Goal: Information Seeking & Learning: Find specific page/section

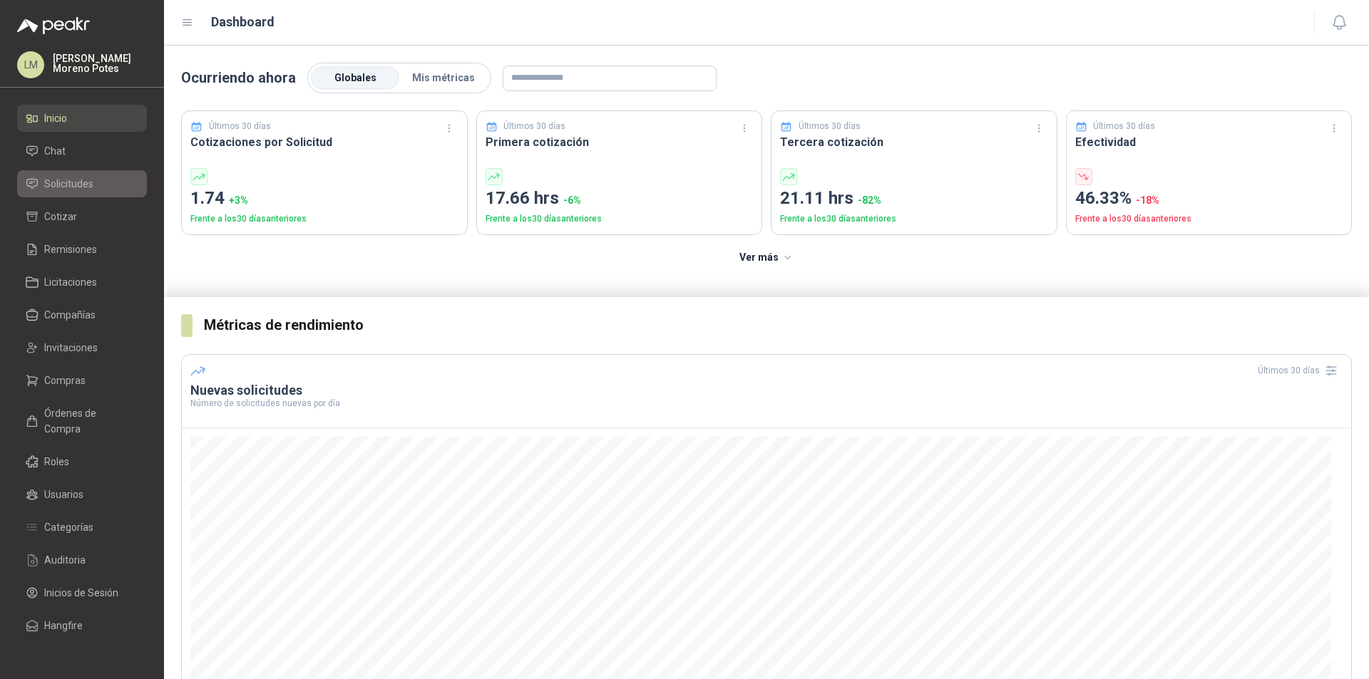
click at [61, 185] on span "Solicitudes" at bounding box center [68, 184] width 49 height 16
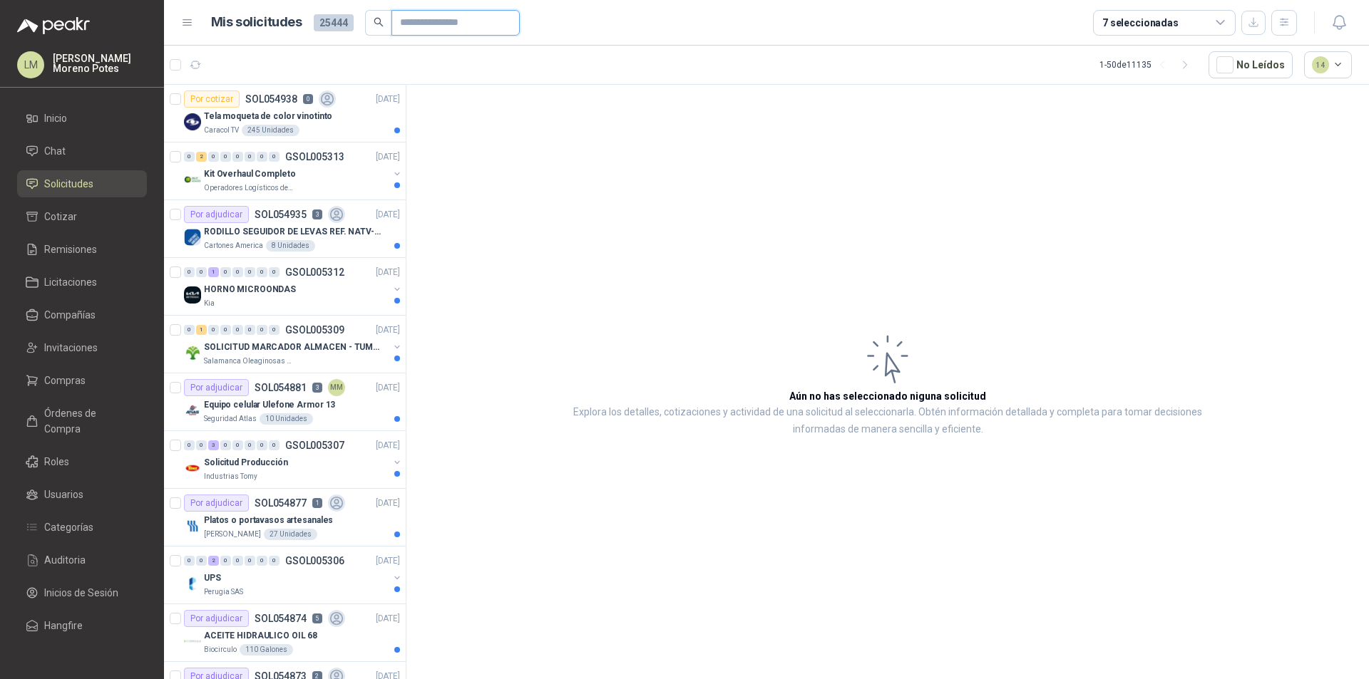
click at [412, 26] on input "text" at bounding box center [450, 23] width 100 height 24
paste input "**********"
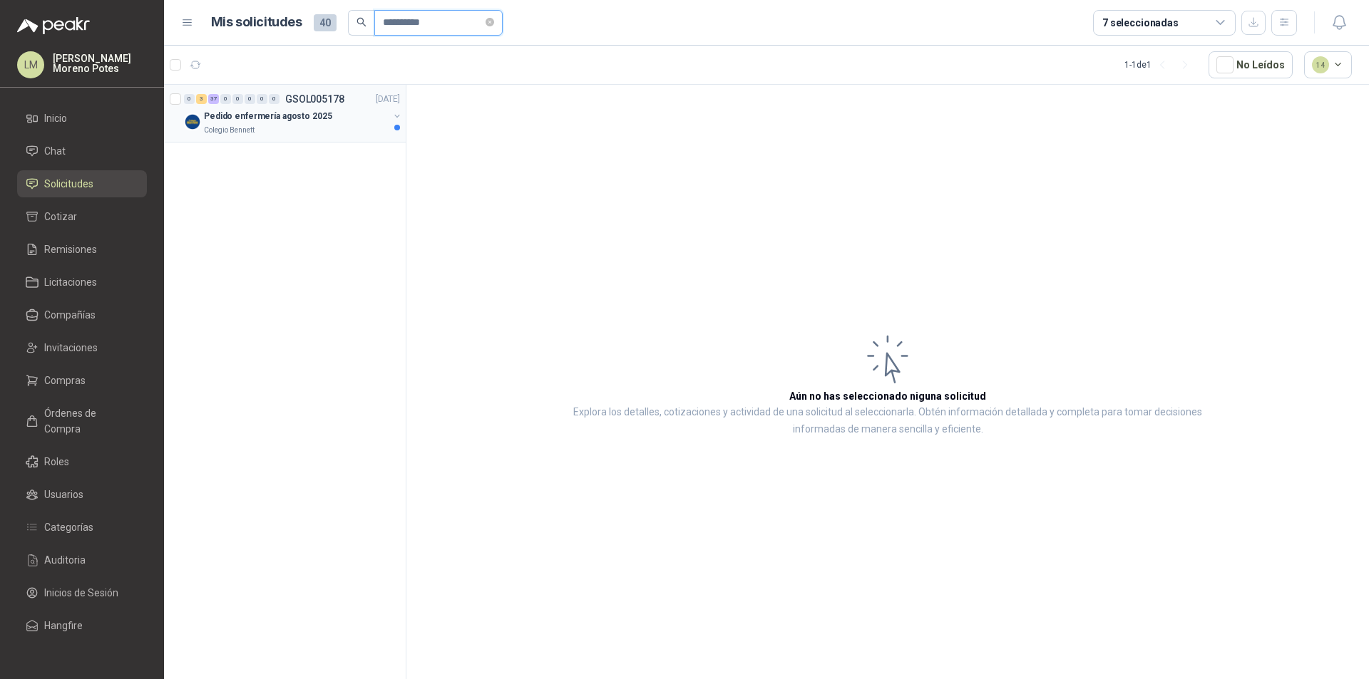
type input "**********"
click at [396, 117] on button "button" at bounding box center [396, 115] width 11 height 11
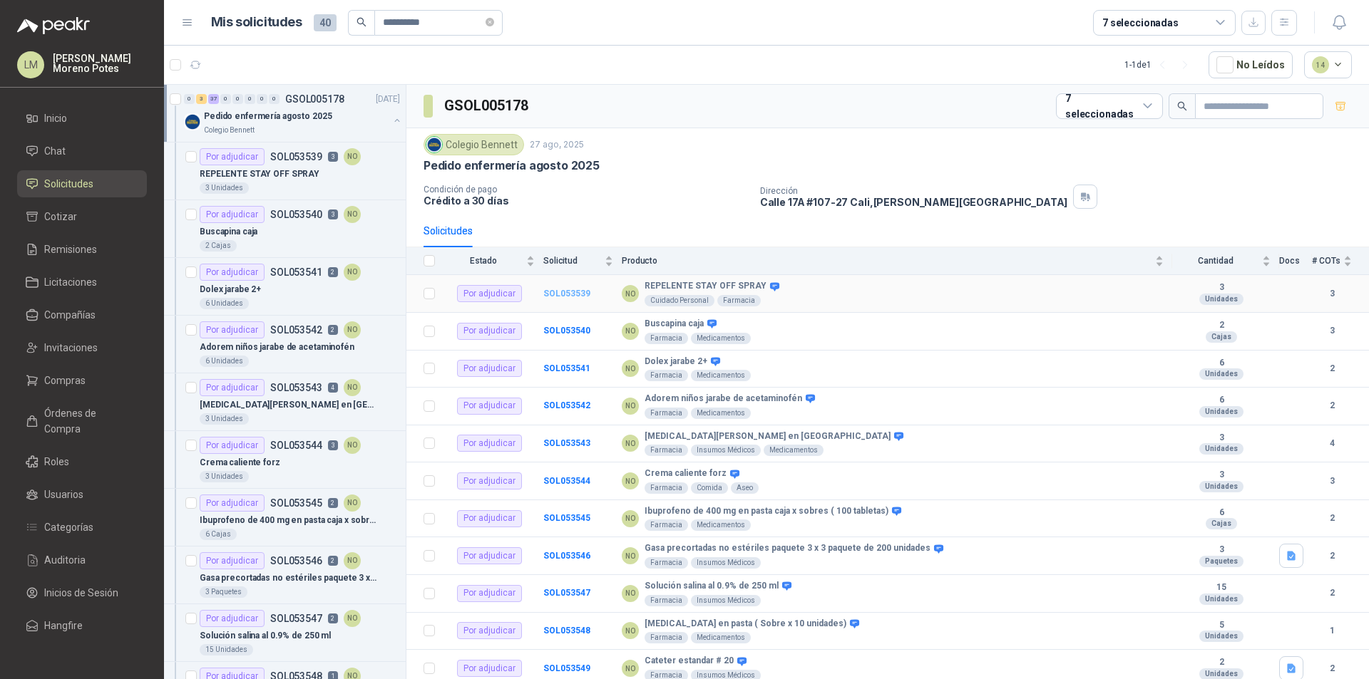
click at [575, 292] on b "SOL053539" at bounding box center [566, 294] width 47 height 10
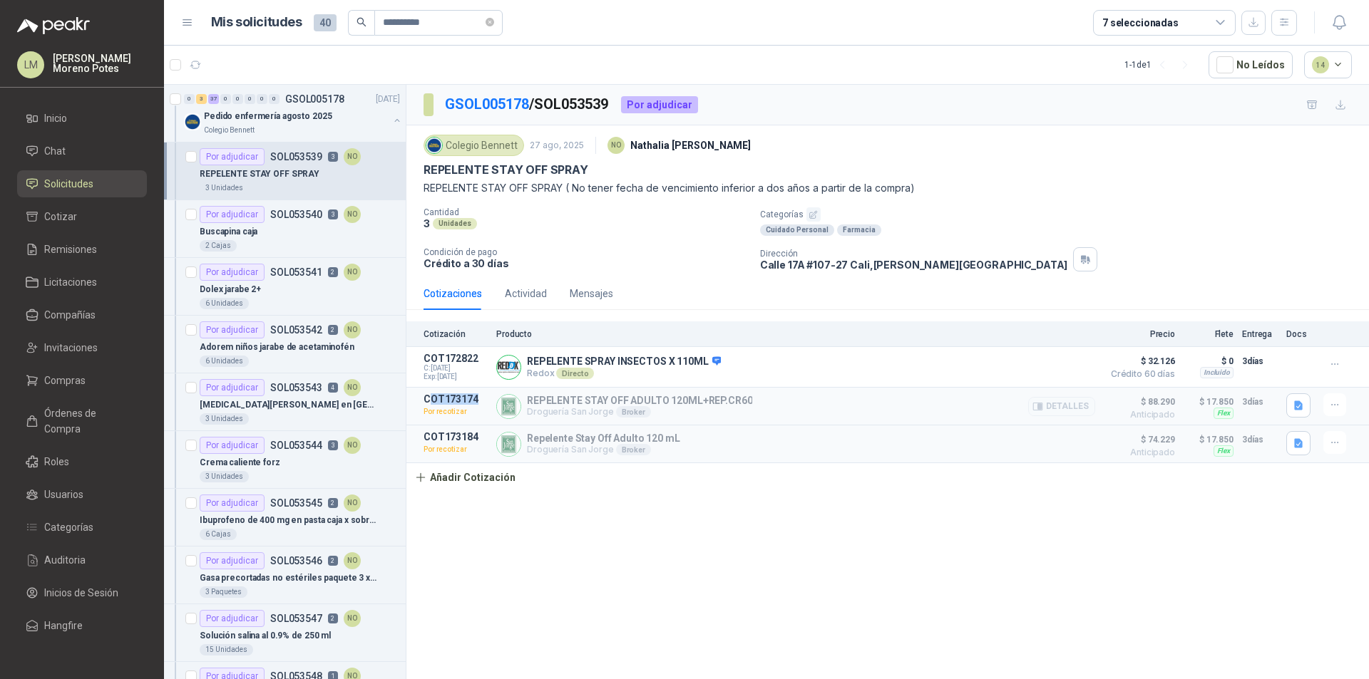
drag, startPoint x: 428, startPoint y: 403, endPoint x: 481, endPoint y: 402, distance: 52.8
click at [481, 402] on p "COT173174" at bounding box center [455, 398] width 64 height 11
click at [640, 510] on div "GSOL005178 / SOL053539 Por adjudicar Colegio [PERSON_NAME] [DATE] NO [PERSON_NA…" at bounding box center [887, 384] width 962 height 599
drag, startPoint x: 426, startPoint y: 398, endPoint x: 487, endPoint y: 396, distance: 61.3
click at [487, 396] on p "COT173174" at bounding box center [455, 398] width 64 height 11
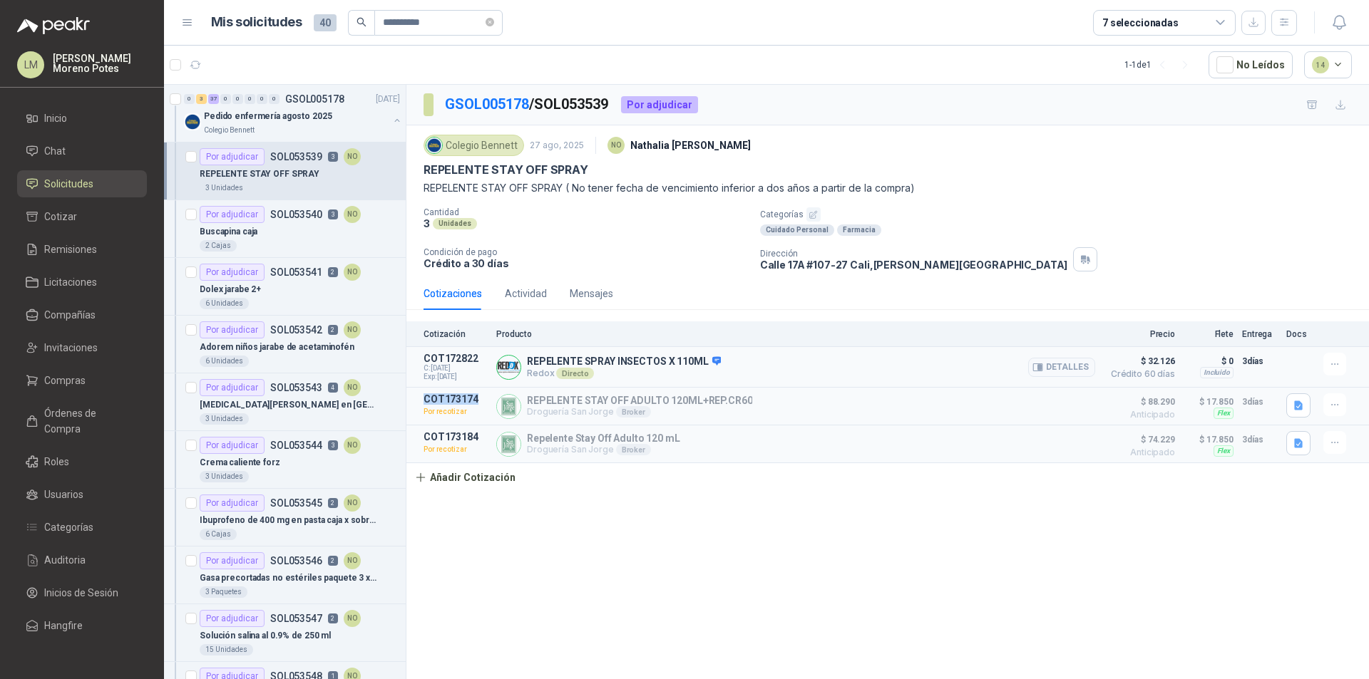
copy p "COT173174"
drag, startPoint x: 423, startPoint y: 437, endPoint x: 481, endPoint y: 434, distance: 58.5
click at [481, 434] on article "COT173184 Por recotizar Repelente Stay Off Adulto 120 mL Droguería San Jorge Br…" at bounding box center [887, 445] width 962 height 38
copy p "COT173184"
click at [297, 217] on p "SOL053540" at bounding box center [296, 215] width 52 height 10
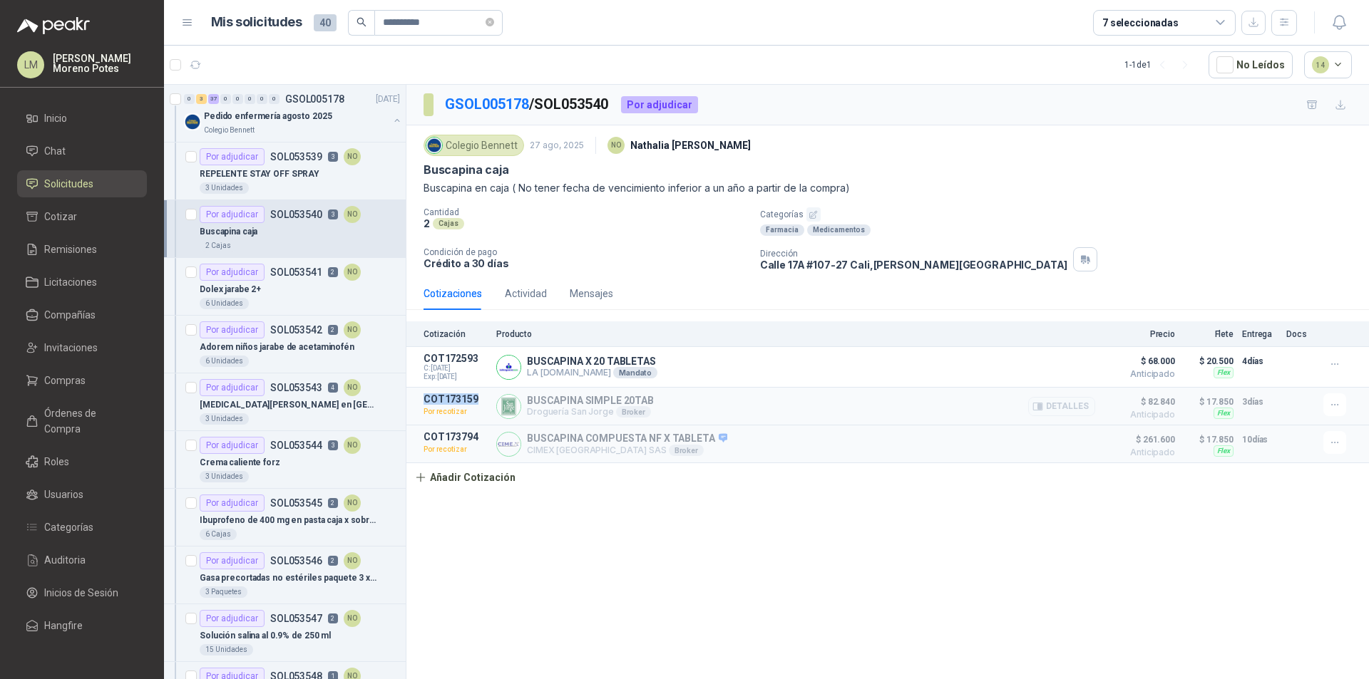
drag, startPoint x: 421, startPoint y: 401, endPoint x: 480, endPoint y: 394, distance: 59.5
click at [480, 394] on article "COT173159 Por recotizar BUSCAPINA SIMPLE 20TAB Droguería San Jorge Broker Detal…" at bounding box center [887, 407] width 962 height 38
copy p "COT173159"
drag, startPoint x: 426, startPoint y: 437, endPoint x: 478, endPoint y: 439, distance: 52.8
click at [478, 439] on p "COT173794" at bounding box center [455, 436] width 64 height 11
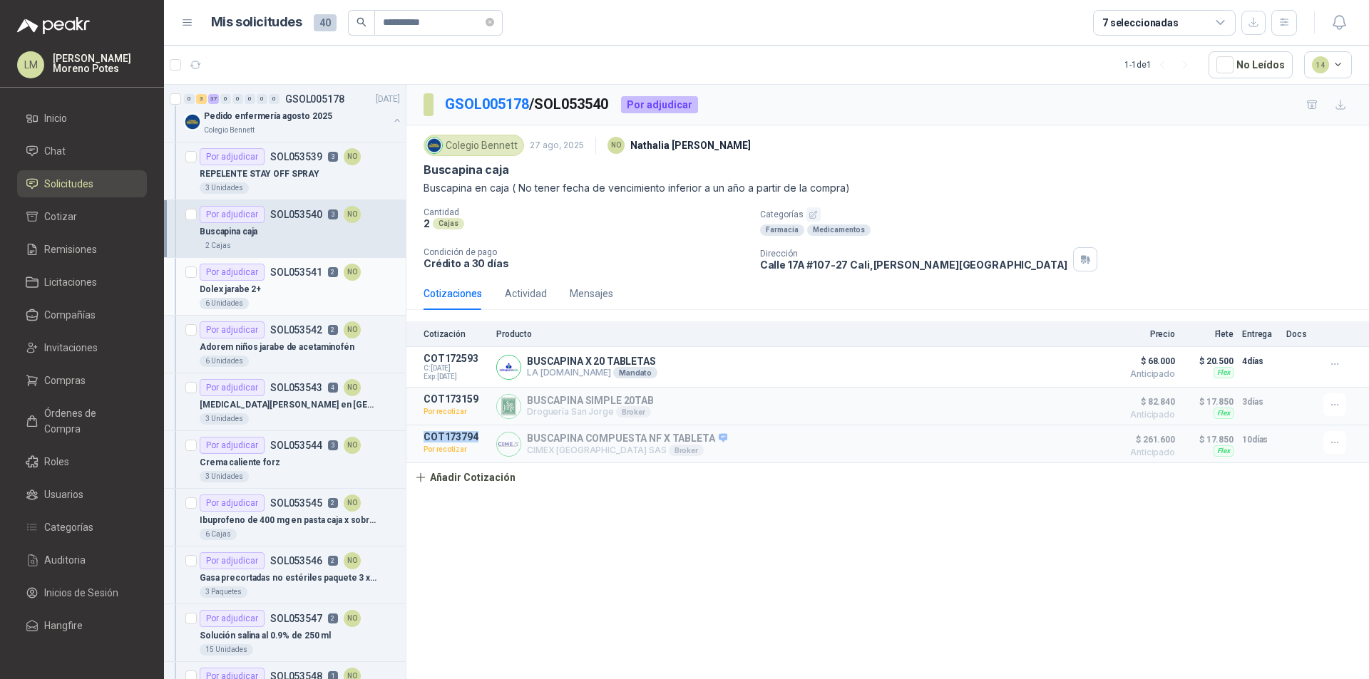
click at [287, 286] on div "Dolex jarabe 2+" at bounding box center [300, 289] width 200 height 17
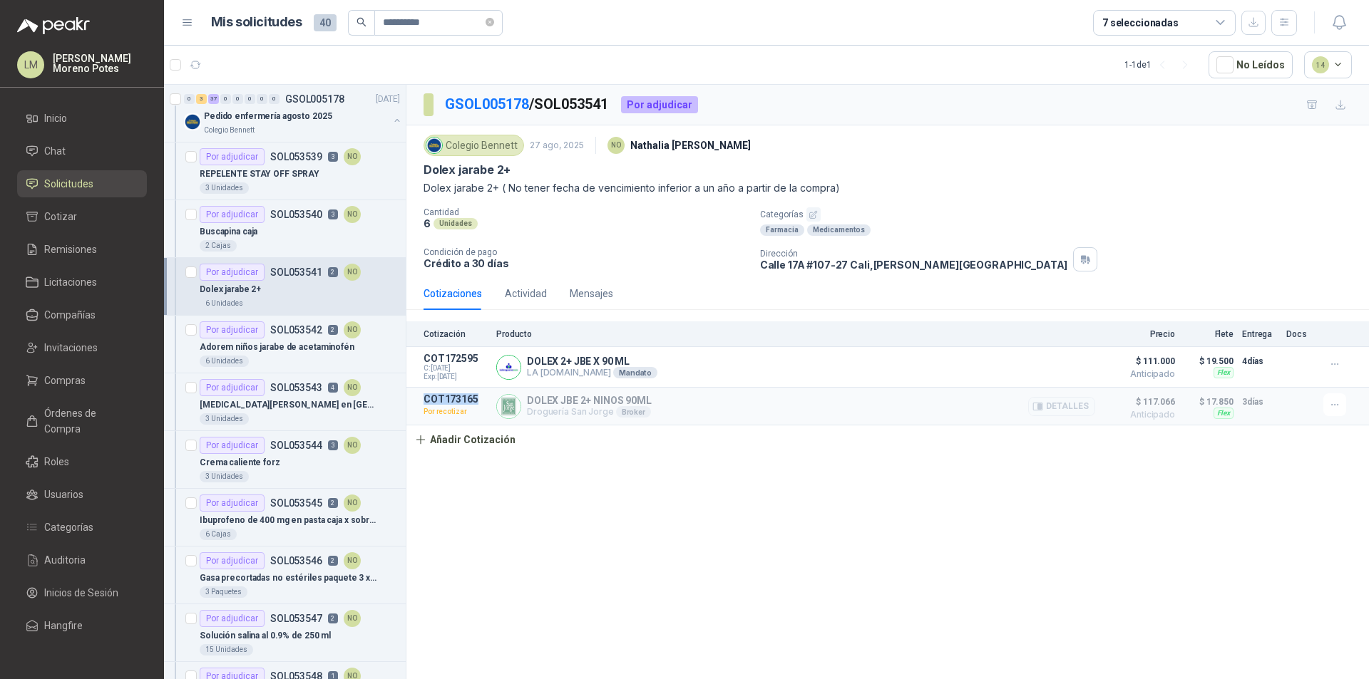
drag, startPoint x: 479, startPoint y: 397, endPoint x: 489, endPoint y: 398, distance: 10.0
click at [489, 398] on article "COT173165 Por recotizar DOLEX JBE 2+ NINOS 90ML Droguería San Jorge Broker Deta…" at bounding box center [887, 407] width 962 height 38
click at [588, 506] on div "GSOL005178 / SOL053541 Por adjudicar Colegio Bennett 27 ago, 2025 NO Nathalia O…" at bounding box center [887, 384] width 962 height 599
click at [321, 235] on div "Buscapina caja" at bounding box center [300, 231] width 200 height 17
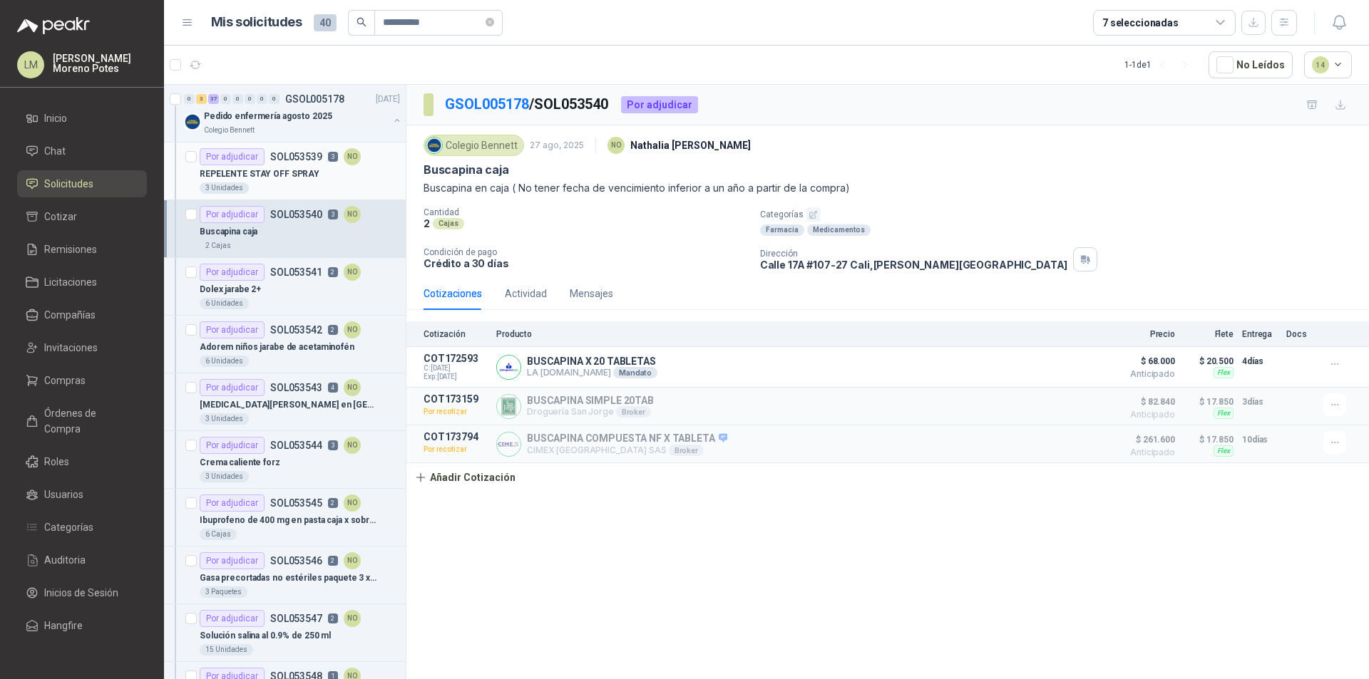
click at [312, 190] on div "3 Unidades" at bounding box center [300, 187] width 200 height 11
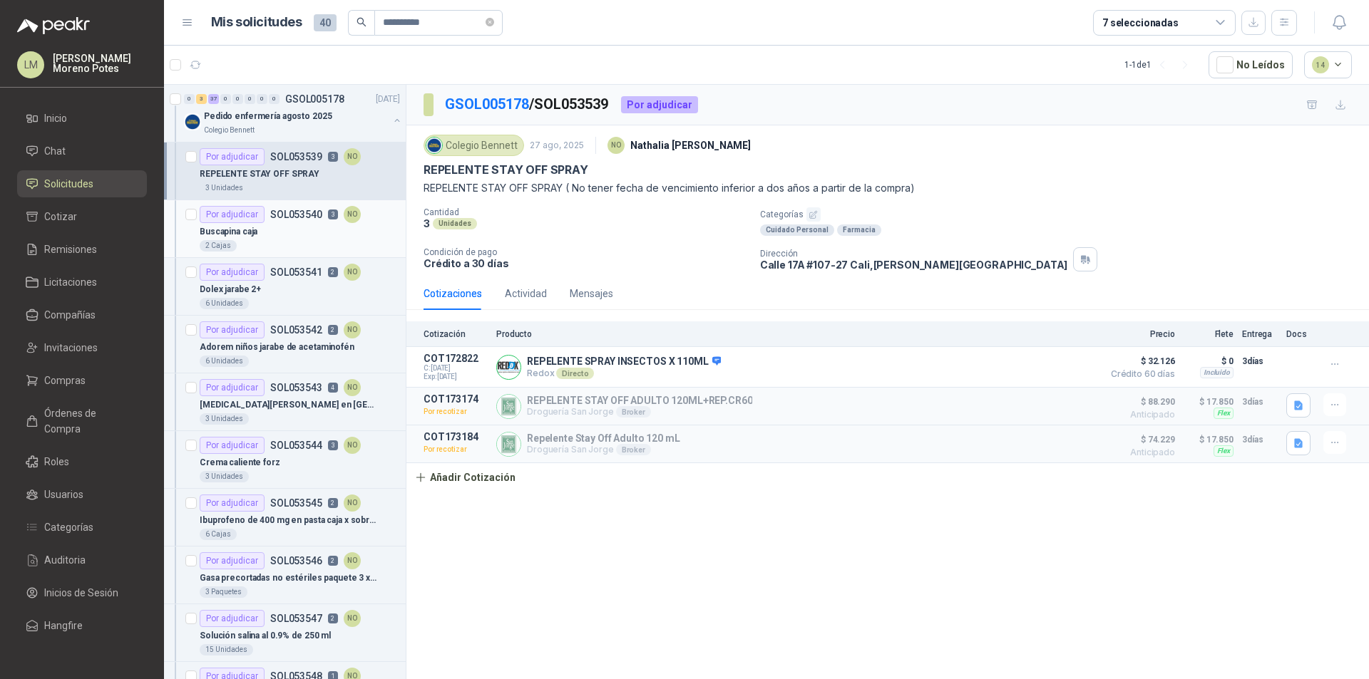
click at [302, 234] on div "Buscapina caja" at bounding box center [300, 231] width 200 height 17
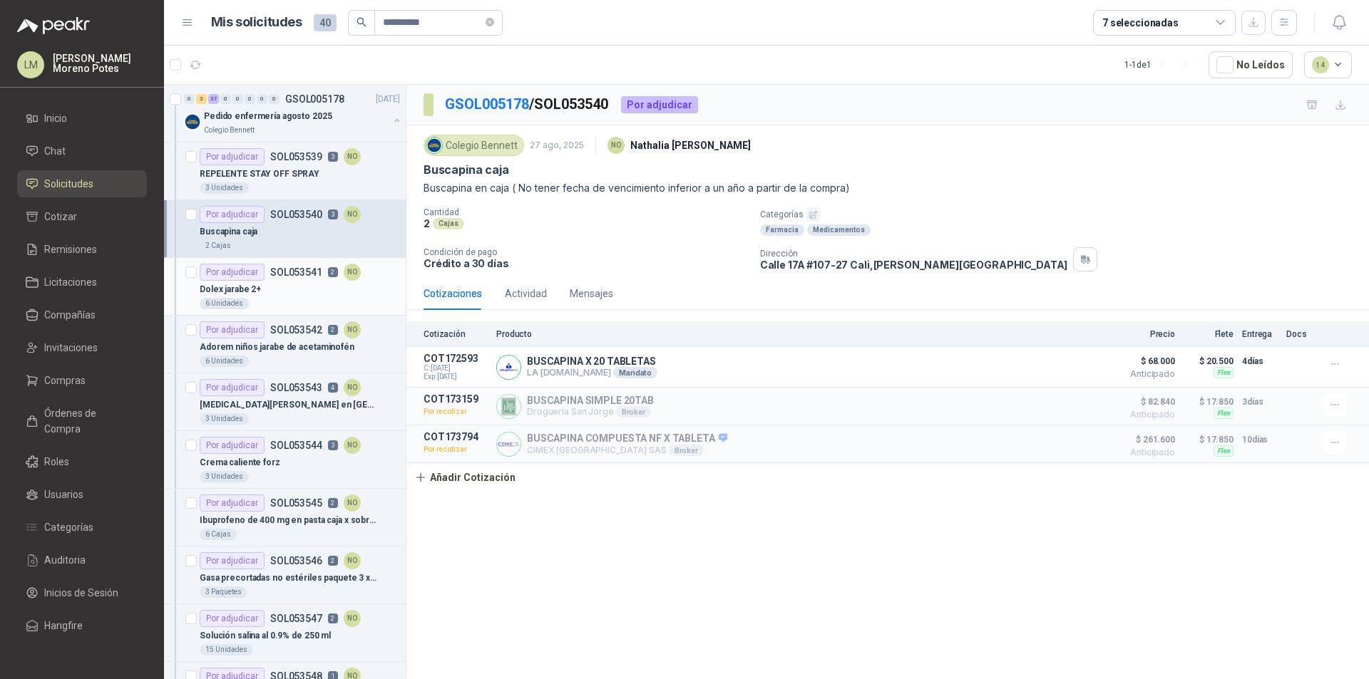
click at [291, 302] on div "6 Unidades" at bounding box center [300, 303] width 200 height 11
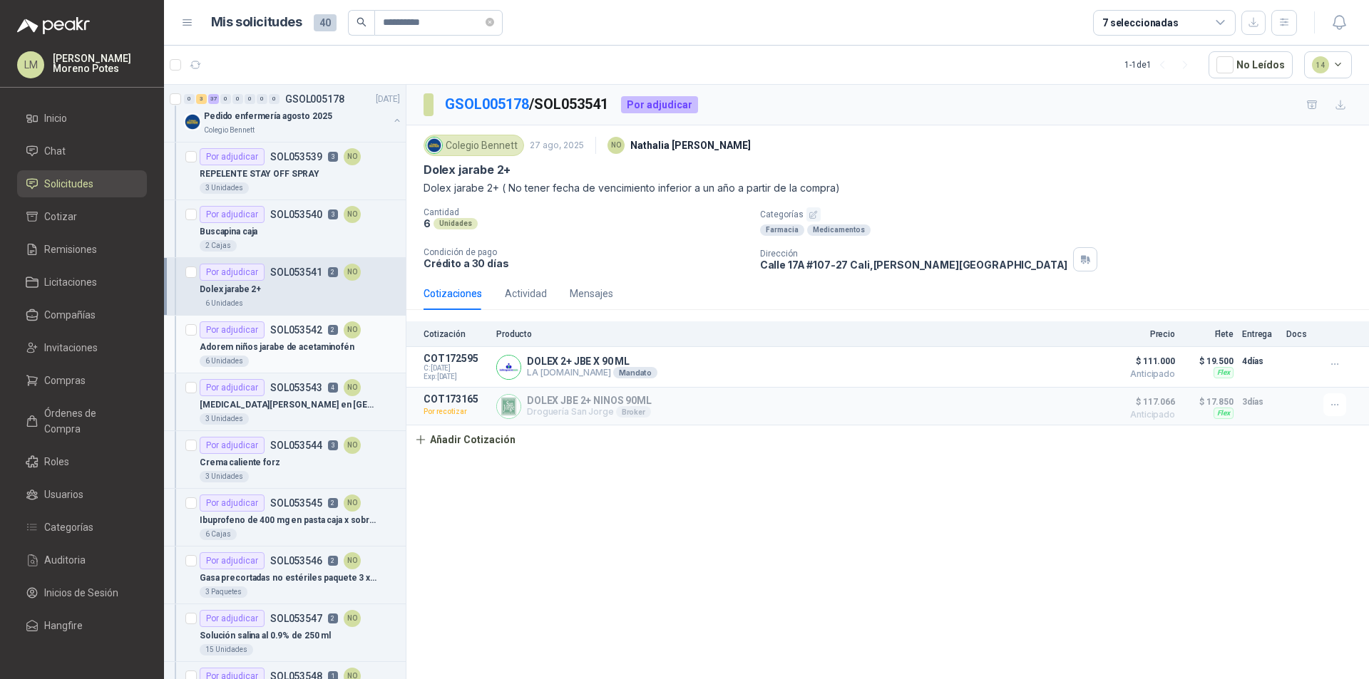
click at [299, 342] on p "Adorem niños jarabe de acetaminofén" at bounding box center [277, 348] width 155 height 14
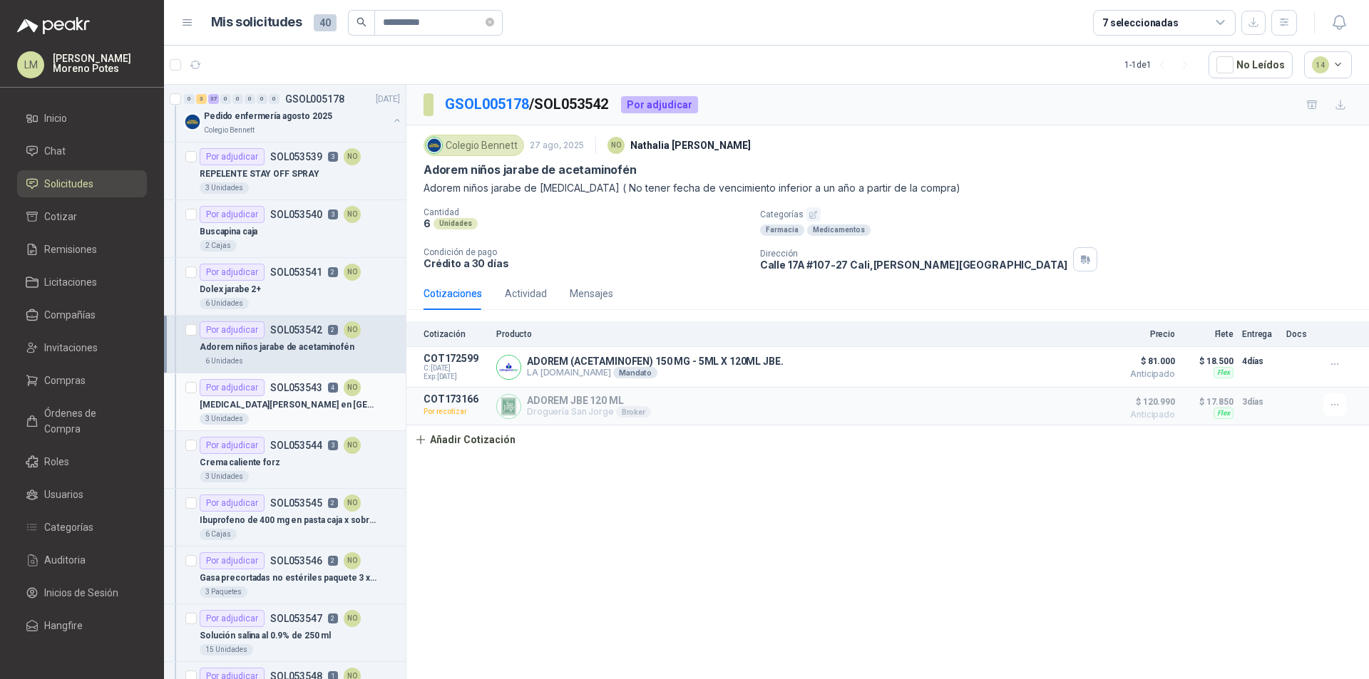
scroll to position [71, 0]
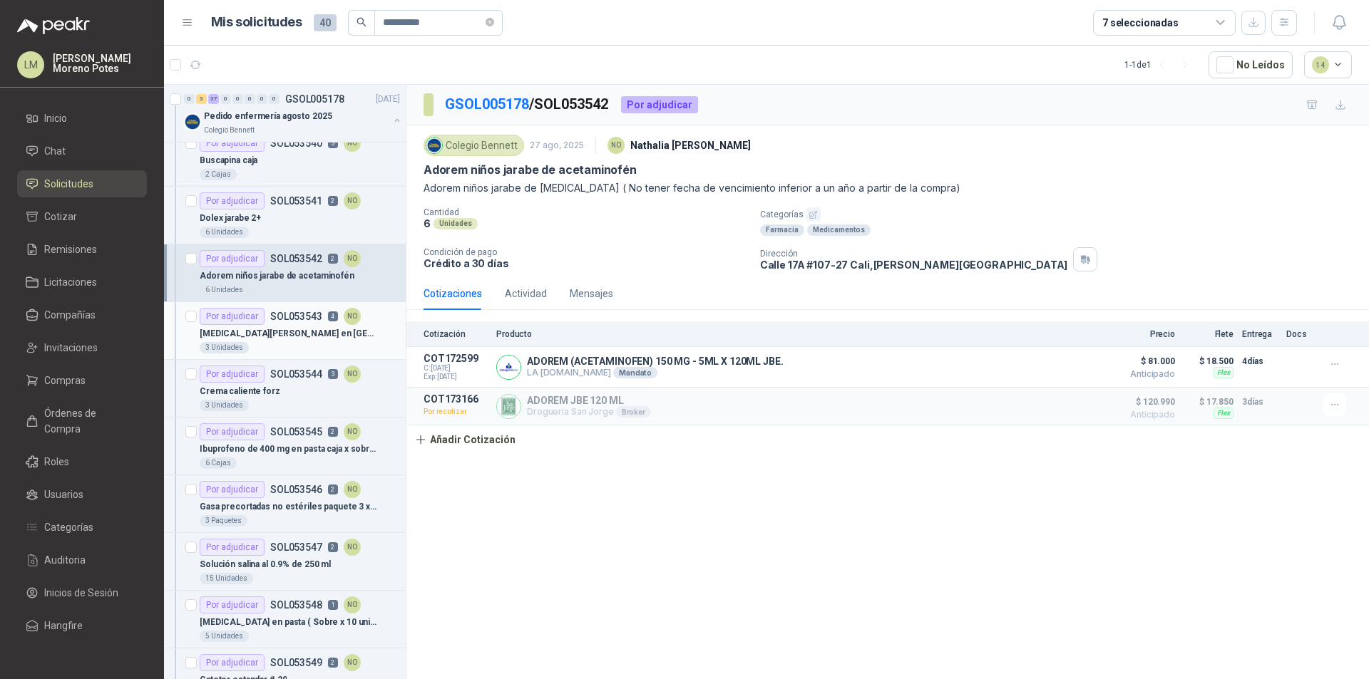
click at [289, 334] on p "[MEDICAL_DATA][PERSON_NAME] en [GEOGRAPHIC_DATA]" at bounding box center [288, 334] width 177 height 14
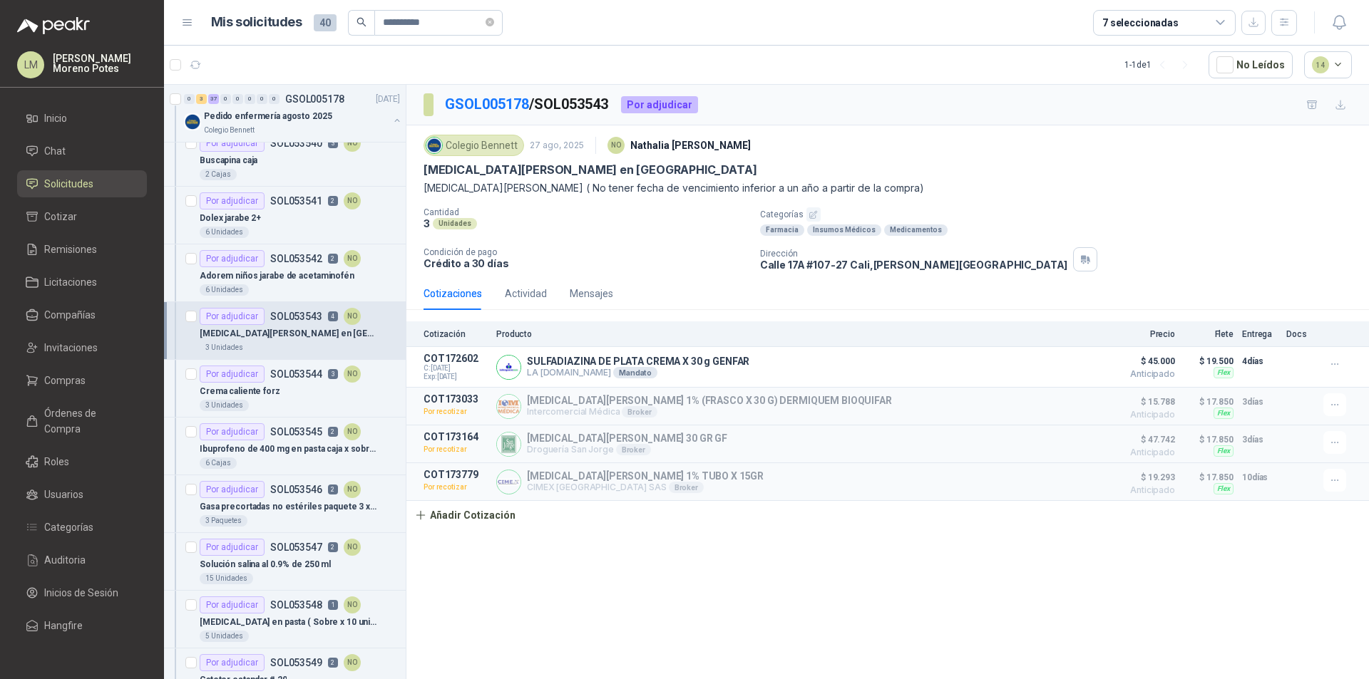
scroll to position [143, 0]
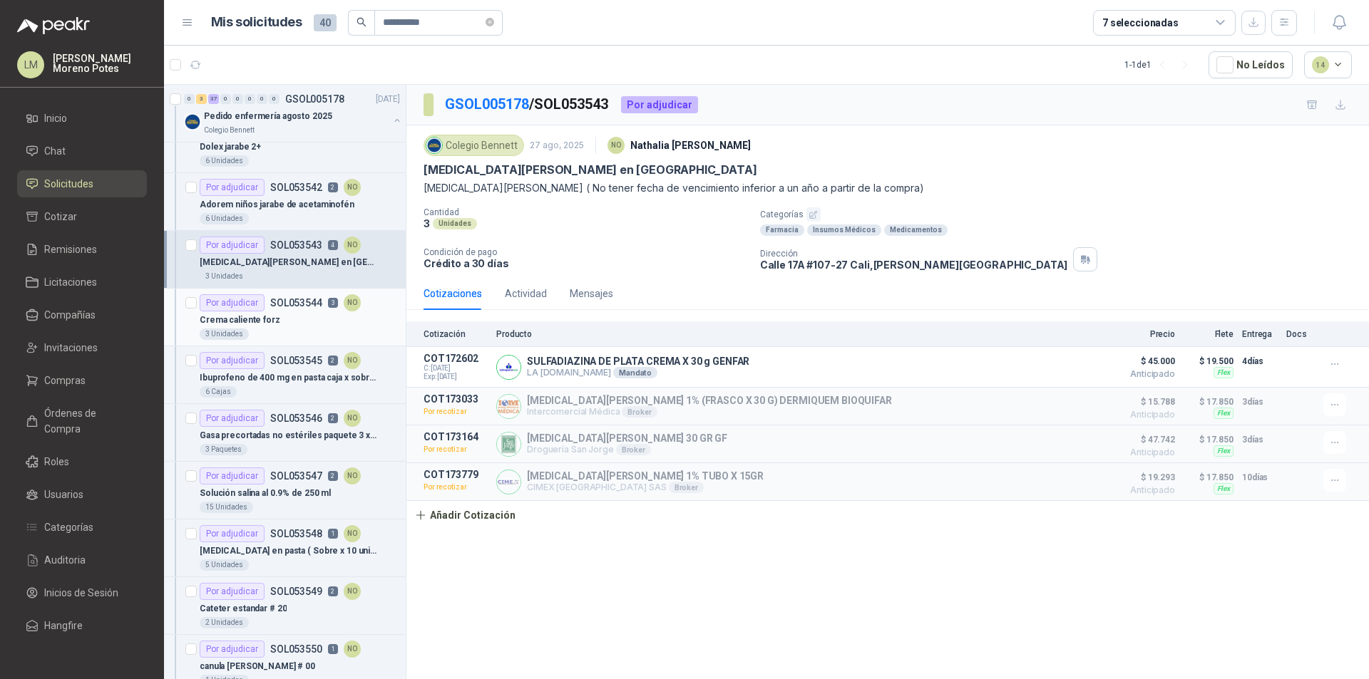
click at [307, 328] on div "Crema caliente forz" at bounding box center [300, 319] width 200 height 17
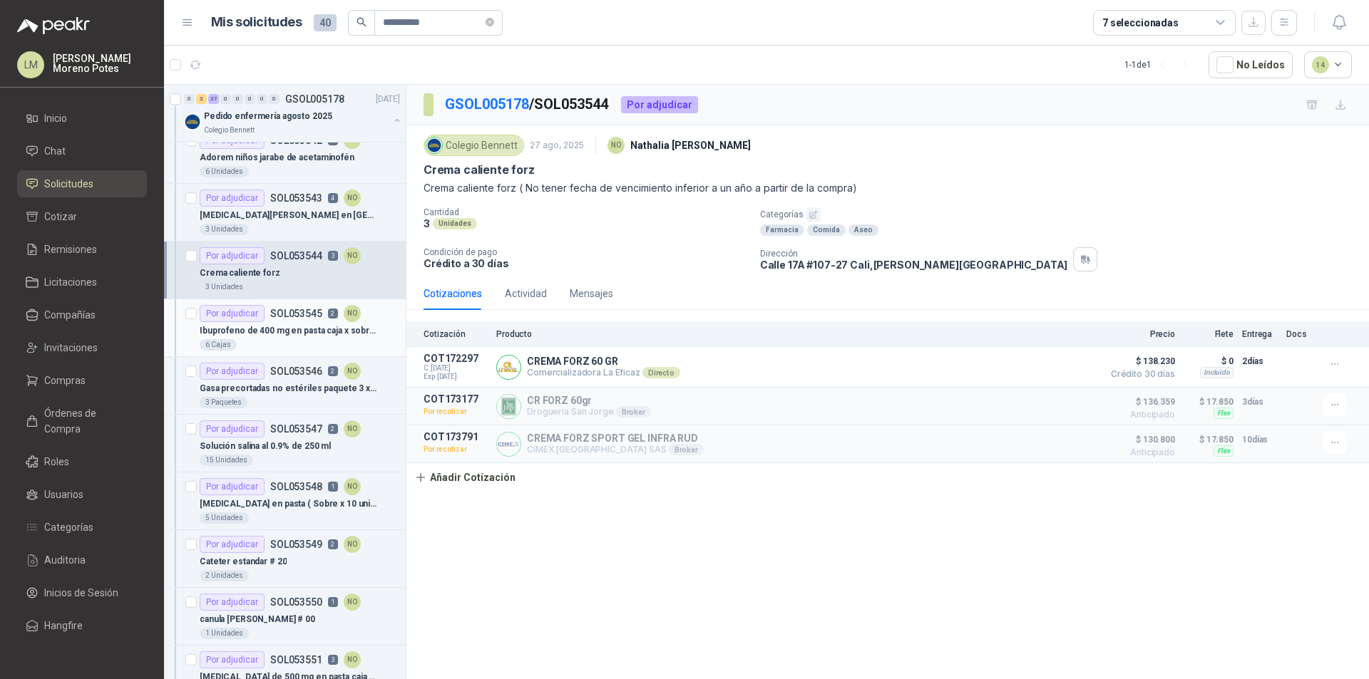
scroll to position [214, 0]
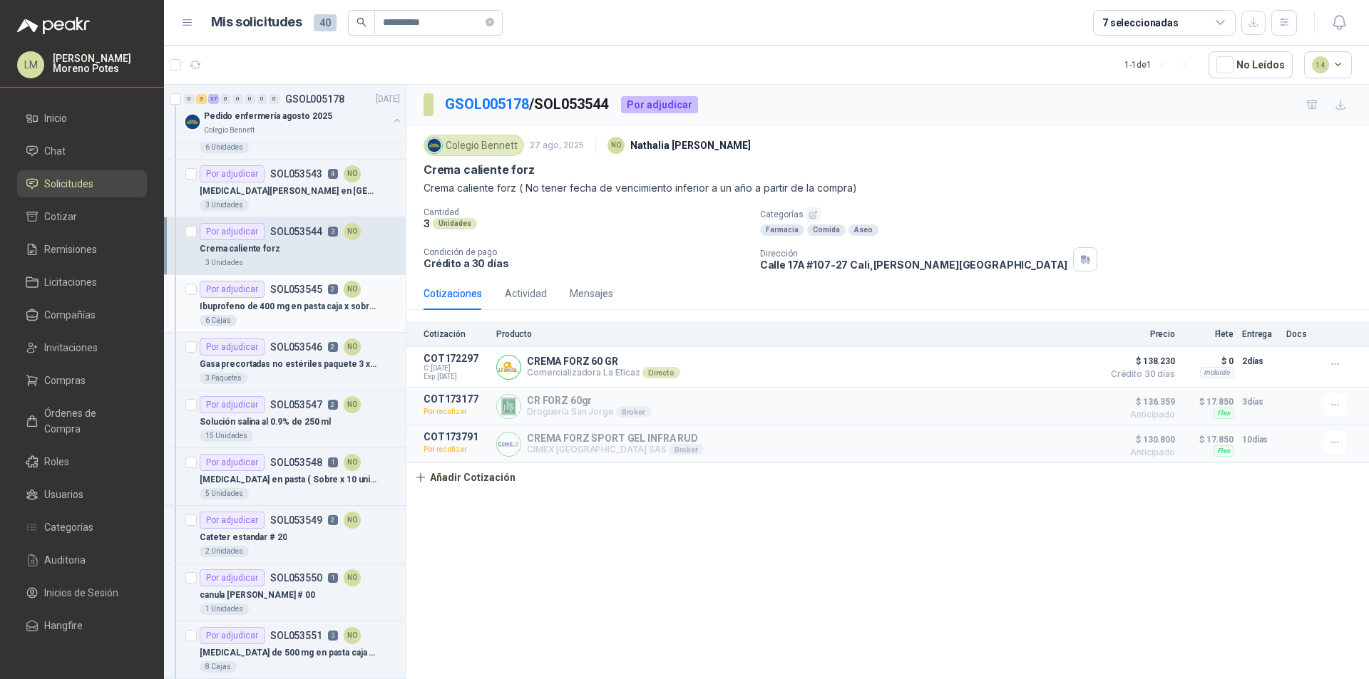
click at [293, 310] on p "Ibuprofeno de 400 mg en pasta caja x sobres ( 100 tabletas)" at bounding box center [288, 307] width 177 height 14
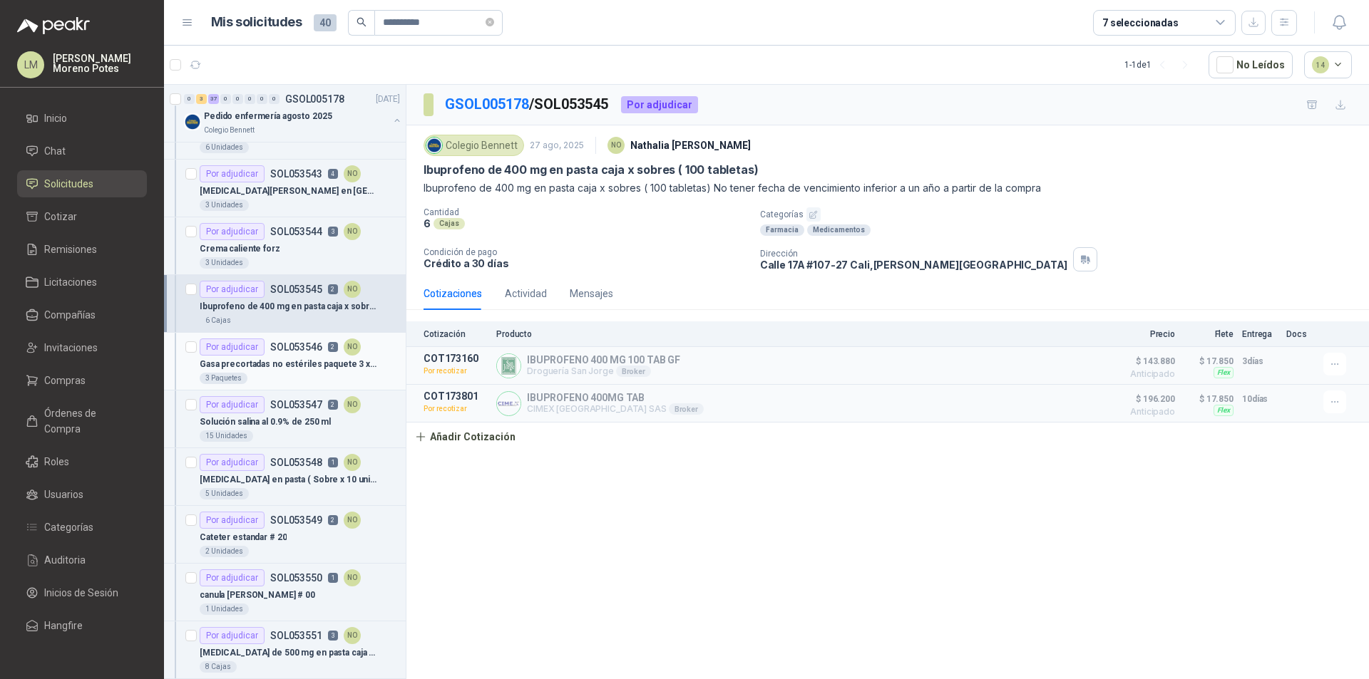
click at [289, 356] on div "Gasa precortadas no estériles paquete 3 x 3 paquete de 200 unidades" at bounding box center [300, 364] width 200 height 17
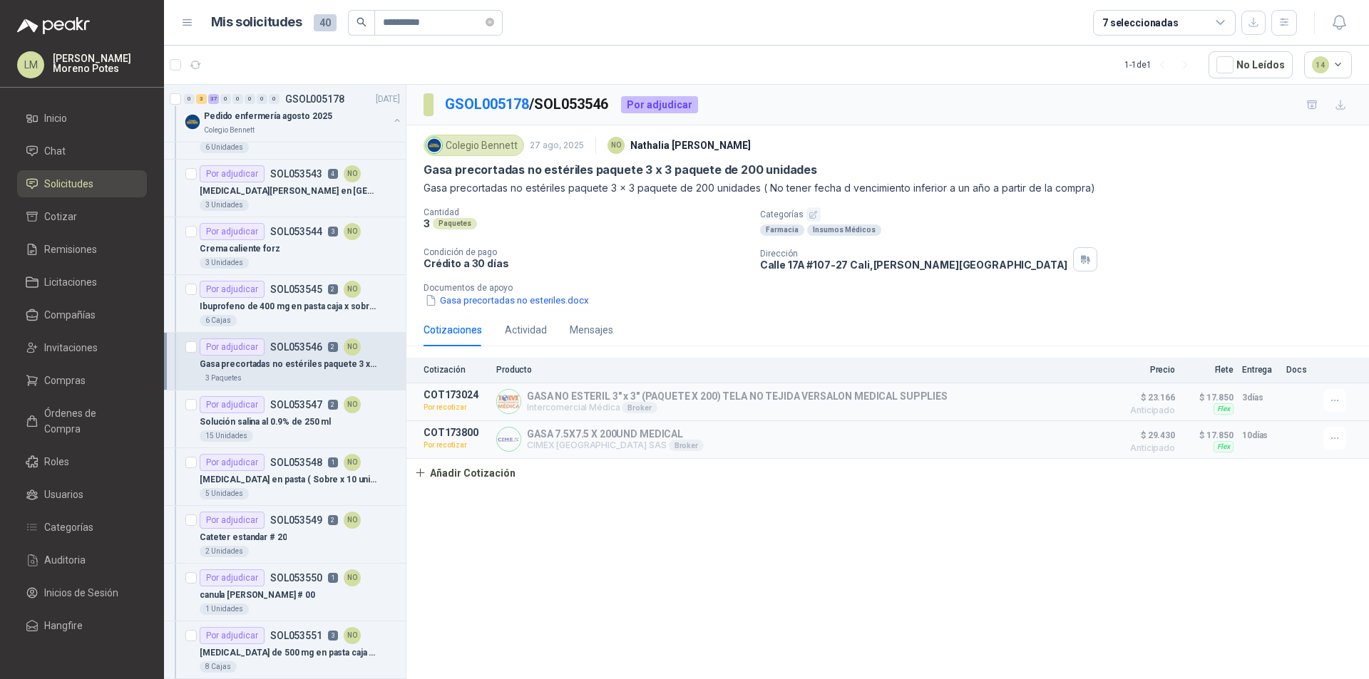
scroll to position [285, 0]
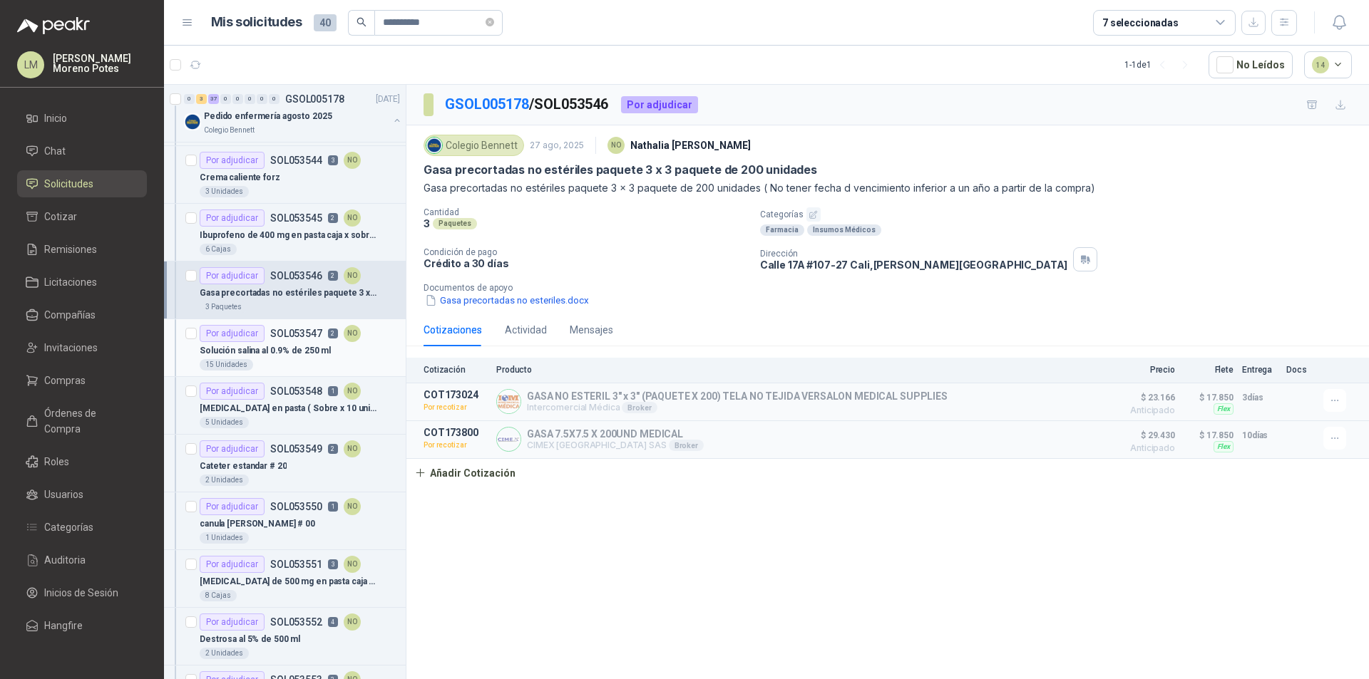
click at [297, 354] on p "Solución salina al 0.9% de 250 ml" at bounding box center [265, 351] width 131 height 14
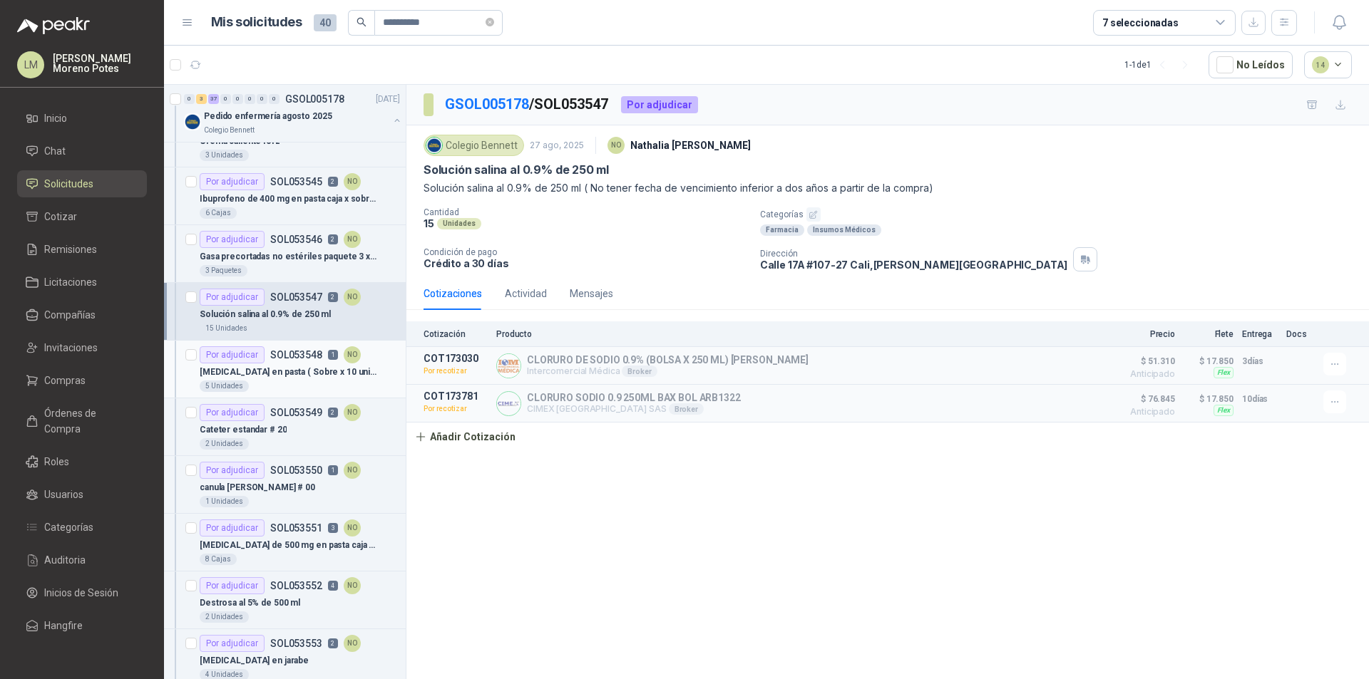
scroll to position [356, 0]
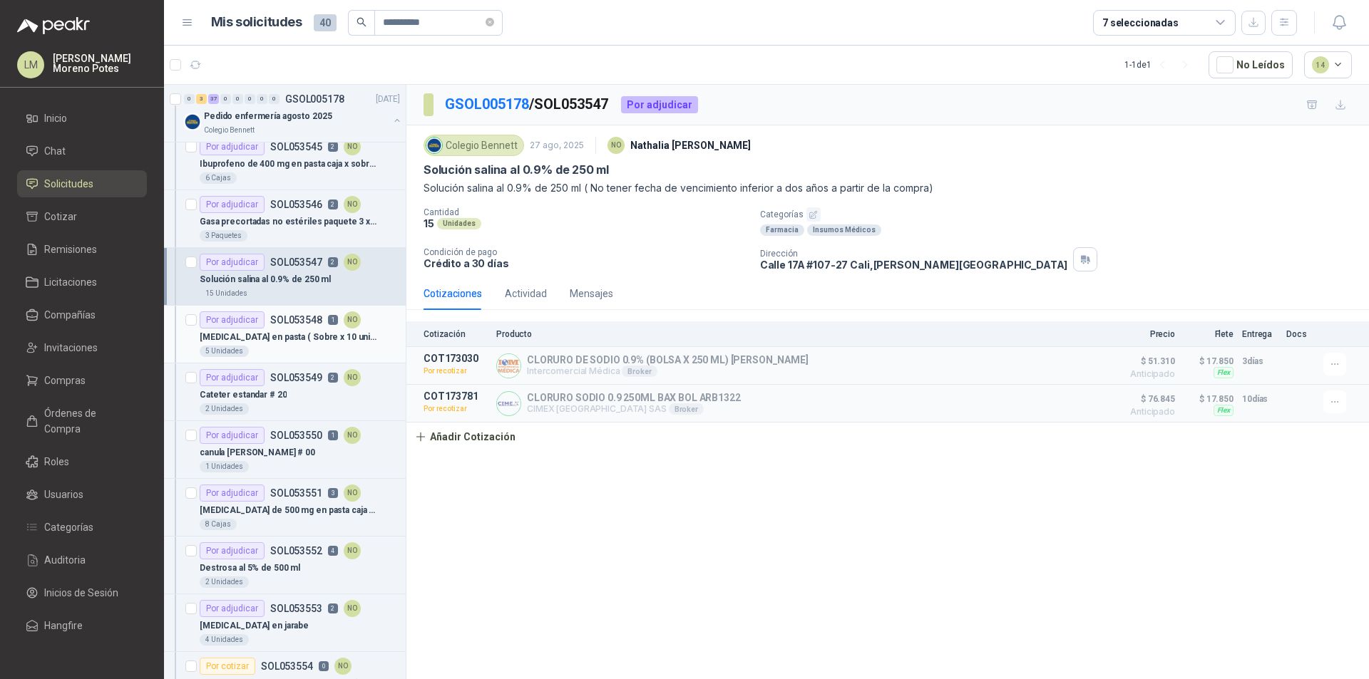
click at [295, 331] on p "[MEDICAL_DATA] en pasta ( Sobre x 10 unidades)" at bounding box center [288, 338] width 177 height 14
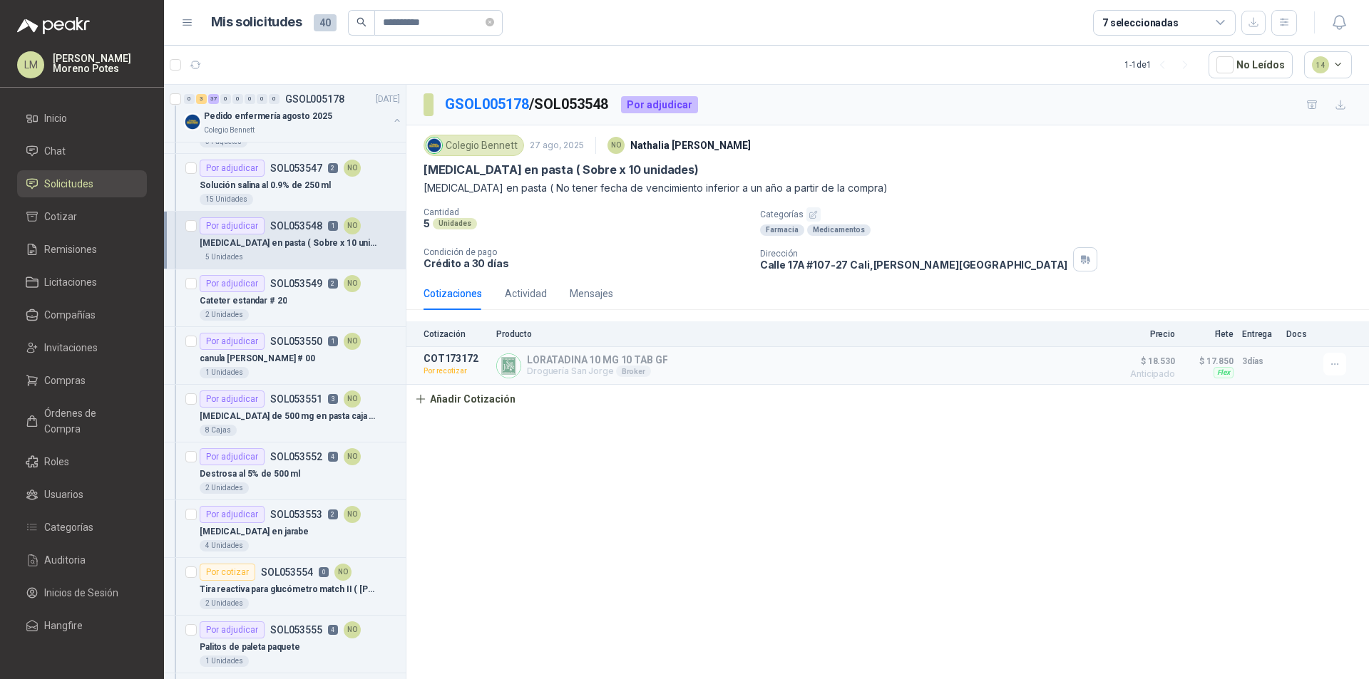
scroll to position [428, 0]
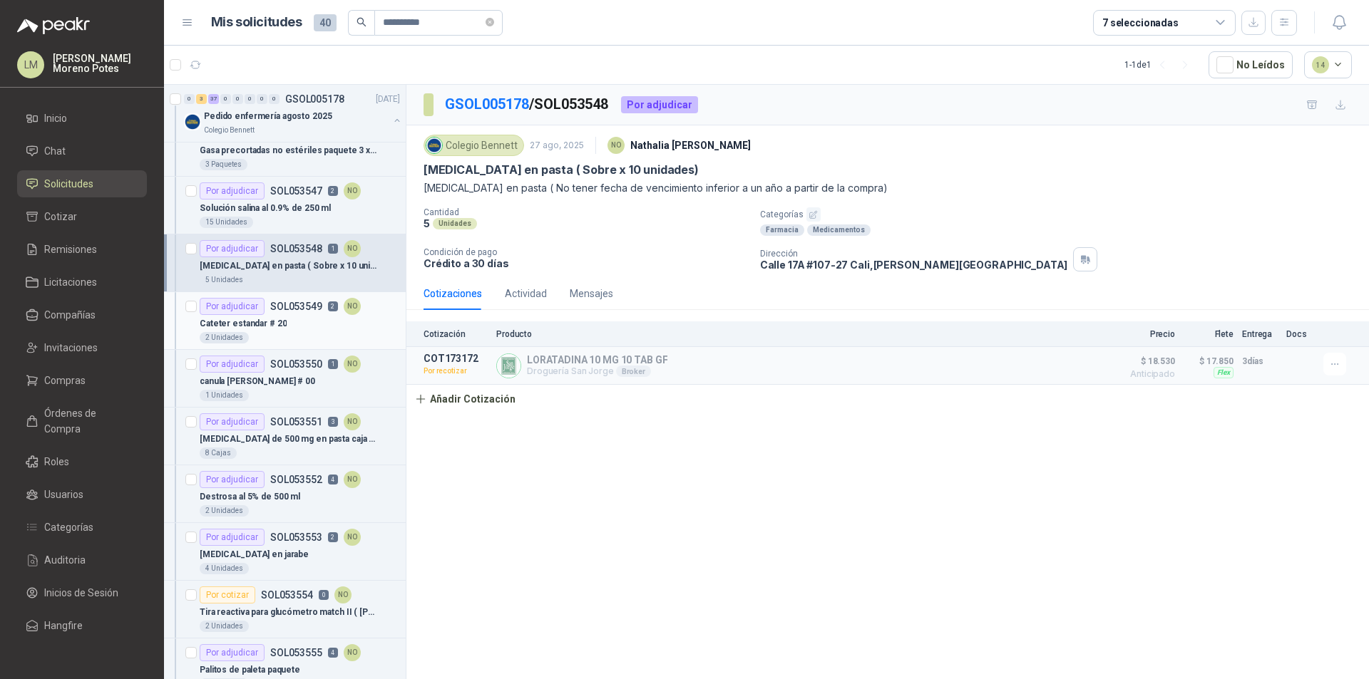
click at [294, 314] on div "Por adjudicar SOL053549 2 NO" at bounding box center [280, 306] width 161 height 17
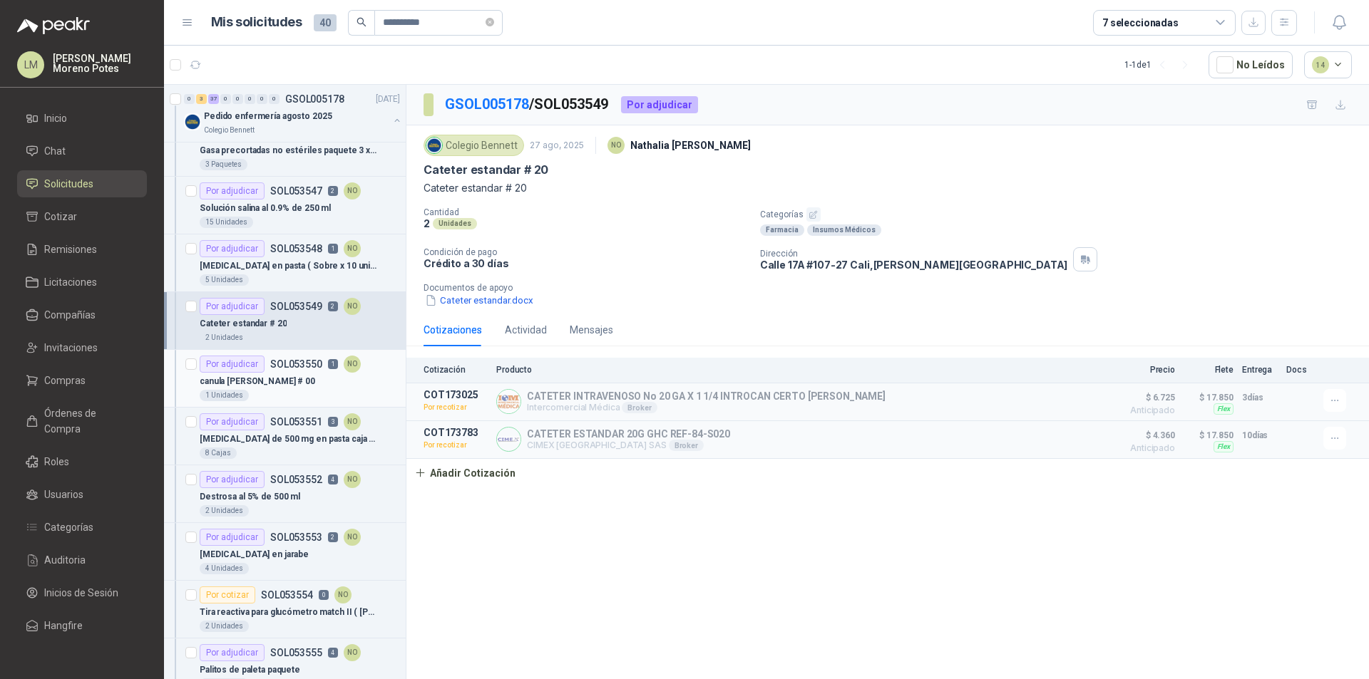
click at [296, 366] on p "SOL053550" at bounding box center [296, 364] width 52 height 10
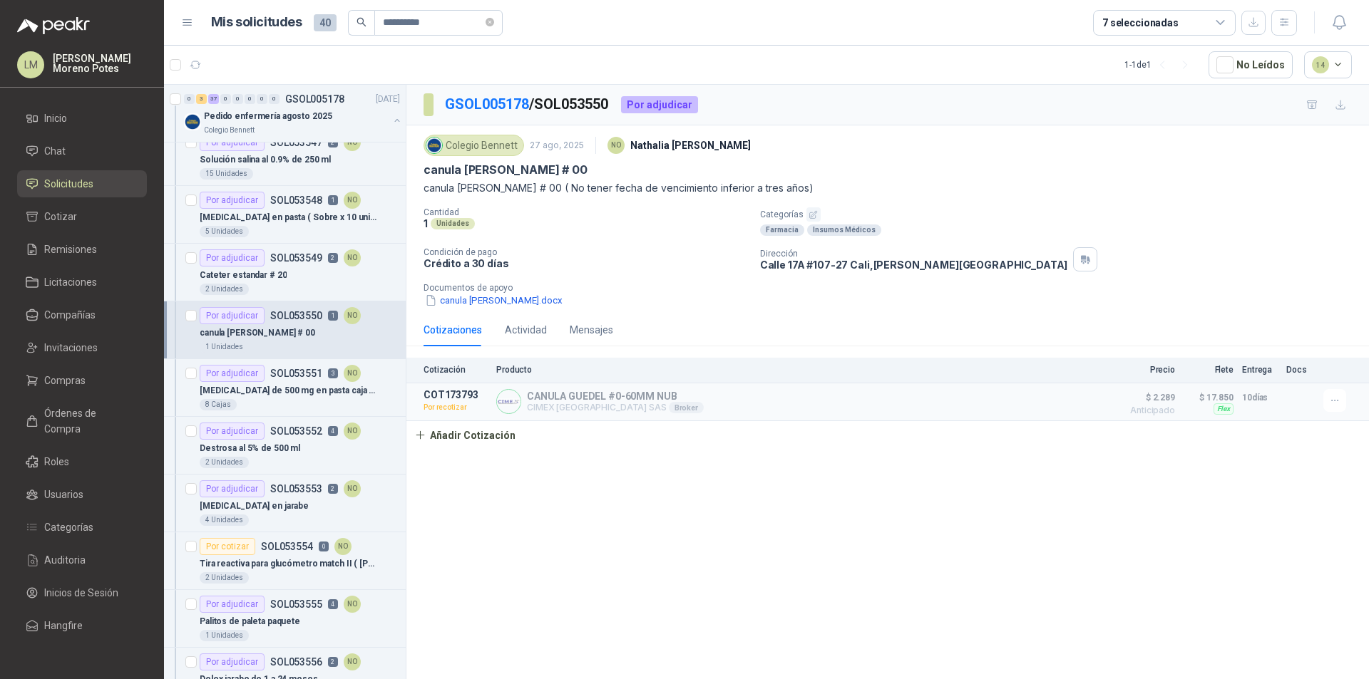
scroll to position [499, 0]
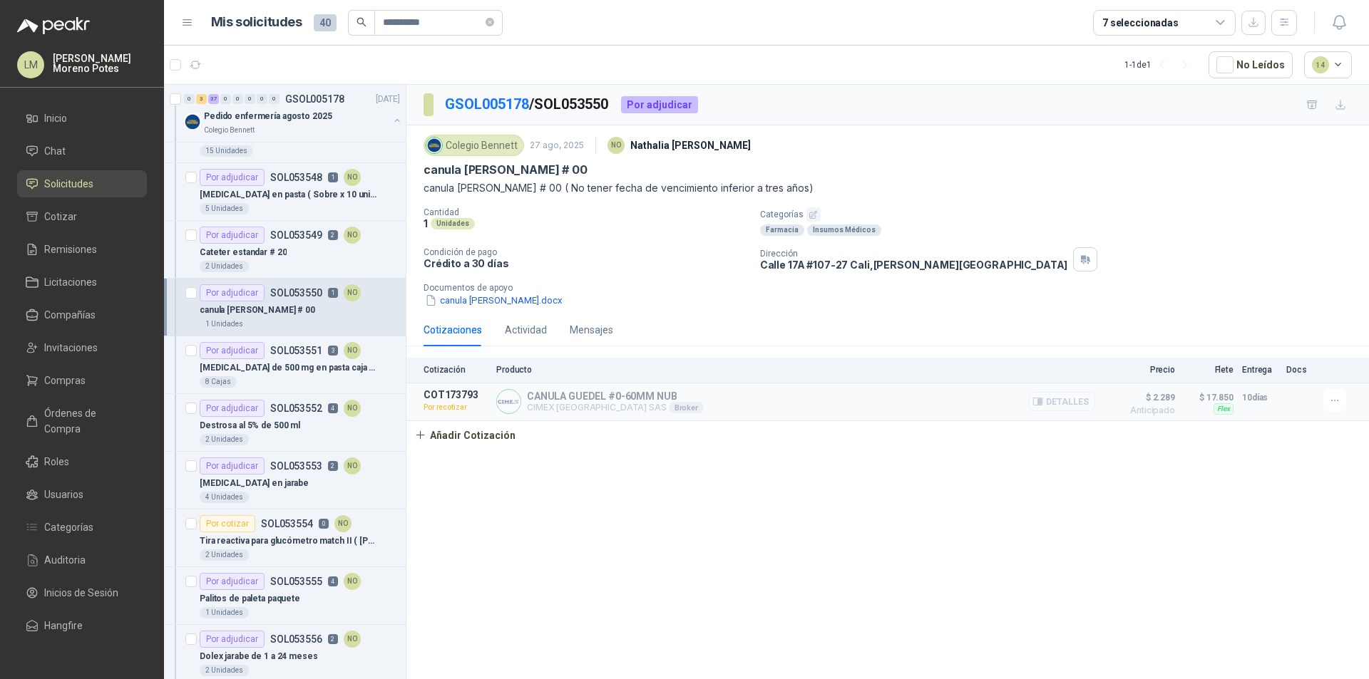
click at [1063, 406] on button "Detalles" at bounding box center [1061, 401] width 67 height 19
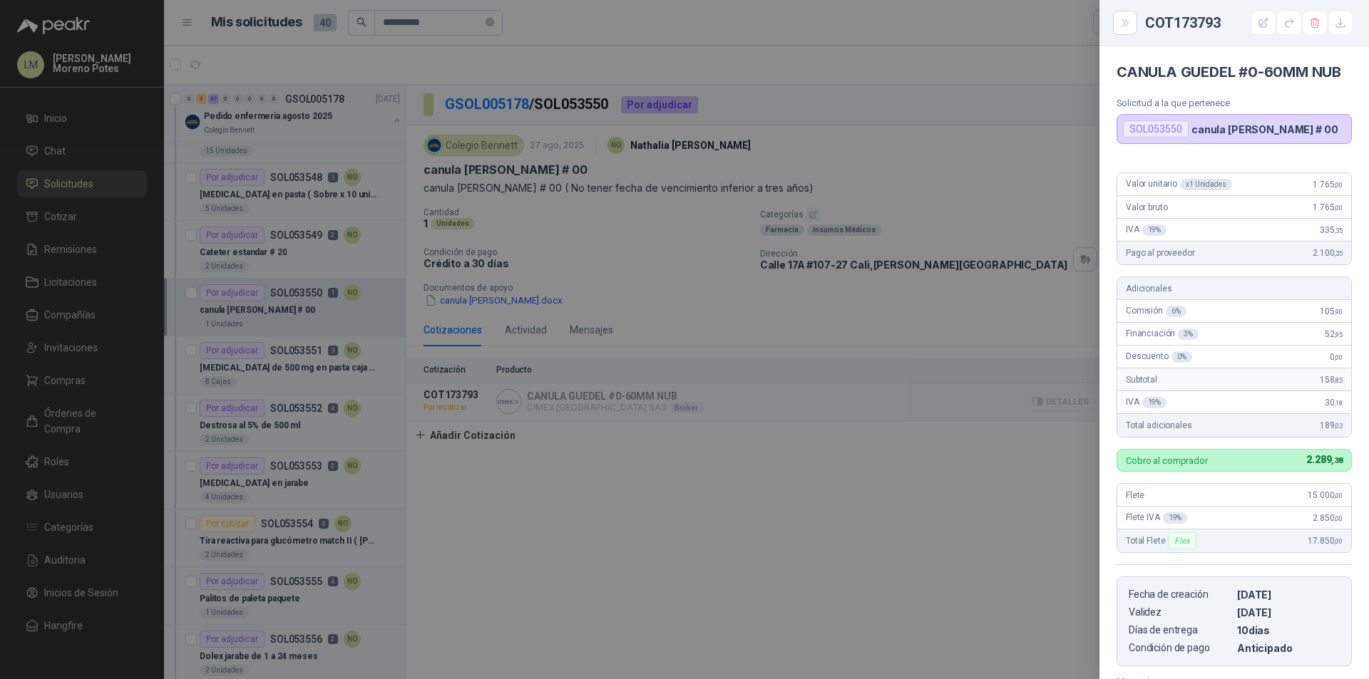
scroll to position [234, 0]
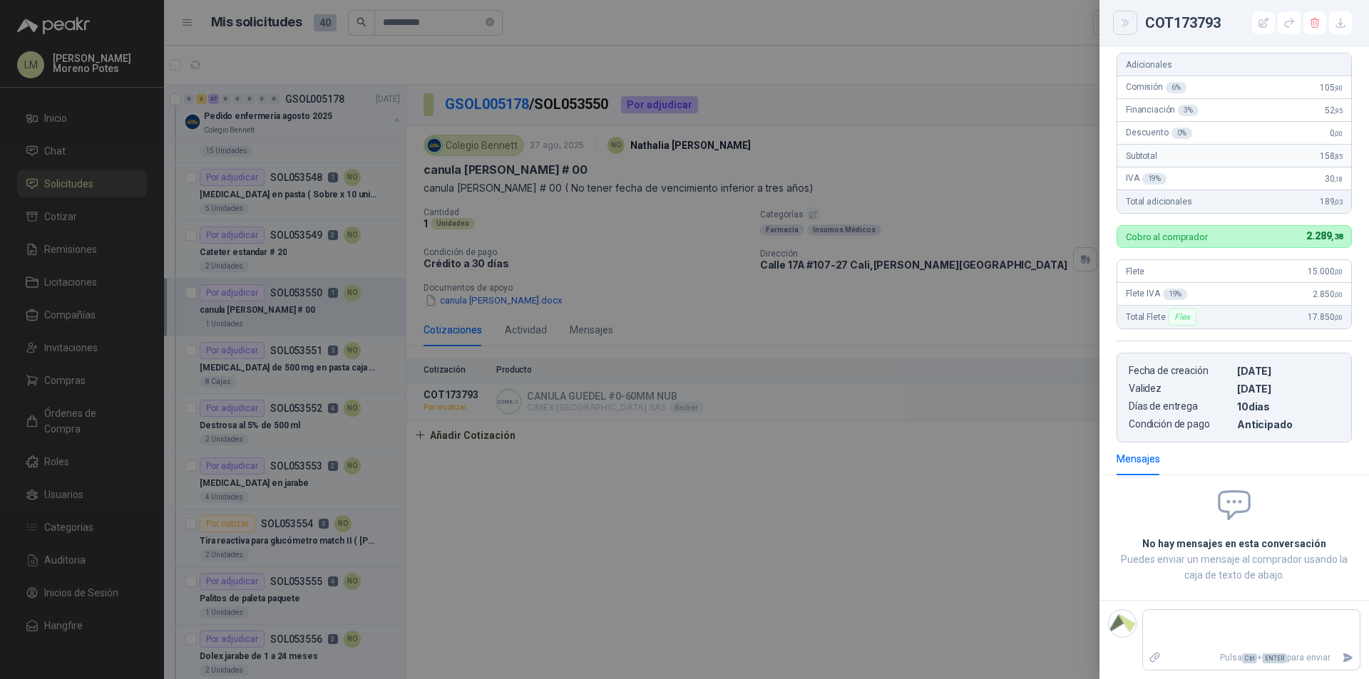
click at [1125, 23] on icon "Close" at bounding box center [1124, 22] width 6 height 7
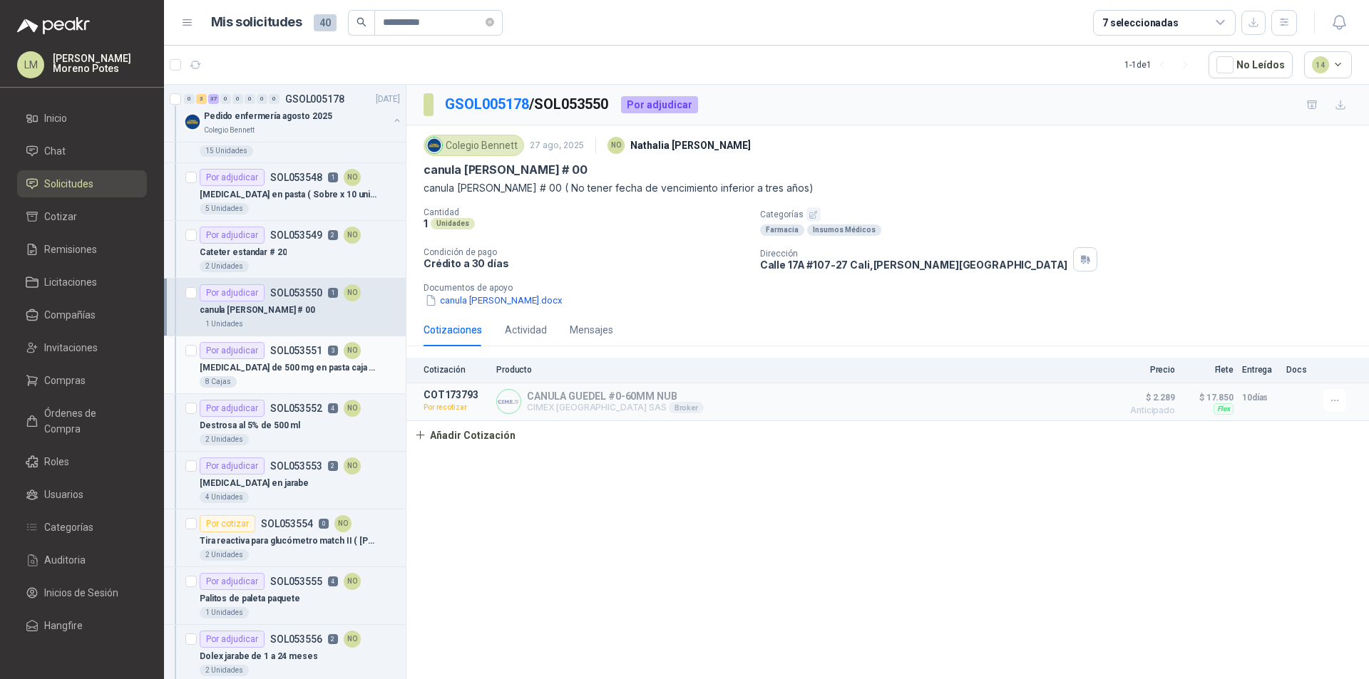
click at [293, 376] on div "Acetaminofén de 500 mg en pasta caja x sobres ( 100 tabletas) 8 Cajas" at bounding box center [300, 373] width 200 height 29
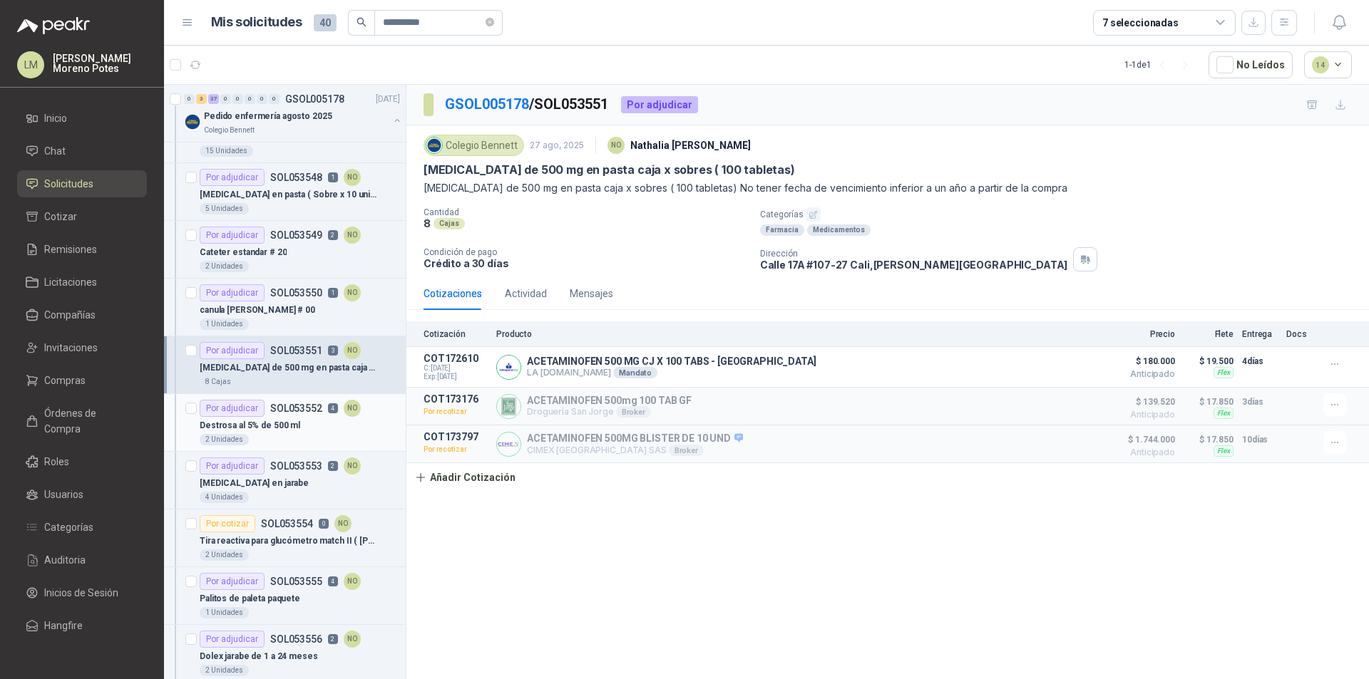
click at [294, 416] on div "Por adjudicar SOL053552 4 NO" at bounding box center [280, 408] width 161 height 17
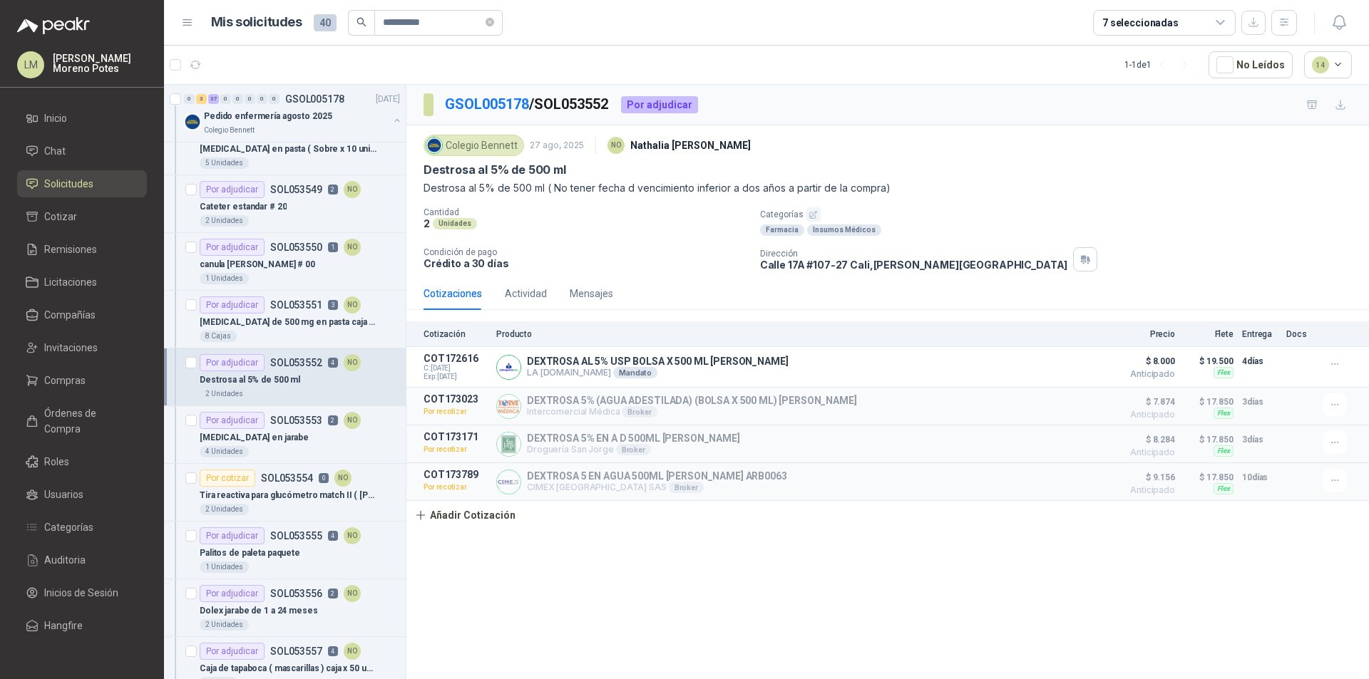
scroll to position [570, 0]
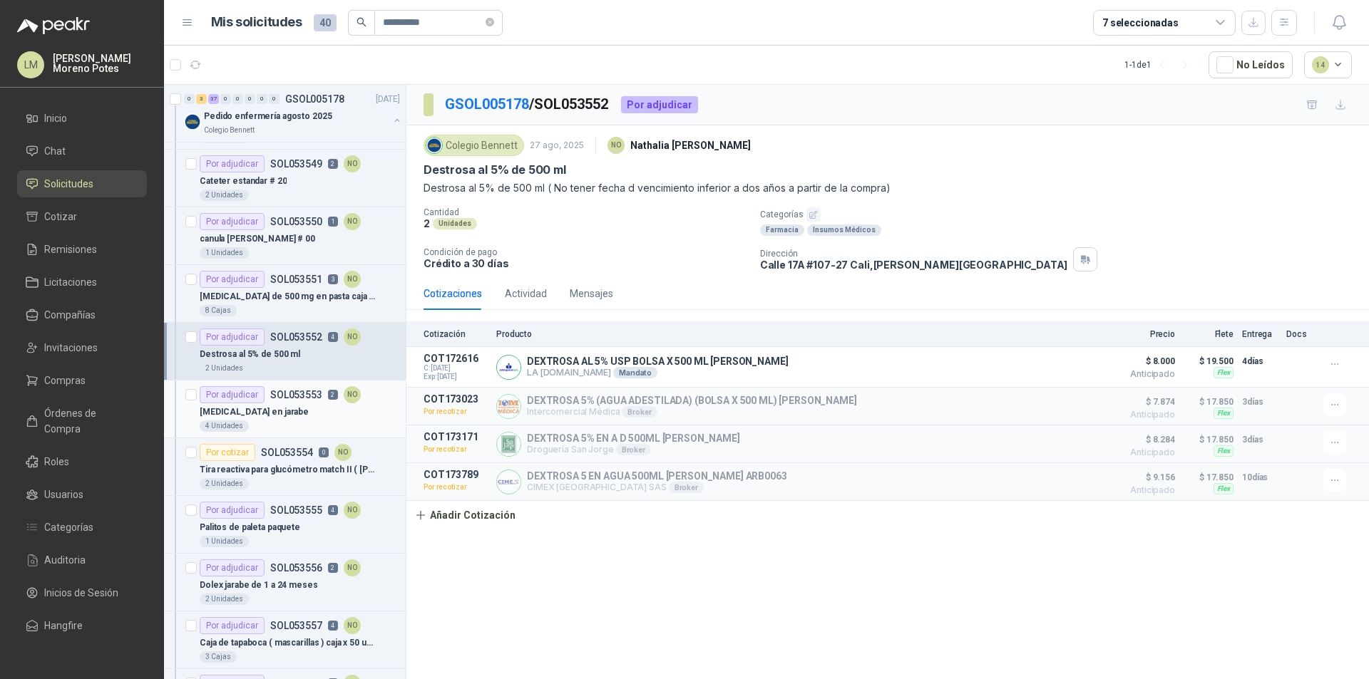
click at [299, 412] on div "[MEDICAL_DATA] en jarabe" at bounding box center [300, 411] width 200 height 17
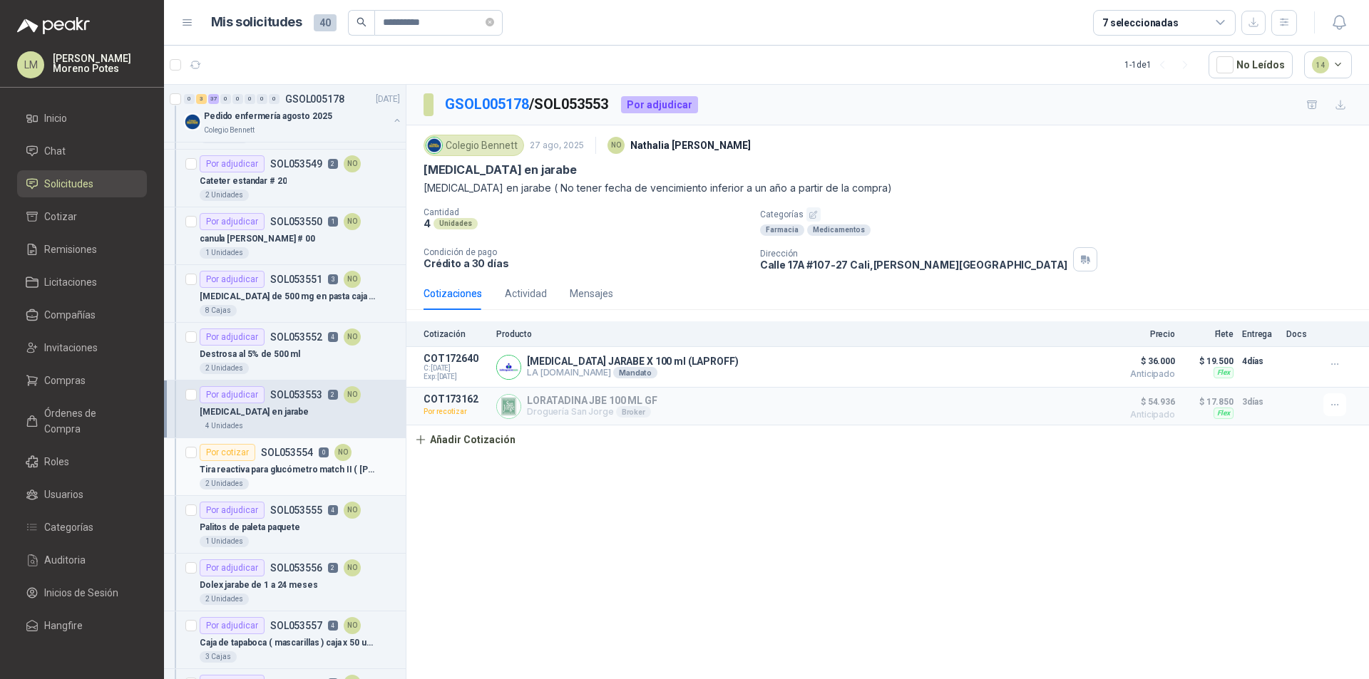
click at [291, 475] on p "Tira reactiva para glucómetro match II ( [PERSON_NAME])" at bounding box center [288, 470] width 177 height 14
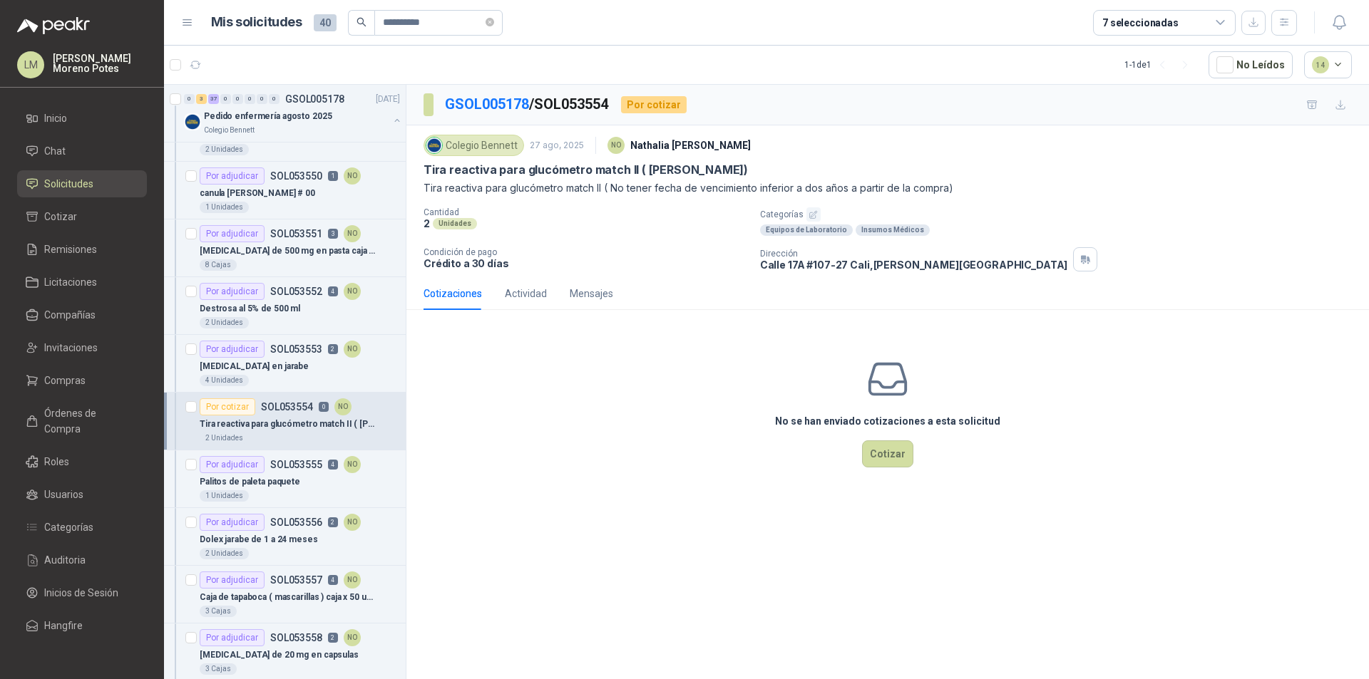
scroll to position [642, 0]
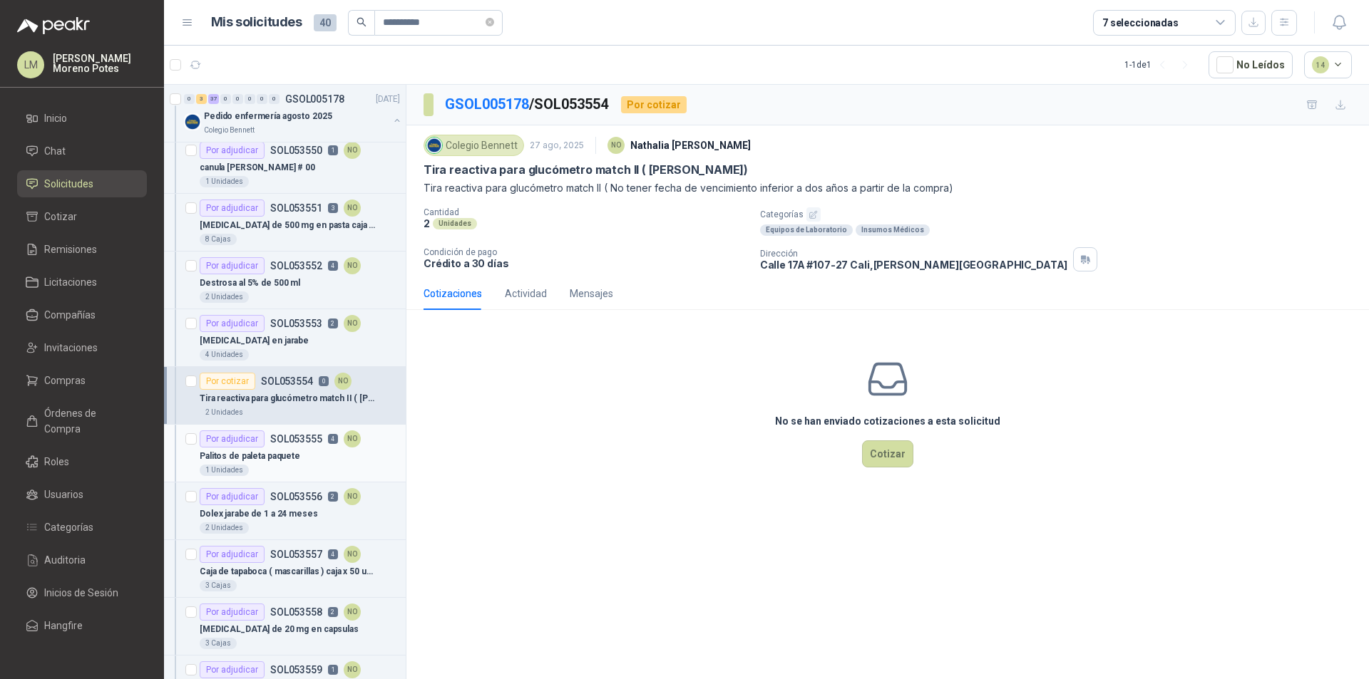
click at [294, 472] on div "1 Unidades" at bounding box center [300, 470] width 200 height 11
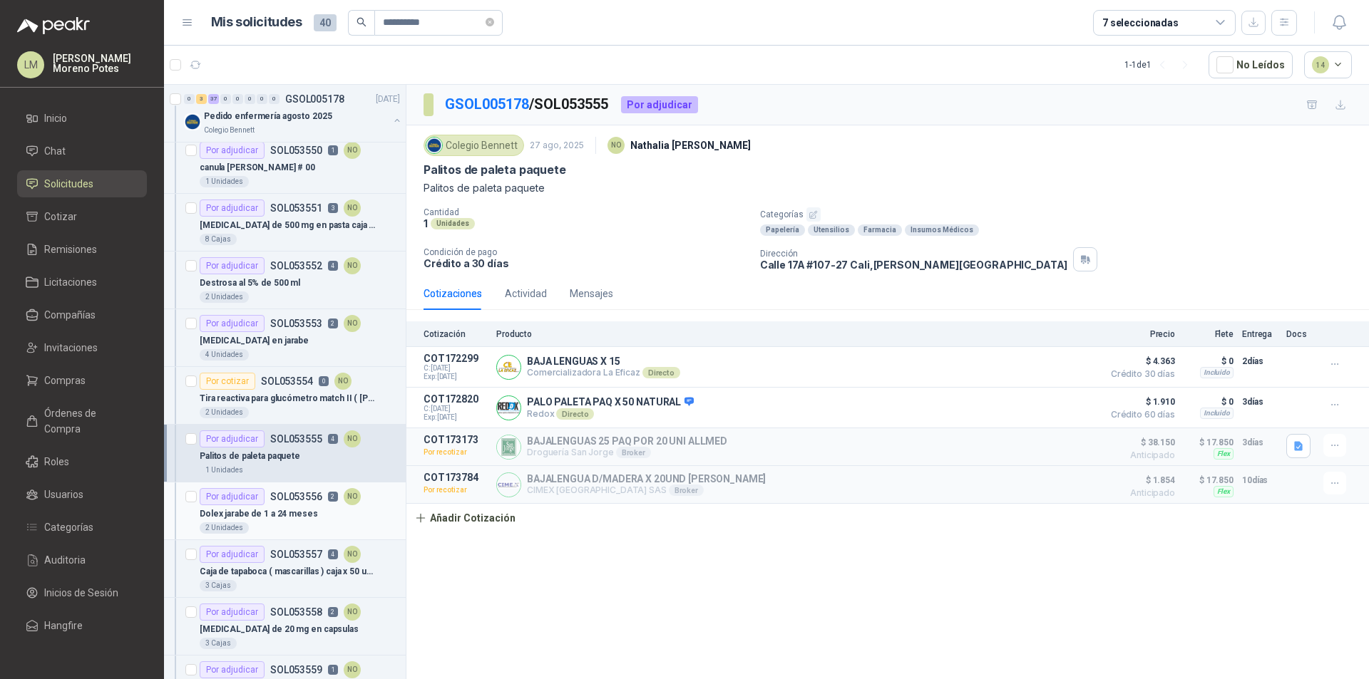
click at [280, 517] on p "Dolex jarabe de 1 a 24 meses" at bounding box center [259, 515] width 118 height 14
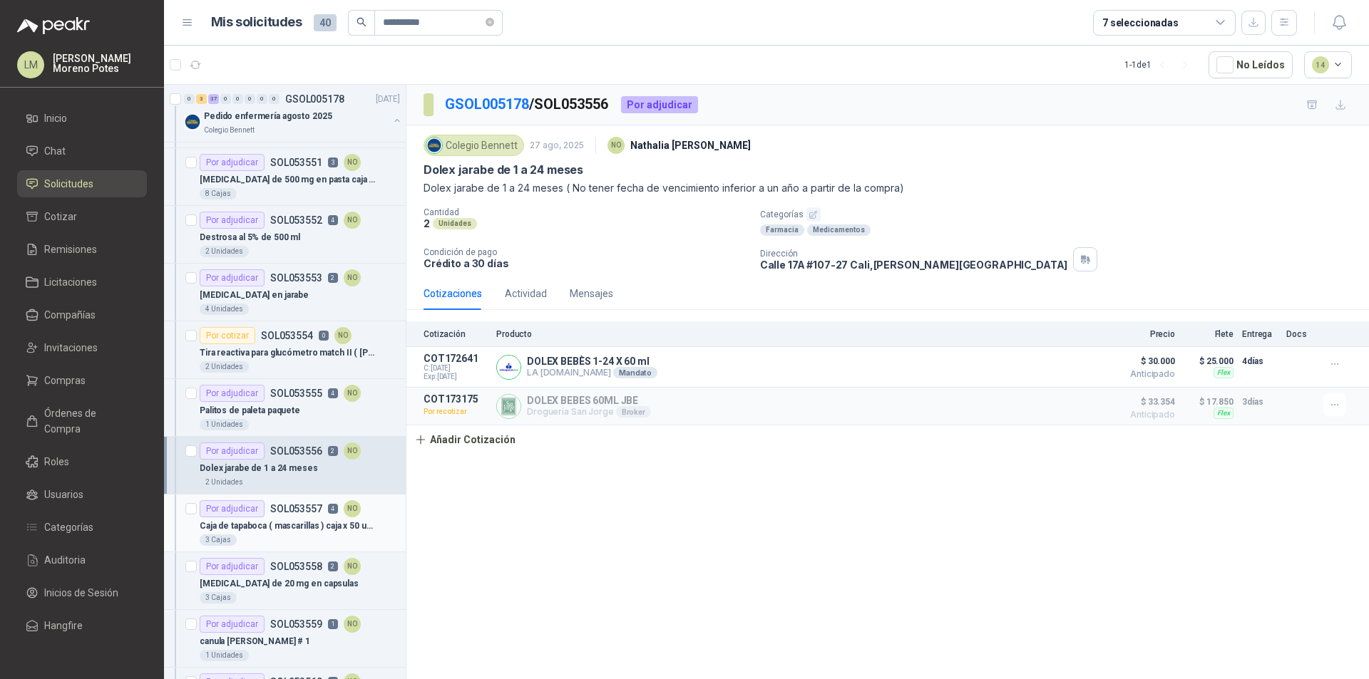
scroll to position [713, 0]
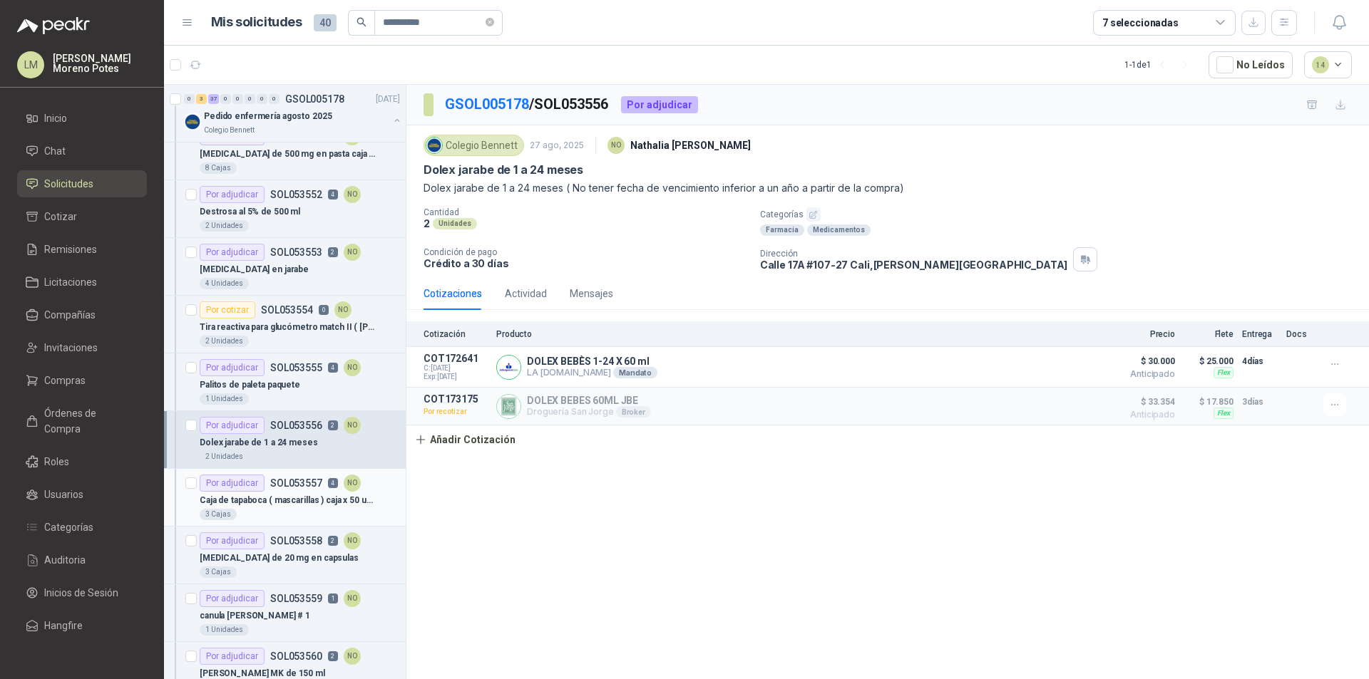
click at [287, 512] on div "3 Cajas" at bounding box center [300, 514] width 200 height 11
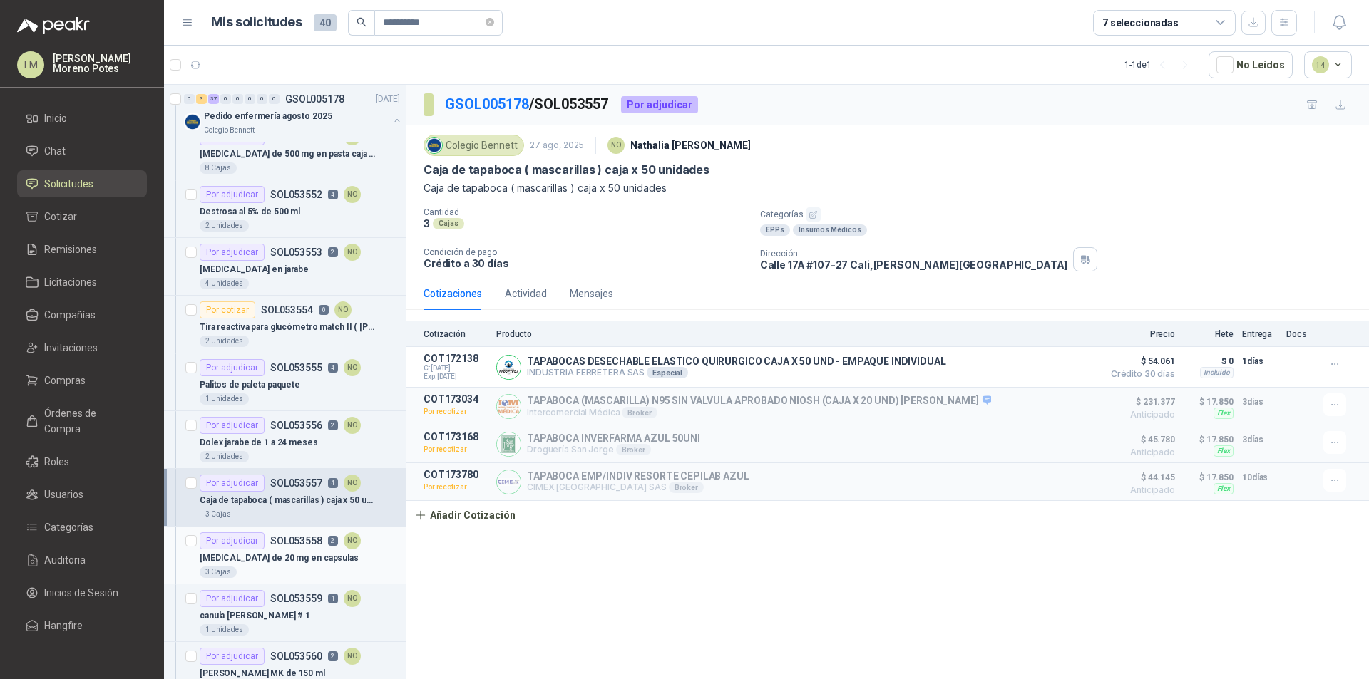
scroll to position [784, 0]
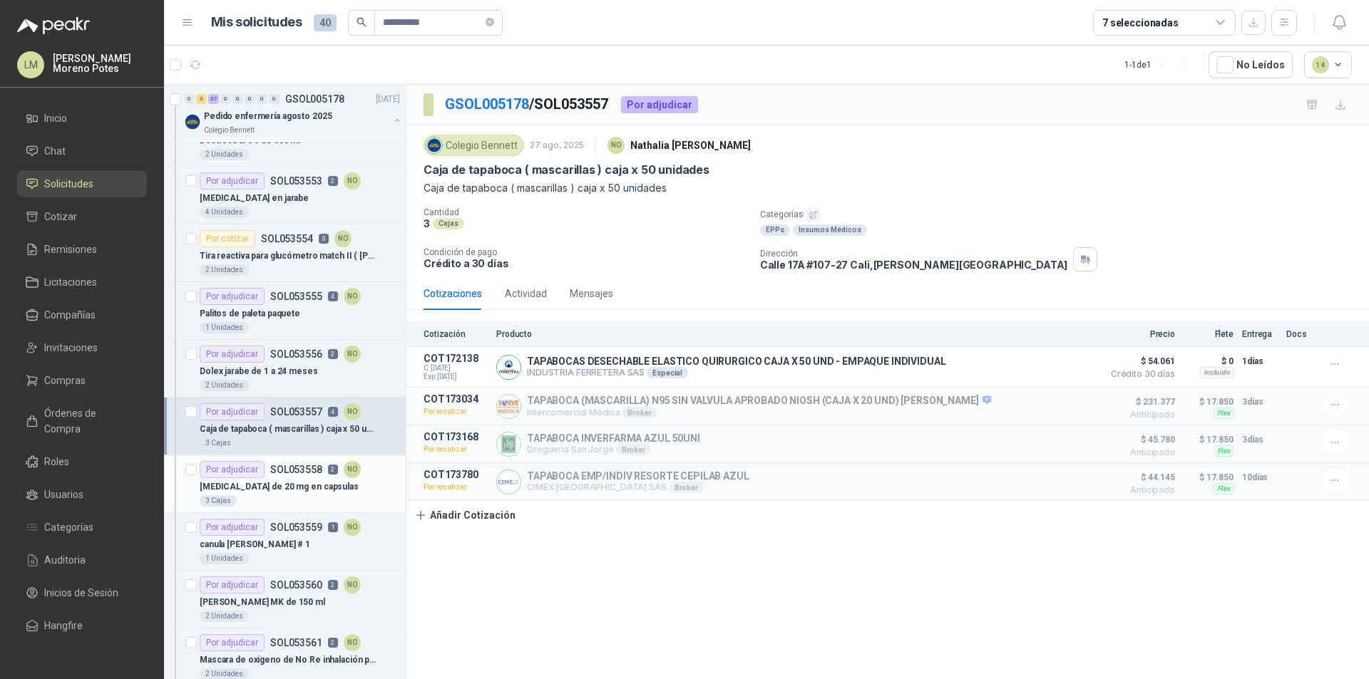
click at [280, 497] on div "3 Cajas" at bounding box center [300, 500] width 200 height 11
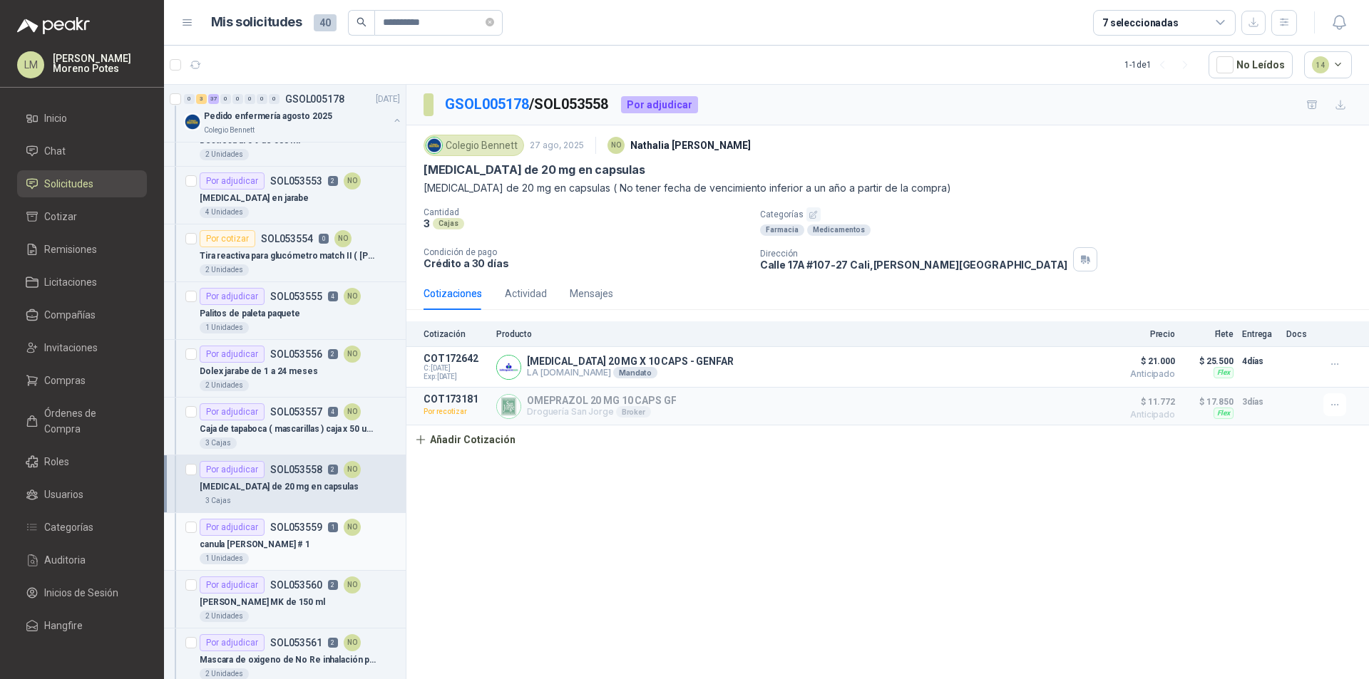
click at [291, 542] on div "canula [PERSON_NAME] # 1" at bounding box center [300, 544] width 200 height 17
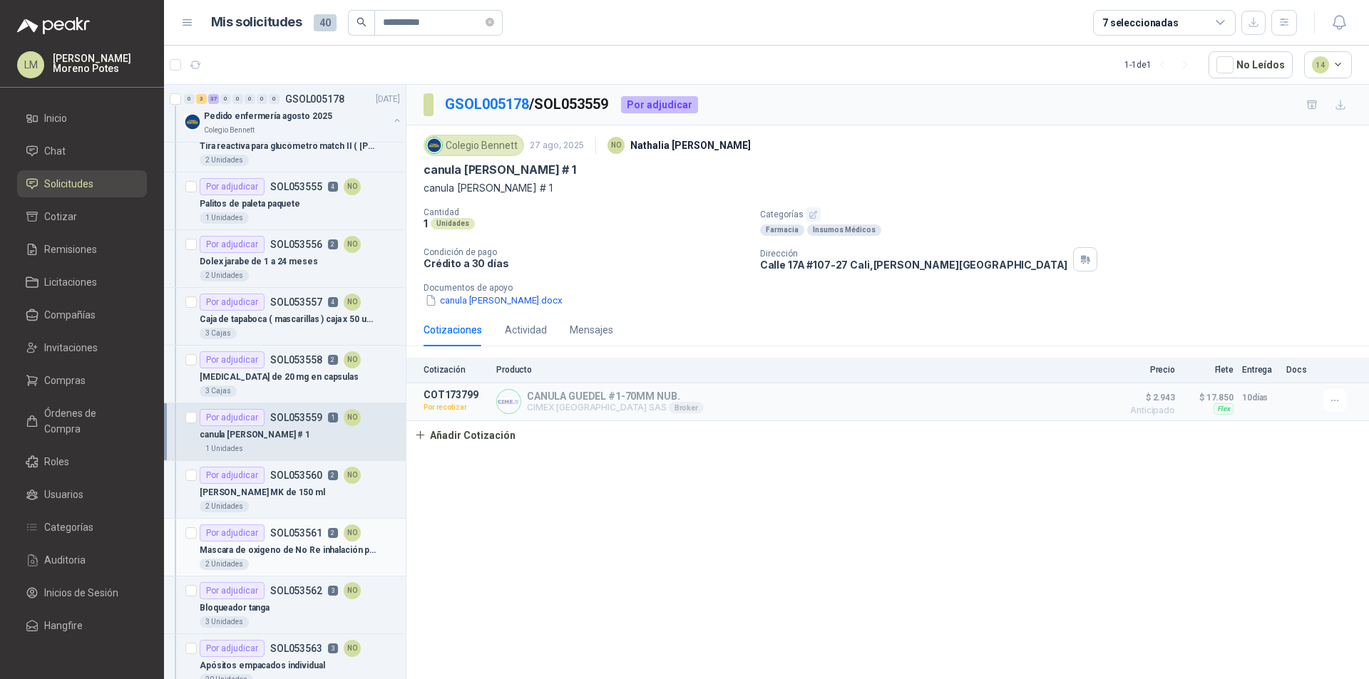
scroll to position [927, 0]
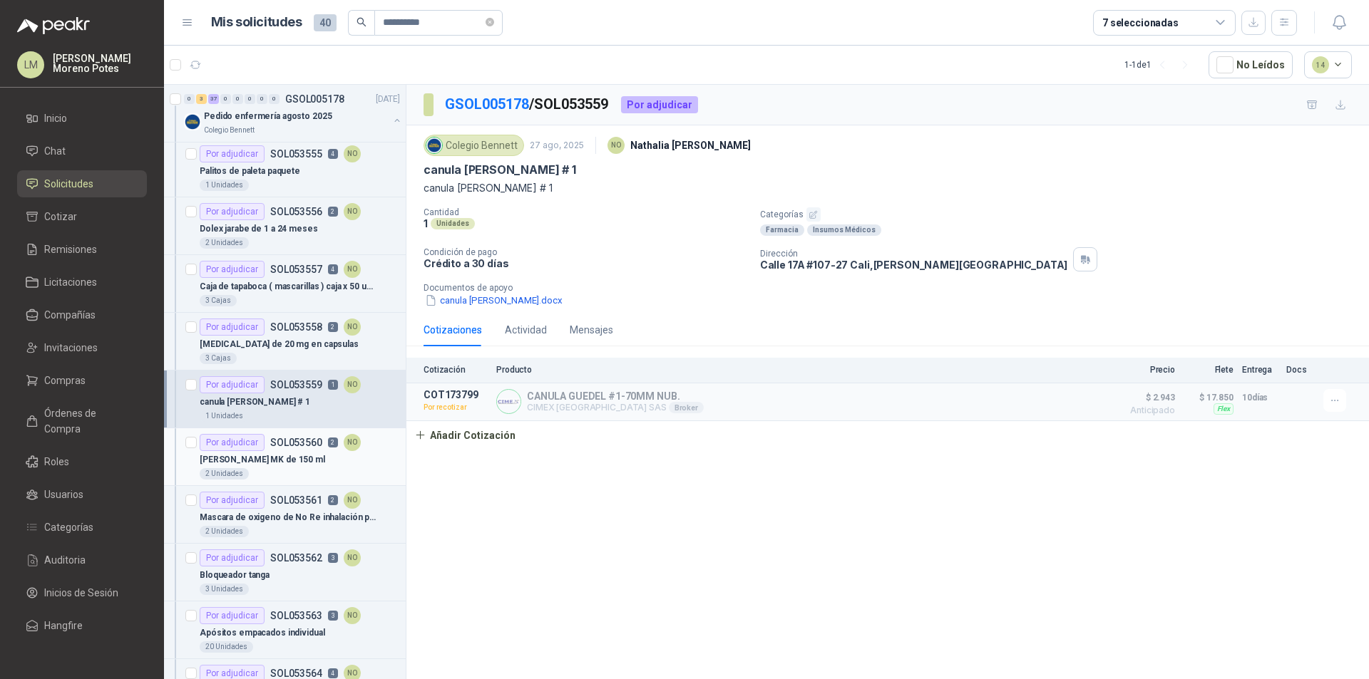
click at [297, 465] on div "[PERSON_NAME] MK de 150 ml" at bounding box center [300, 459] width 200 height 17
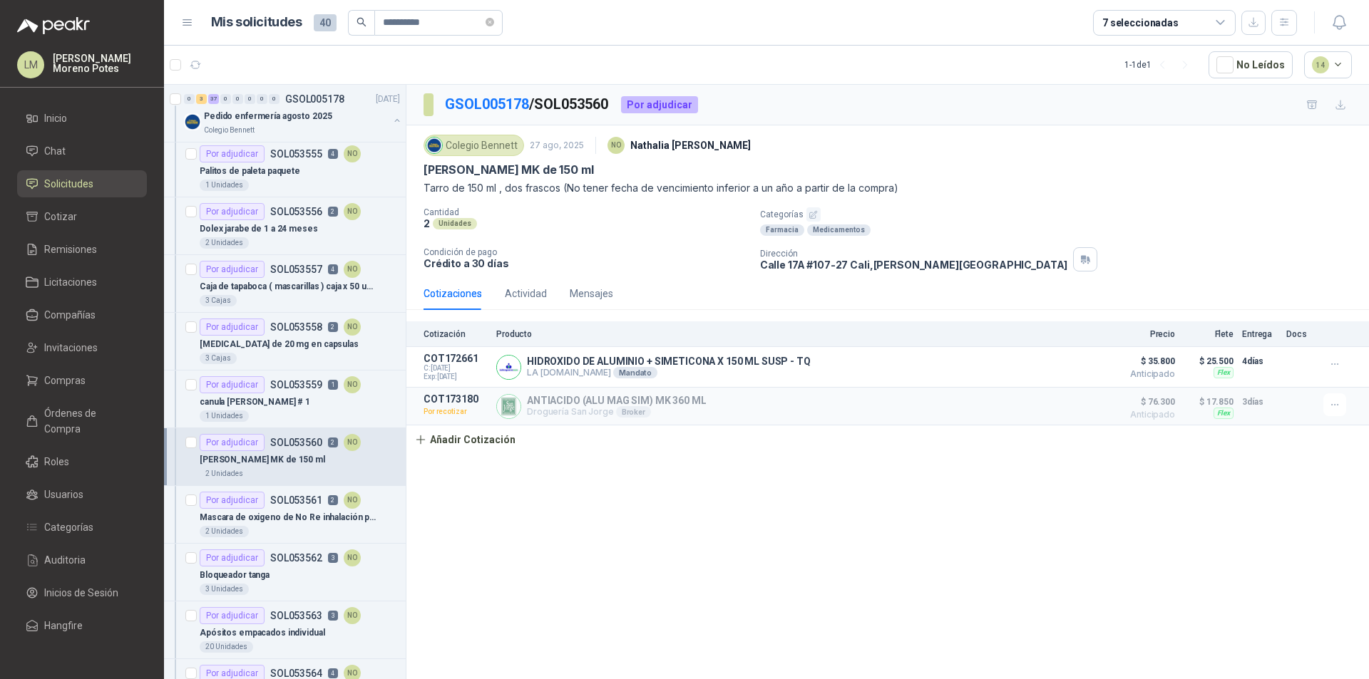
scroll to position [998, 0]
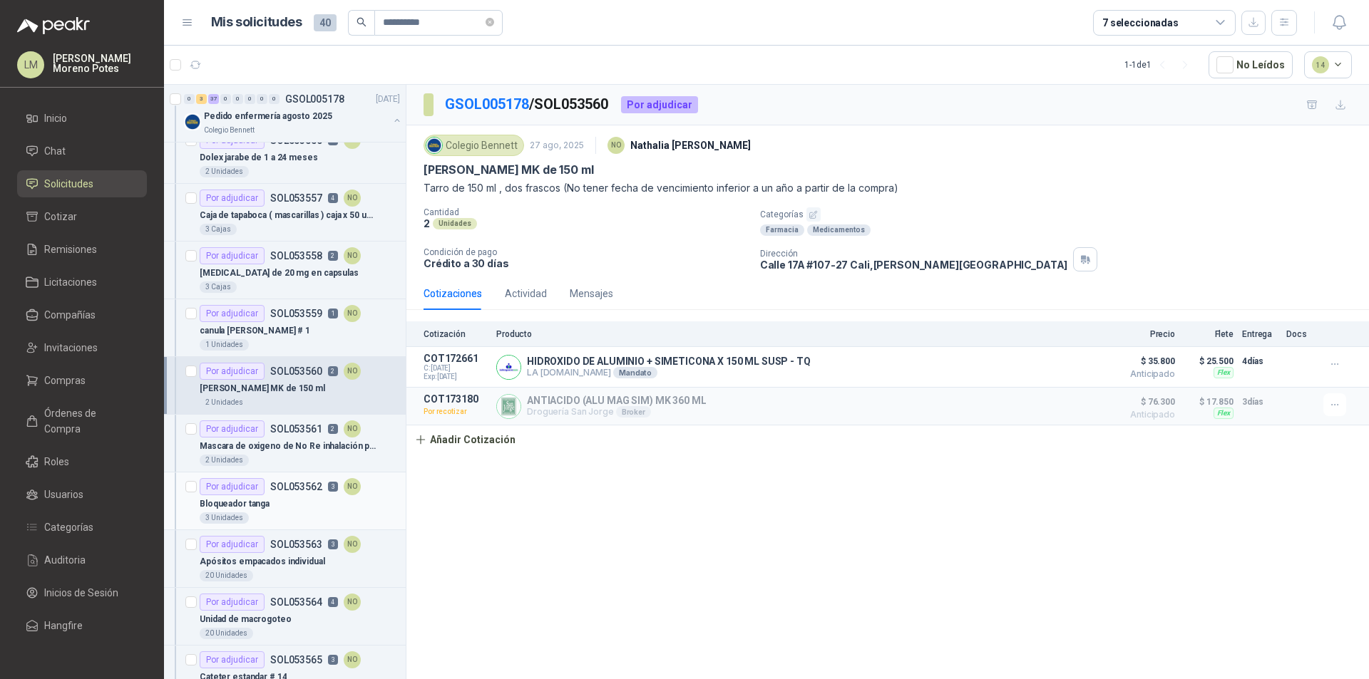
click at [291, 506] on div "Bloqueador tanga" at bounding box center [300, 503] width 200 height 17
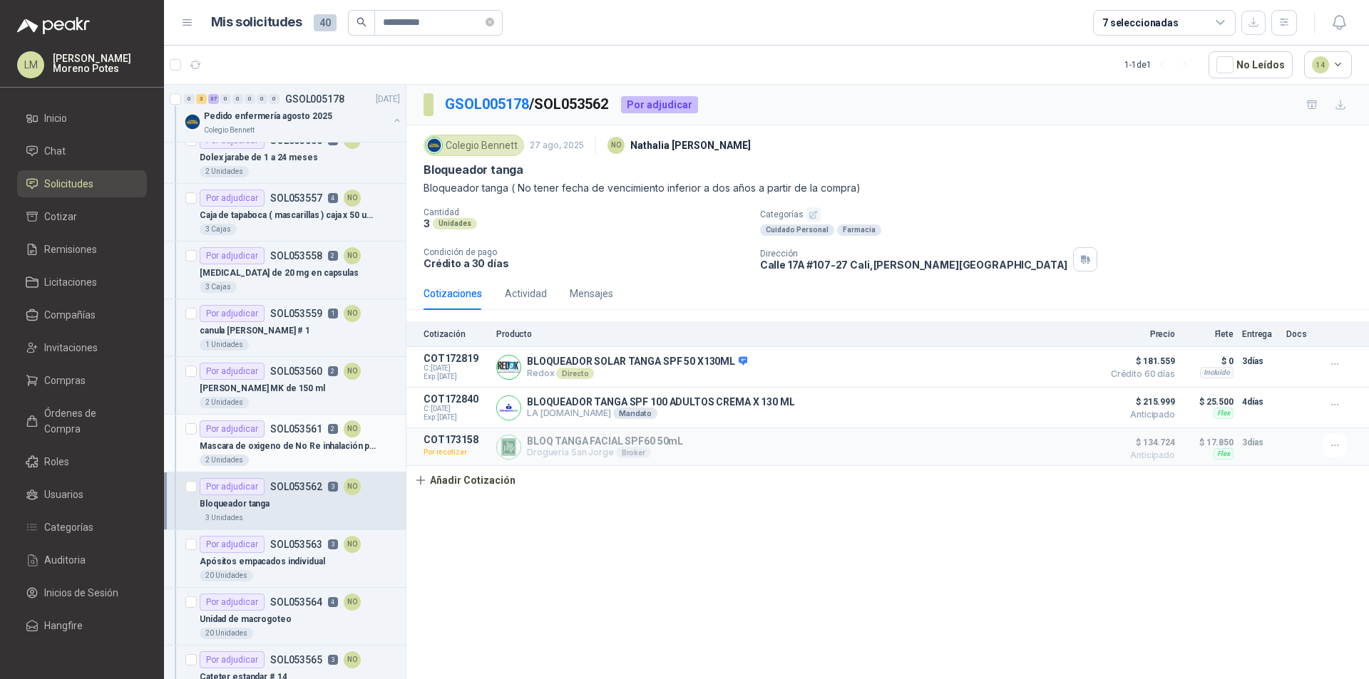
click at [291, 452] on p "Mascara de oxigeno de No Re inhalación pediátrica" at bounding box center [288, 447] width 177 height 14
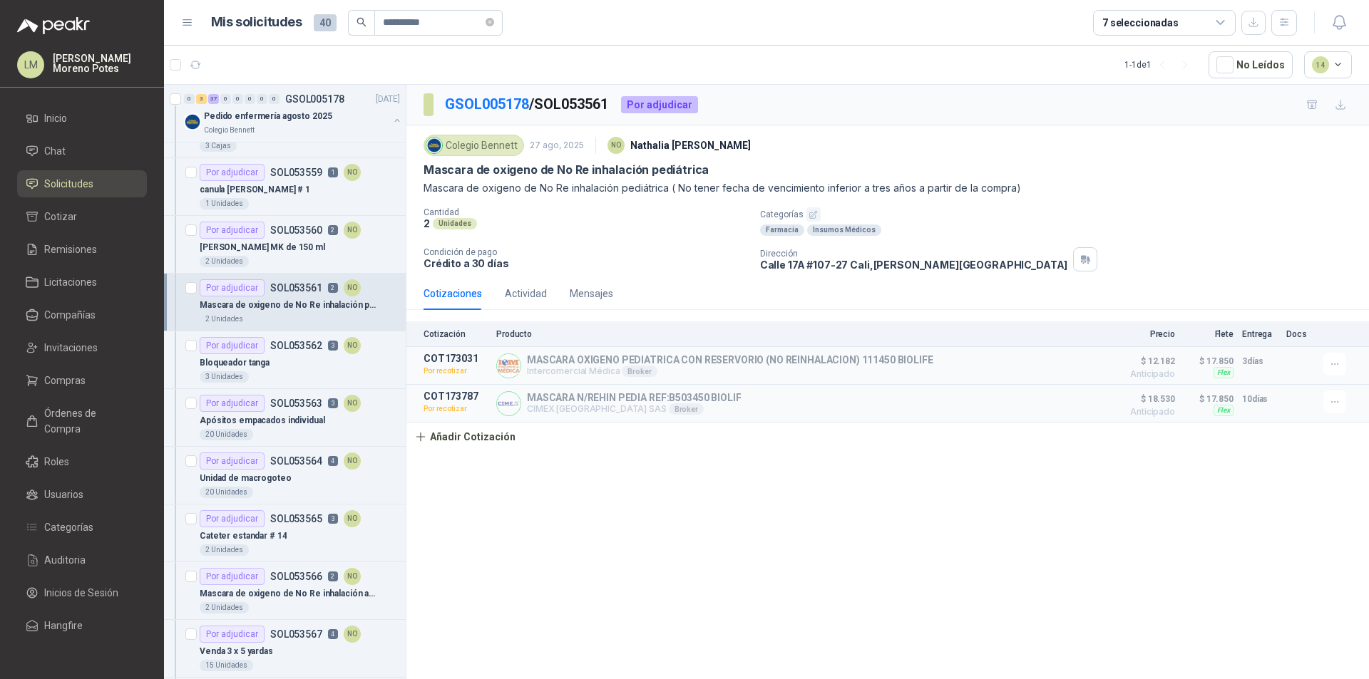
scroll to position [1140, 0]
click at [288, 458] on p "SOL053564" at bounding box center [296, 460] width 52 height 10
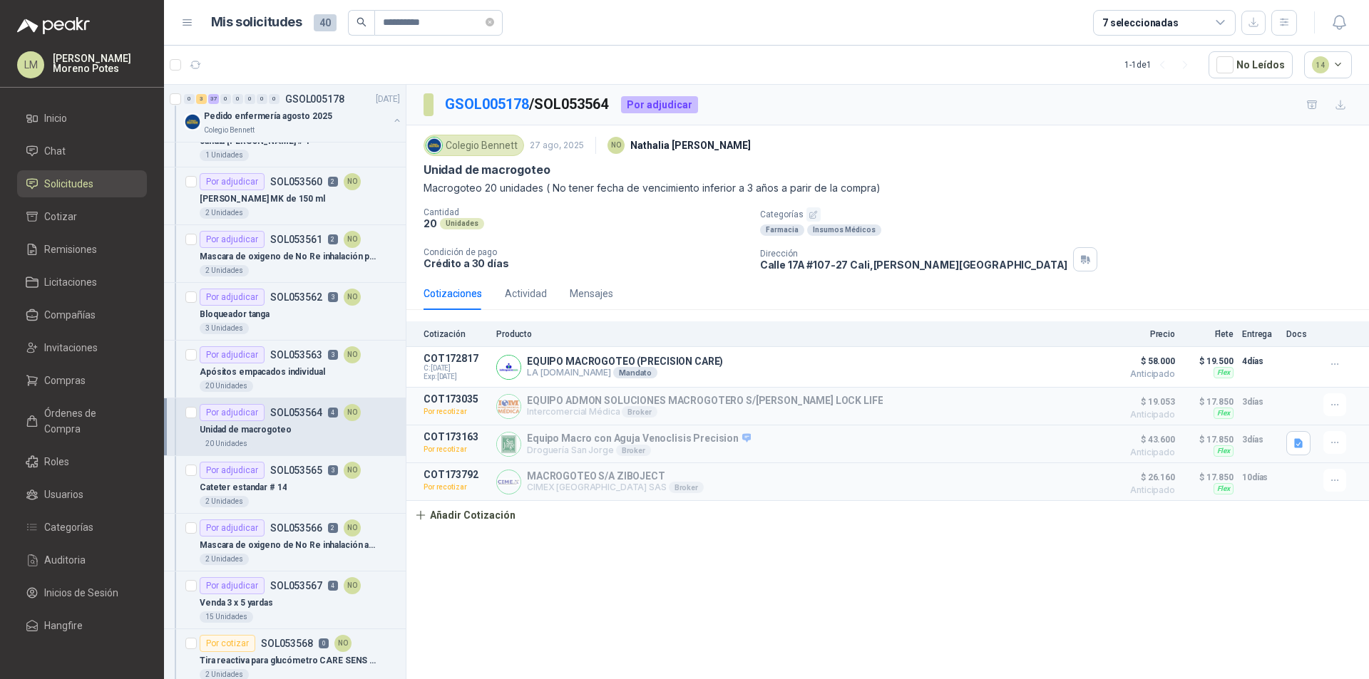
scroll to position [1212, 0]
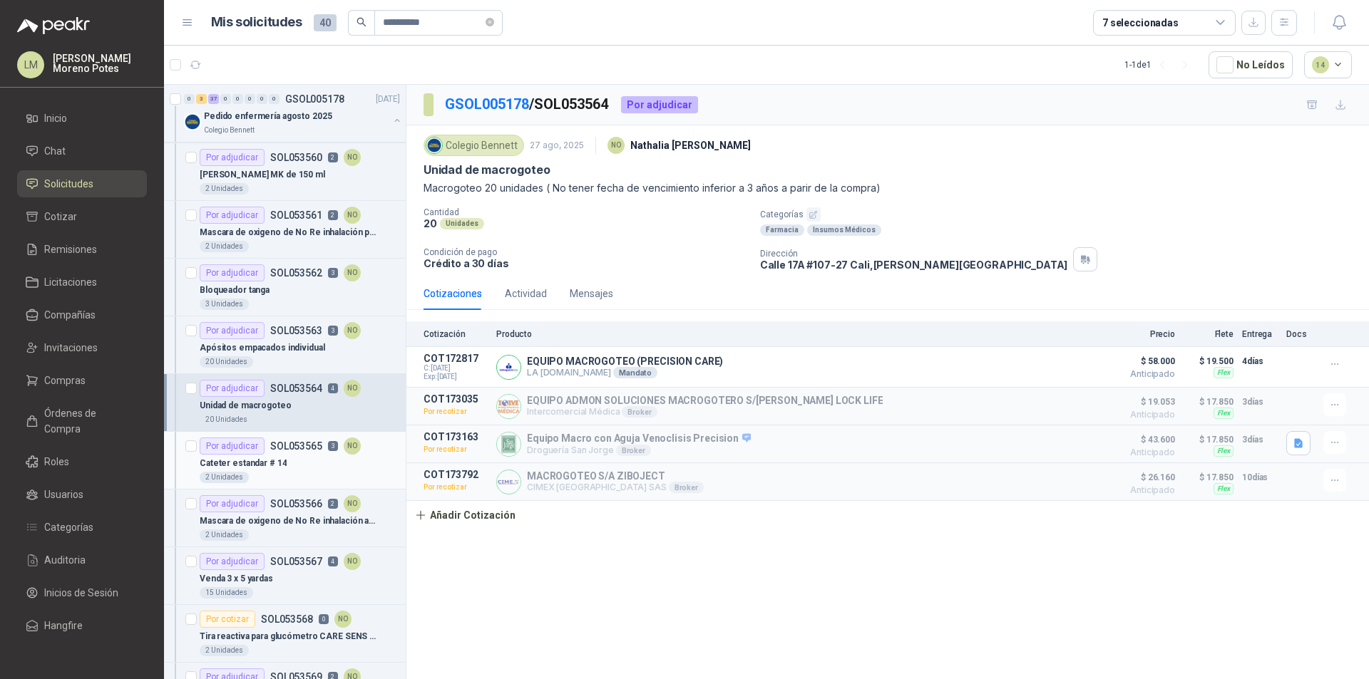
click at [291, 473] on div "2 Unidades" at bounding box center [300, 477] width 200 height 11
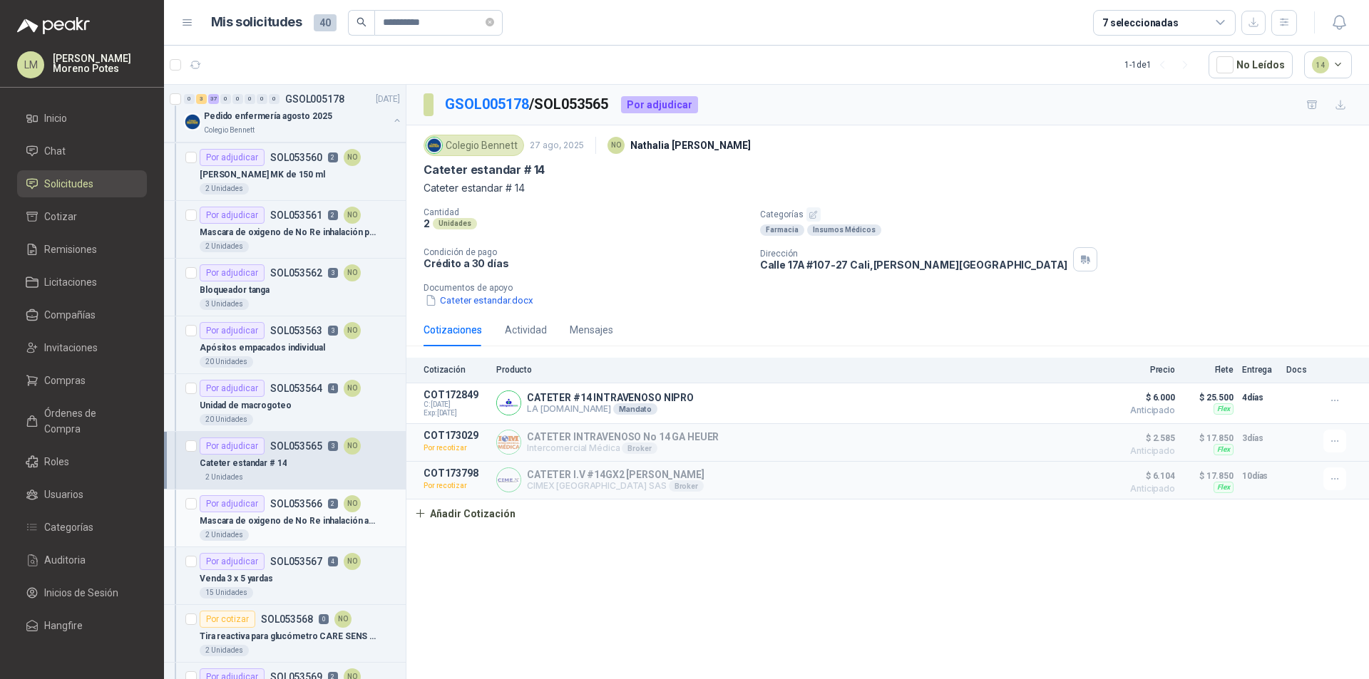
click at [285, 522] on p "Mascara de oxigeno de No Re inhalación adulto" at bounding box center [288, 522] width 177 height 14
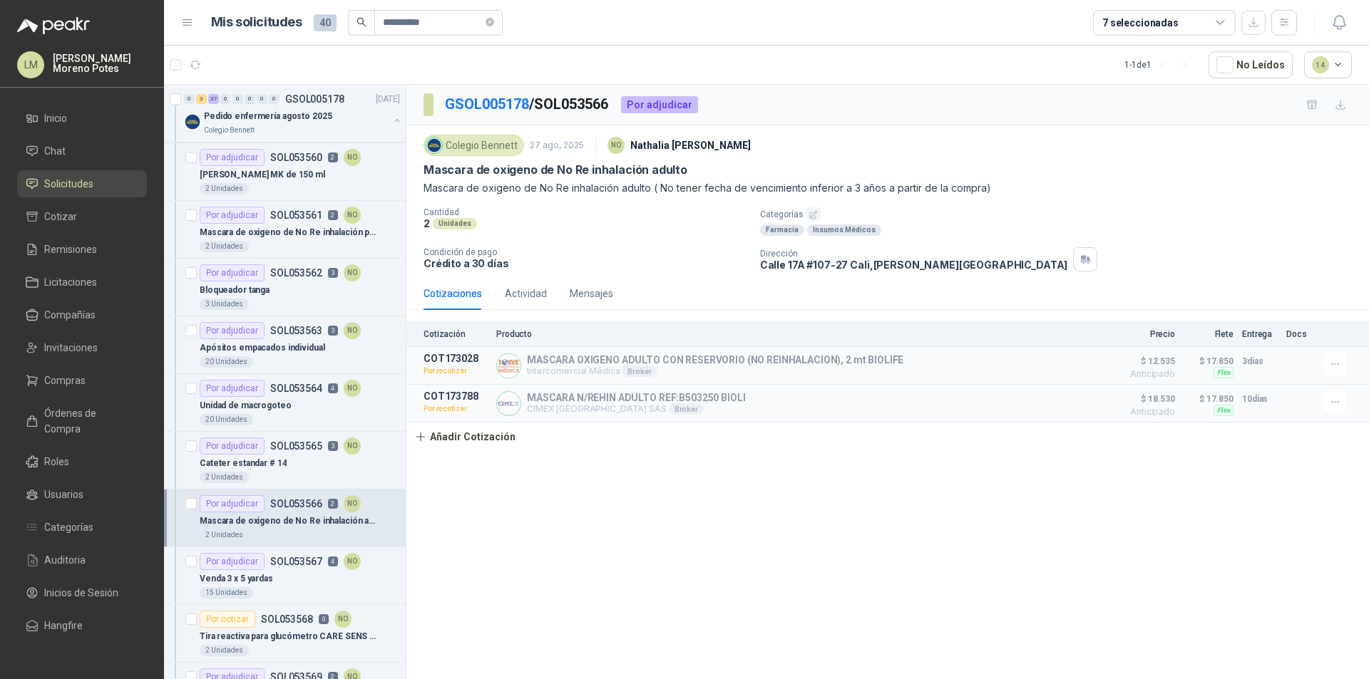
scroll to position [1283, 0]
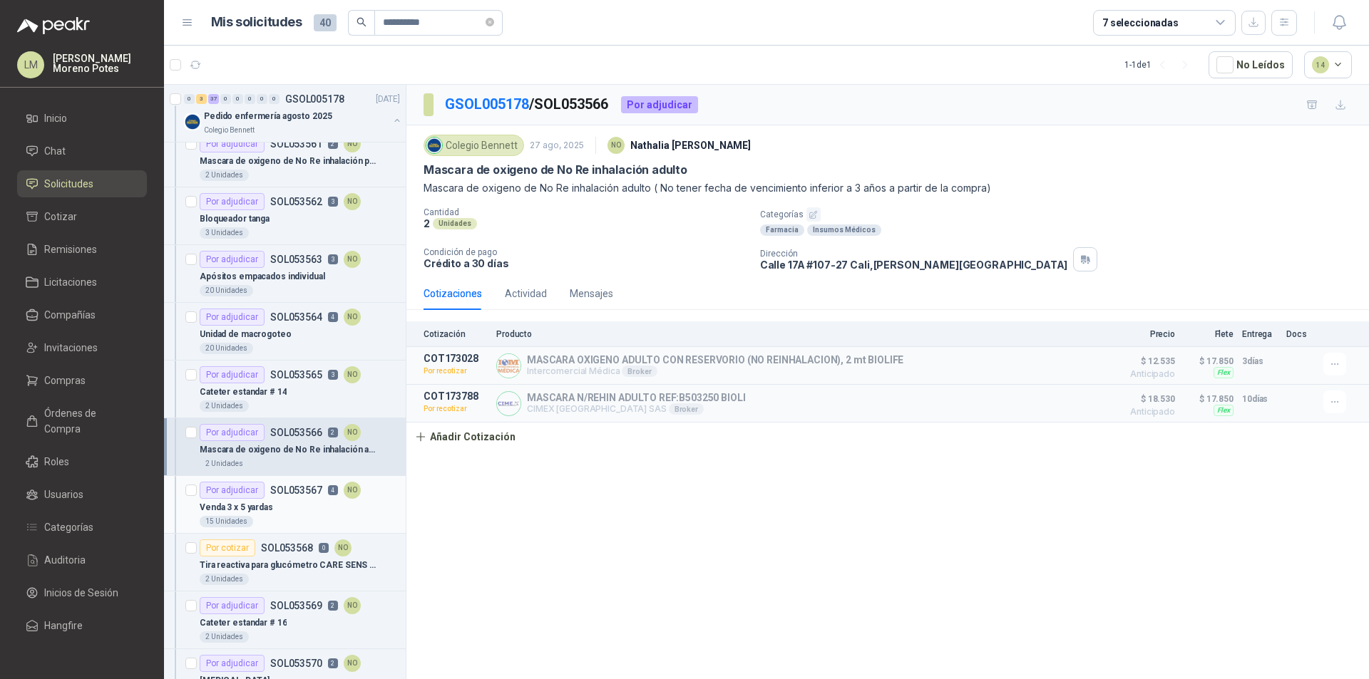
click at [290, 519] on div "15 Unidades" at bounding box center [300, 521] width 200 height 11
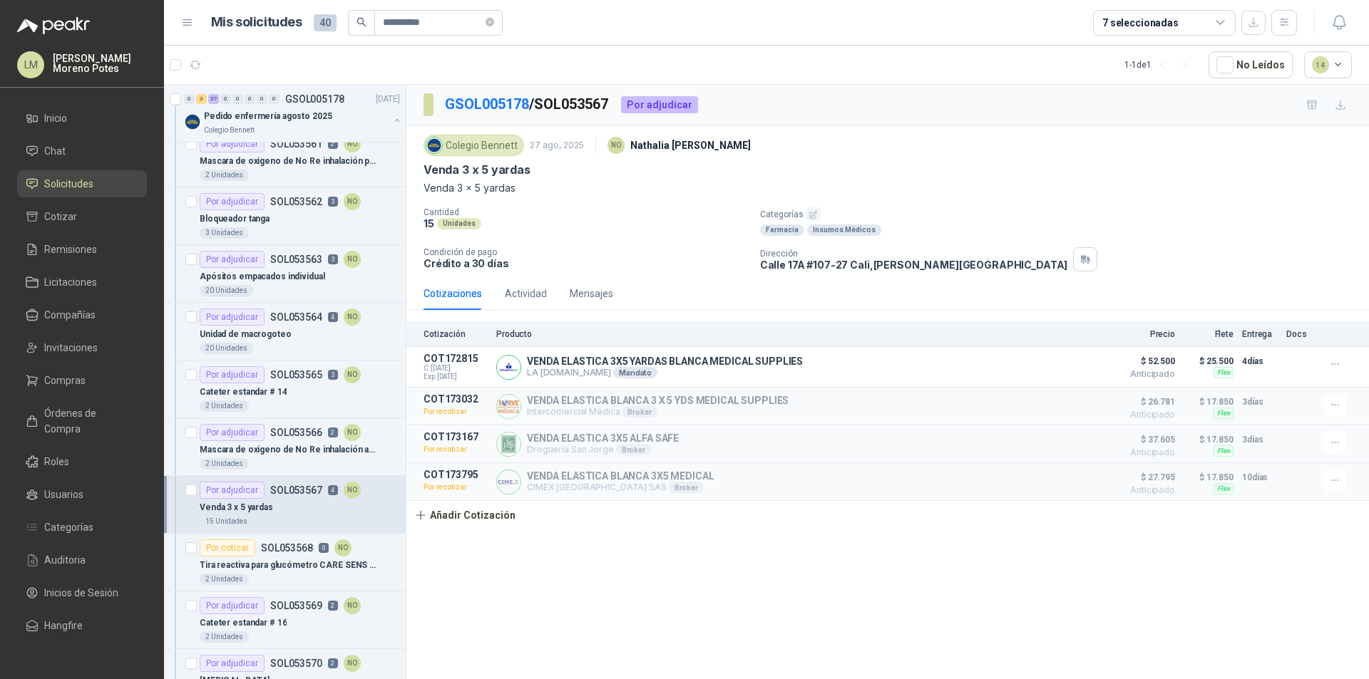
scroll to position [1354, 0]
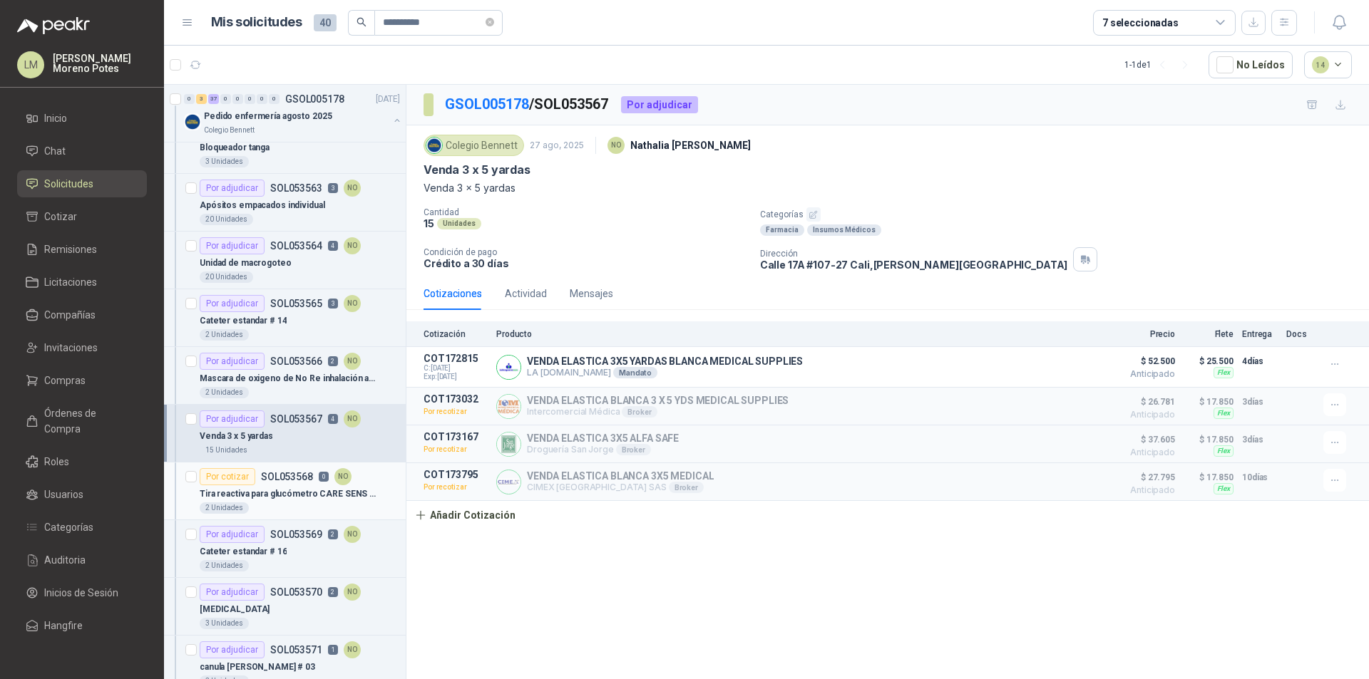
click at [291, 499] on p "Tira reactiva para glucómetro CARE SENS N ( TARRO)" at bounding box center [288, 495] width 177 height 14
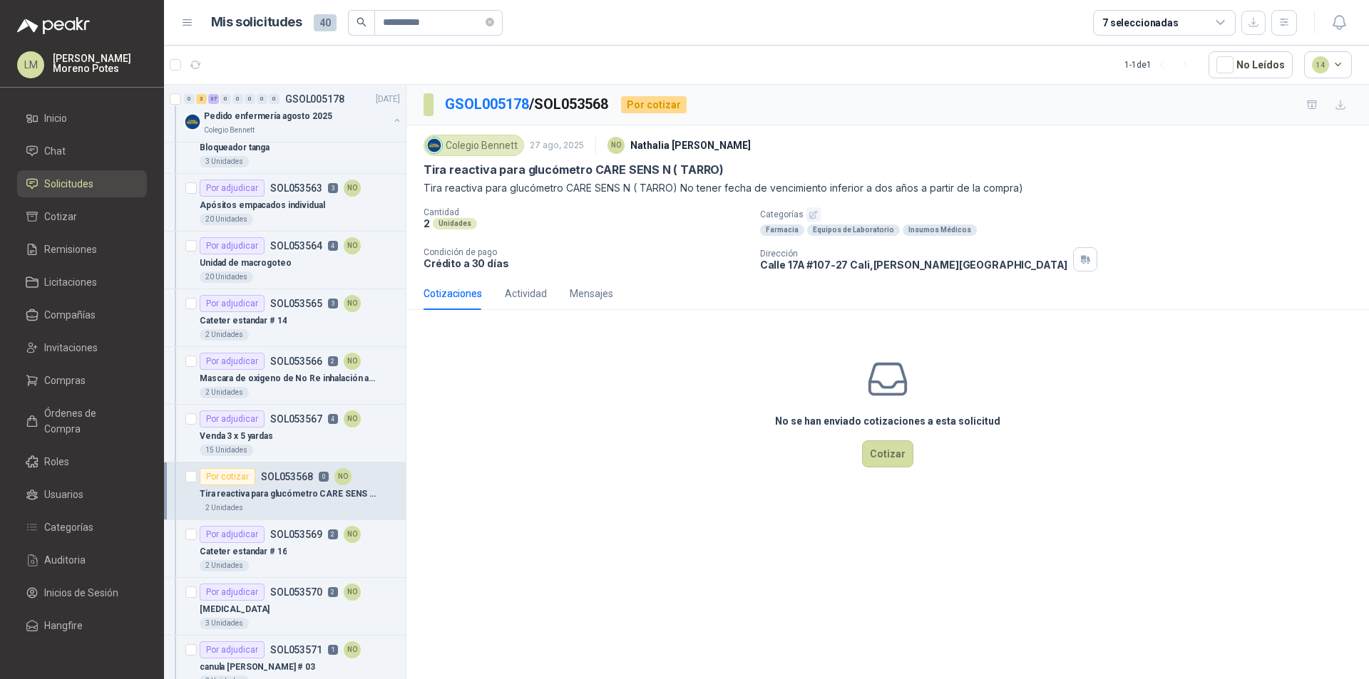
scroll to position [1426, 0]
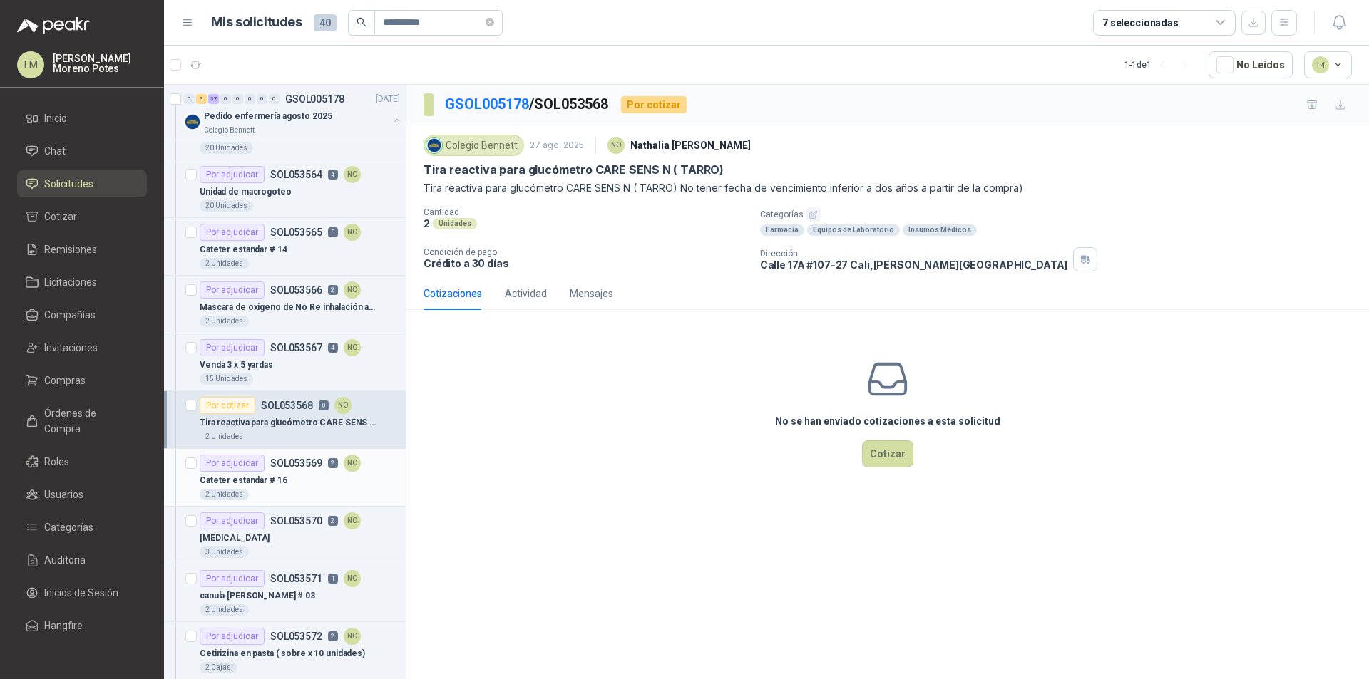
click at [319, 485] on div "Cateter estandar # 16" at bounding box center [300, 480] width 200 height 17
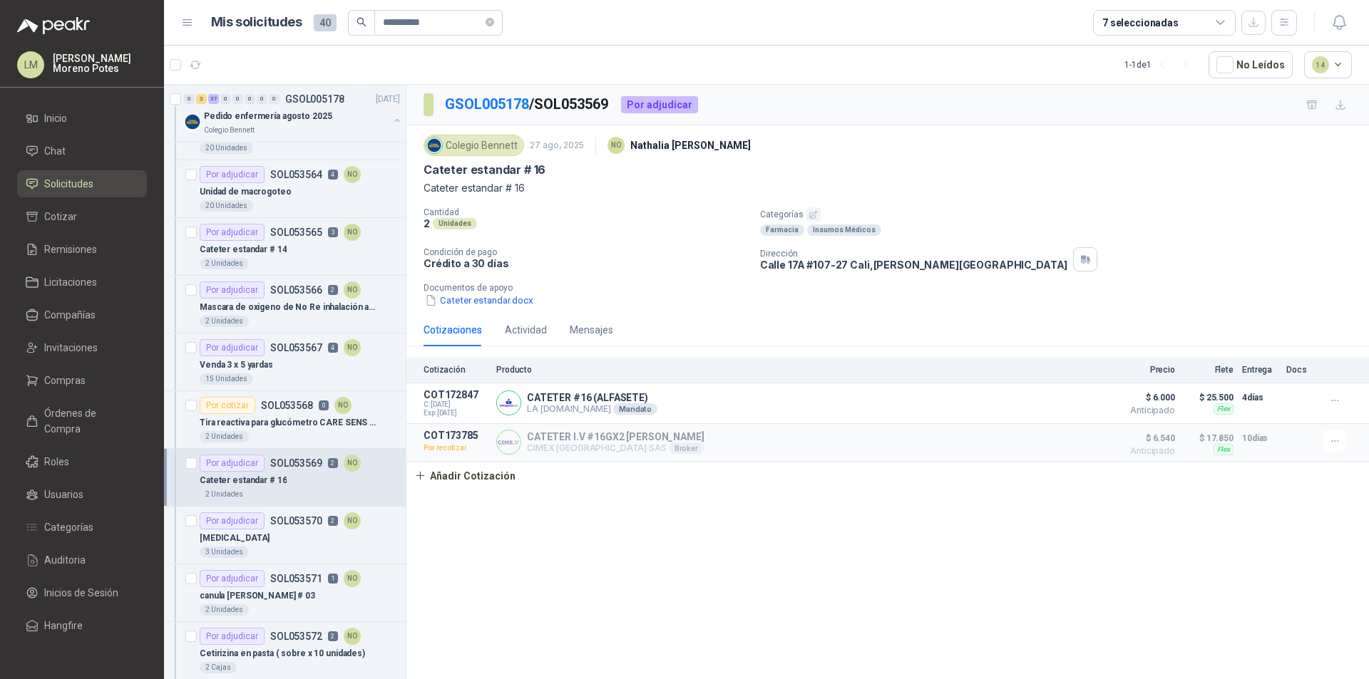
scroll to position [1497, 0]
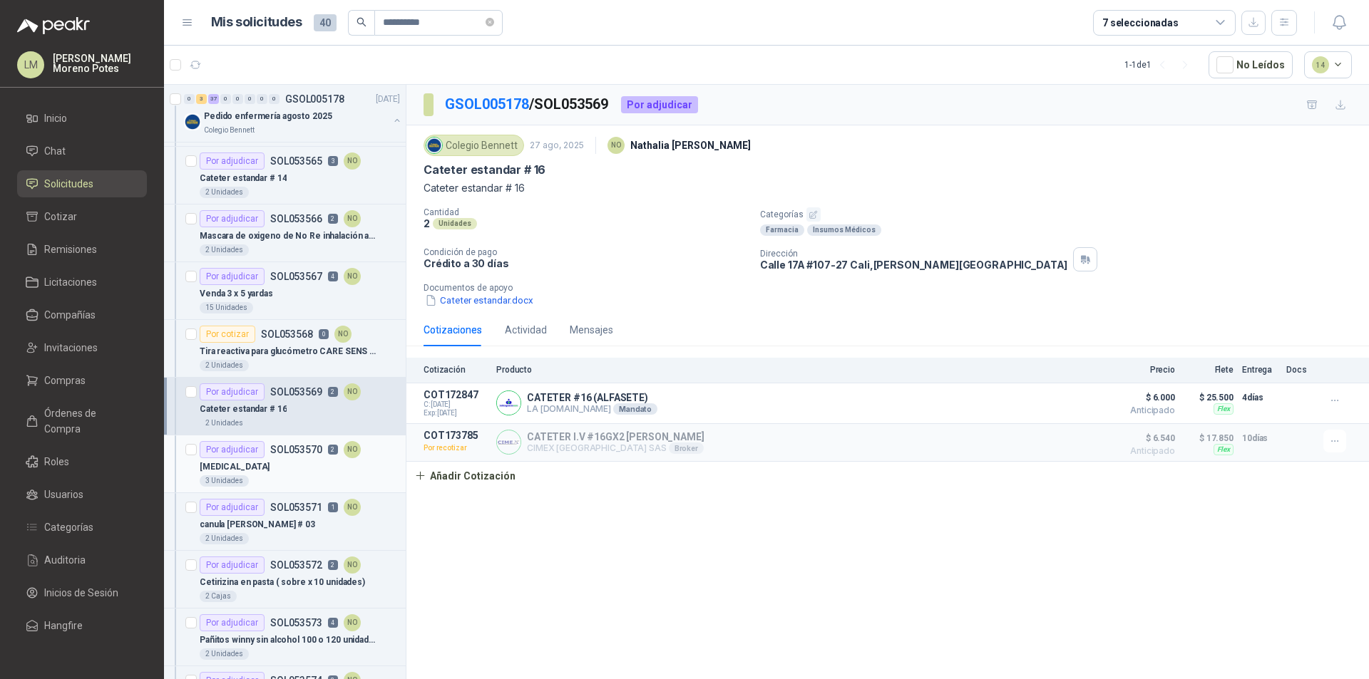
click at [302, 475] on div "3 Unidades" at bounding box center [300, 480] width 200 height 11
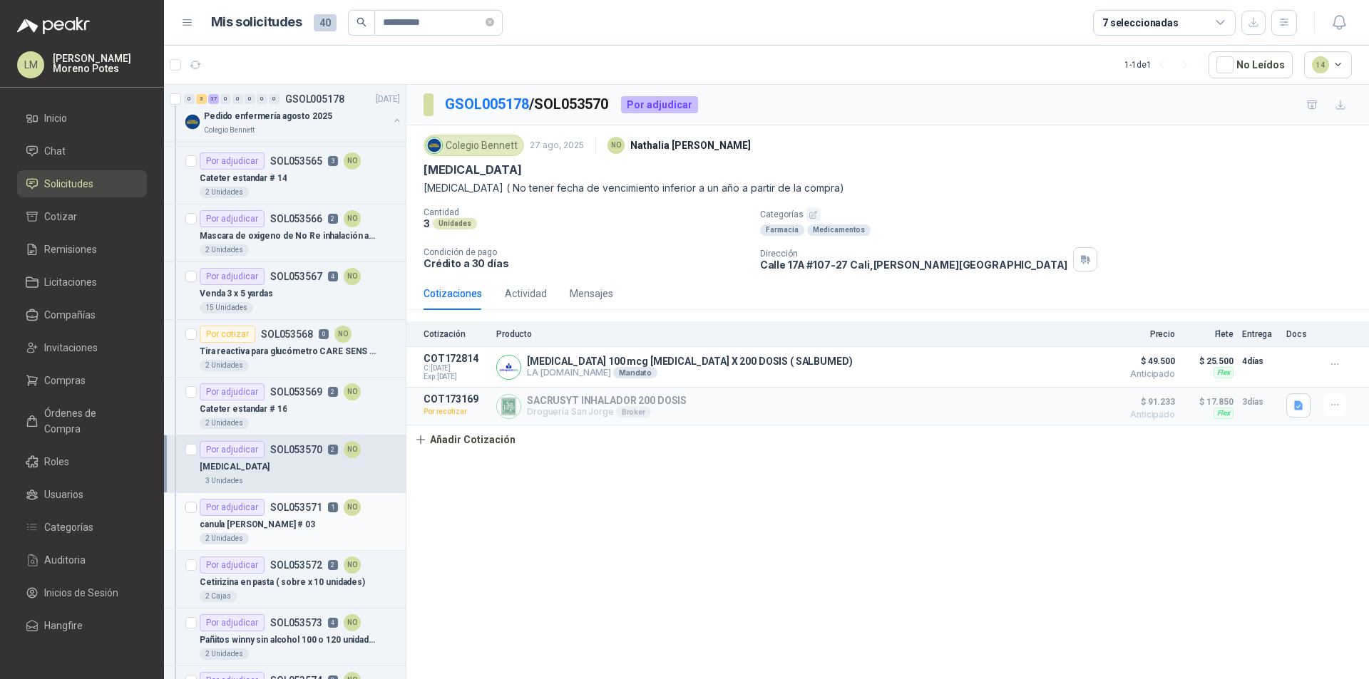
click at [302, 532] on div "canula [PERSON_NAME] # 03" at bounding box center [300, 524] width 200 height 17
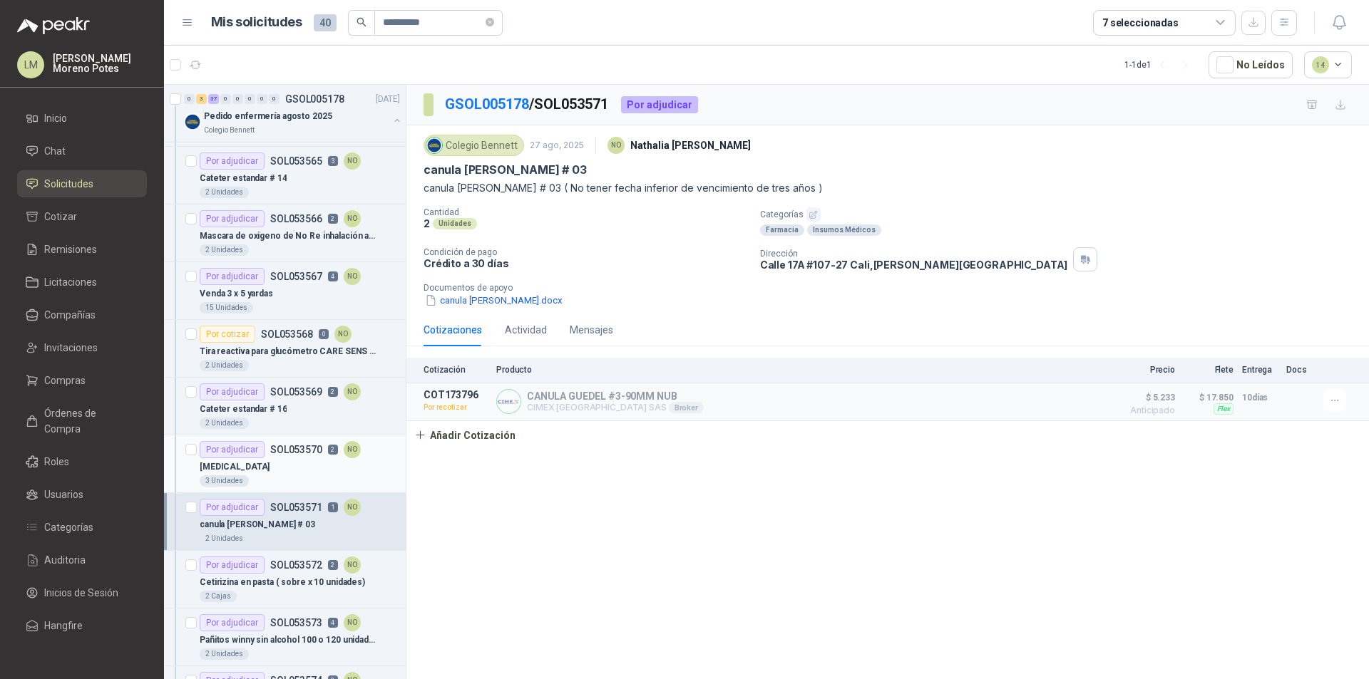
click at [304, 478] on div "3 Unidades" at bounding box center [300, 480] width 200 height 11
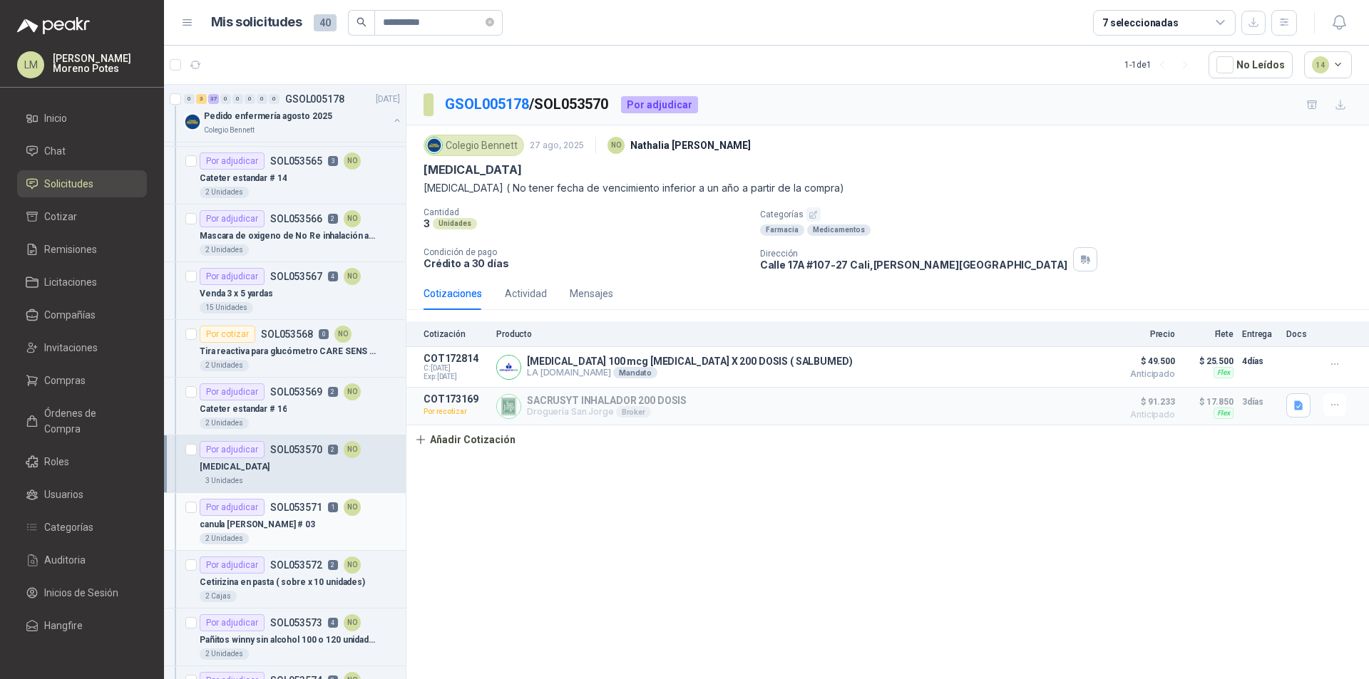
click at [287, 508] on p "SOL053571" at bounding box center [296, 508] width 52 height 10
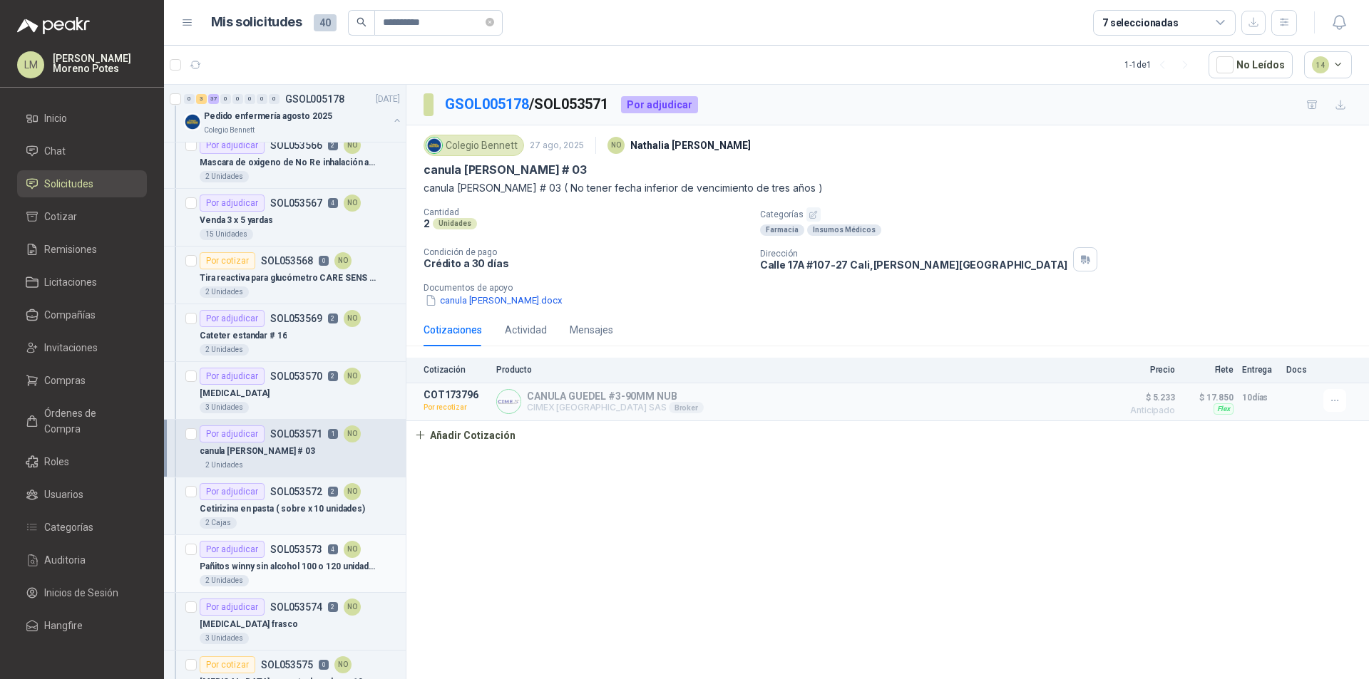
scroll to position [1639, 0]
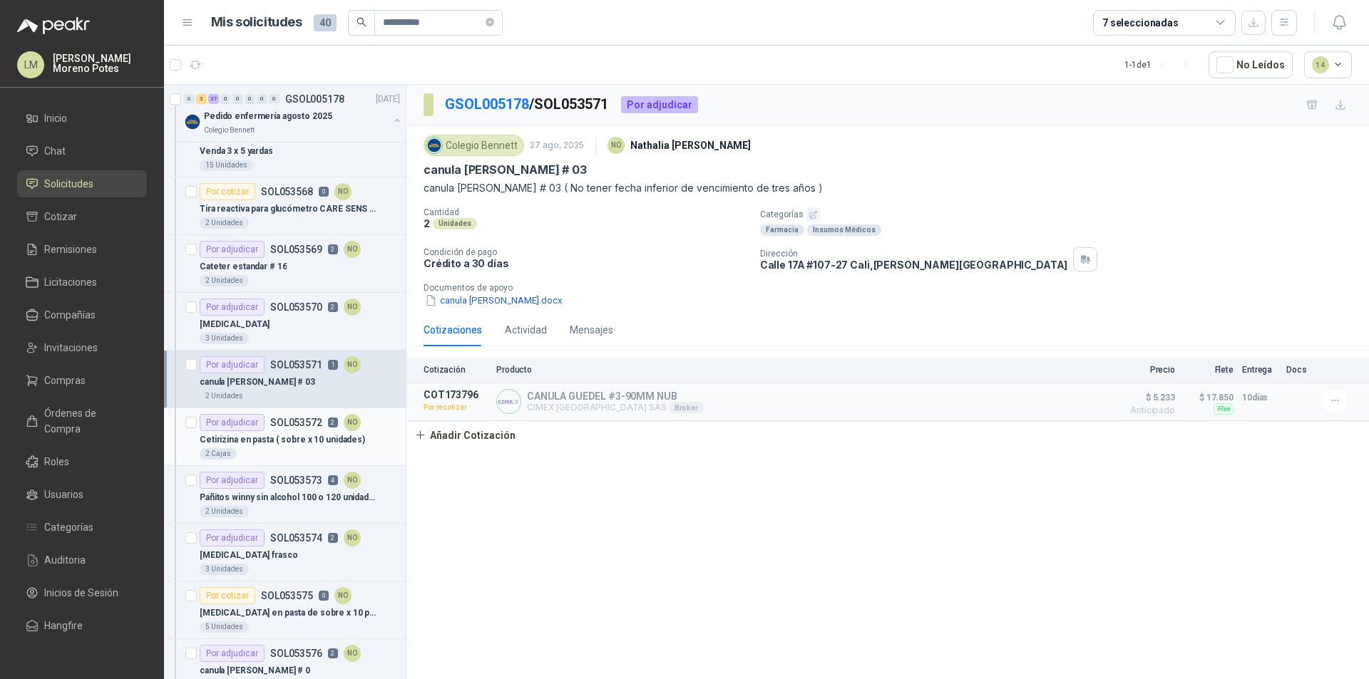
click at [311, 435] on p "Cetirizina en pasta ( sobre x 10 unidades)" at bounding box center [282, 440] width 165 height 14
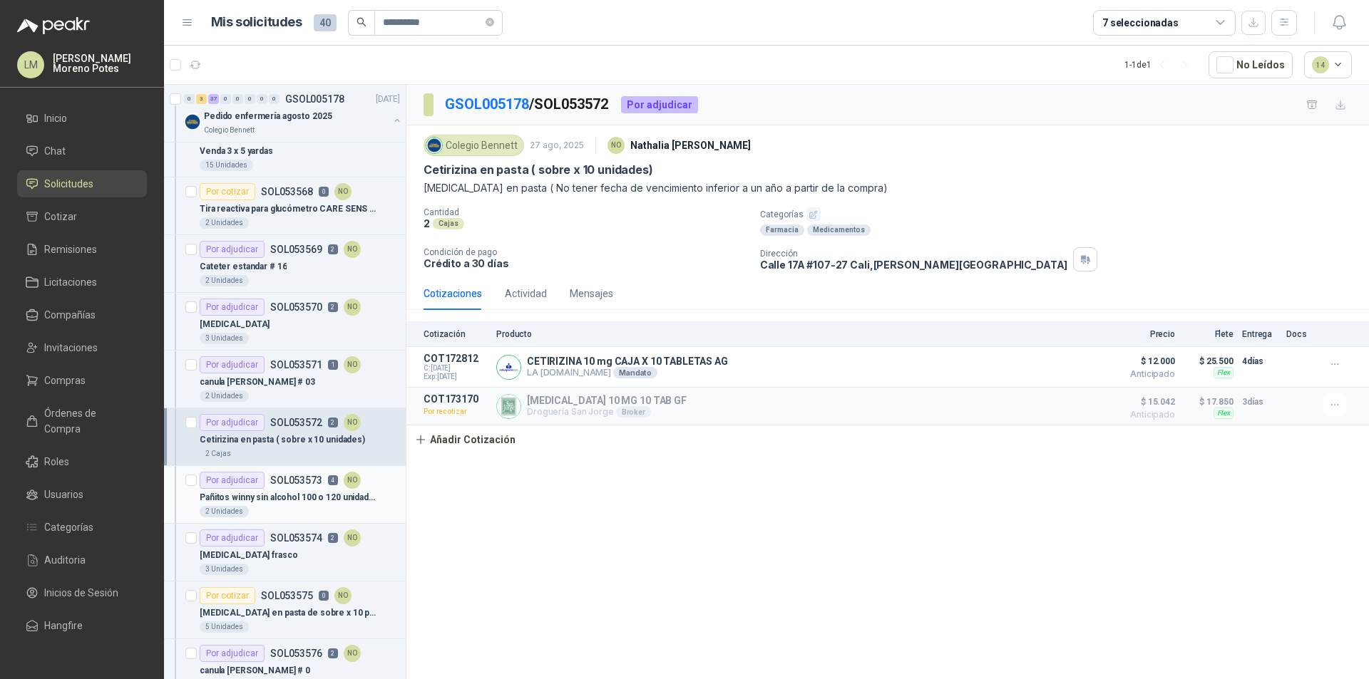
click at [296, 507] on div "2 Unidades" at bounding box center [300, 511] width 200 height 11
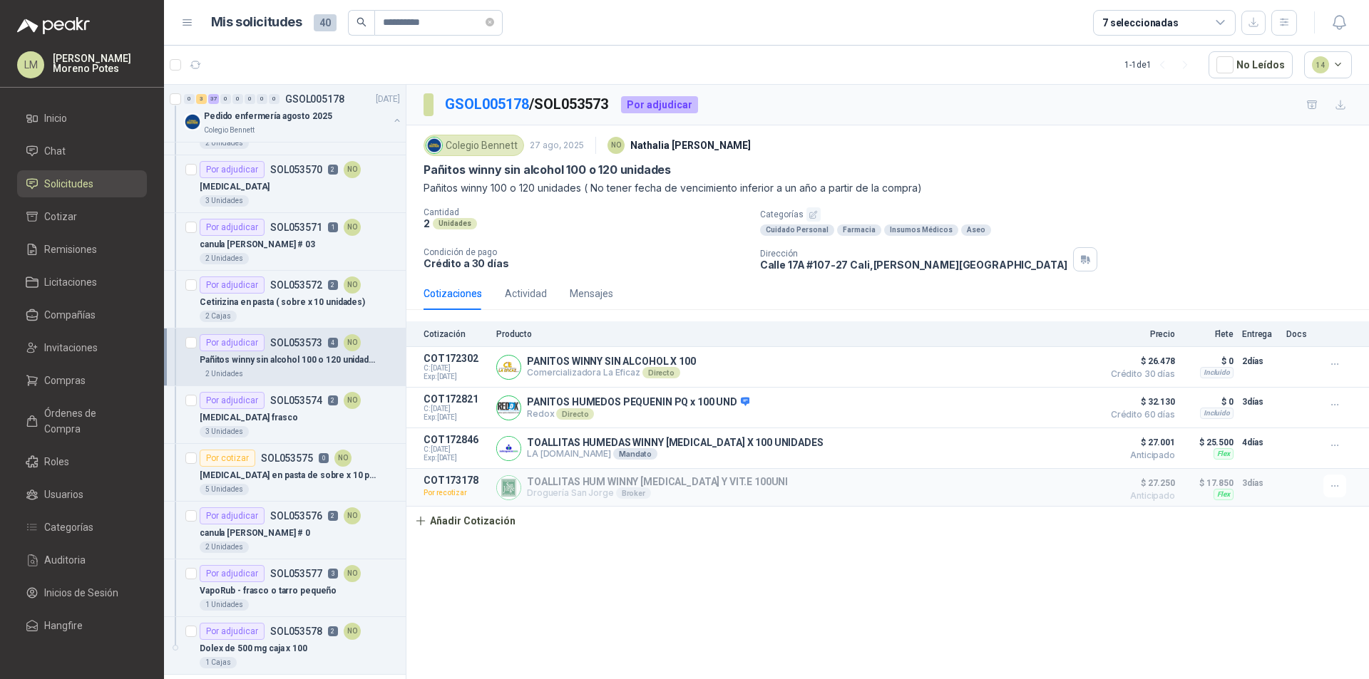
scroll to position [1782, 0]
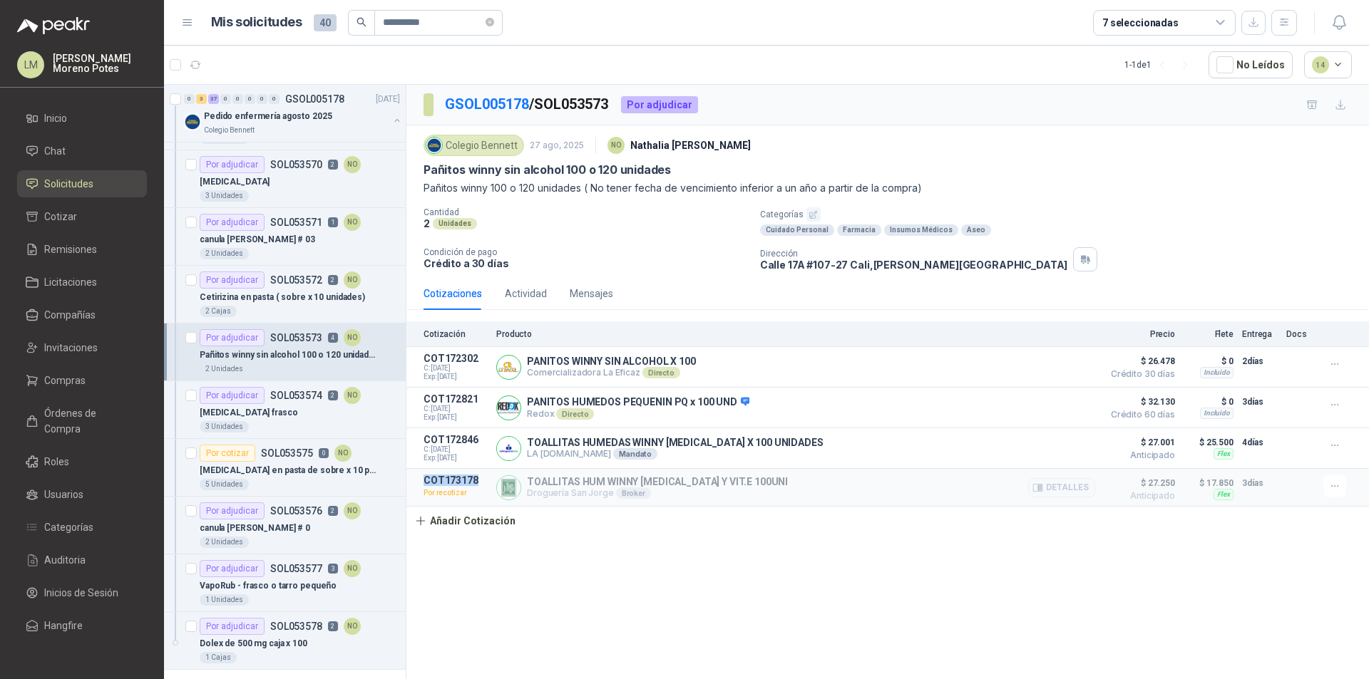
drag, startPoint x: 422, startPoint y: 483, endPoint x: 483, endPoint y: 483, distance: 61.3
click at [483, 483] on article "COT173178 Por recotizar TOALLITAS HUM WINNY ALOE Y VIT.E 100UNI Droguería San J…" at bounding box center [887, 488] width 962 height 38
copy p "COT173178"
click at [818, 592] on div "GSOL005178 / SOL053573 Por adjudicar Colegio Bennett 27 ago, 2025 NO Nathalia O…" at bounding box center [887, 384] width 962 height 599
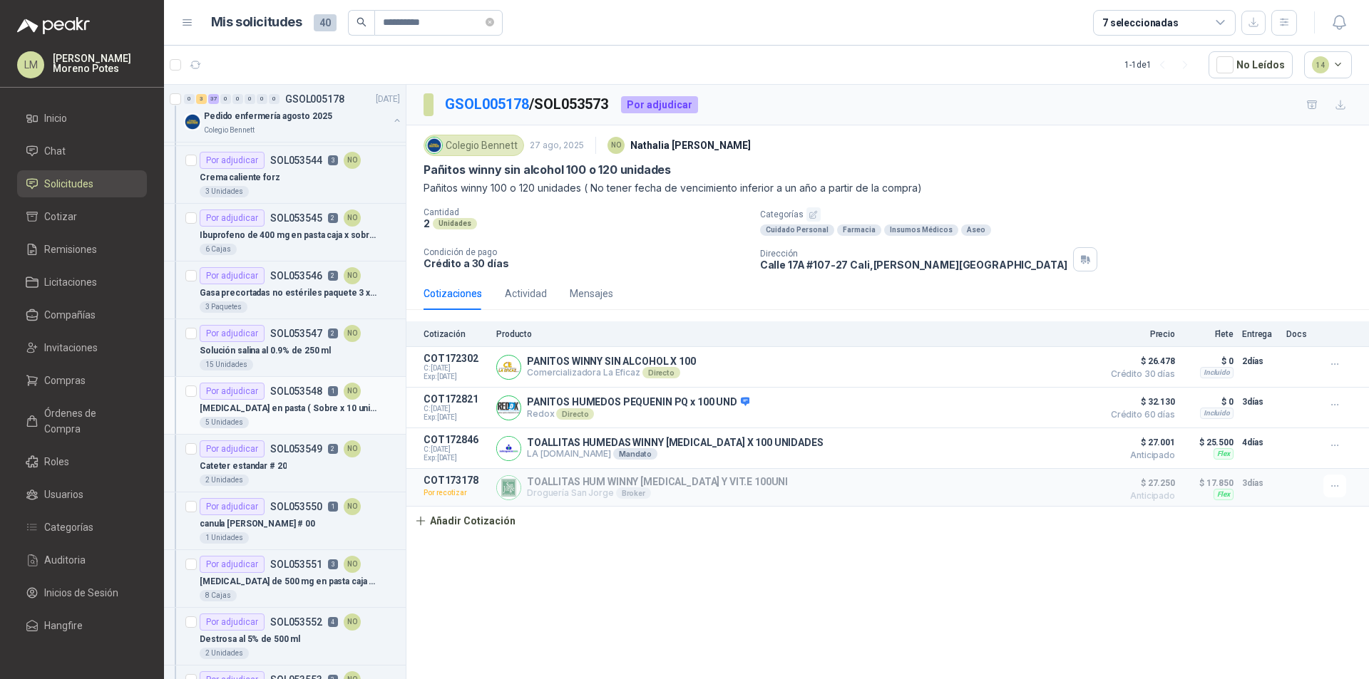
scroll to position [0, 0]
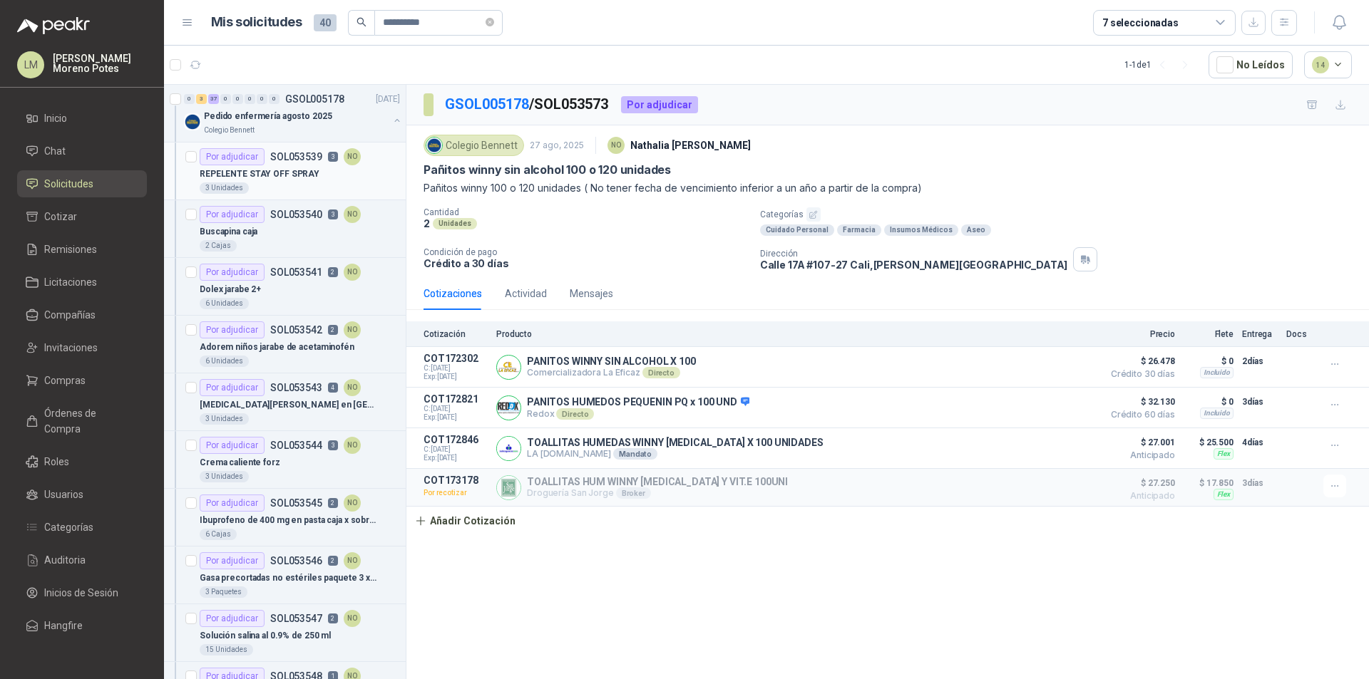
click at [301, 194] on article "Por adjudicar SOL053539 3 NO REPELENTE STAY OFF SPRAY 3 Unidades" at bounding box center [285, 172] width 242 height 58
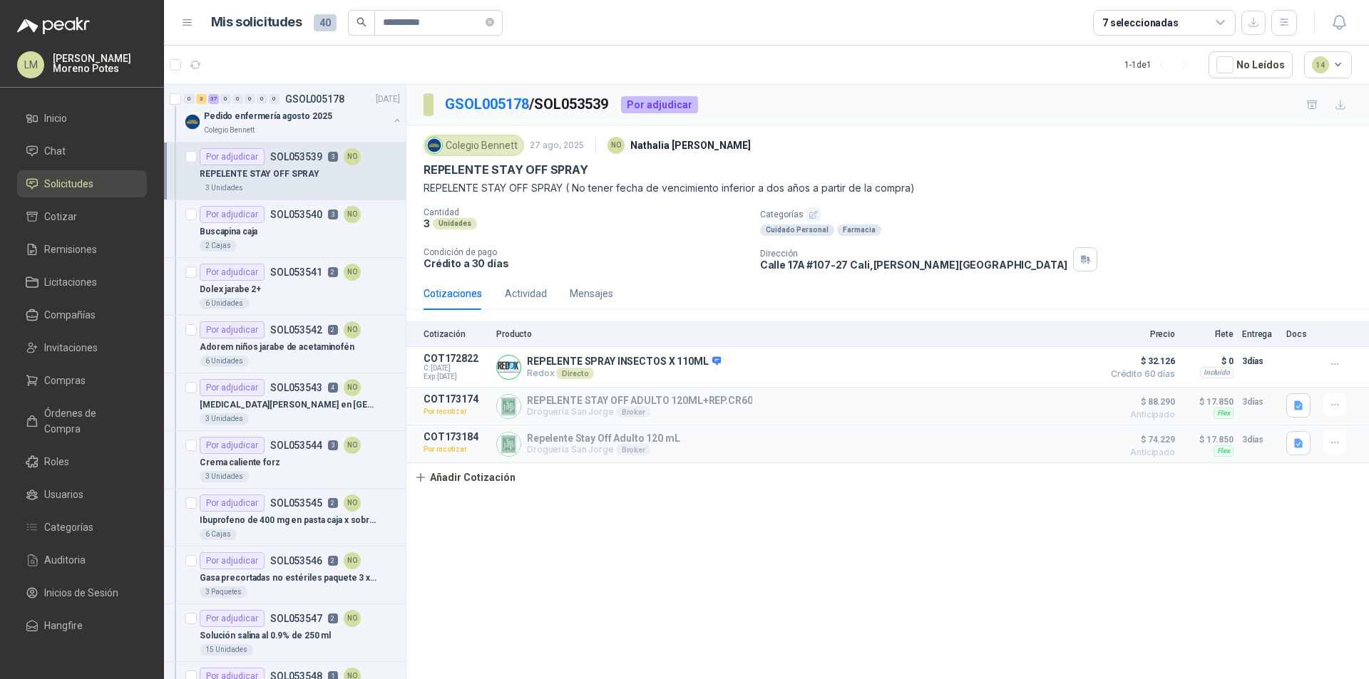
click at [344, 181] on div "REPELENTE STAY OFF SPRAY" at bounding box center [300, 173] width 200 height 17
drag, startPoint x: 453, startPoint y: 438, endPoint x: 426, endPoint y: 438, distance: 27.8
click at [426, 438] on p "COT173184" at bounding box center [455, 436] width 64 height 11
copy p "COT173184"
drag, startPoint x: 306, startPoint y: 241, endPoint x: 364, endPoint y: 242, distance: 57.8
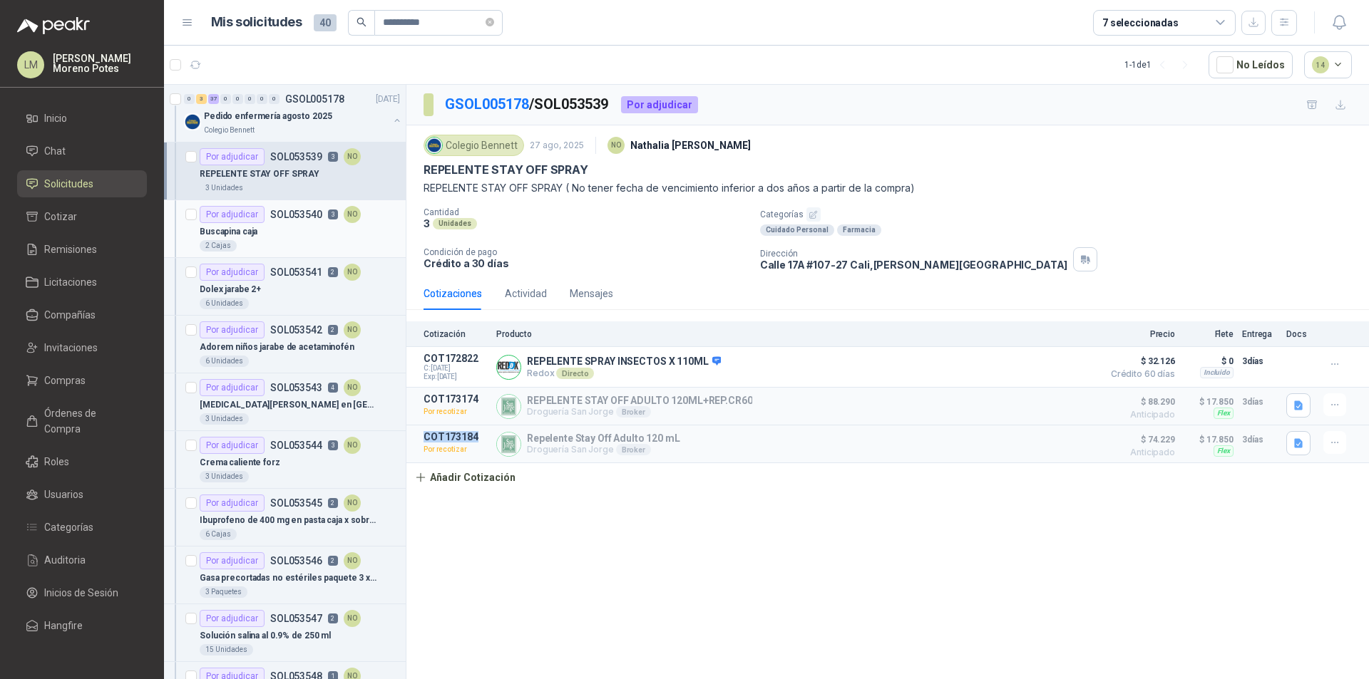
click at [306, 241] on div "2 Cajas" at bounding box center [300, 245] width 200 height 11
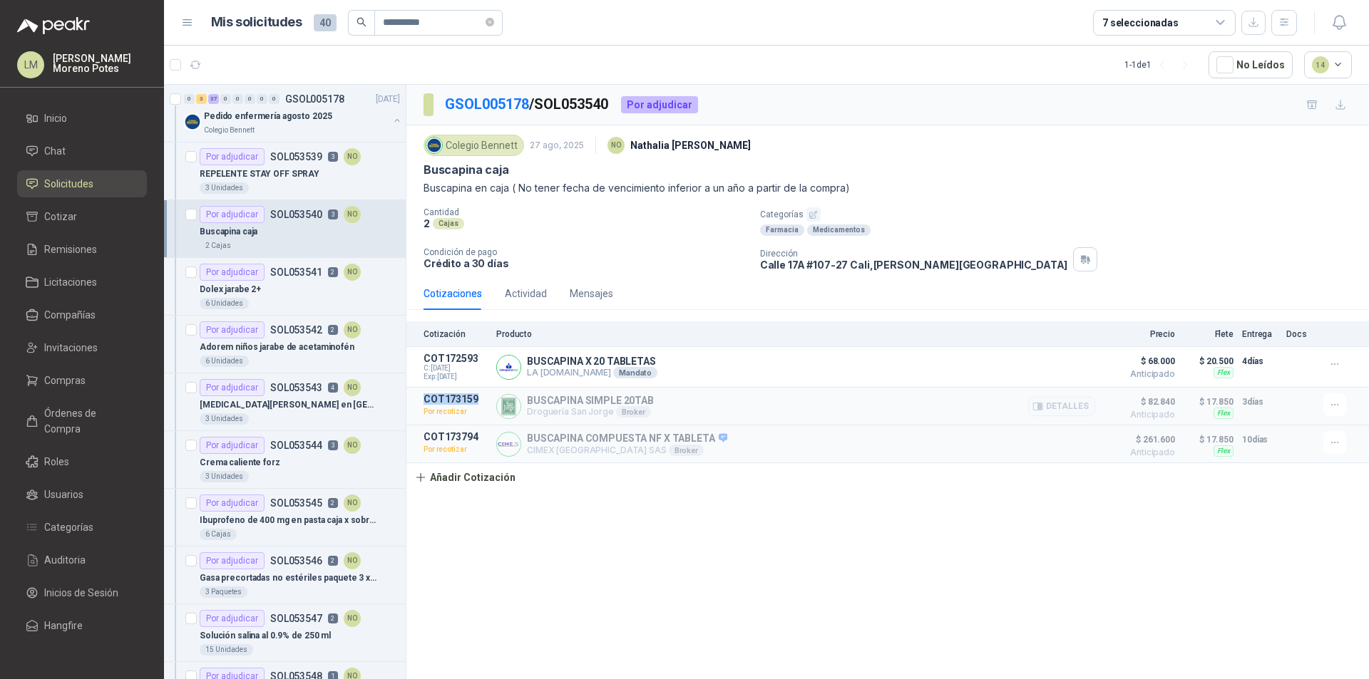
drag, startPoint x: 485, startPoint y: 401, endPoint x: 422, endPoint y: 398, distance: 63.5
click at [422, 398] on article "COT173159 Por recotizar BUSCAPINA SIMPLE 20TAB Droguería San Jorge Broker Detal…" at bounding box center [887, 407] width 962 height 38
copy p "COT173159"
click at [293, 292] on div "Dolex jarabe 2+" at bounding box center [300, 289] width 200 height 17
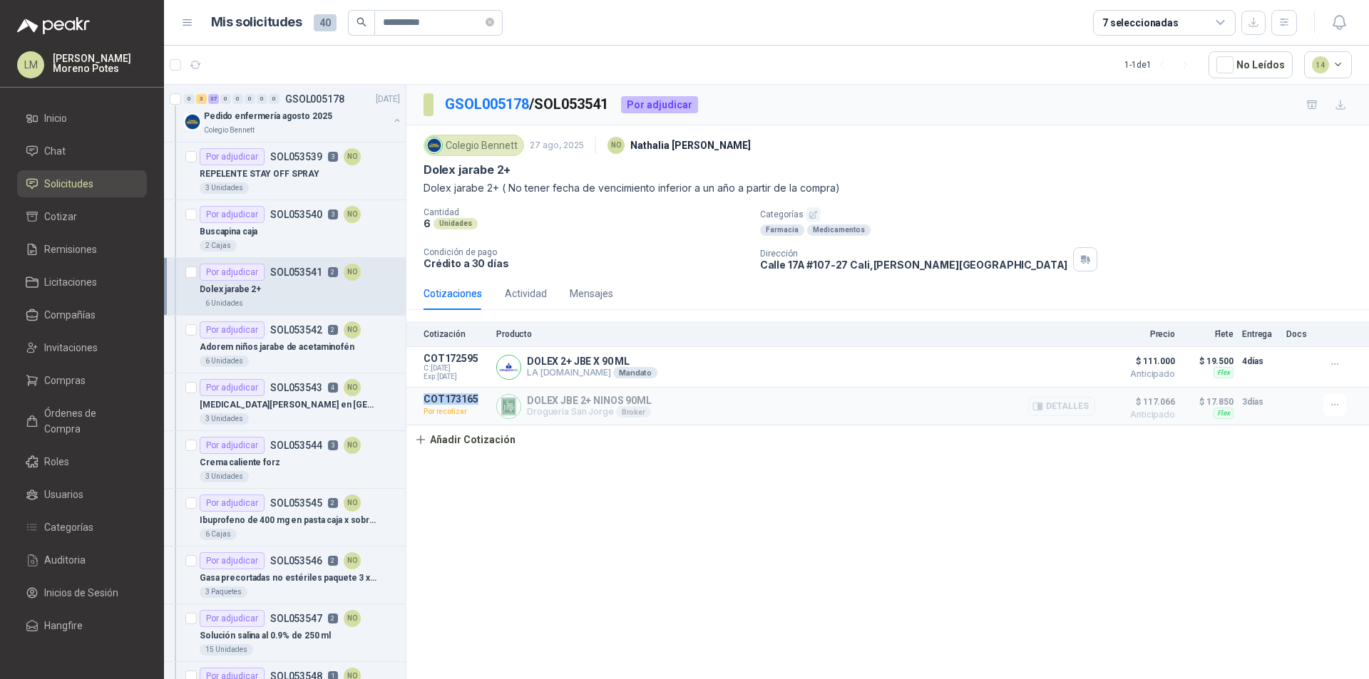
drag, startPoint x: 484, startPoint y: 401, endPoint x: 418, endPoint y: 403, distance: 65.6
click at [418, 403] on article "COT173165 Por recotizar DOLEX JBE 2+ NINOS 90ML Droguería San Jorge Broker Deta…" at bounding box center [887, 407] width 962 height 38
copy p "COT173165"
click at [286, 344] on p "Adorem niños jarabe de acetaminofén" at bounding box center [277, 348] width 155 height 14
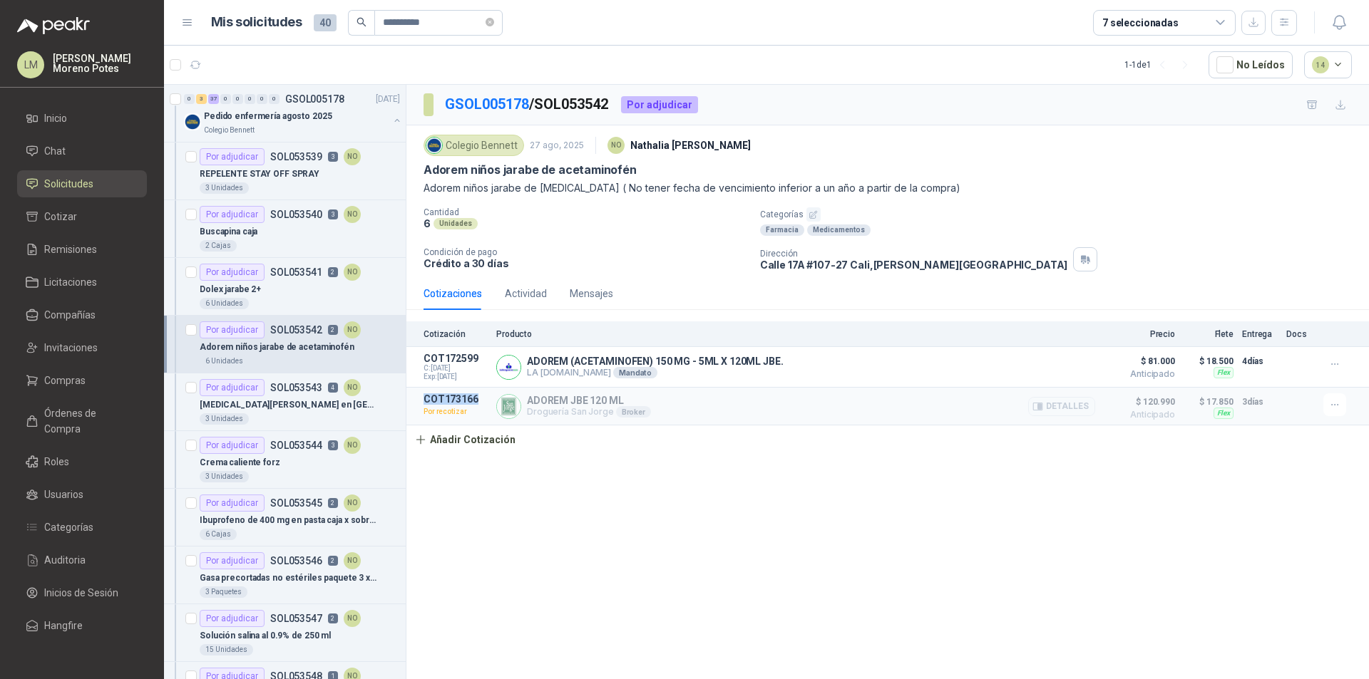
drag, startPoint x: 436, startPoint y: 401, endPoint x: 413, endPoint y: 402, distance: 22.1
click at [413, 402] on article "COT173166 Por recotizar ADOREM JBE 120 ML Droguería San Jorge Broker Detalles $…" at bounding box center [887, 407] width 962 height 38
copy p "COT173166"
click at [335, 404] on div "[MEDICAL_DATA][PERSON_NAME] en [GEOGRAPHIC_DATA]" at bounding box center [300, 404] width 200 height 17
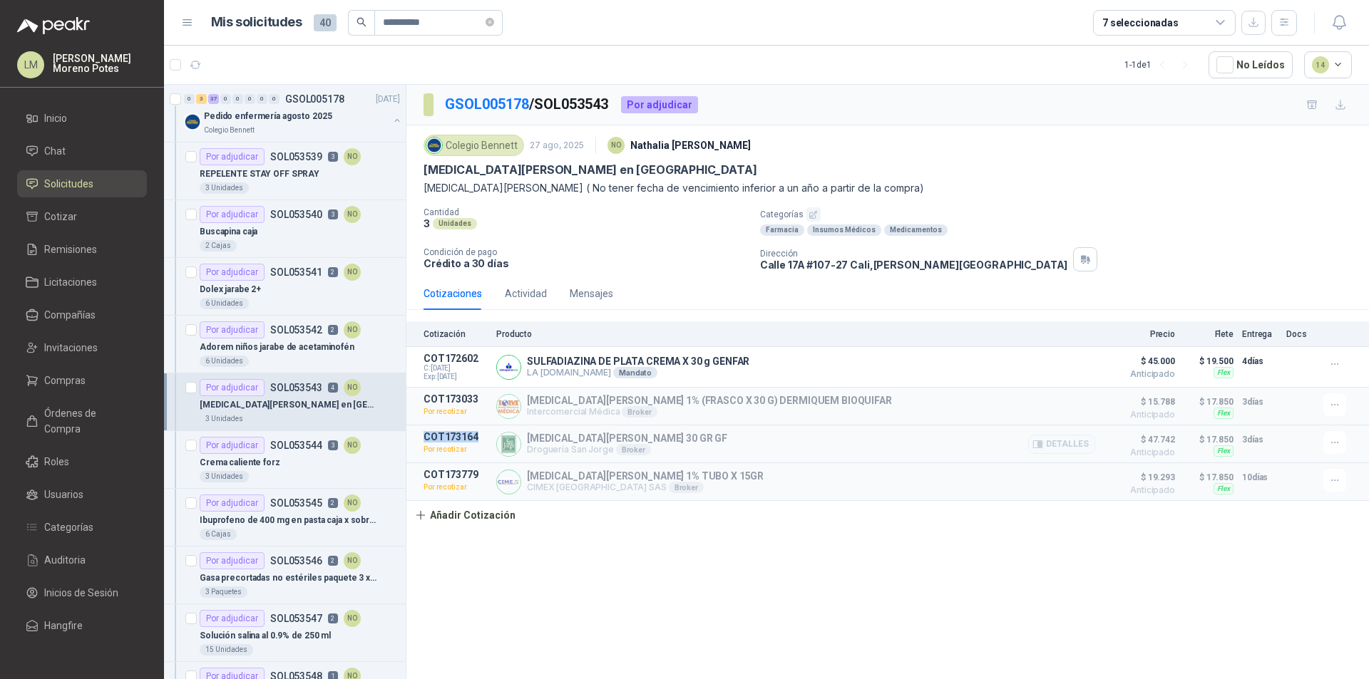
click at [417, 436] on article "COT173164 Por recotizar SULFADIAZINA DE PLATA 30 GR GF Droguería San Jorge Brok…" at bounding box center [887, 445] width 962 height 38
copy p "COT173164"
click at [321, 473] on div "3 Unidades" at bounding box center [300, 476] width 200 height 11
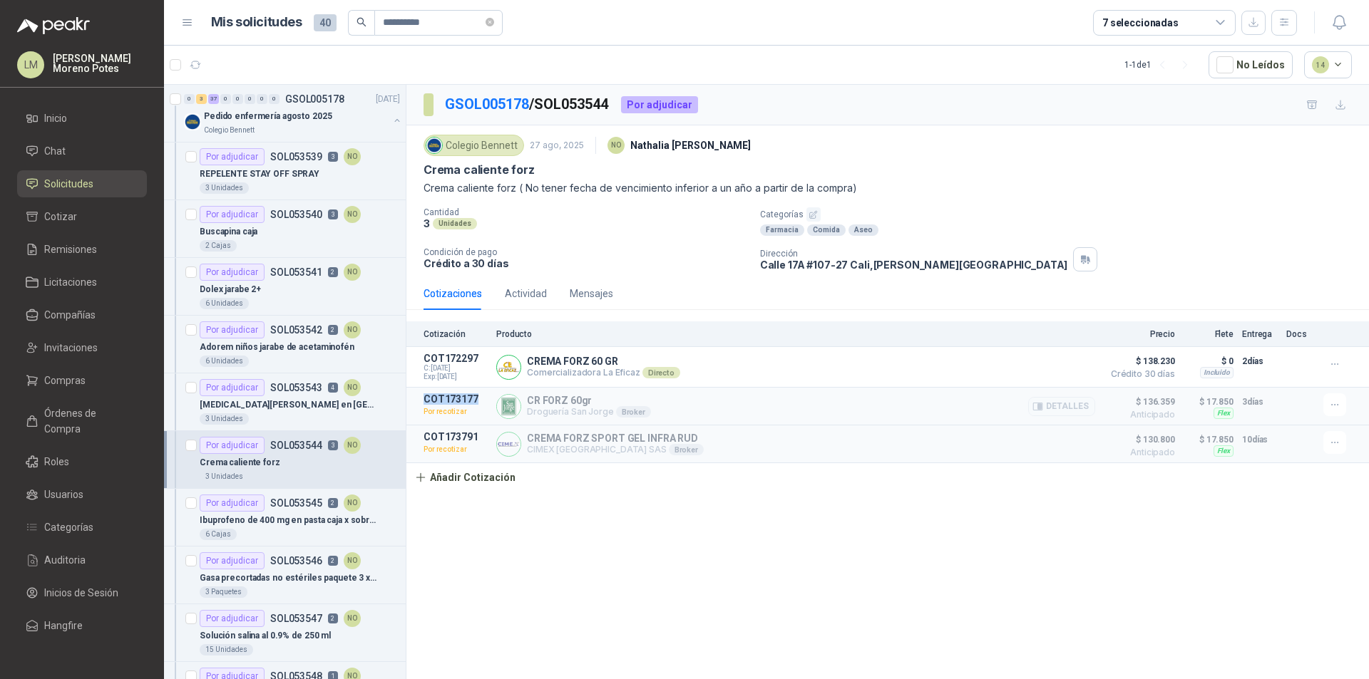
drag, startPoint x: 483, startPoint y: 399, endPoint x: 419, endPoint y: 403, distance: 63.5
click at [419, 403] on article "COT173177 Por recotizar CR FORZ 60gr Droguería San Jorge Broker Detalles $ 136.…" at bounding box center [887, 407] width 962 height 38
copy p "COT173177"
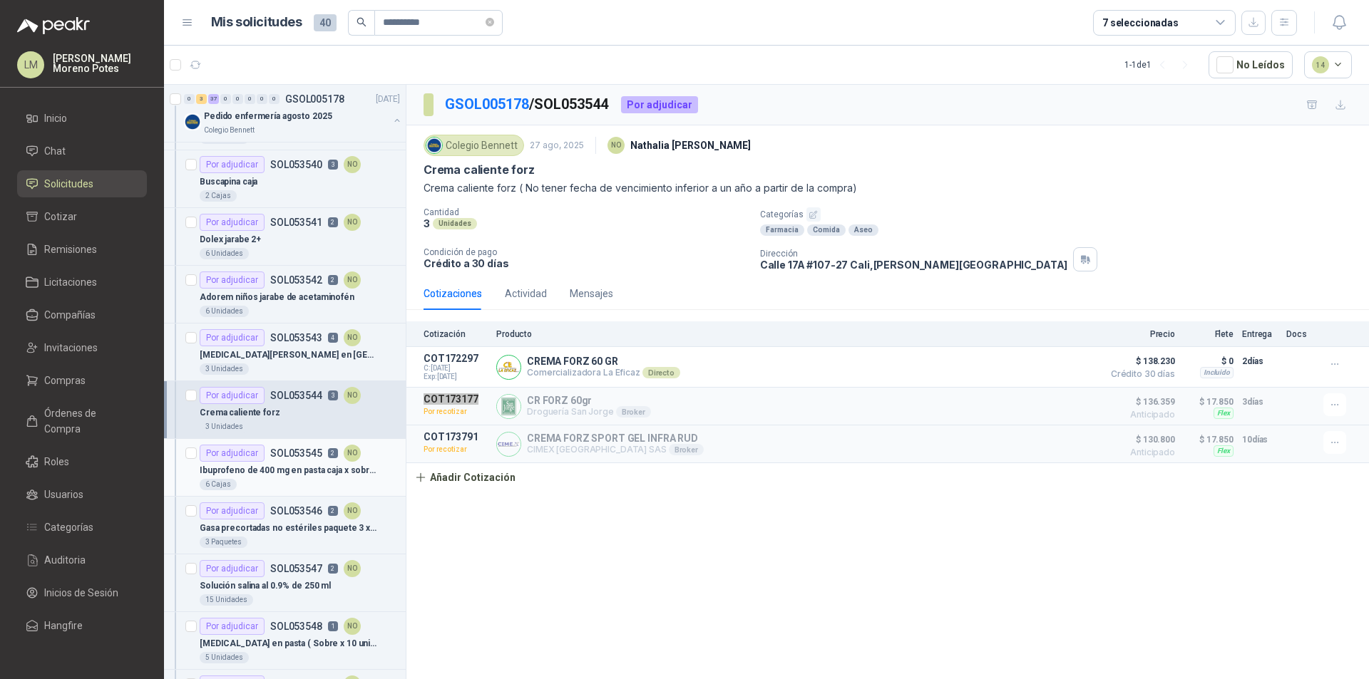
scroll to position [71, 0]
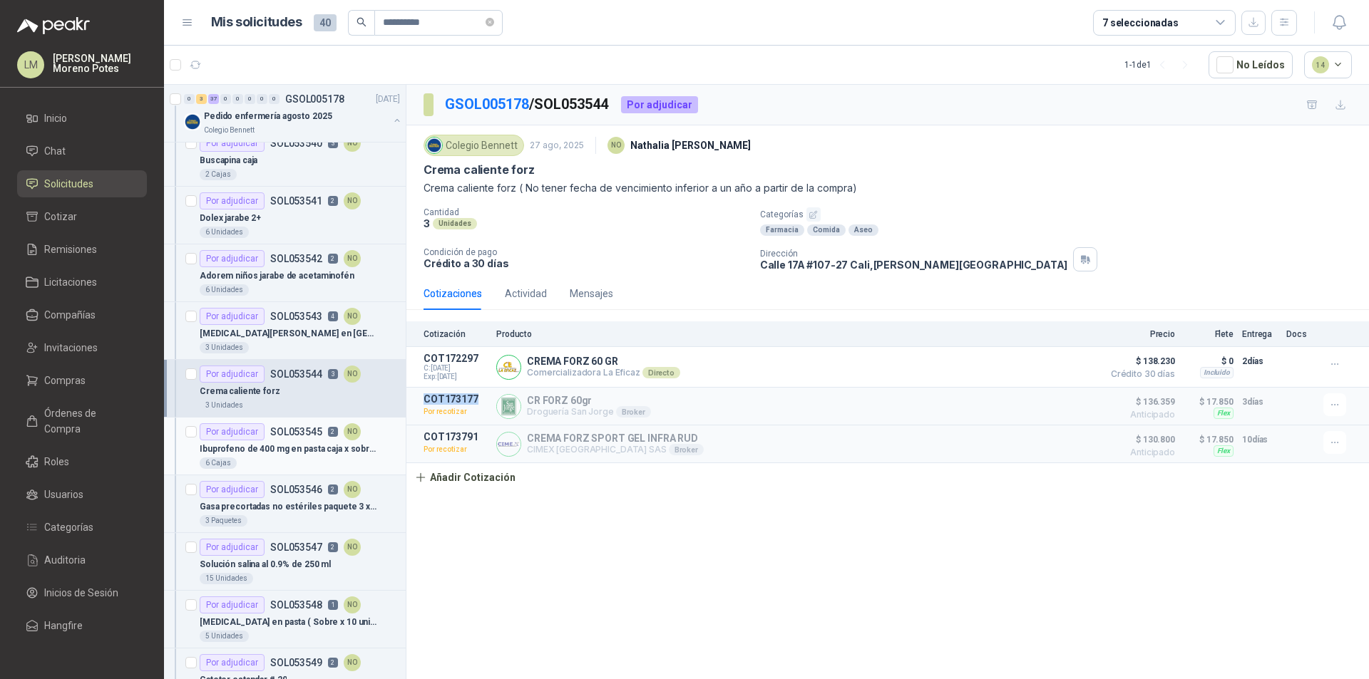
click at [295, 448] on p "Ibuprofeno de 400 mg en pasta caja x sobres ( 100 tabletas)" at bounding box center [288, 450] width 177 height 14
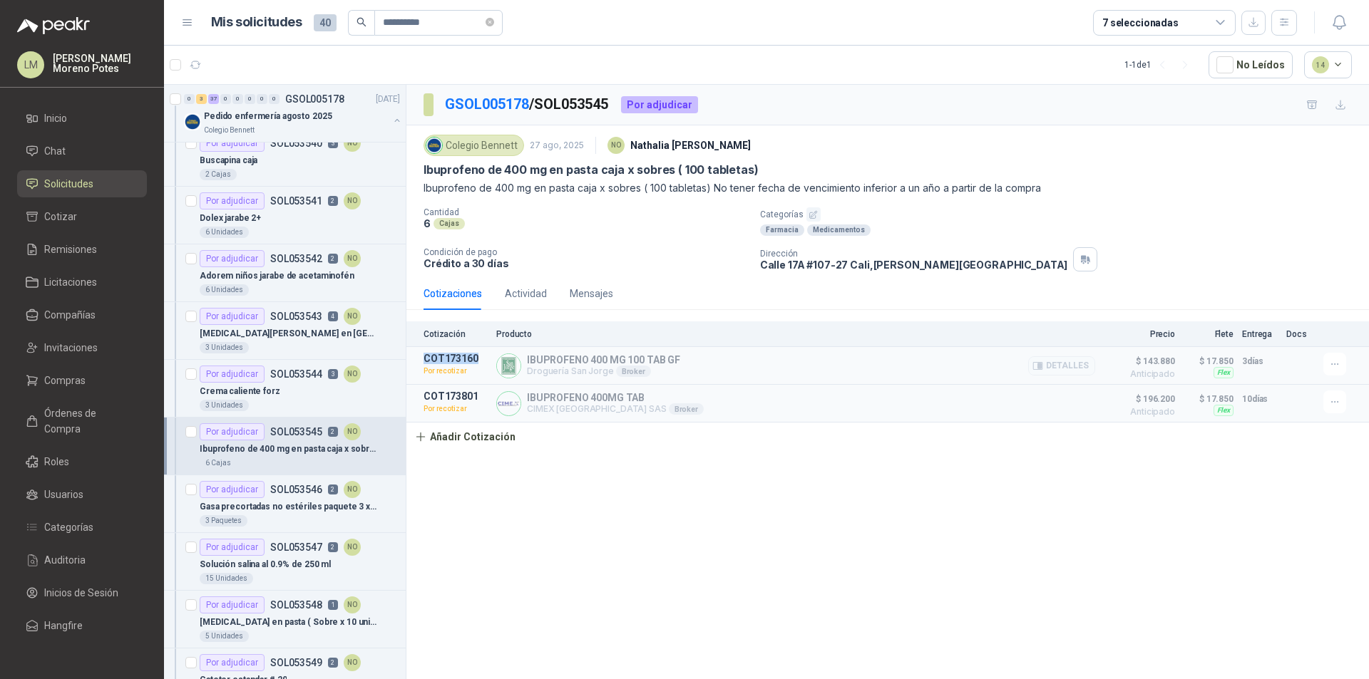
drag, startPoint x: 488, startPoint y: 360, endPoint x: 422, endPoint y: 360, distance: 65.6
click at [422, 360] on article "COT173160 Por recotizar IBUPROFENO 400 MG 100 TAB GF Droguería San Jorge Broker…" at bounding box center [887, 366] width 962 height 38
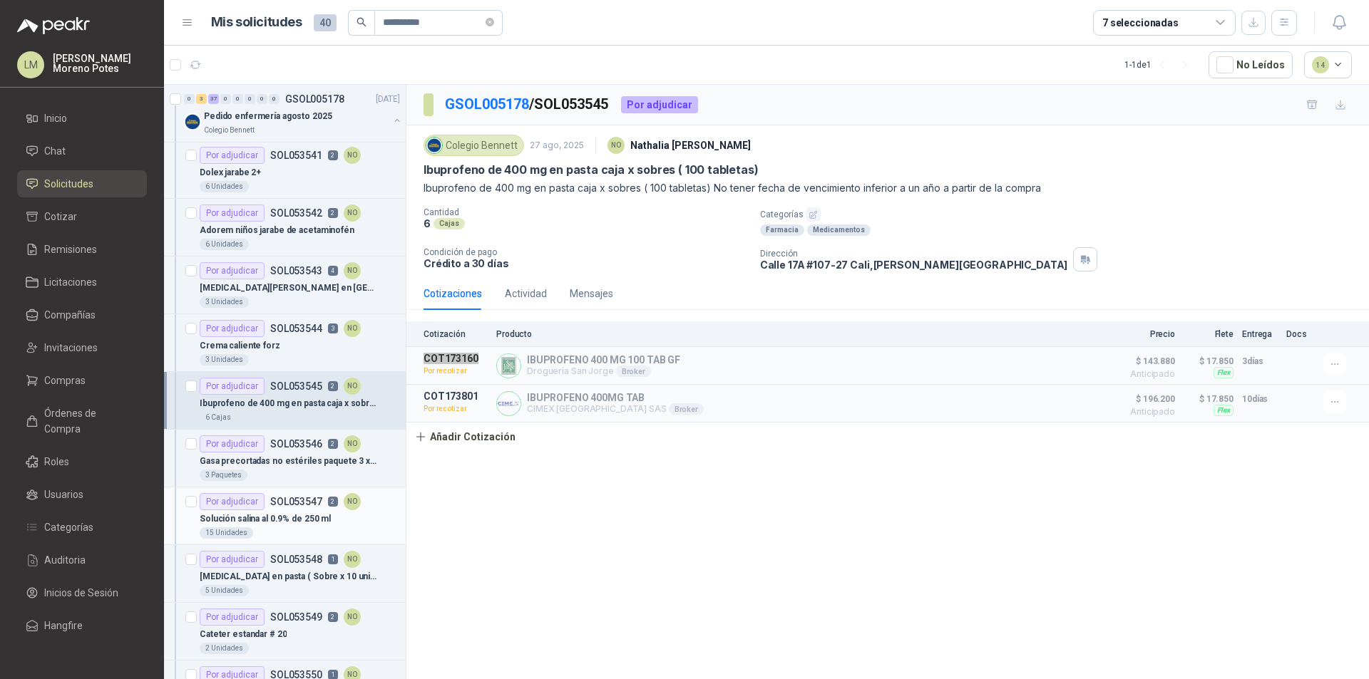
scroll to position [143, 0]
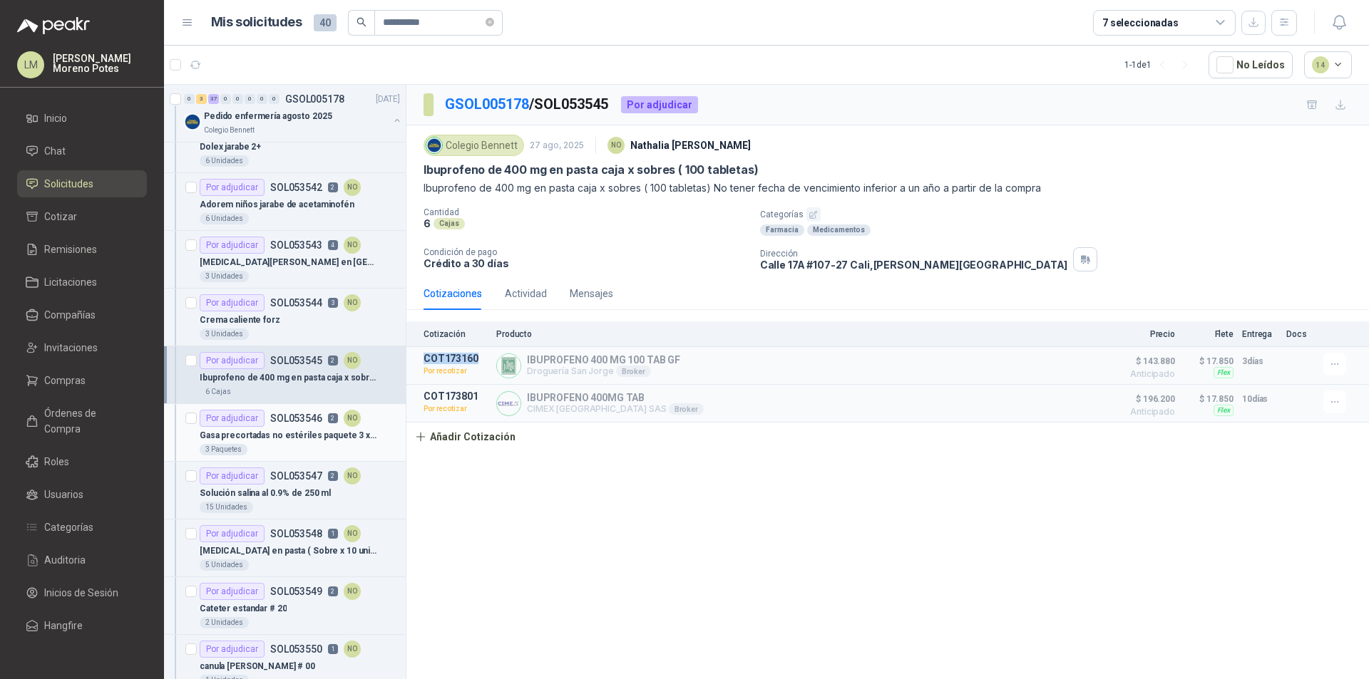
click at [280, 431] on p "Gasa precortadas no estériles paquete 3 x 3 paquete de 200 unidades" at bounding box center [288, 436] width 177 height 14
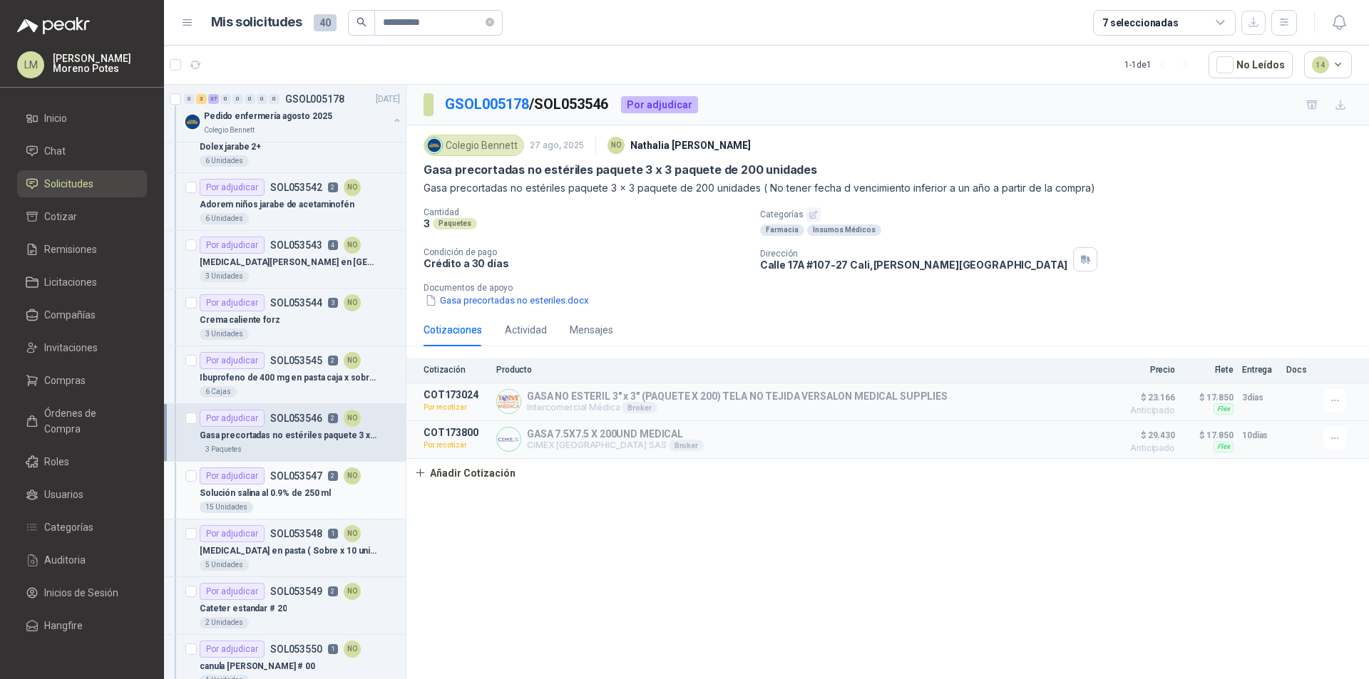
click at [294, 497] on p "Solución salina al 0.9% de 250 ml" at bounding box center [265, 494] width 131 height 14
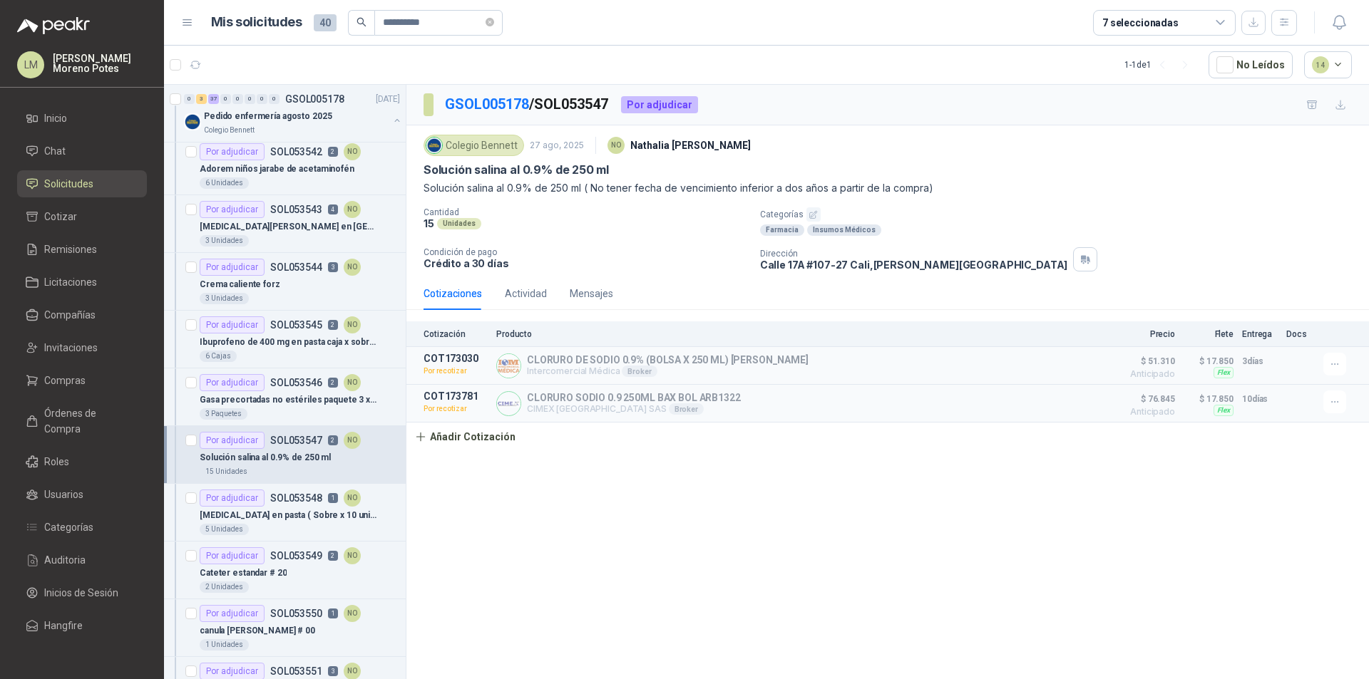
scroll to position [214, 0]
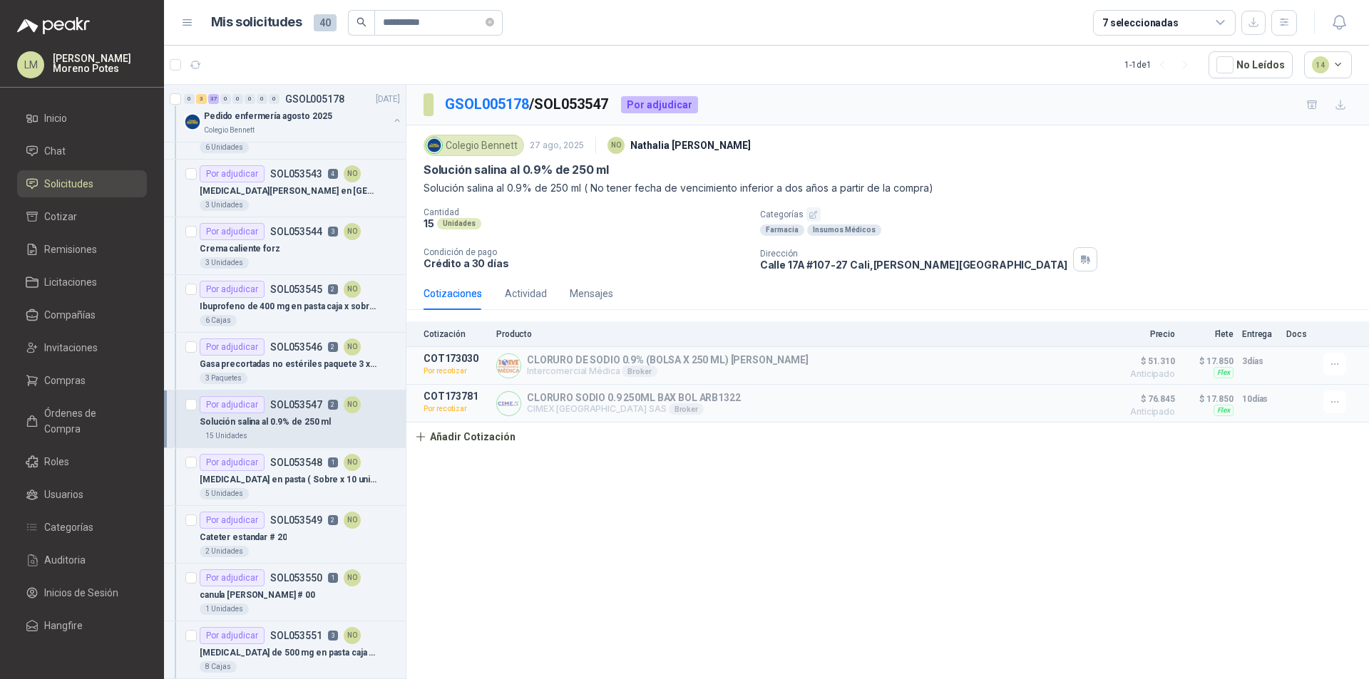
click at [297, 495] on div "5 Unidades" at bounding box center [300, 493] width 200 height 11
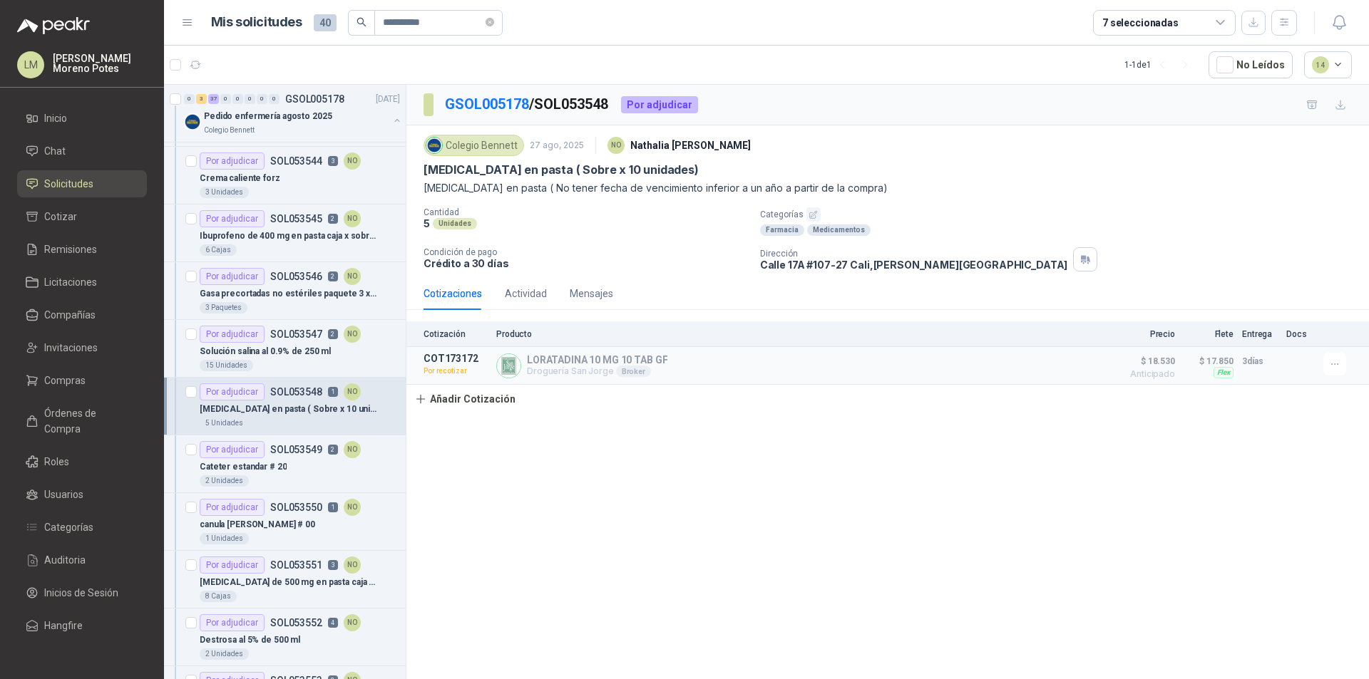
scroll to position [285, 0]
drag, startPoint x: 480, startPoint y: 360, endPoint x: 416, endPoint y: 364, distance: 64.3
click at [416, 364] on article "COT173172 Por recotizar [MEDICAL_DATA] 10 MG 10 TAB GF Droguería San [PERSON_NA…" at bounding box center [887, 366] width 962 height 38
click at [339, 462] on div "Cateter estandar # 20" at bounding box center [300, 466] width 200 height 17
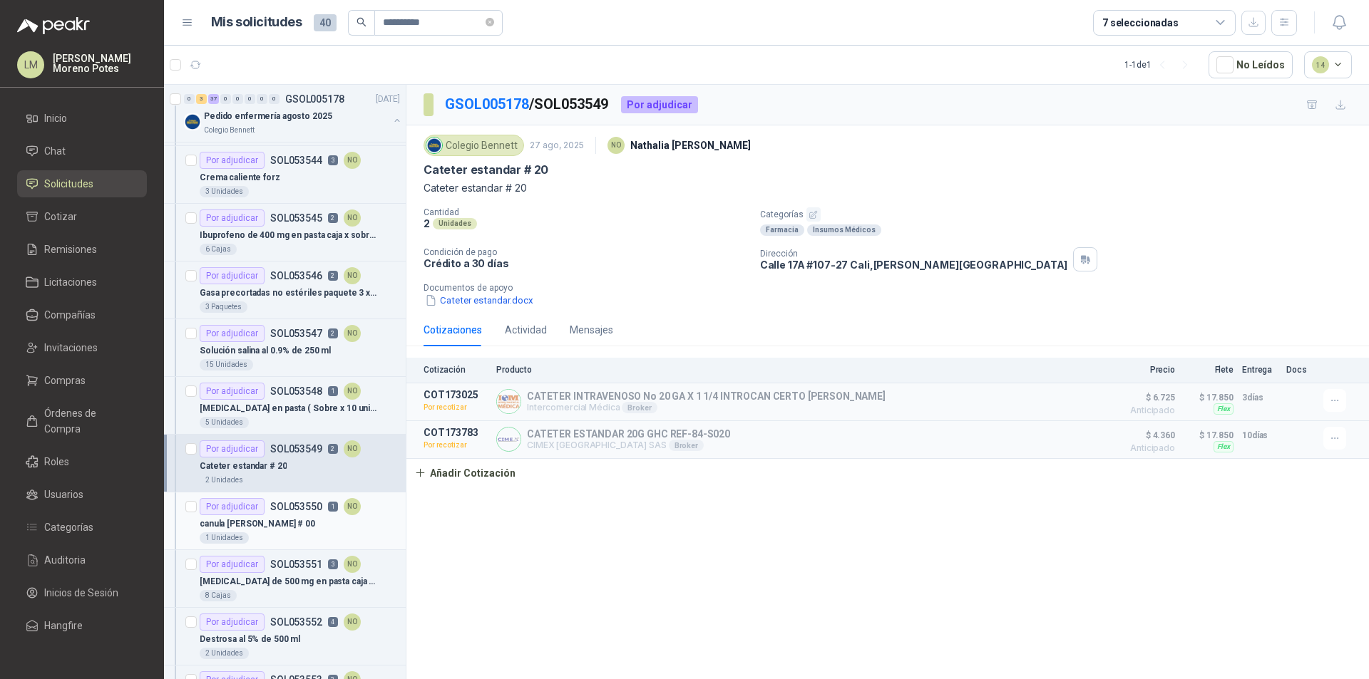
click at [319, 521] on div "canula [PERSON_NAME] # 00" at bounding box center [300, 523] width 200 height 17
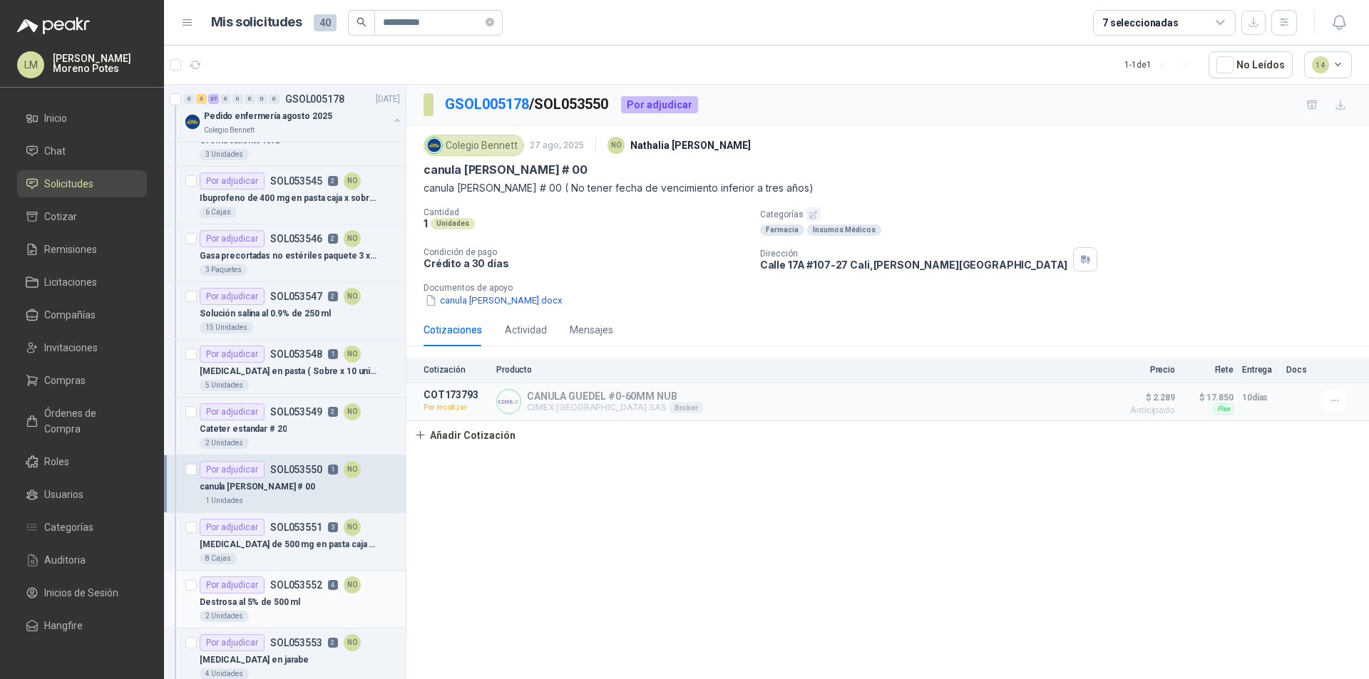
scroll to position [356, 0]
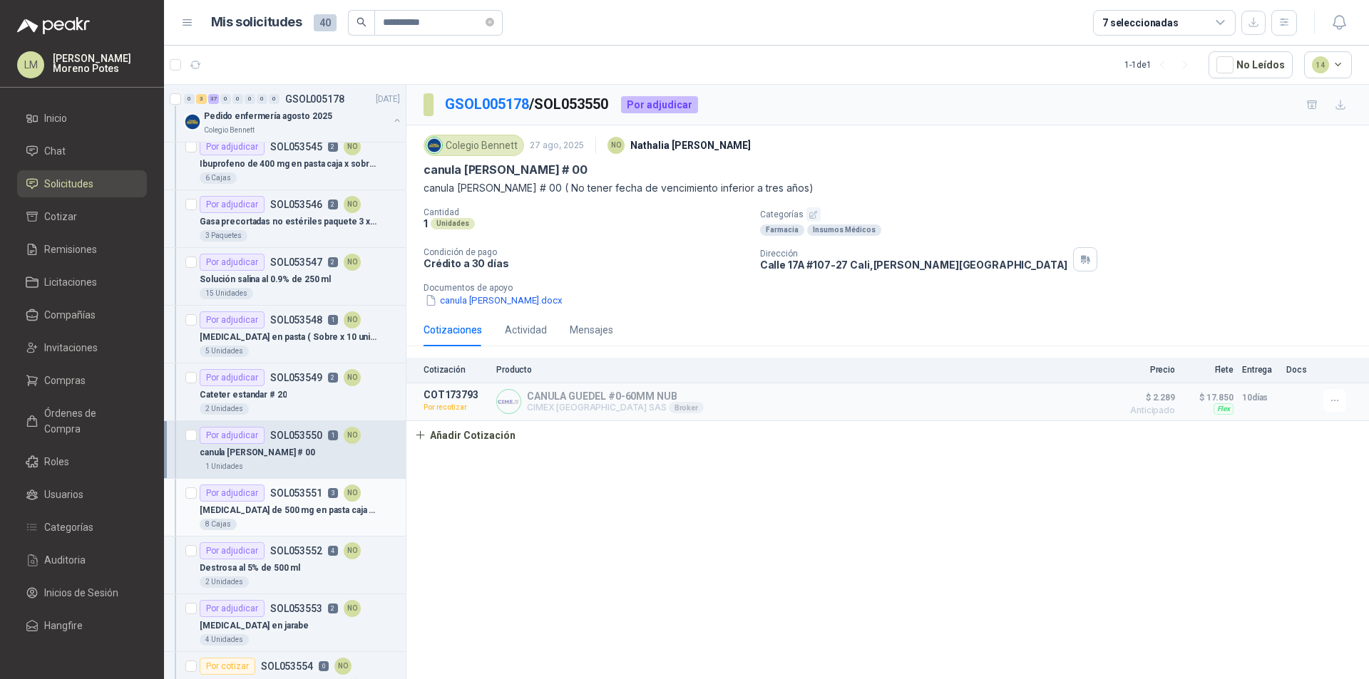
click at [296, 501] on div "Por adjudicar SOL053551 3 NO" at bounding box center [280, 493] width 161 height 17
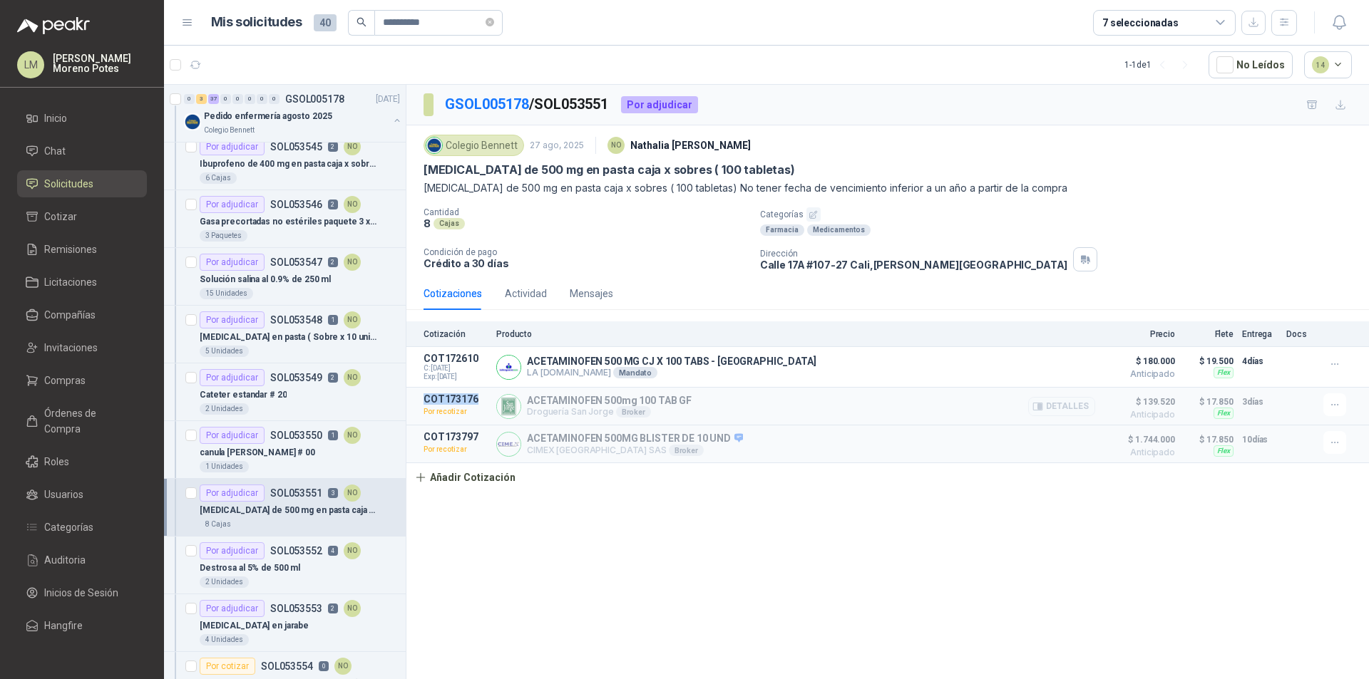
drag, startPoint x: 483, startPoint y: 398, endPoint x: 423, endPoint y: 400, distance: 59.9
click at [423, 400] on p "COT173176" at bounding box center [455, 398] width 64 height 11
click at [294, 571] on p "Destrosa al 5% de 500 ml" at bounding box center [250, 569] width 101 height 14
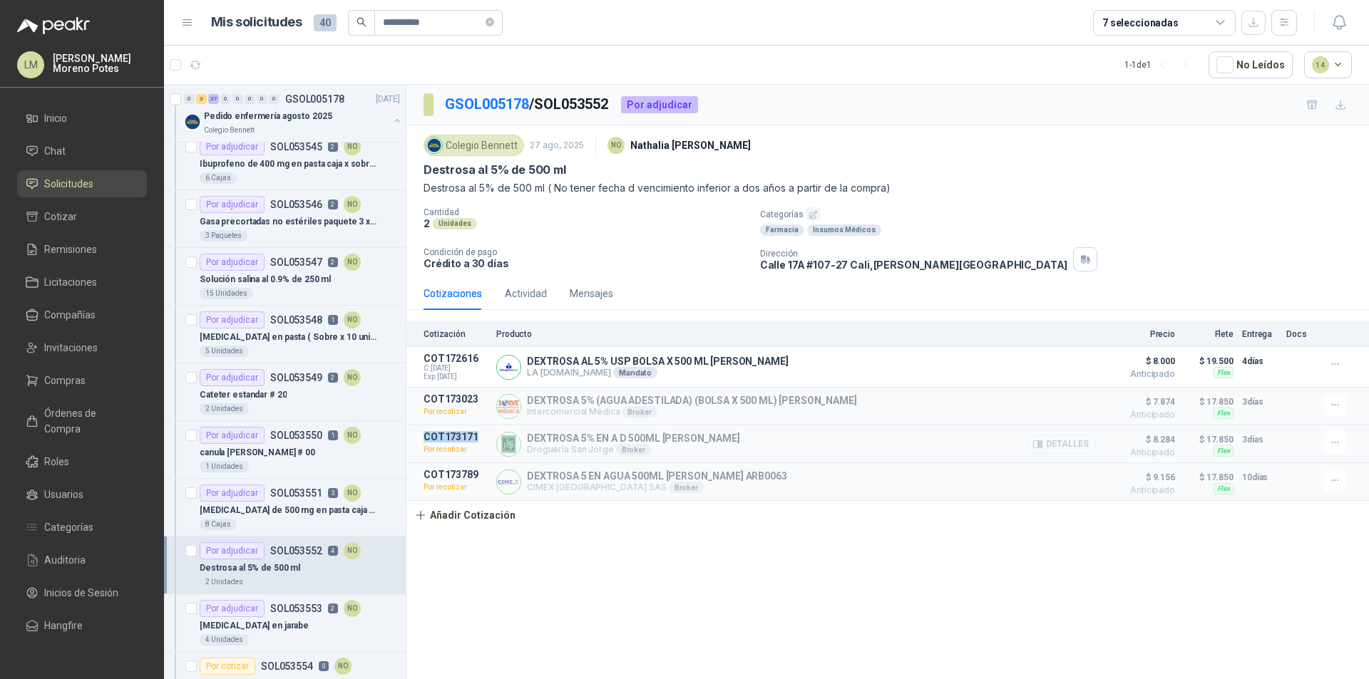
drag, startPoint x: 475, startPoint y: 437, endPoint x: 421, endPoint y: 438, distance: 54.2
click at [421, 438] on article "COT173171 Por recotizar DEXTROSA 5% EN A D 500ML BAXTER Droguería San Jorge Bro…" at bounding box center [887, 445] width 962 height 38
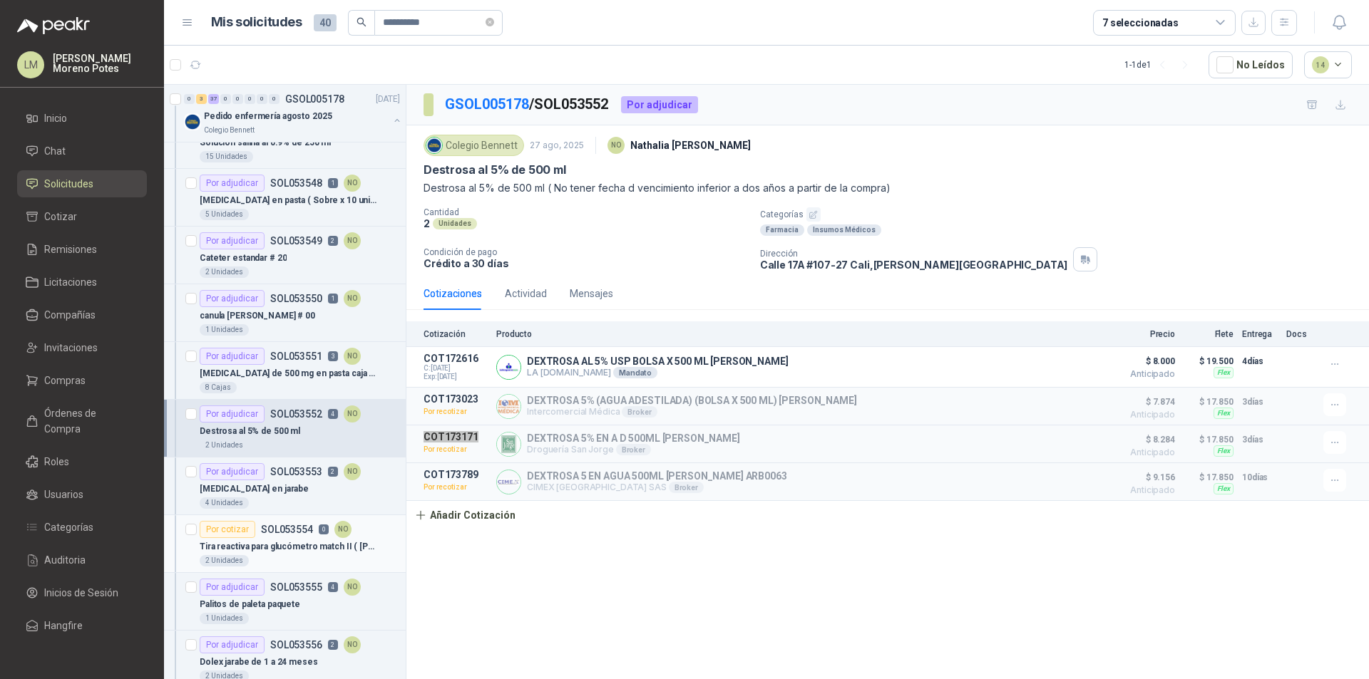
scroll to position [499, 0]
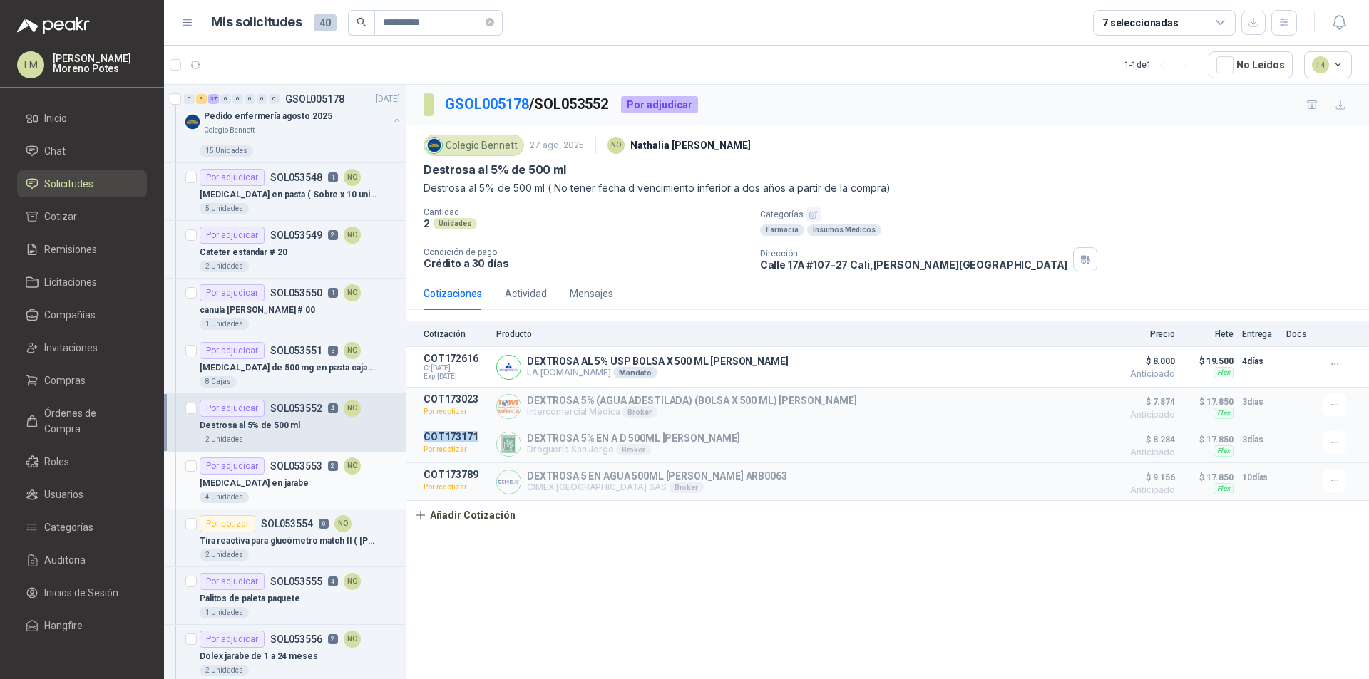
click at [284, 484] on div "[MEDICAL_DATA] en jarabe" at bounding box center [300, 483] width 200 height 17
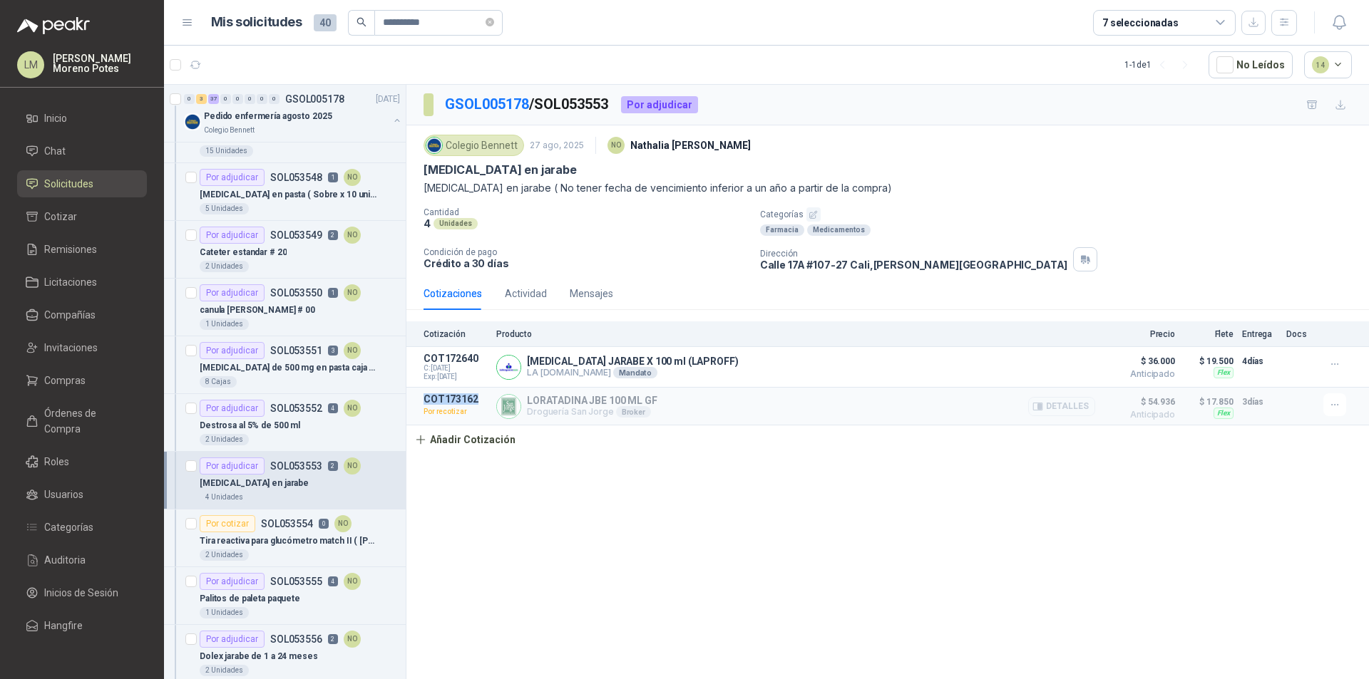
drag, startPoint x: 485, startPoint y: 401, endPoint x: 417, endPoint y: 401, distance: 67.7
click at [417, 401] on article "COT173162 Por recotizar LORATADINA JBE 100 ML GF Droguería San Jorge Broker Det…" at bounding box center [887, 407] width 962 height 38
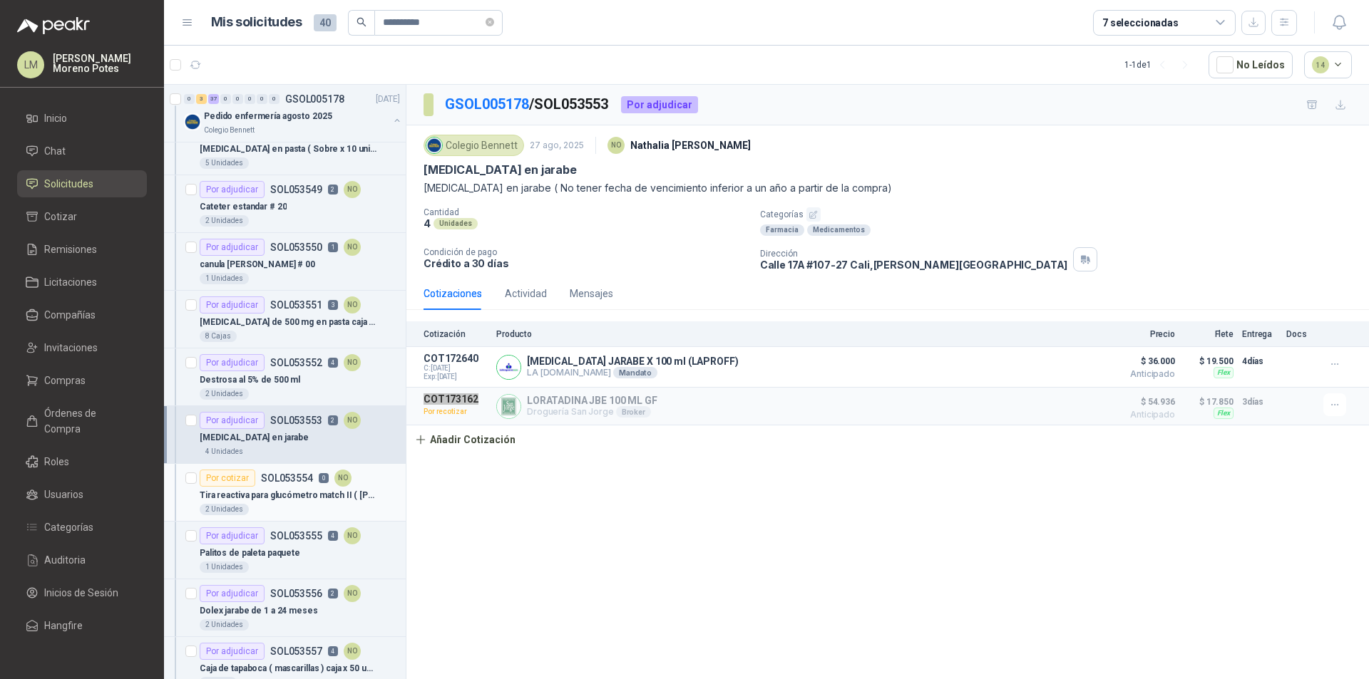
scroll to position [570, 0]
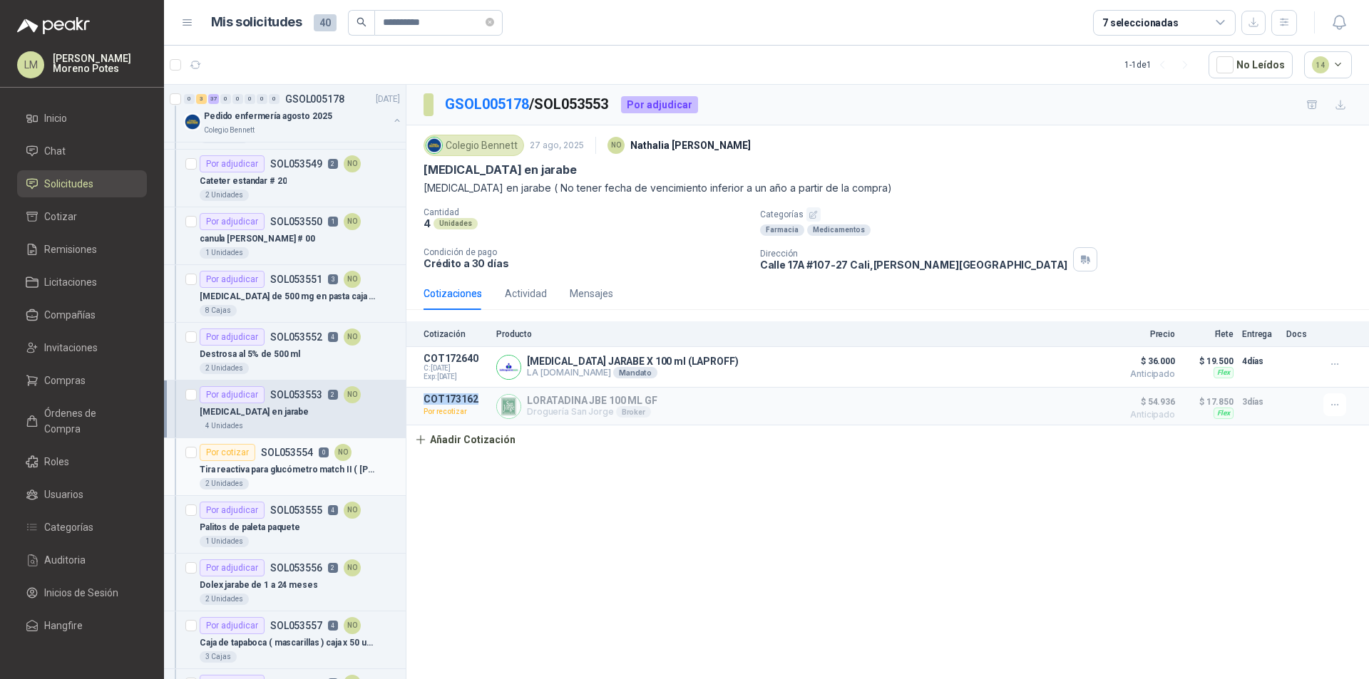
click at [277, 474] on p "Tira reactiva para glucómetro match II ( [PERSON_NAME])" at bounding box center [288, 470] width 177 height 14
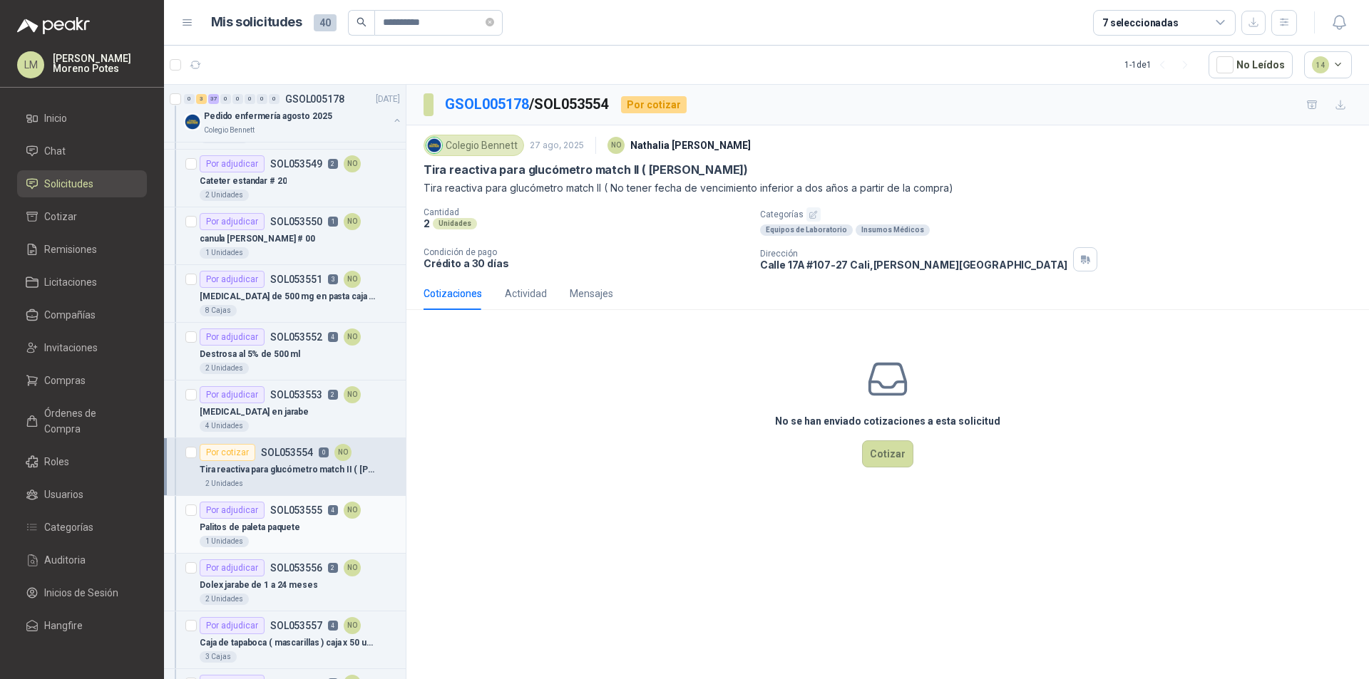
click at [294, 531] on p "Palitos de paleta paquete" at bounding box center [250, 528] width 101 height 14
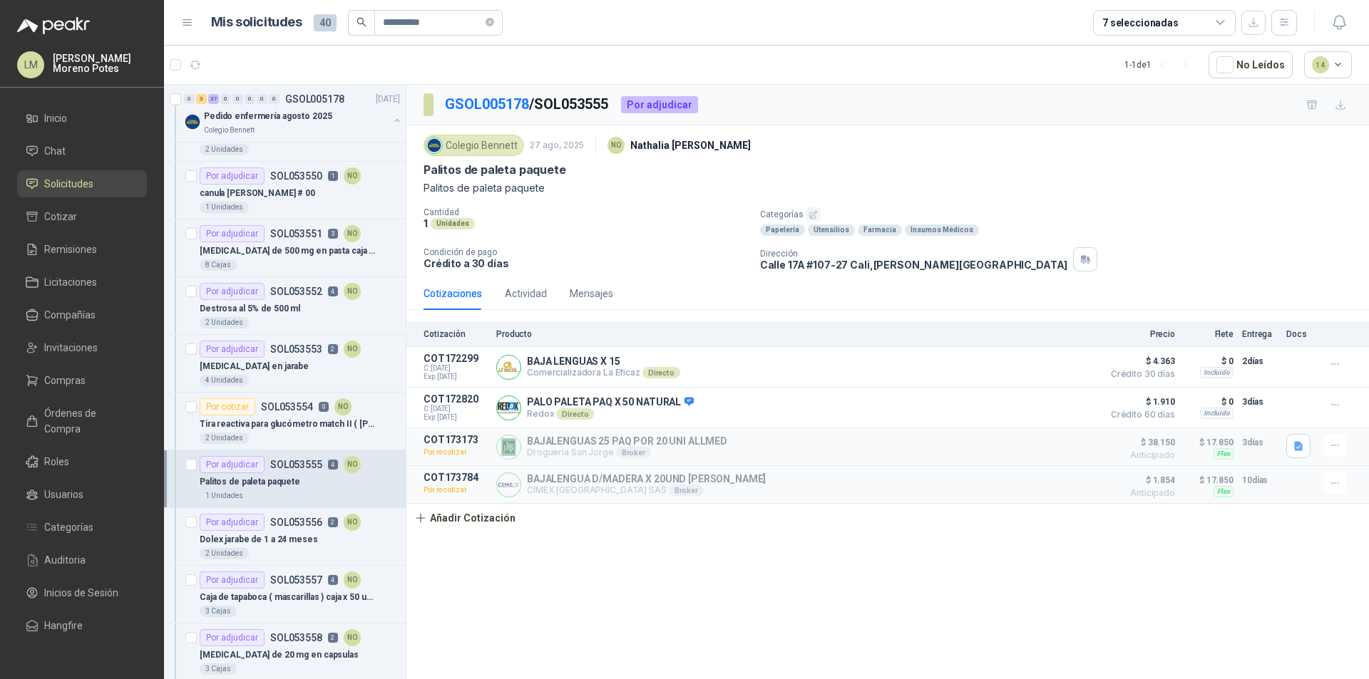
scroll to position [642, 0]
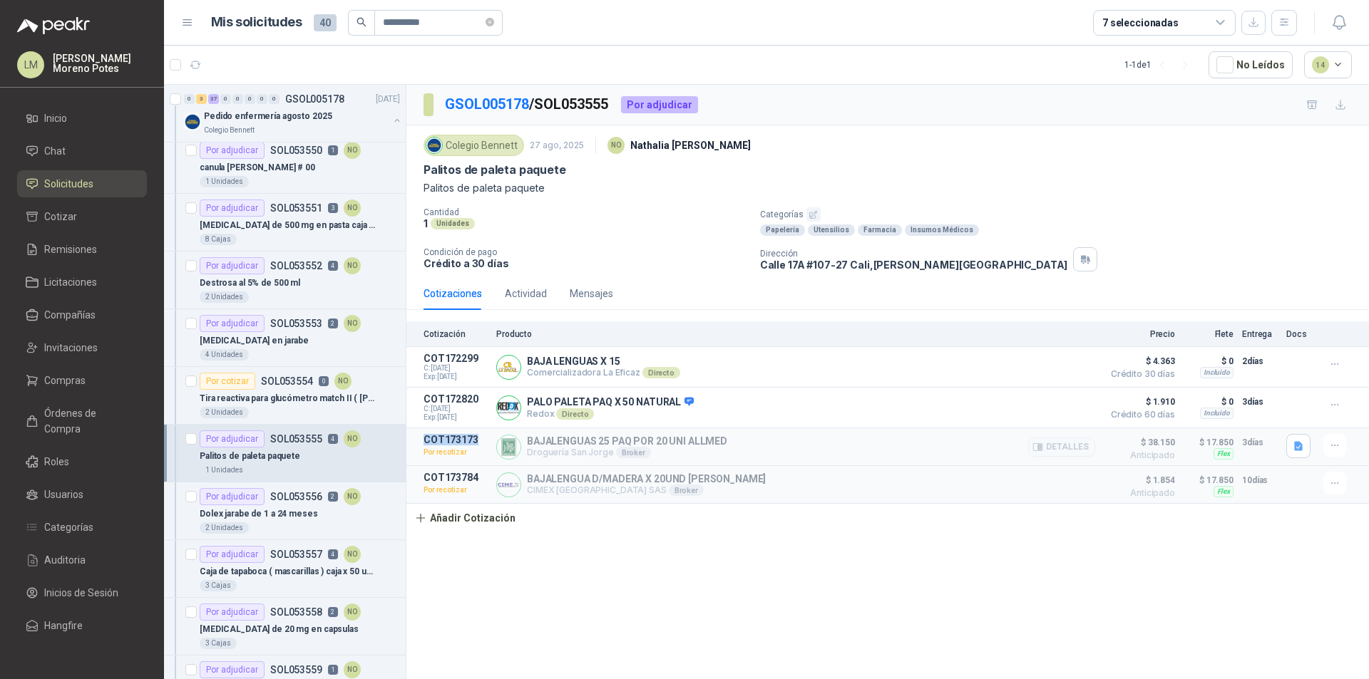
drag, startPoint x: 463, startPoint y: 444, endPoint x: 409, endPoint y: 446, distance: 53.5
click at [409, 446] on article "COT173173 Por recotizar BAJALENGUAS 25 PAQ POR 20 UNI ALLMED Droguería San Jorg…" at bounding box center [887, 447] width 962 height 38
click at [280, 513] on p "Dolex jarabe de 1 a 24 meses" at bounding box center [259, 515] width 118 height 14
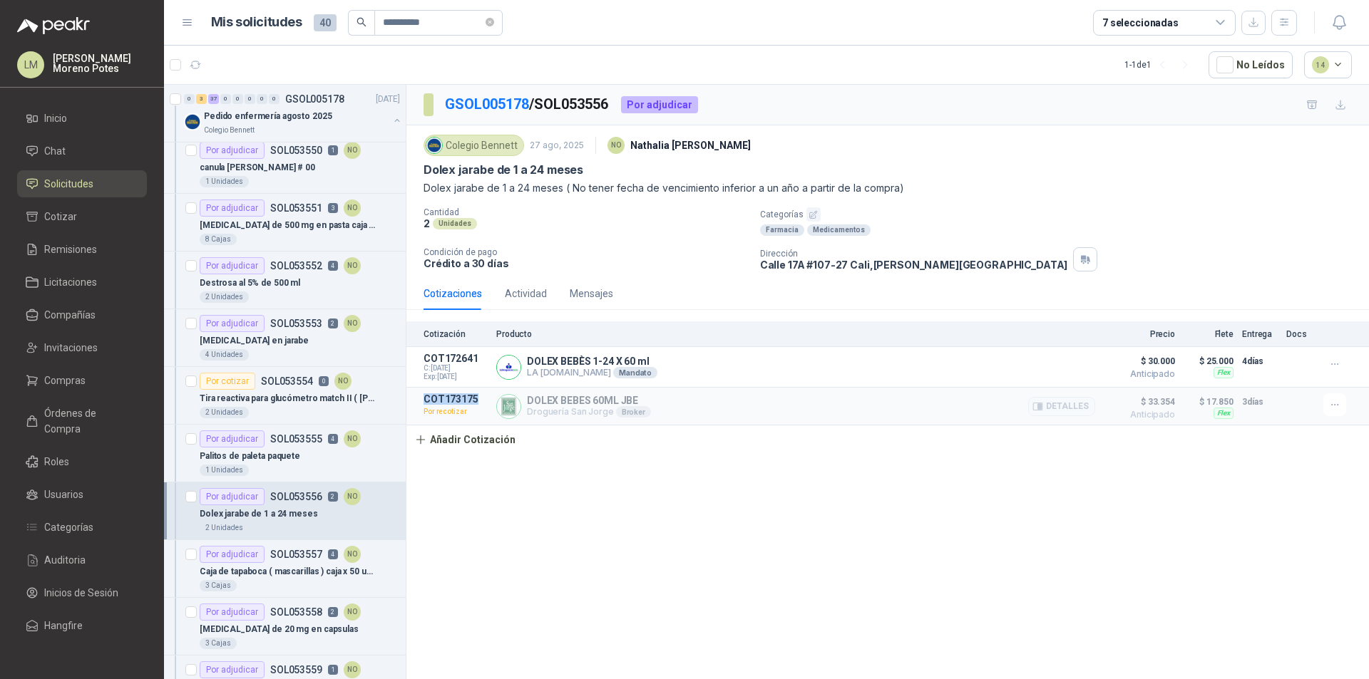
drag, startPoint x: 483, startPoint y: 400, endPoint x: 426, endPoint y: 401, distance: 57.8
click at [426, 401] on p "COT173175" at bounding box center [455, 398] width 64 height 11
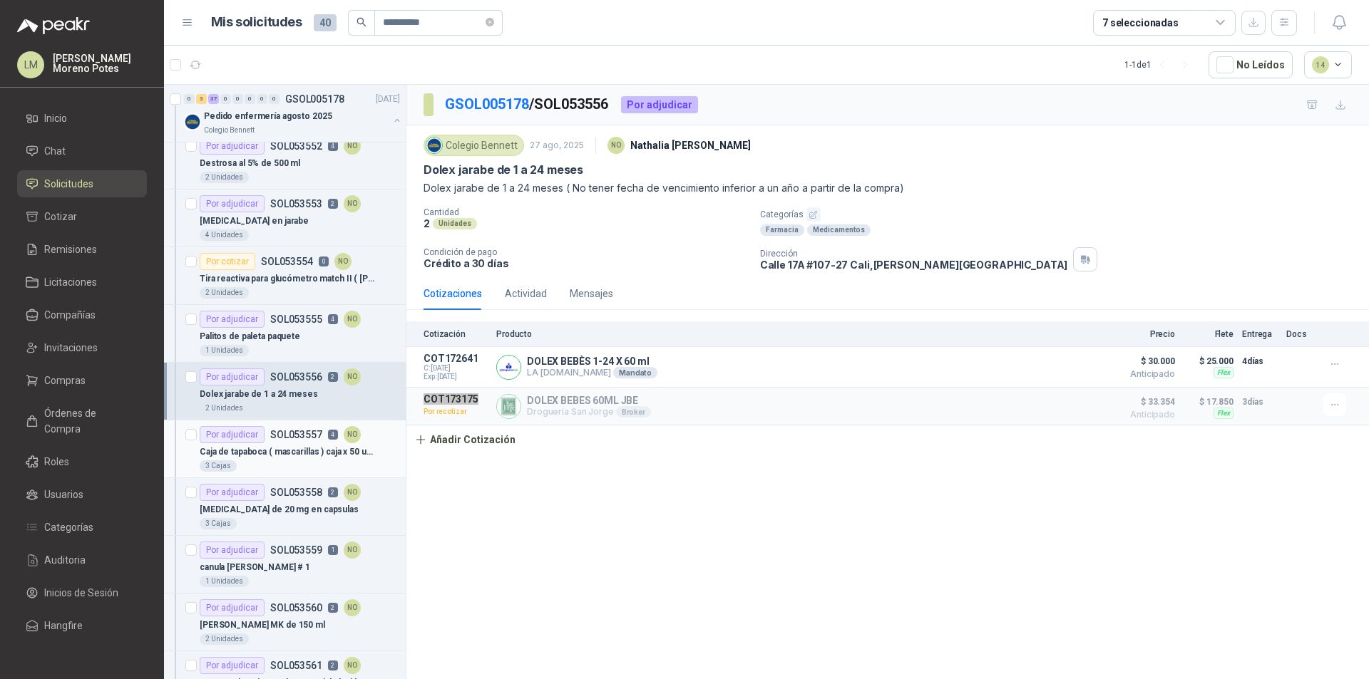
scroll to position [784, 0]
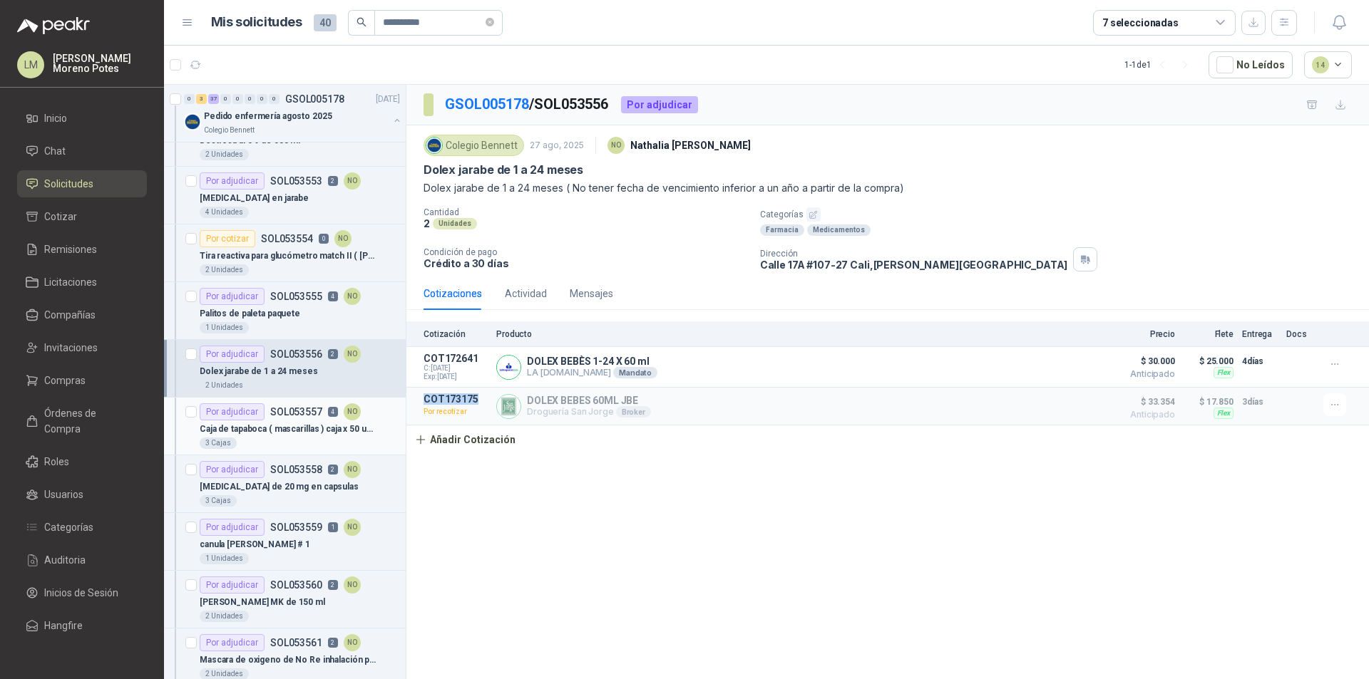
click at [298, 424] on p "Caja de tapaboca ( mascarillas ) caja x 50 unidades" at bounding box center [288, 430] width 177 height 14
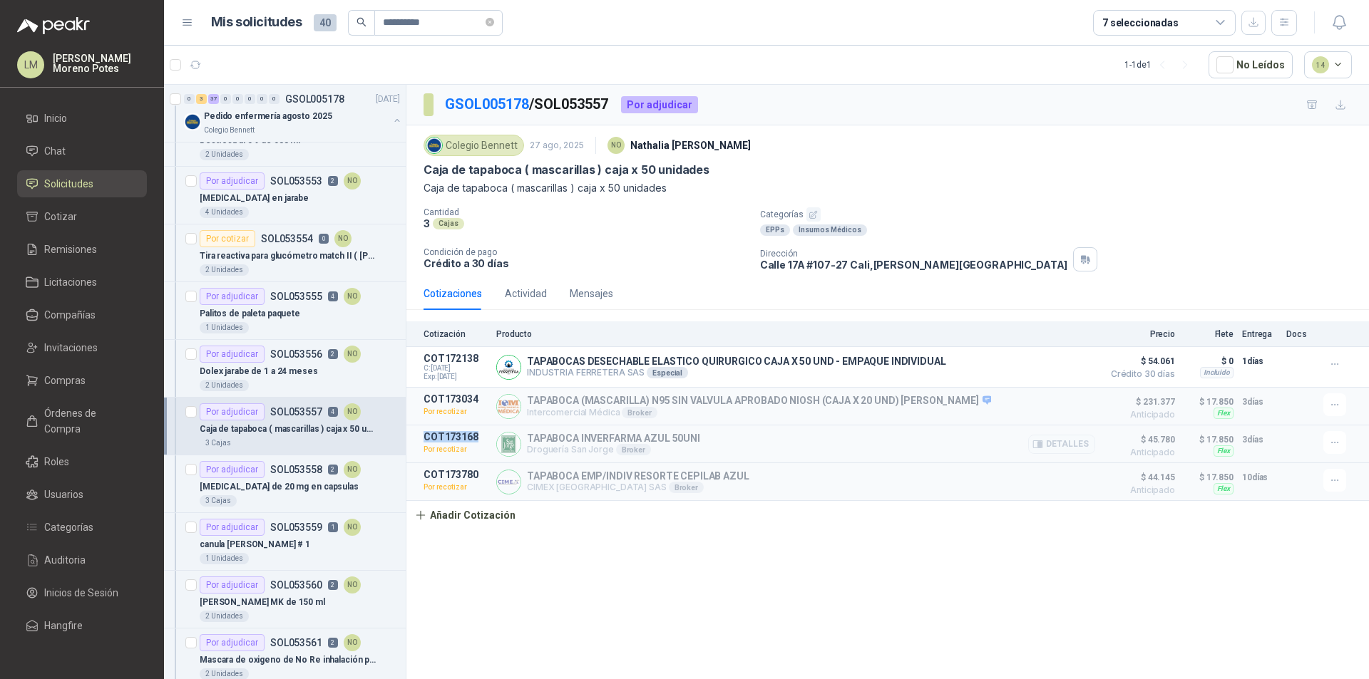
drag, startPoint x: 468, startPoint y: 439, endPoint x: 426, endPoint y: 439, distance: 42.8
click at [425, 439] on p "COT173168" at bounding box center [455, 436] width 64 height 11
click at [298, 483] on p "[MEDICAL_DATA] de 20 mg en capsulas" at bounding box center [279, 487] width 159 height 14
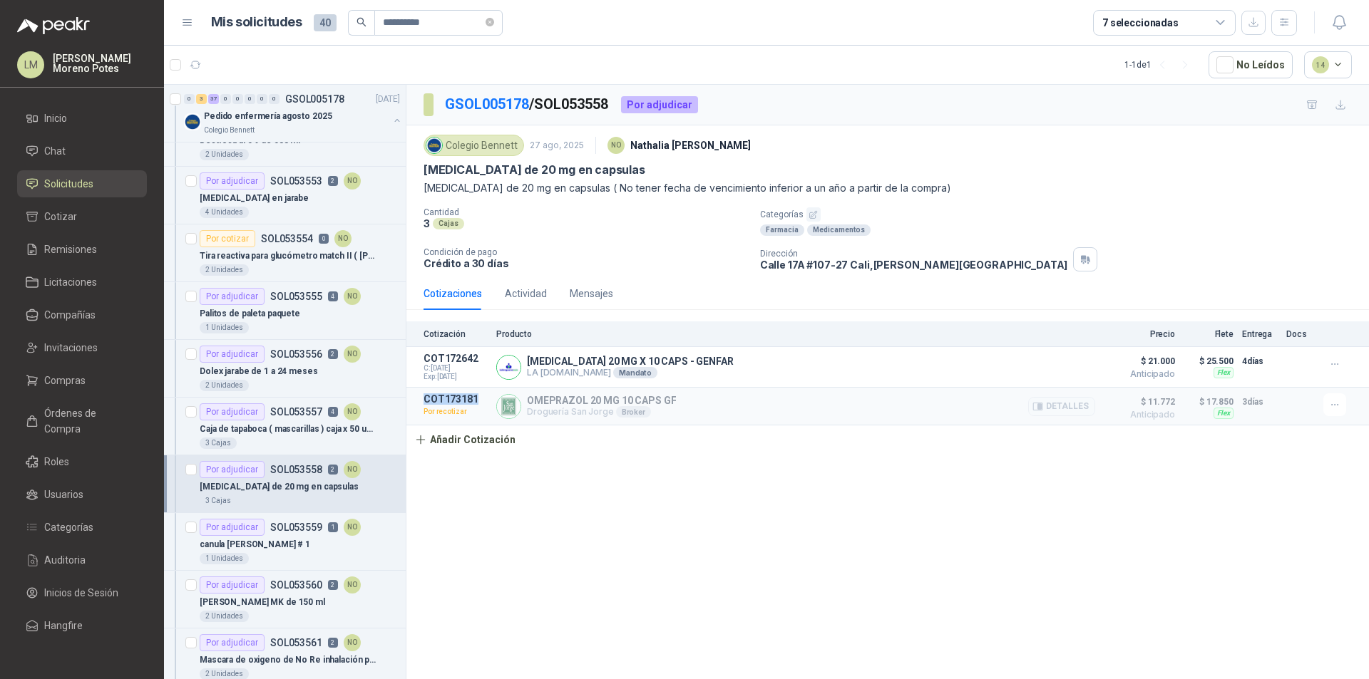
drag, startPoint x: 483, startPoint y: 403, endPoint x: 418, endPoint y: 398, distance: 65.7
click at [418, 398] on article "COT173181 Por recotizar OMEPRAZOL 20 MG 10 CAPS GF Droguería San Jorge Broker D…" at bounding box center [887, 407] width 962 height 38
drag, startPoint x: 293, startPoint y: 545, endPoint x: 302, endPoint y: 551, distance: 10.3
click at [293, 545] on div "canula [PERSON_NAME] # 1" at bounding box center [300, 544] width 200 height 17
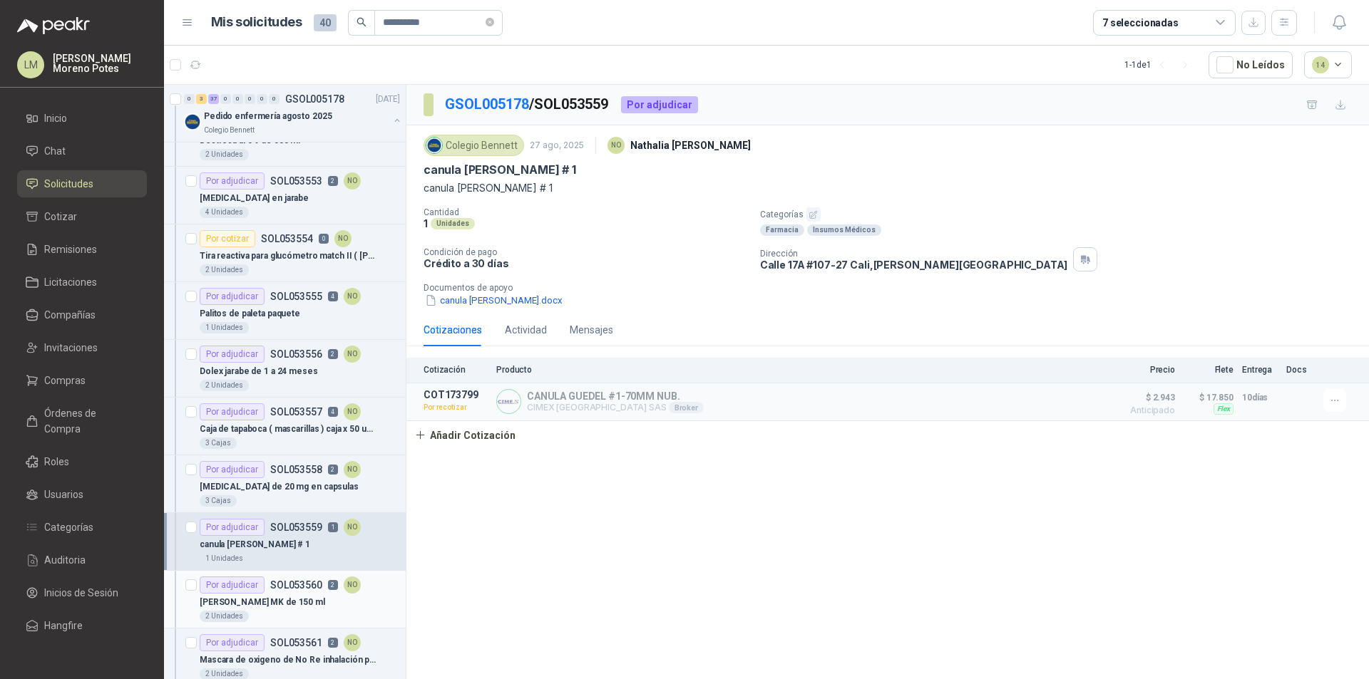
click at [293, 596] on div "[PERSON_NAME] MK de 150 ml" at bounding box center [300, 602] width 200 height 17
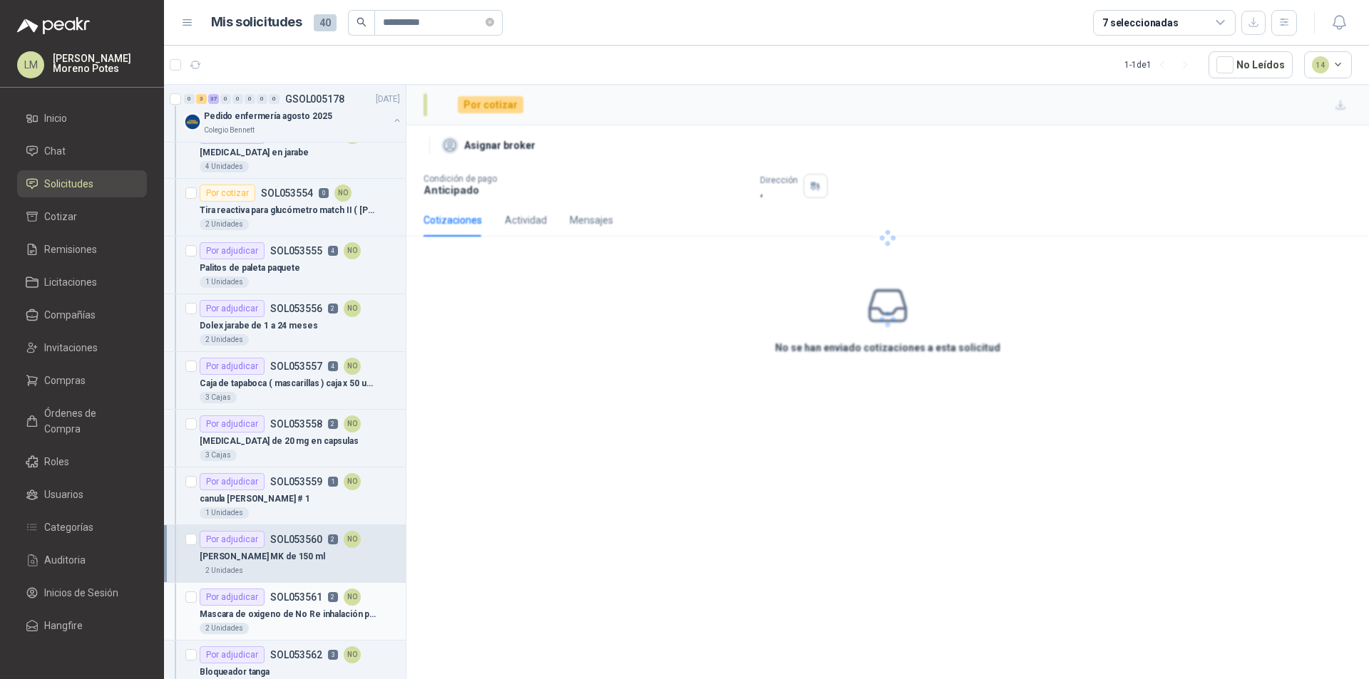
scroll to position [855, 0]
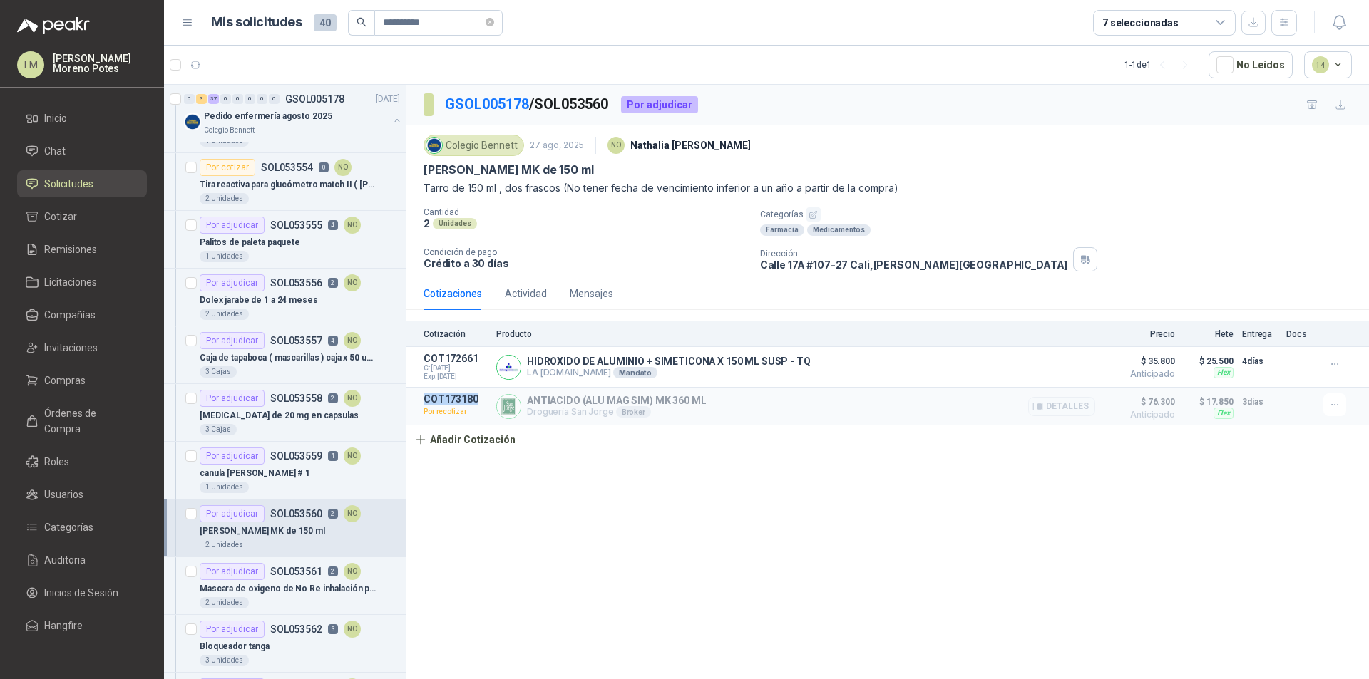
drag, startPoint x: 480, startPoint y: 398, endPoint x: 421, endPoint y: 399, distance: 59.2
click at [421, 399] on article "COT173180 Por recotizar ANTIACIDO (ALU MAG SIM) MK 360 ML Droguería San Jorge B…" at bounding box center [887, 407] width 962 height 38
click at [259, 584] on p "Mascara de oxigeno de No Re inhalación pediátrica" at bounding box center [288, 589] width 177 height 14
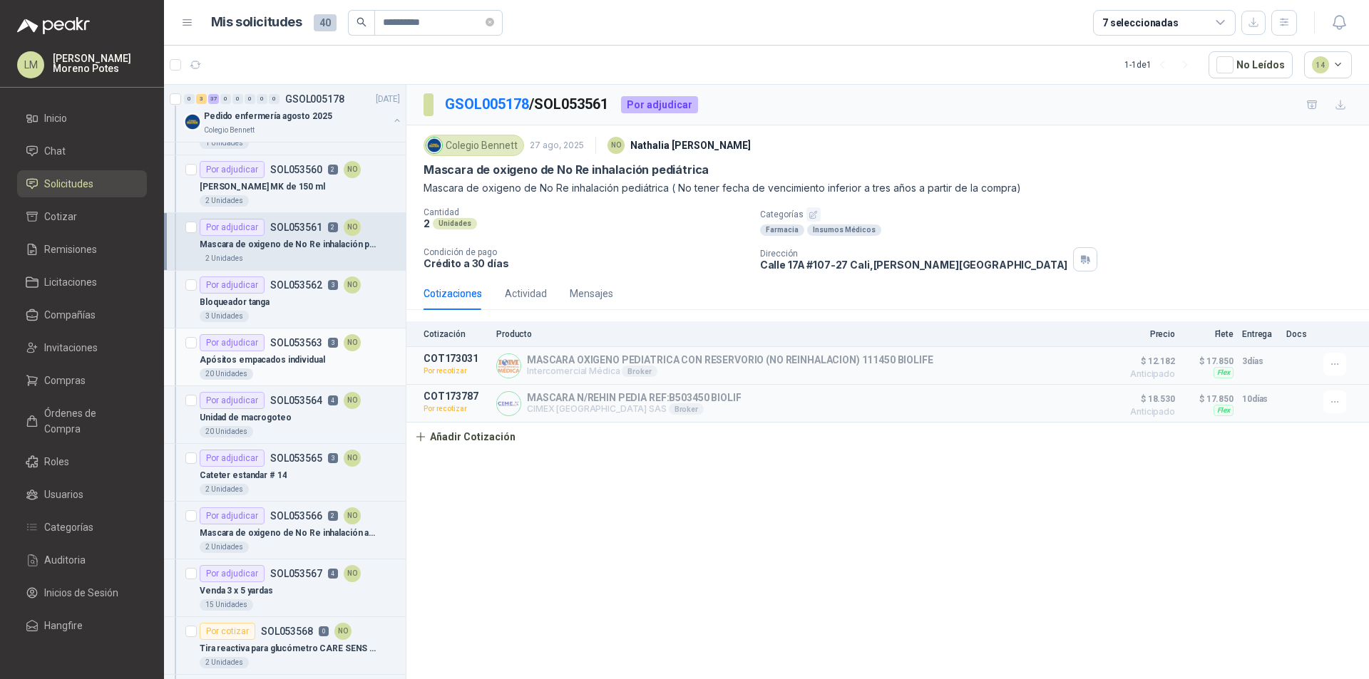
scroll to position [1212, 0]
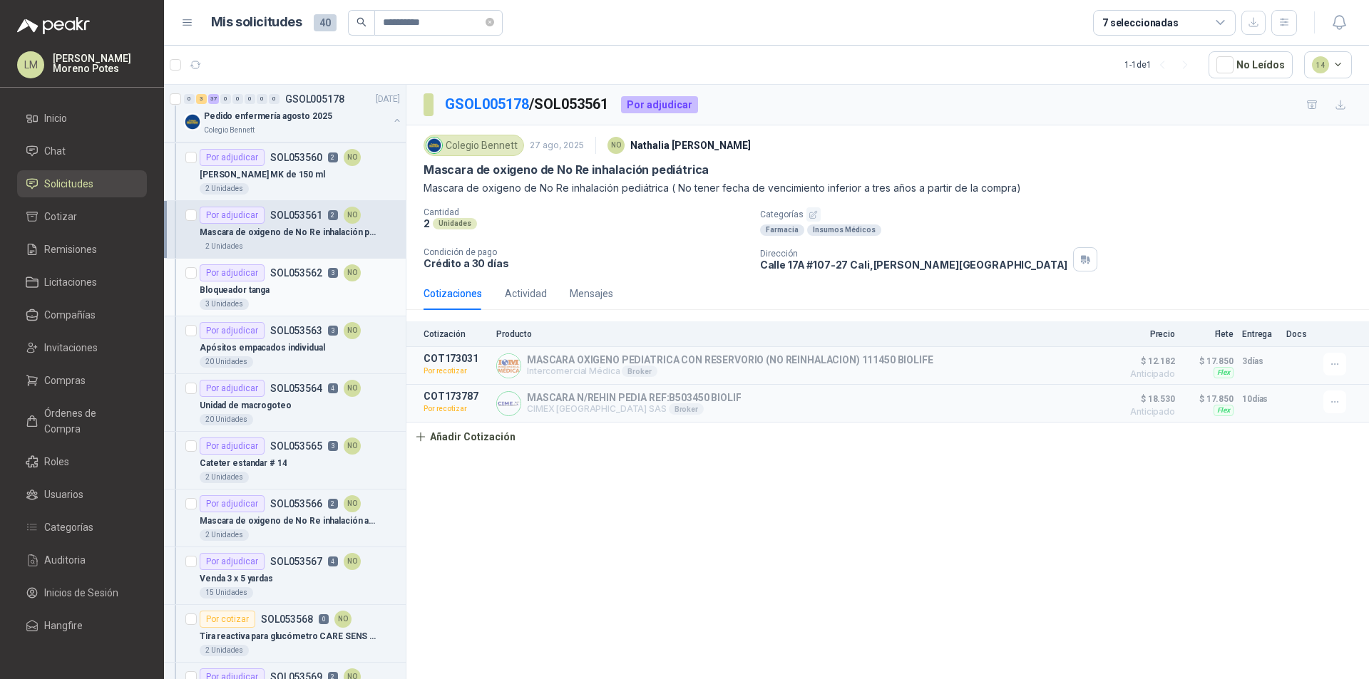
click at [304, 282] on div "Bloqueador tanga" at bounding box center [300, 290] width 200 height 17
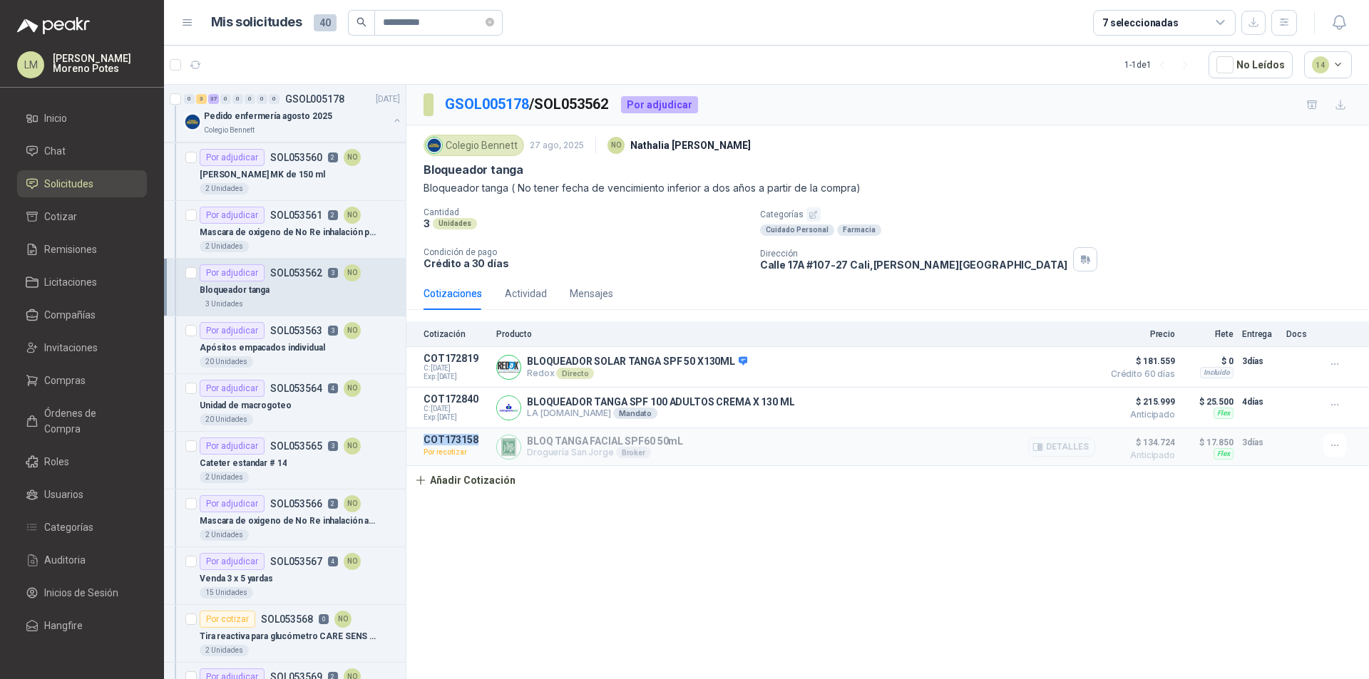
drag, startPoint x: 483, startPoint y: 438, endPoint x: 426, endPoint y: 435, distance: 56.4
click at [426, 435] on article "COT173158 Por recotizar BLOQ TANGA FACIAL SPF60 50mL Droguería San Jorge Broker…" at bounding box center [887, 447] width 962 height 38
click at [357, 357] on div "20 Unidades" at bounding box center [300, 361] width 200 height 11
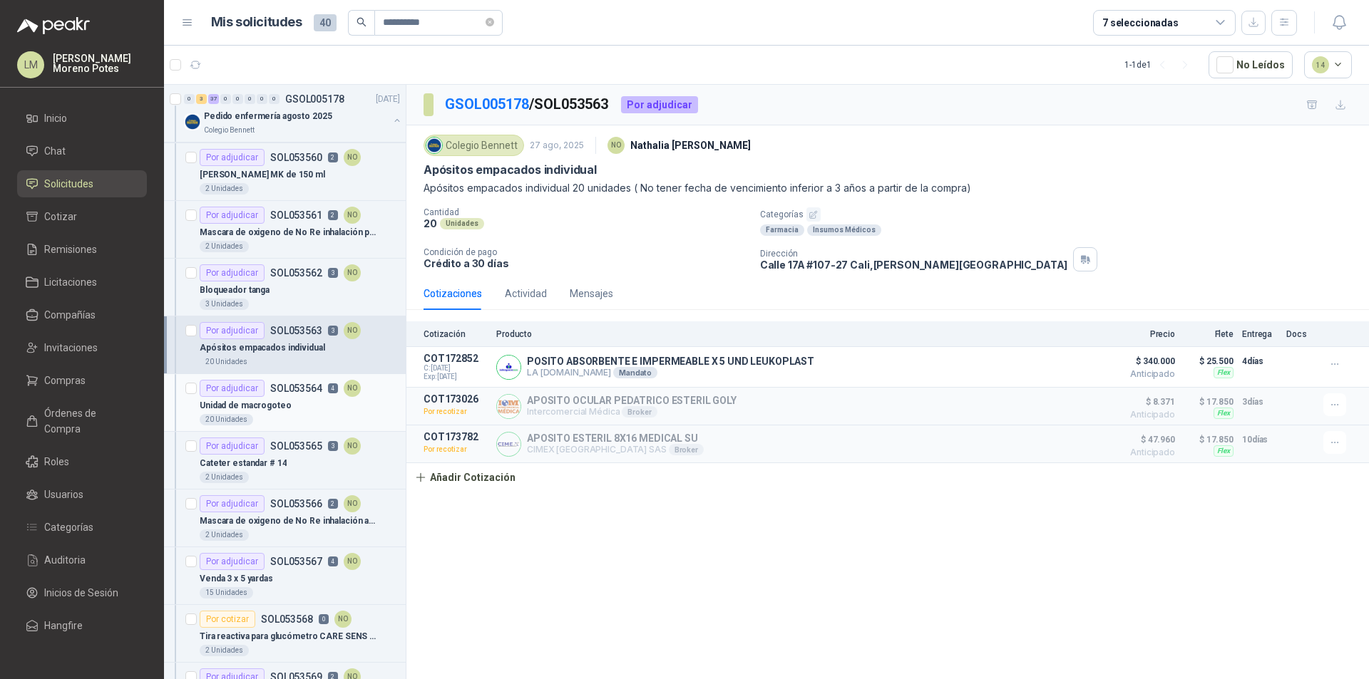
click at [344, 405] on div "Unidad de macrogoteo" at bounding box center [300, 405] width 200 height 17
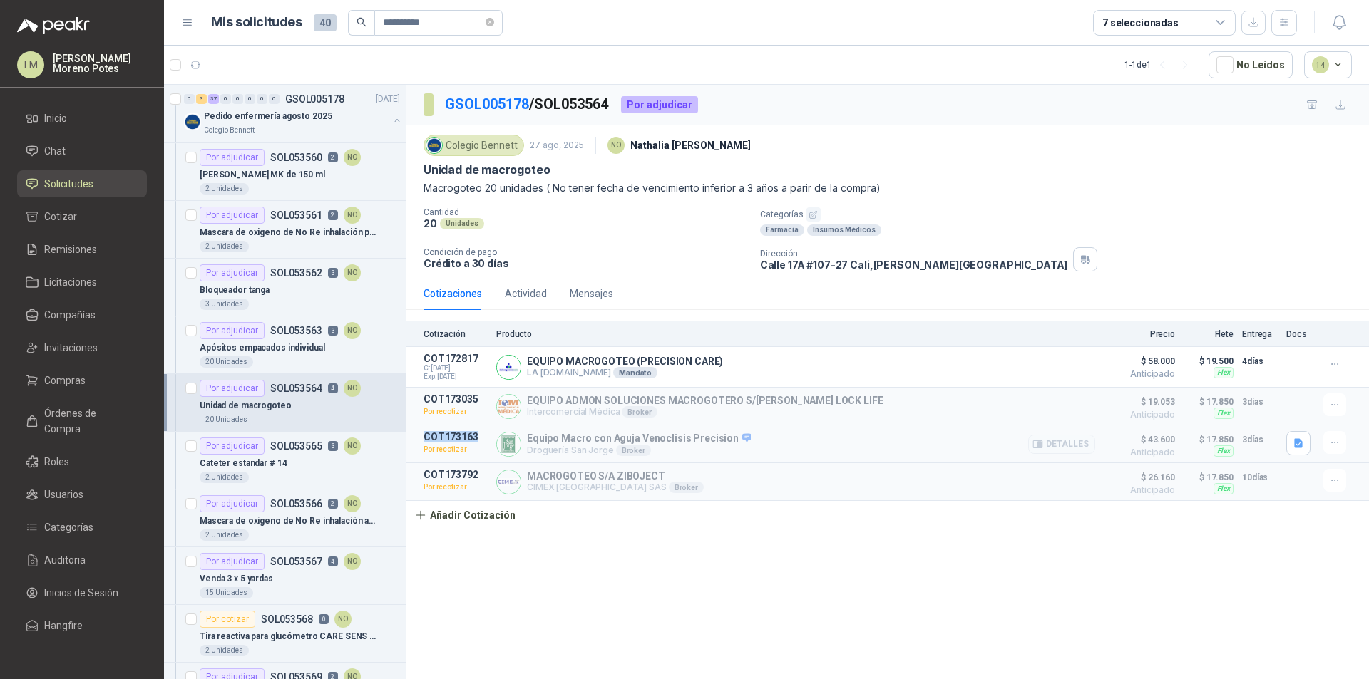
drag, startPoint x: 481, startPoint y: 436, endPoint x: 423, endPoint y: 437, distance: 58.5
click at [423, 437] on article "COT173163 Por recotizar Equipo Macro con Aguja Venoclisis Precision Droguería S…" at bounding box center [887, 445] width 962 height 38
click at [339, 463] on div "Cateter estandar # 14" at bounding box center [300, 463] width 200 height 17
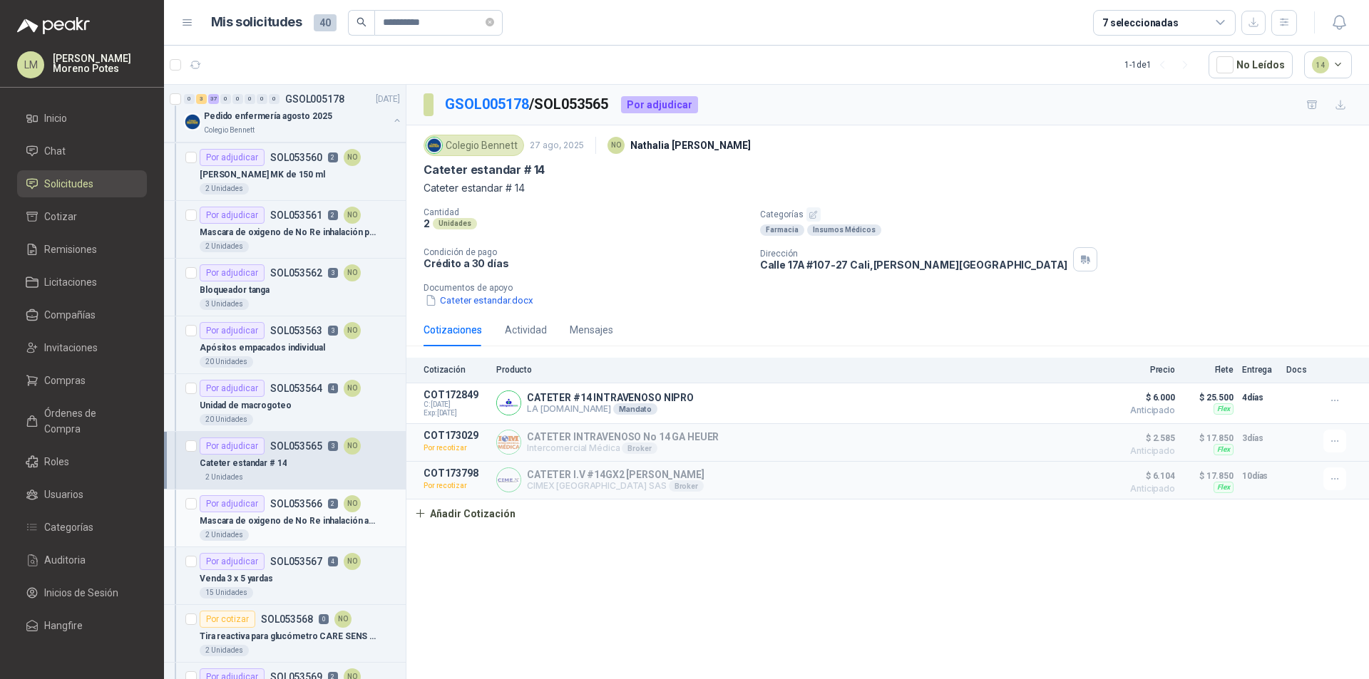
click at [312, 515] on p "Mascara de oxigeno de No Re inhalación adulto" at bounding box center [288, 522] width 177 height 14
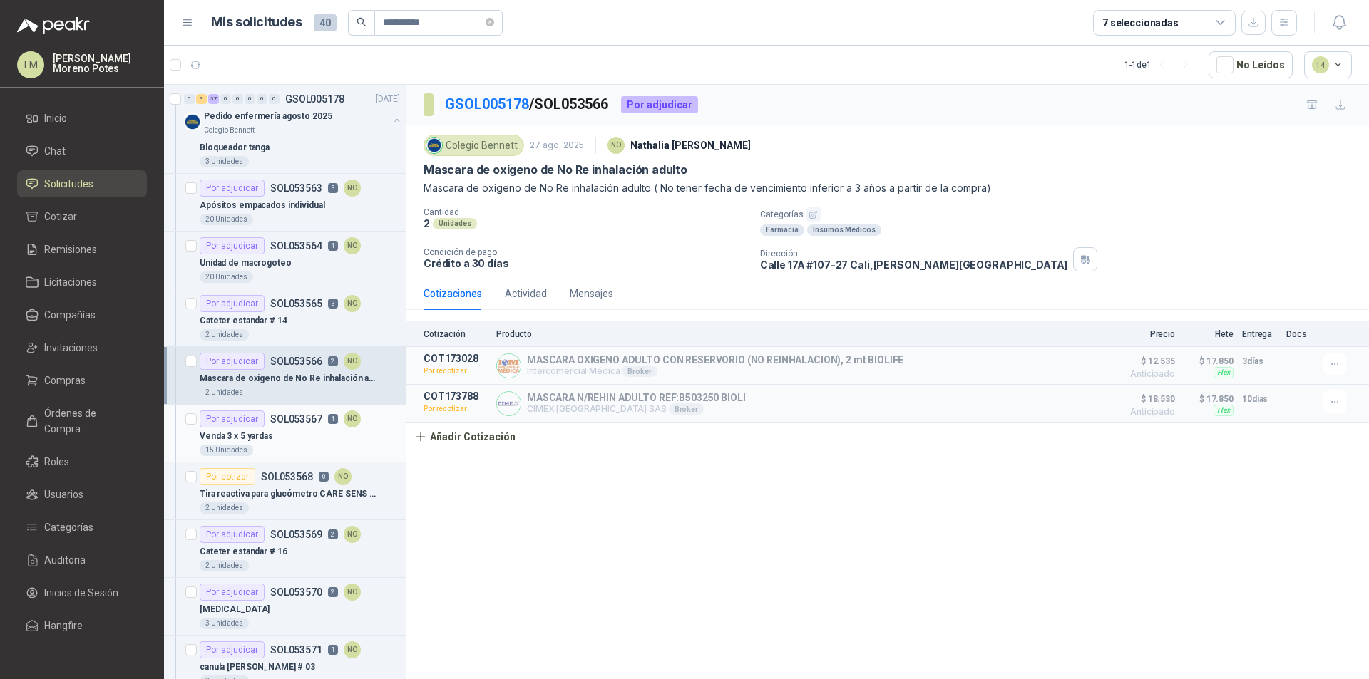
click at [289, 428] on div "Venda 3 x 5 yardas" at bounding box center [300, 436] width 200 height 17
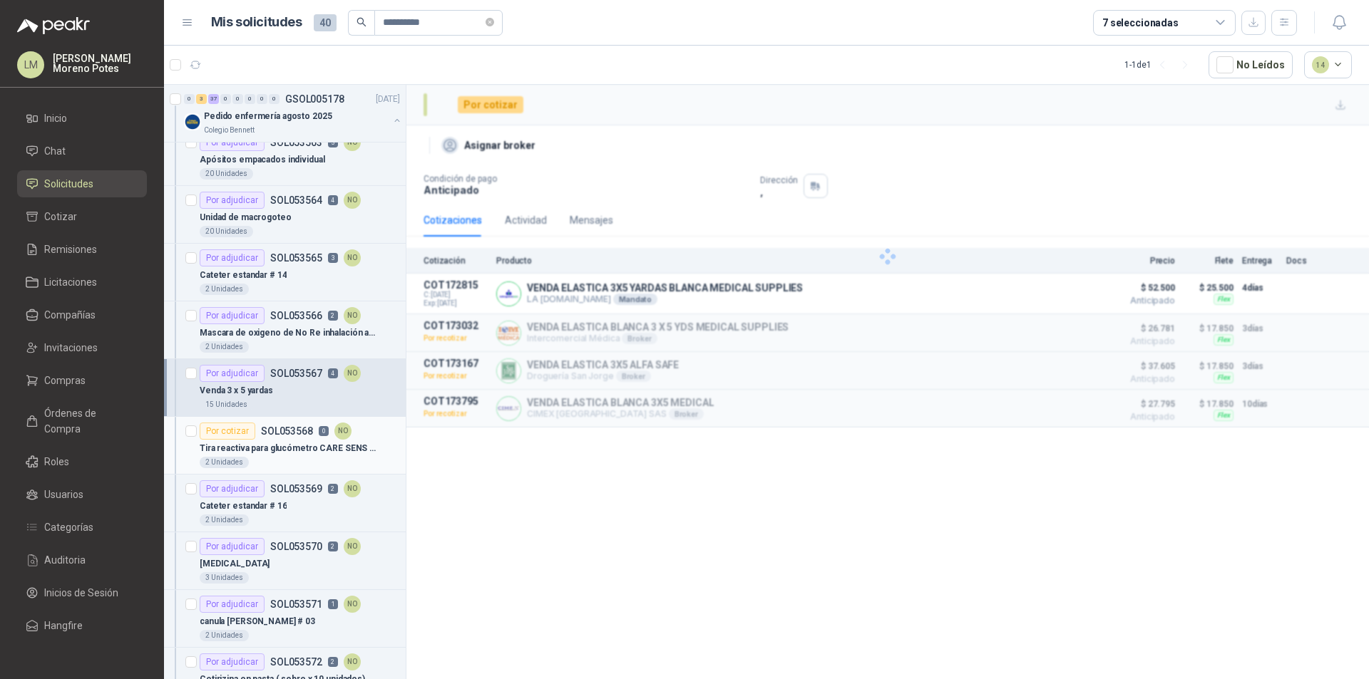
scroll to position [1426, 0]
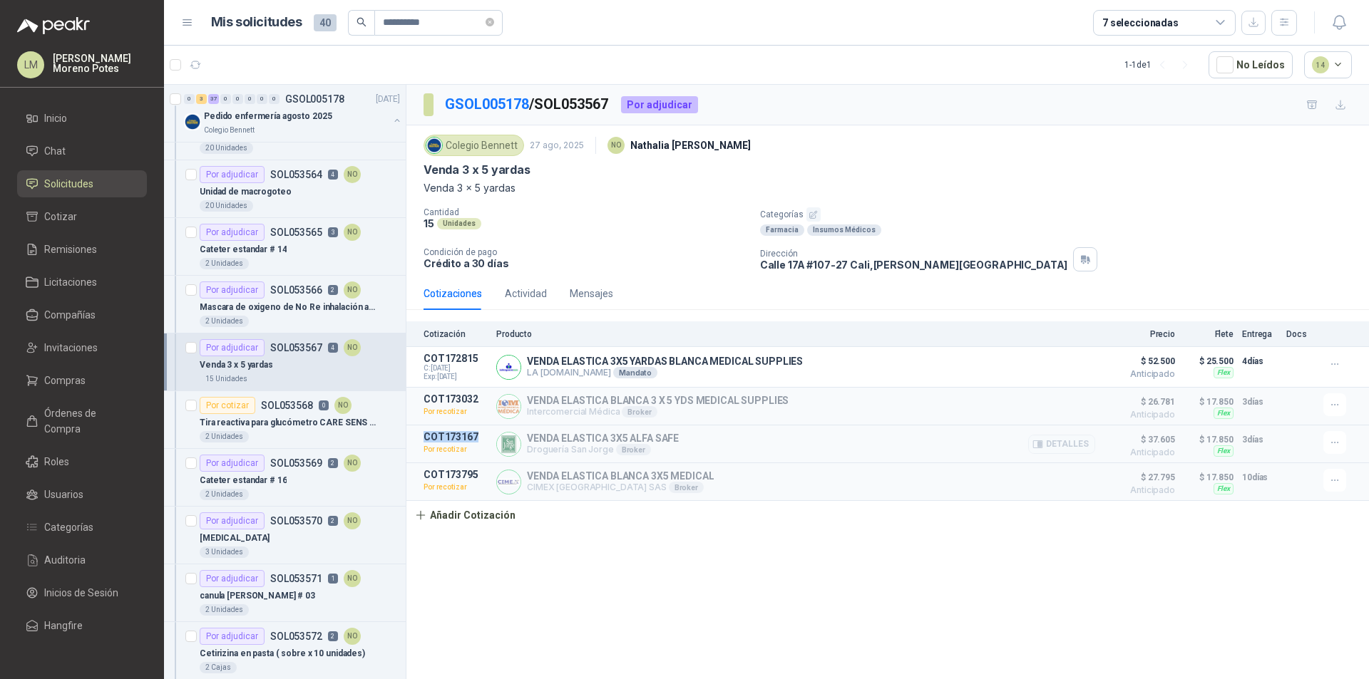
drag, startPoint x: 488, startPoint y: 439, endPoint x: 418, endPoint y: 440, distance: 69.1
click at [418, 440] on article "COT173167 Por recotizar VENDA ELASTICA 3X5 ALFA SAFE Droguería San Jorge Broker…" at bounding box center [887, 445] width 962 height 38
click at [286, 472] on div "Cateter estandar # 16" at bounding box center [300, 480] width 200 height 17
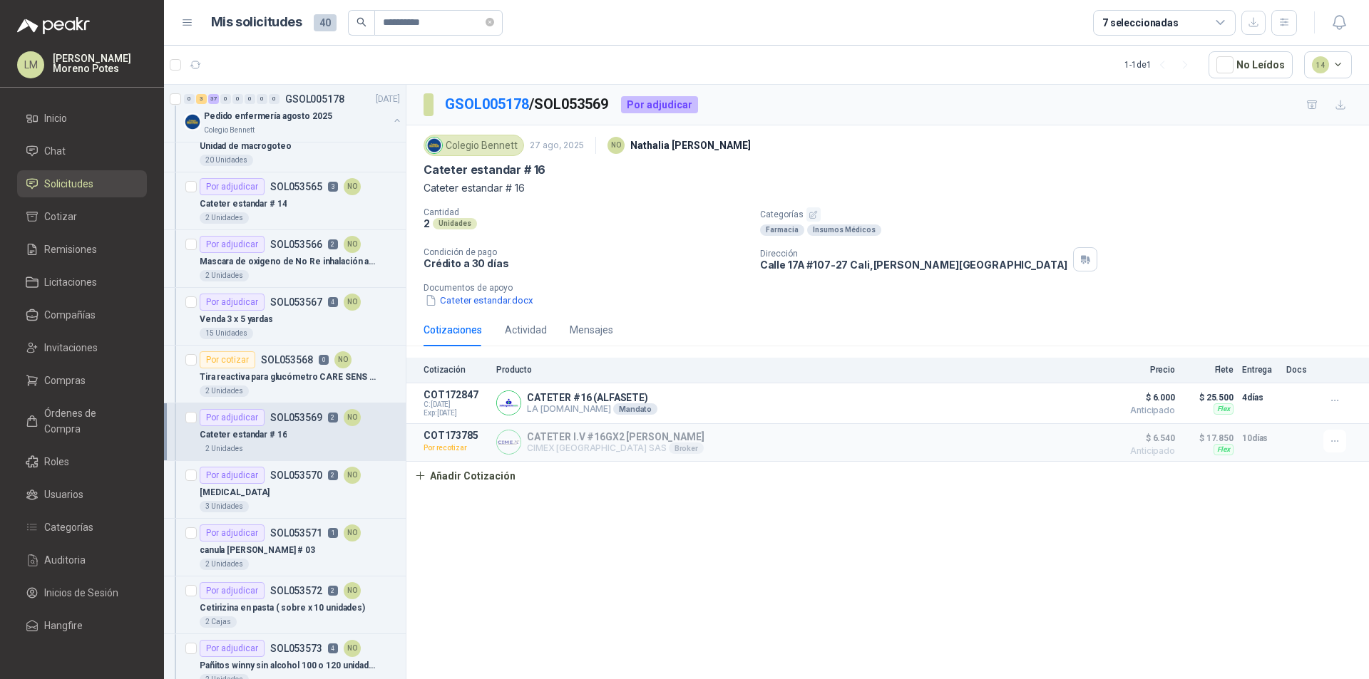
scroll to position [1497, 0]
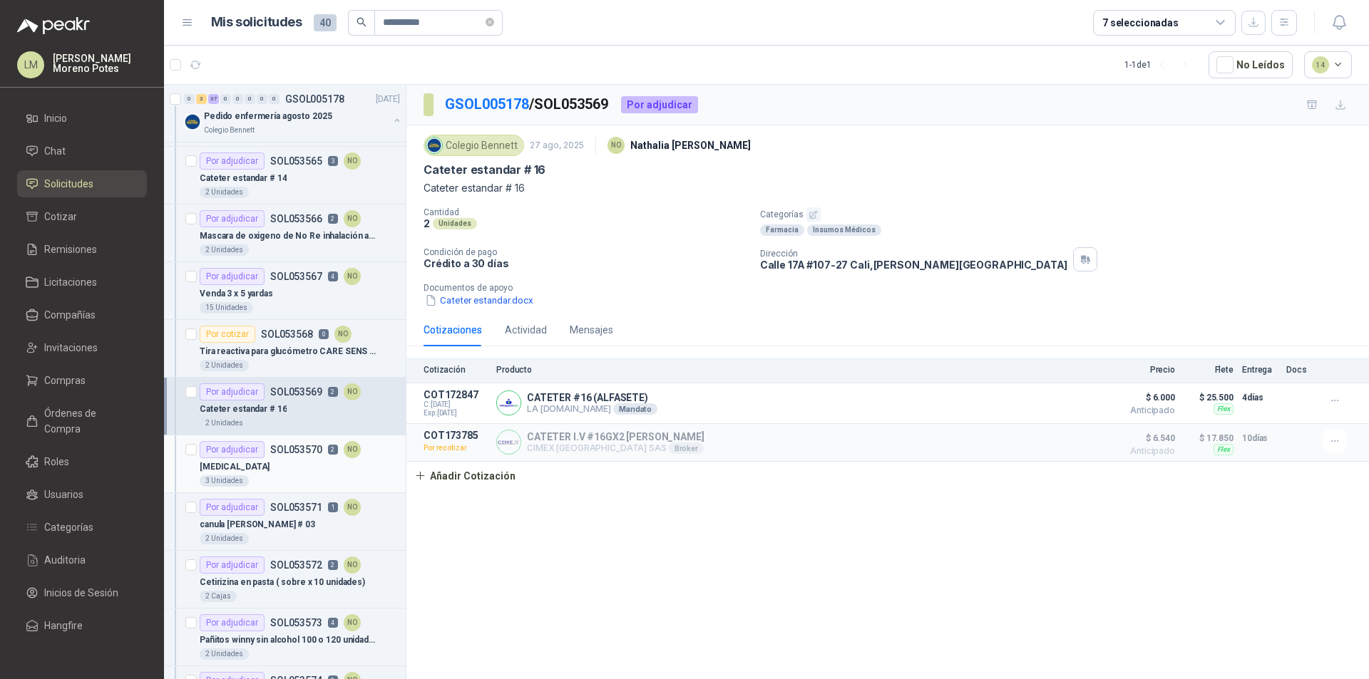
click at [280, 458] on div "[MEDICAL_DATA]" at bounding box center [300, 466] width 200 height 17
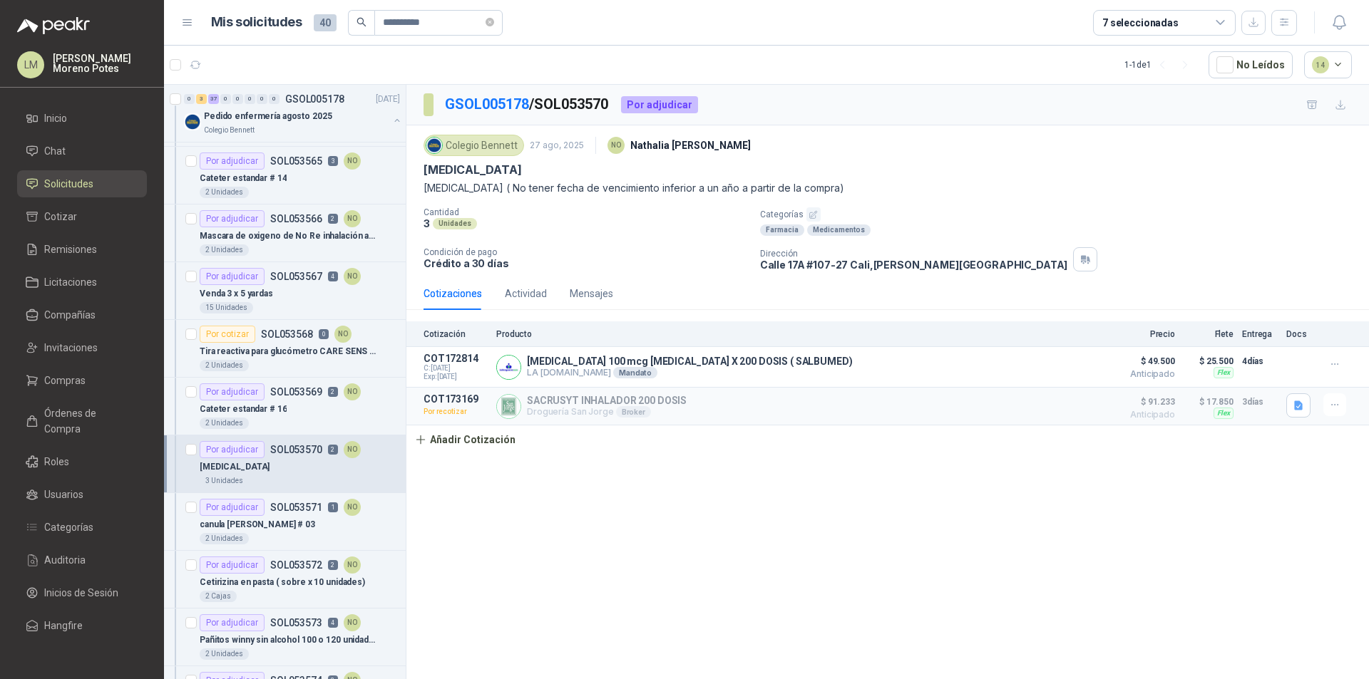
scroll to position [1568, 0]
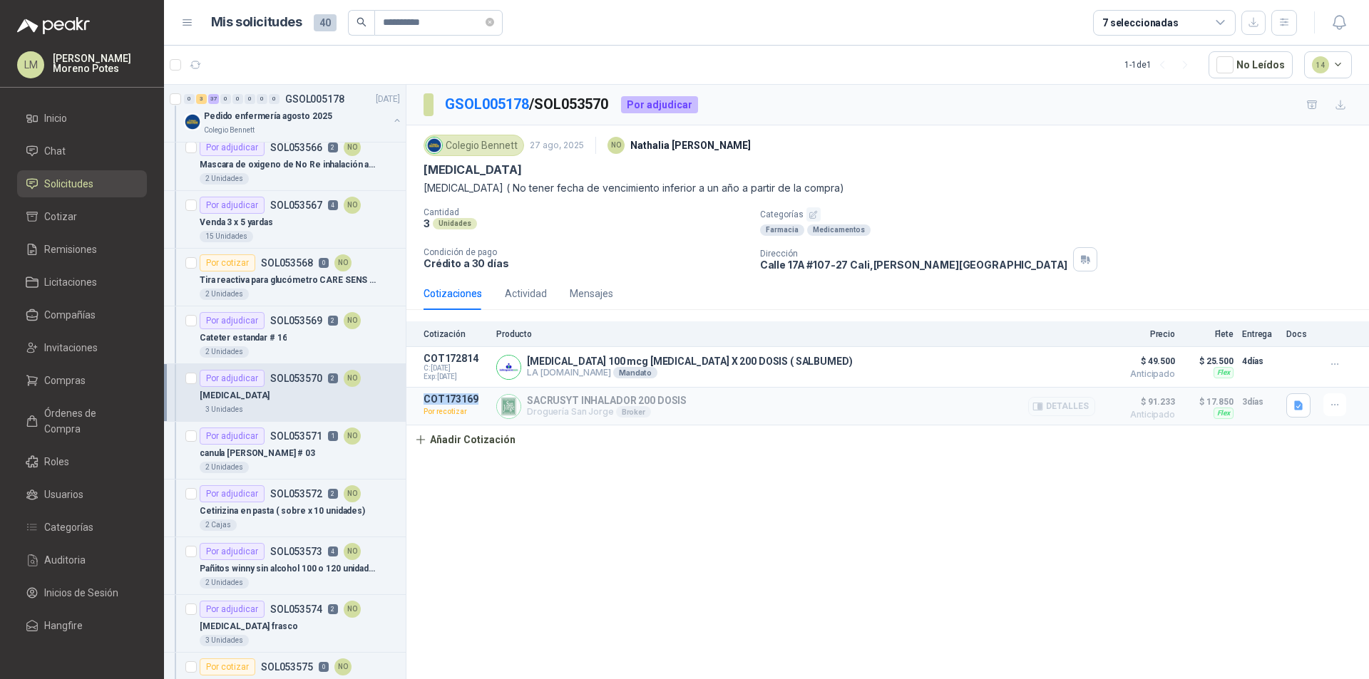
drag, startPoint x: 484, startPoint y: 397, endPoint x: 408, endPoint y: 401, distance: 75.6
click at [408, 401] on article "COT173169 Por recotizar SACRUSYT INHALADOR 200 DOSIS Droguería San Jorge Broker…" at bounding box center [887, 407] width 962 height 38
click at [311, 450] on div "canula [PERSON_NAME] # 03" at bounding box center [300, 453] width 200 height 17
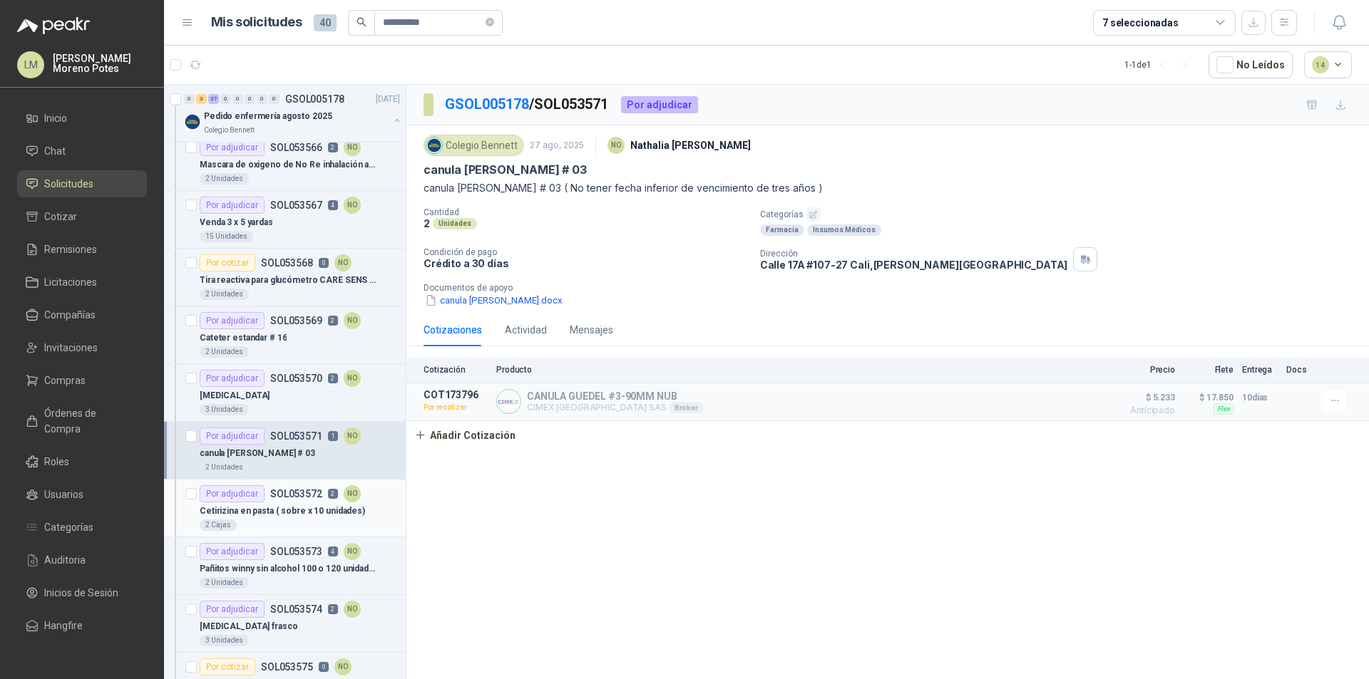
click at [287, 511] on p "Cetirizina en pasta ( sobre x 10 unidades)" at bounding box center [282, 512] width 165 height 14
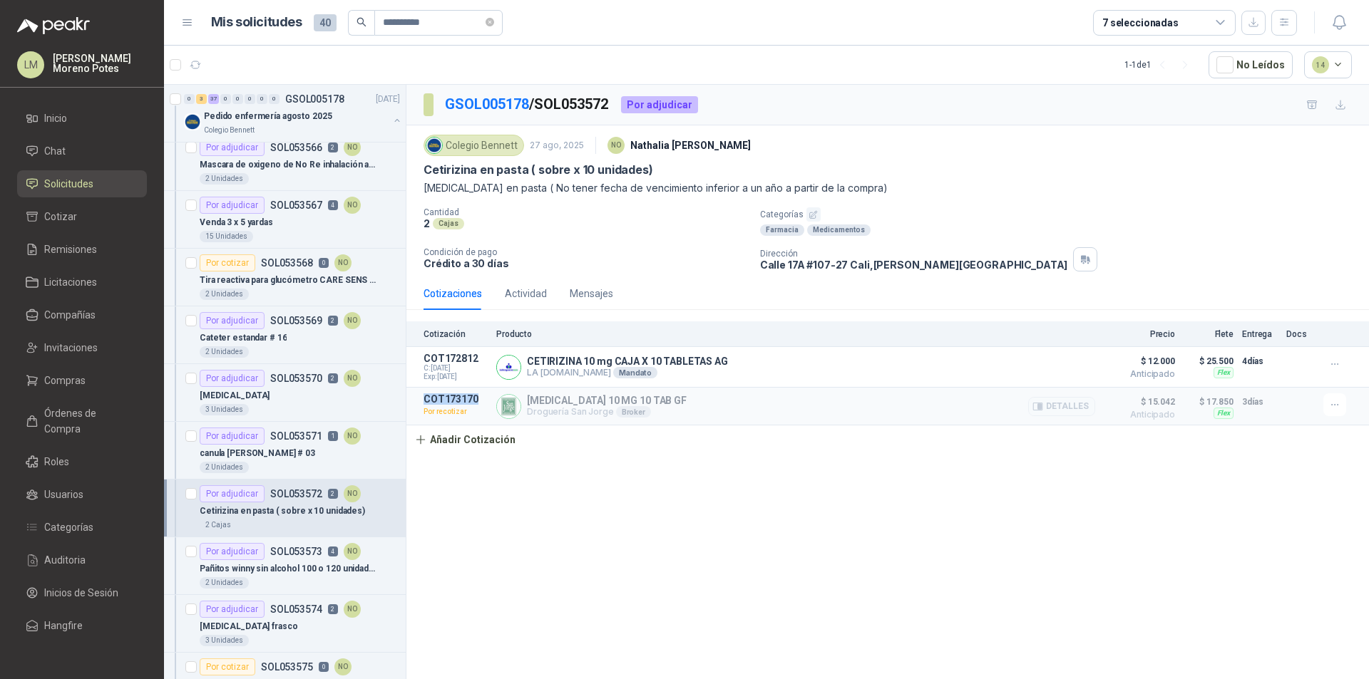
drag, startPoint x: 481, startPoint y: 396, endPoint x: 421, endPoint y: 401, distance: 60.7
click at [421, 401] on article "COT173170 Por recotizar CETIRIZINA 10 MG 10 TAB GF Droguería San Jorge Broker D…" at bounding box center [887, 407] width 962 height 38
click at [287, 563] on p "Pañitos winny sin alcohol 100 o 120 unidades" at bounding box center [288, 569] width 177 height 14
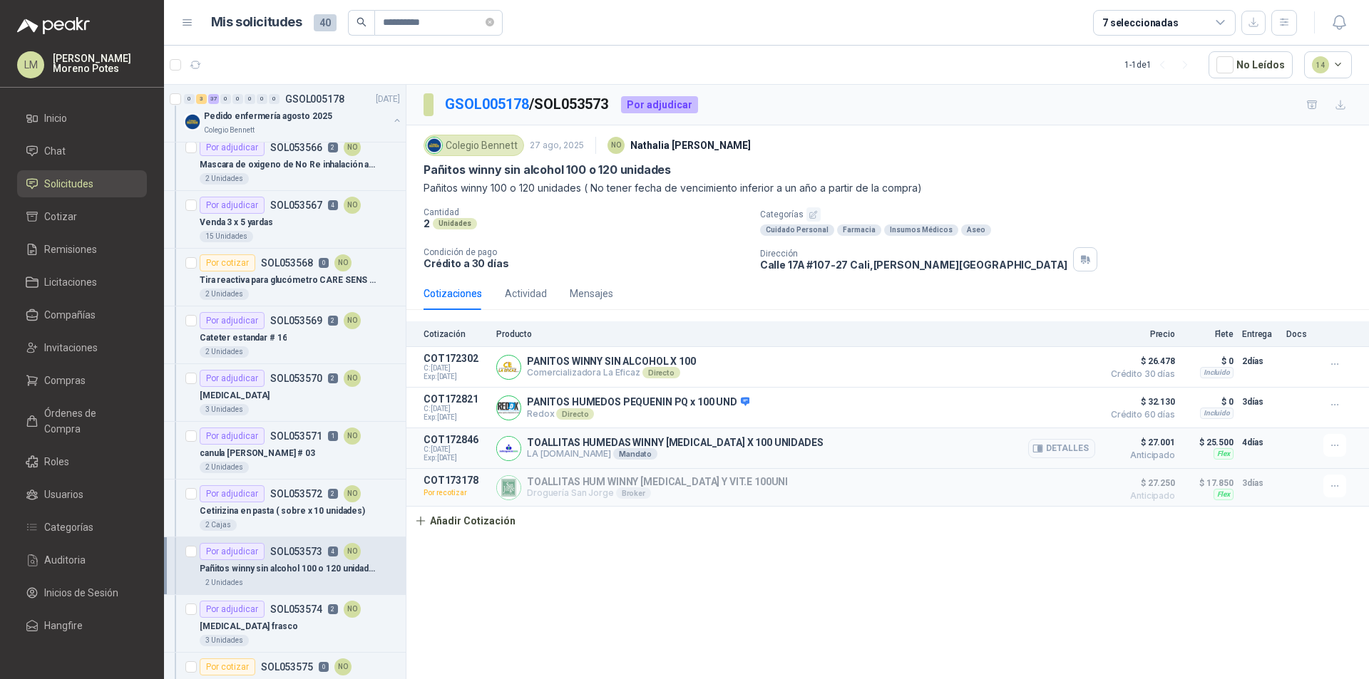
scroll to position [1639, 0]
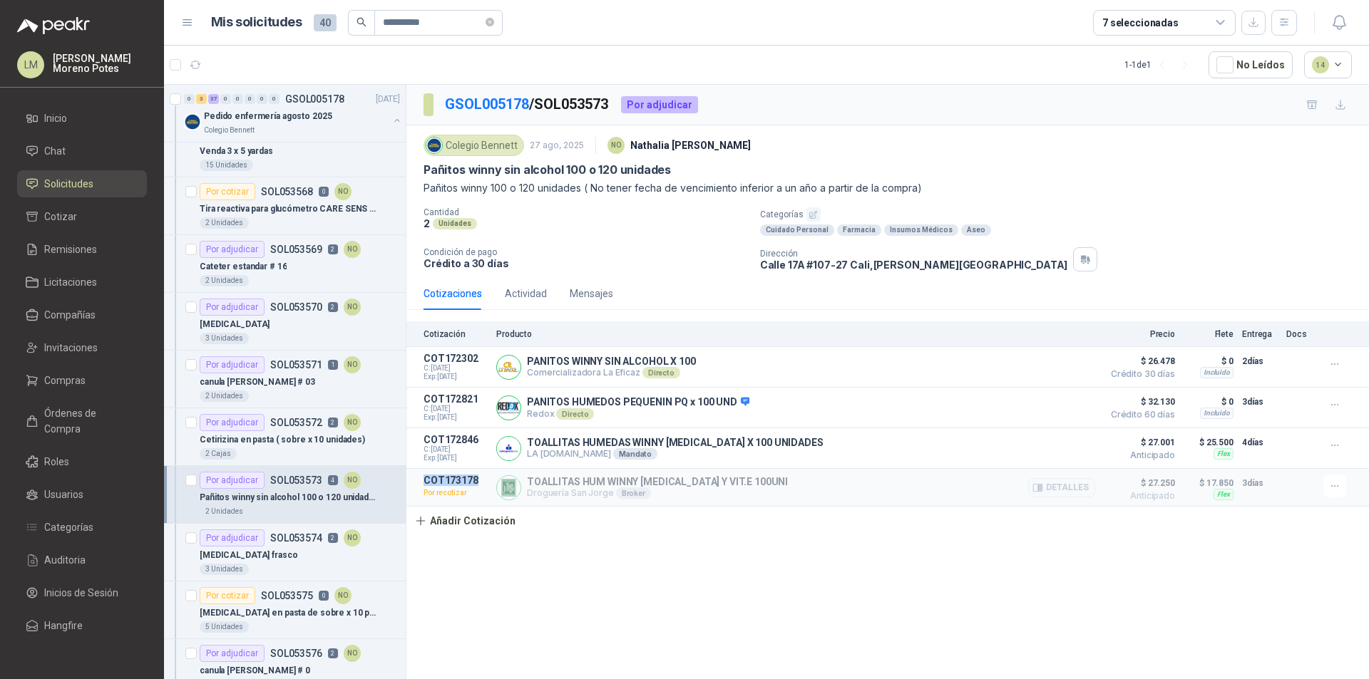
drag, startPoint x: 479, startPoint y: 483, endPoint x: 419, endPoint y: 478, distance: 60.1
click at [419, 478] on article "COT173178 Por recotizar TOALLITAS HUM WINNY ALOE Y VIT.E 100UNI Droguería San J…" at bounding box center [887, 488] width 962 height 38
click at [282, 547] on div "[MEDICAL_DATA] frasco" at bounding box center [300, 555] width 200 height 17
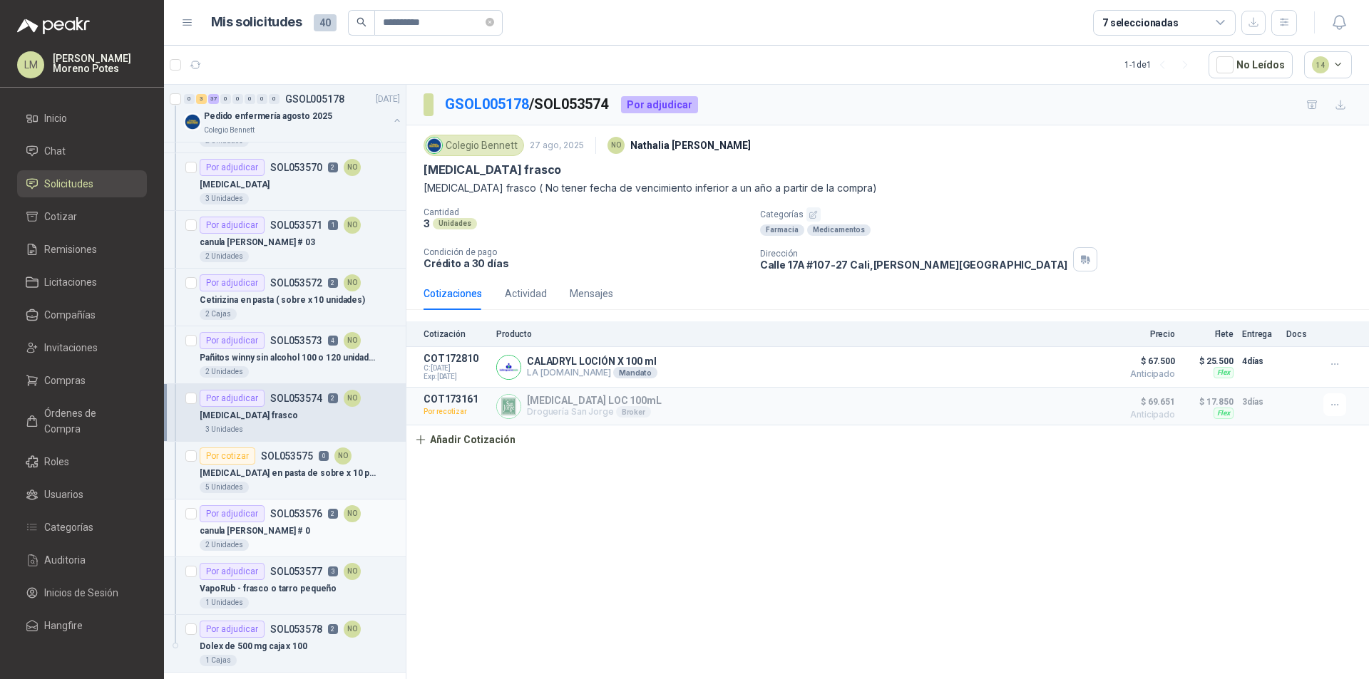
scroll to position [1782, 0]
drag, startPoint x: 477, startPoint y: 396, endPoint x: 421, endPoint y: 398, distance: 55.6
click at [421, 398] on article "COT173161 Por recotizar CALADRYL LOC 100mL Droguería San Jorge Broker Detalles …" at bounding box center [887, 407] width 962 height 38
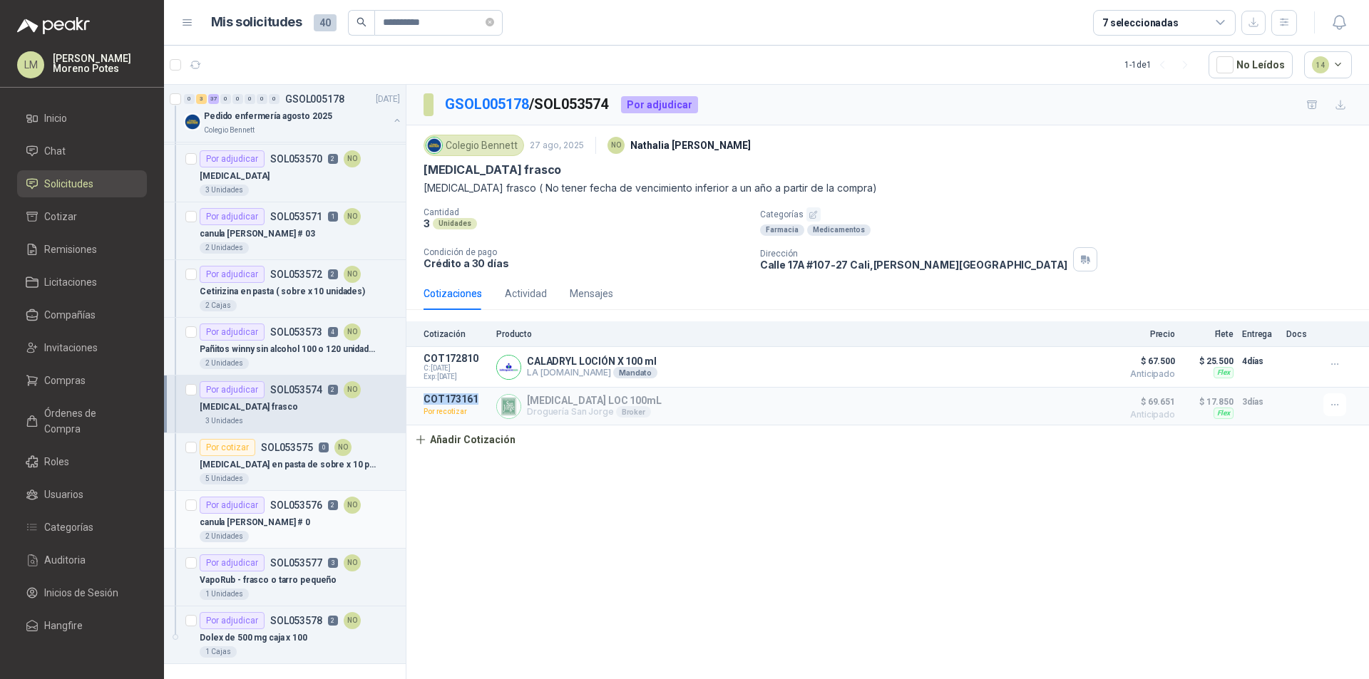
click at [283, 518] on div "canula [PERSON_NAME] # 0" at bounding box center [300, 522] width 200 height 17
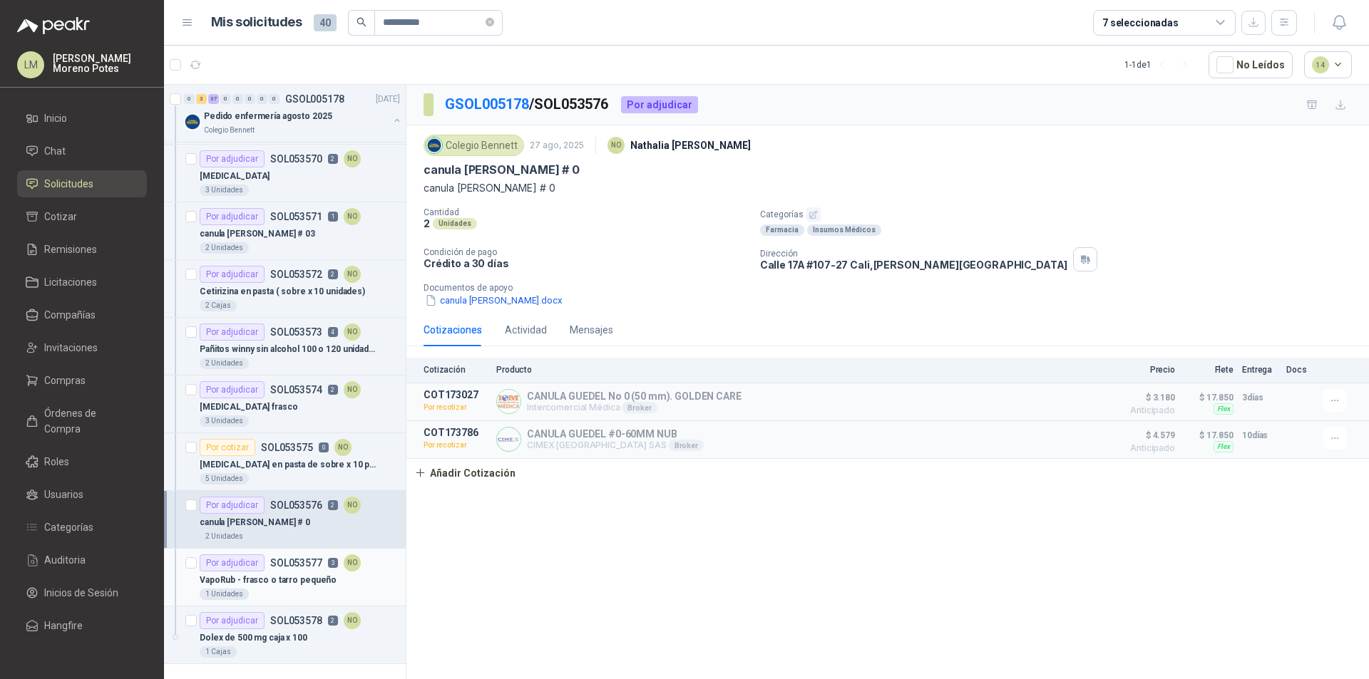
click at [326, 586] on div "VapoRub - frasco o tarro pequeño" at bounding box center [300, 580] width 200 height 17
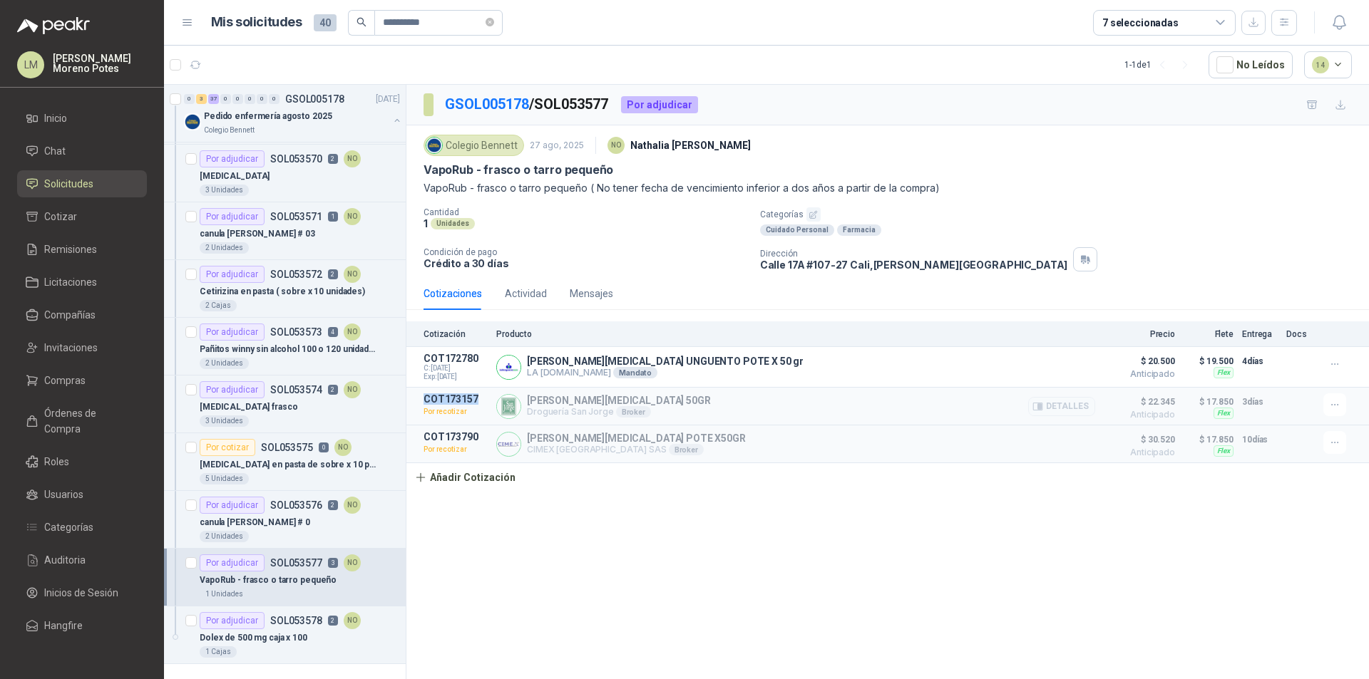
drag, startPoint x: 476, startPoint y: 400, endPoint x: 423, endPoint y: 399, distance: 52.8
click at [423, 399] on p "COT173157" at bounding box center [455, 398] width 64 height 11
click at [294, 626] on p "SOL053578" at bounding box center [296, 621] width 52 height 10
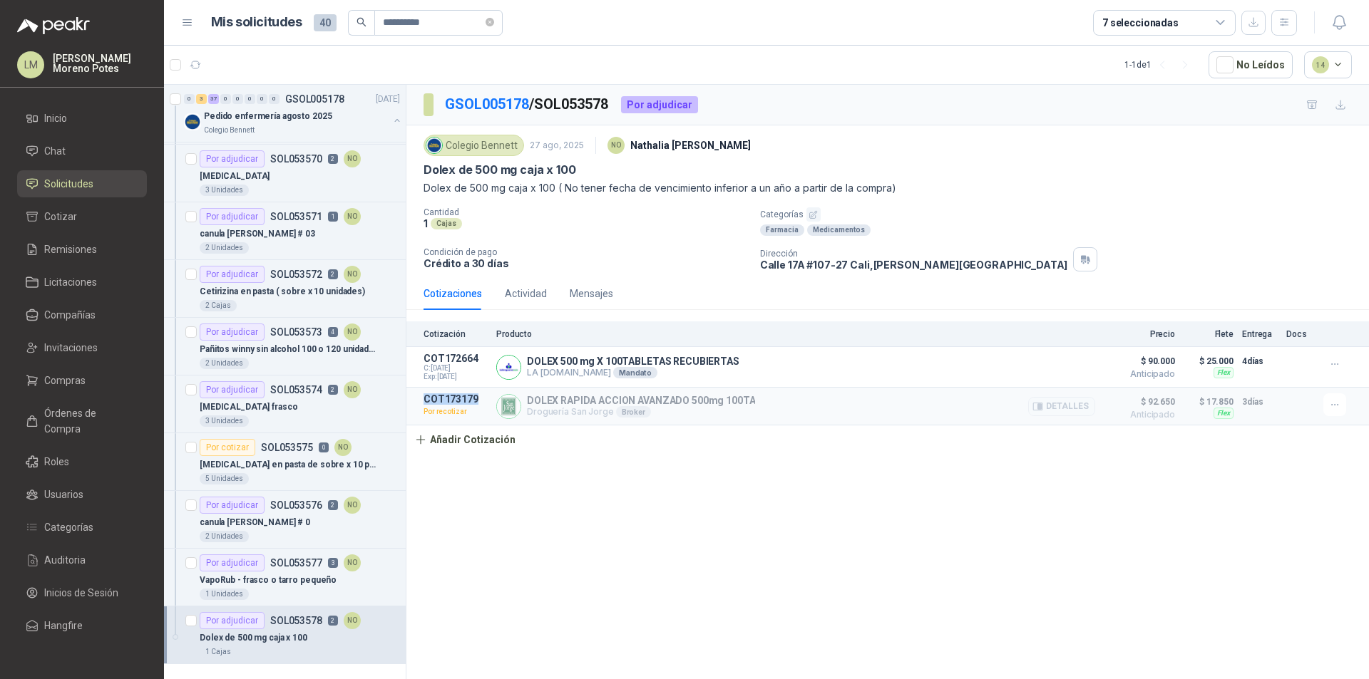
drag, startPoint x: 449, startPoint y: 396, endPoint x: 423, endPoint y: 397, distance: 26.4
click at [423, 397] on article "COT173179 Por recotizar DOLEX RAPIDA ACCION AVANZADO 500mg 100TA Droguería San …" at bounding box center [887, 407] width 962 height 38
click at [198, 63] on icon "button" at bounding box center [196, 65] width 12 height 12
click at [299, 411] on div "[MEDICAL_DATA] frasco" at bounding box center [300, 406] width 200 height 17
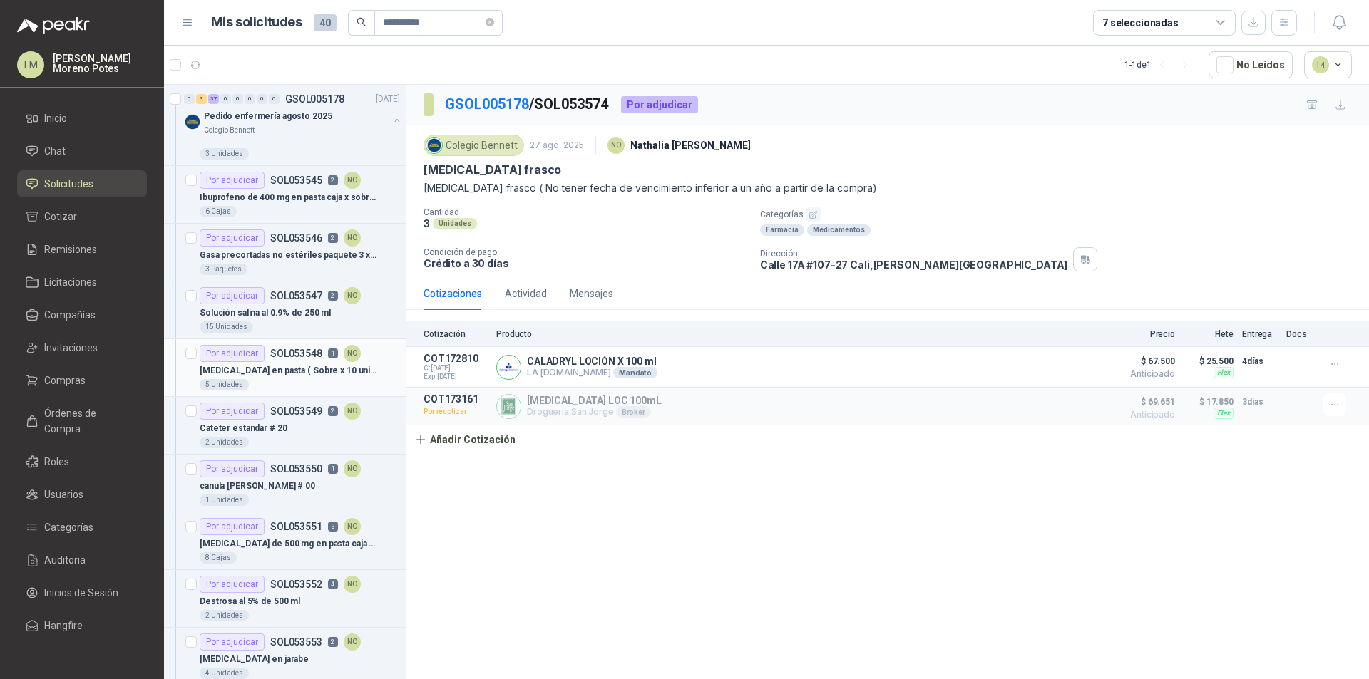
scroll to position [220, 0]
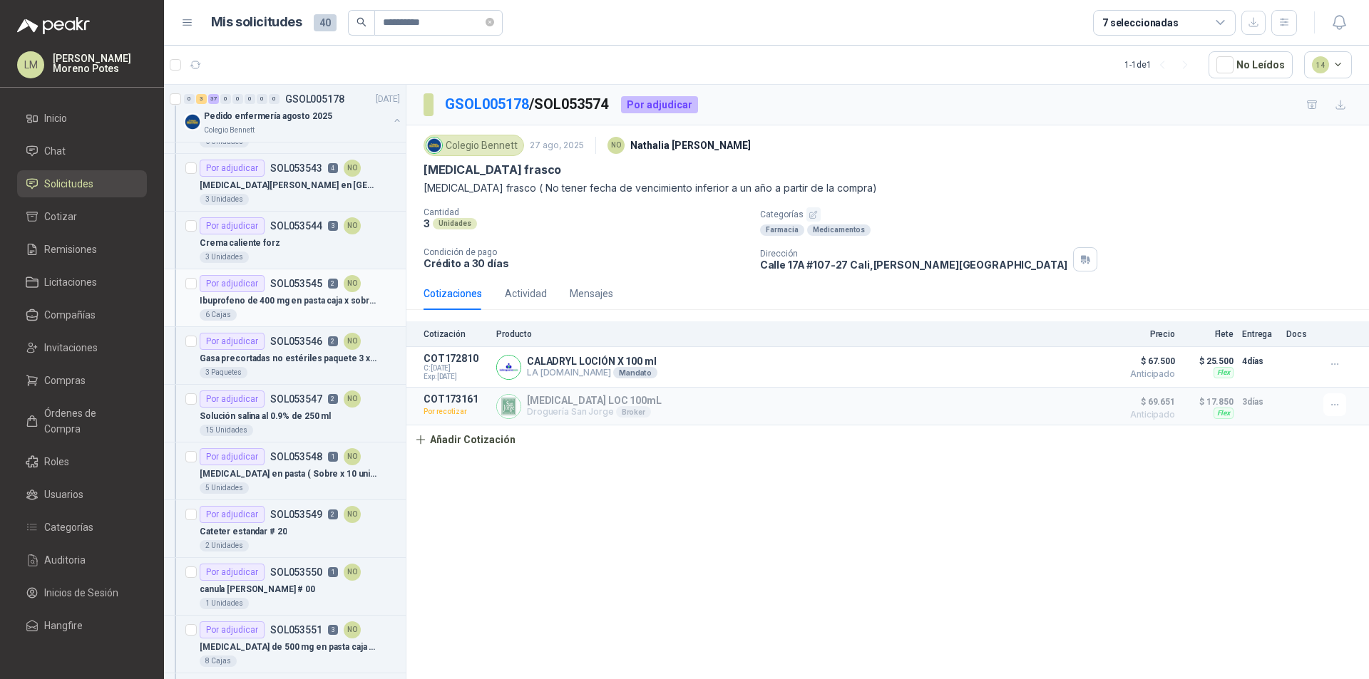
click at [280, 308] on div "Ibuprofeno de 400 mg en pasta caja x sobres ( 100 tabletas)" at bounding box center [300, 300] width 200 height 17
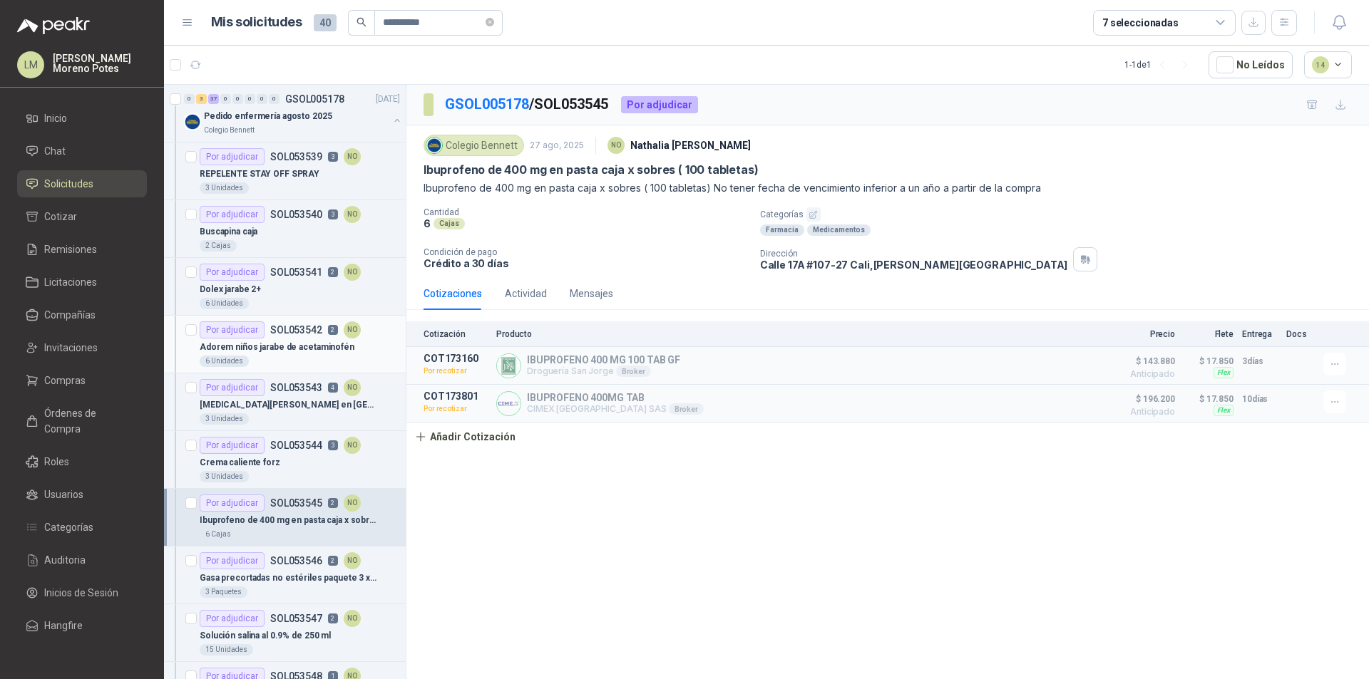
click at [289, 351] on p "Adorem niños jarabe de acetaminofén" at bounding box center [277, 348] width 155 height 14
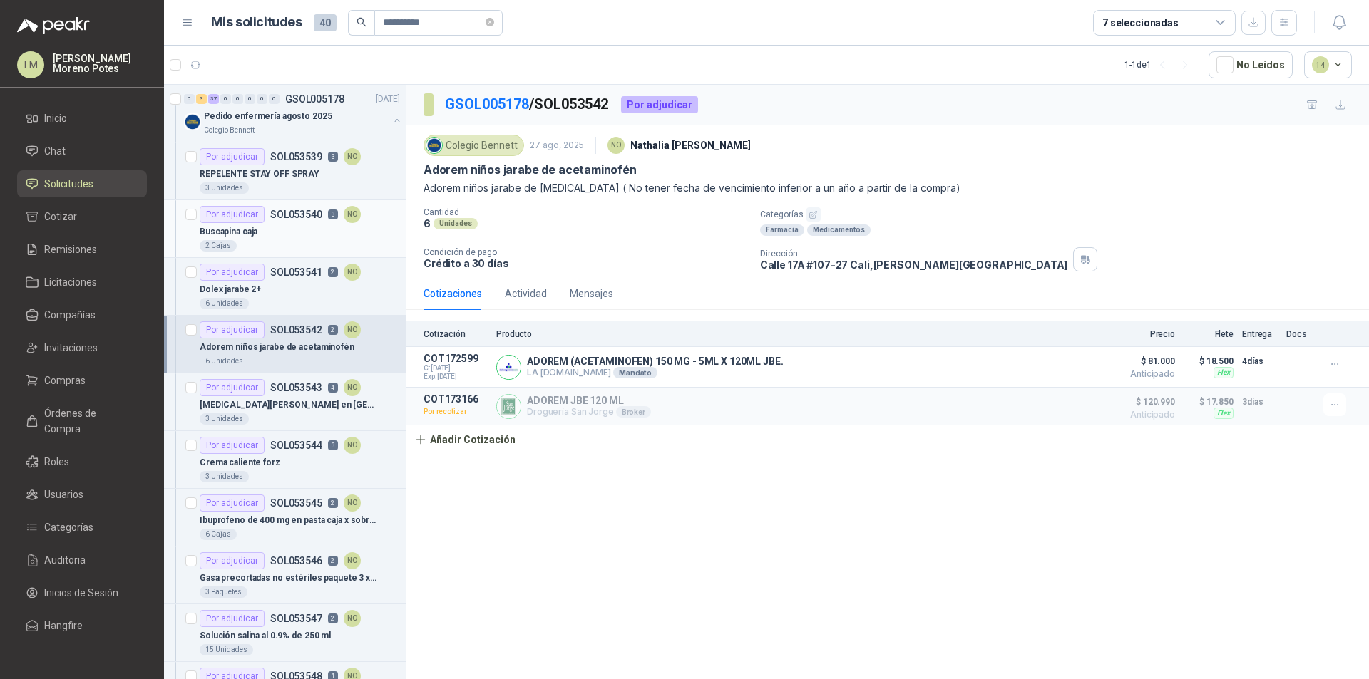
click at [292, 240] on div "2 Cajas" at bounding box center [300, 245] width 200 height 11
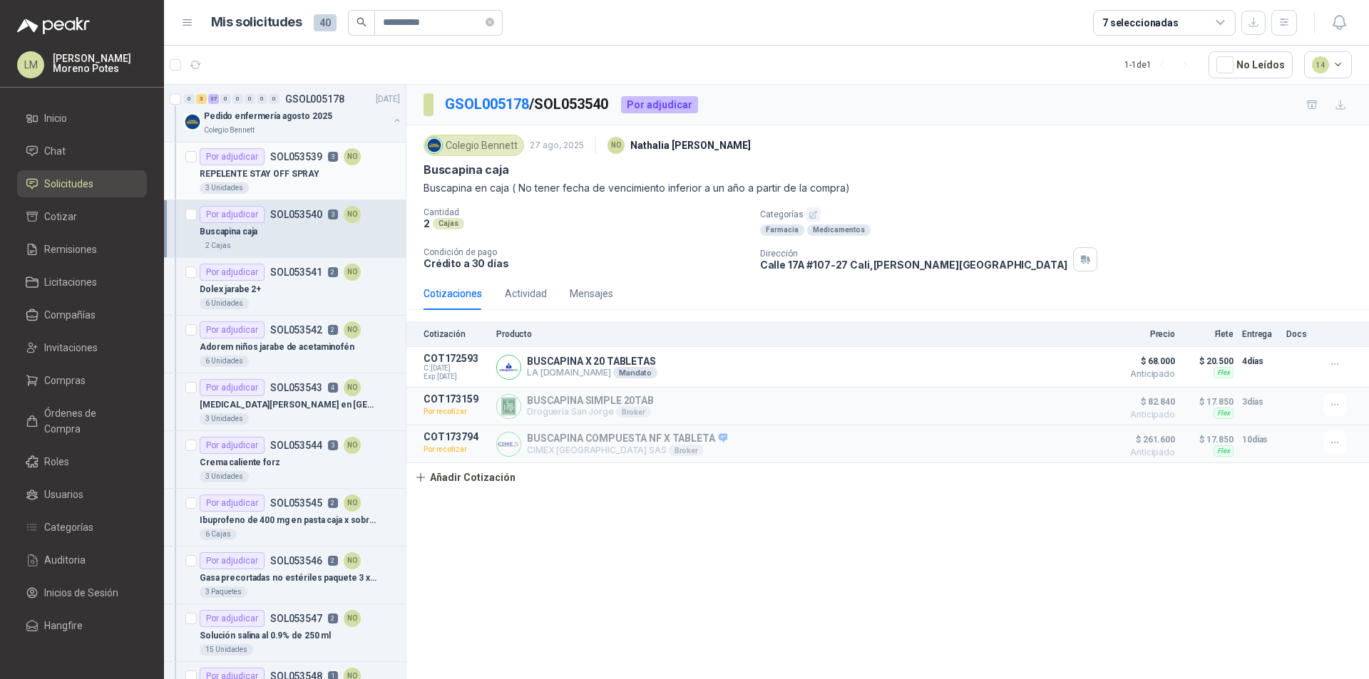
click at [291, 189] on div "3 Unidades" at bounding box center [300, 187] width 200 height 11
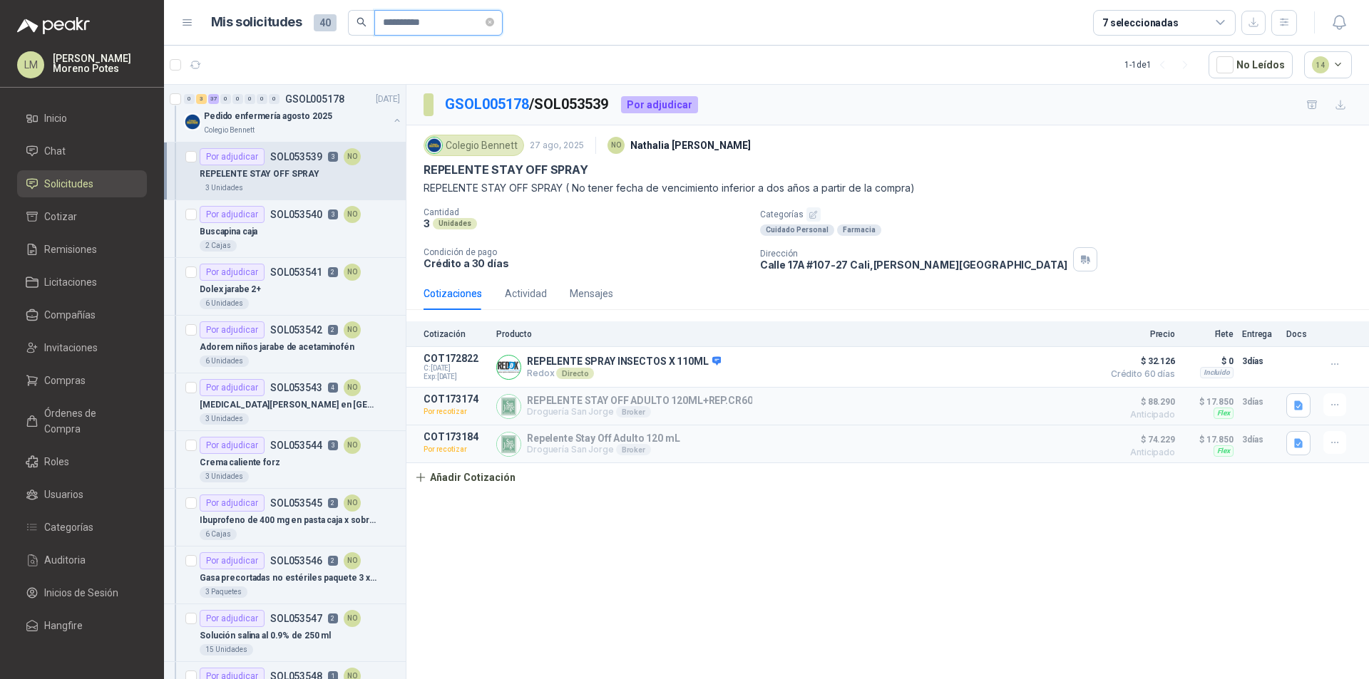
drag, startPoint x: 456, startPoint y: 22, endPoint x: 332, endPoint y: 20, distance: 124.0
click at [332, 20] on div "**********" at bounding box center [357, 23] width 292 height 26
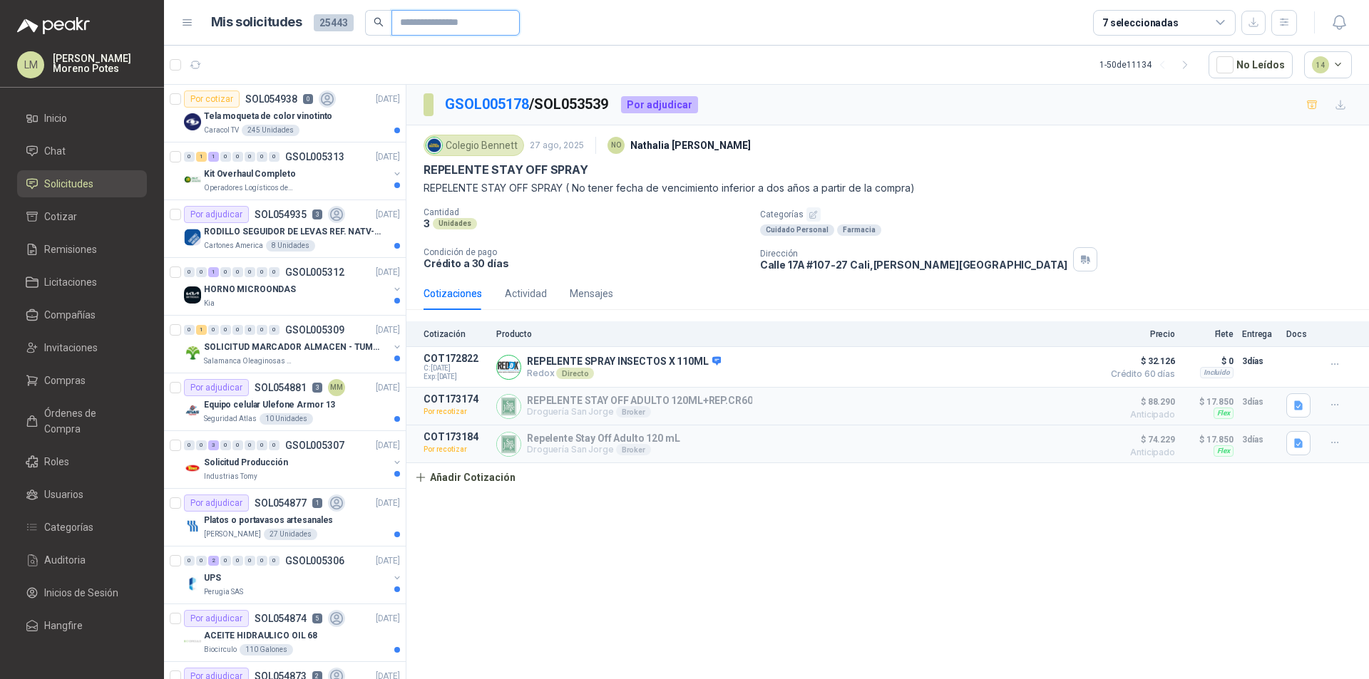
click at [421, 24] on input "text" at bounding box center [450, 23] width 100 height 24
paste input "**********"
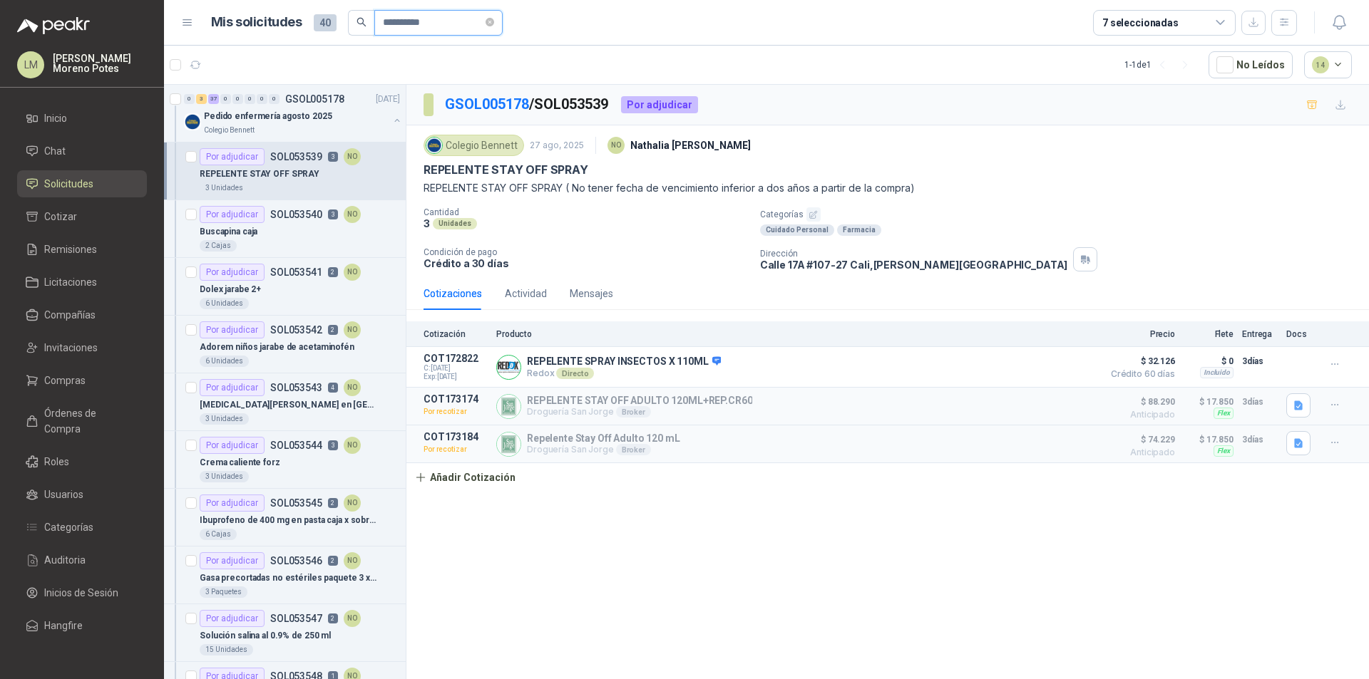
type input "**********"
click at [295, 180] on p "REPELENTE STAY OFF SPRAY" at bounding box center [260, 175] width 120 height 14
click at [279, 243] on div "2 Cajas" at bounding box center [300, 245] width 200 height 11
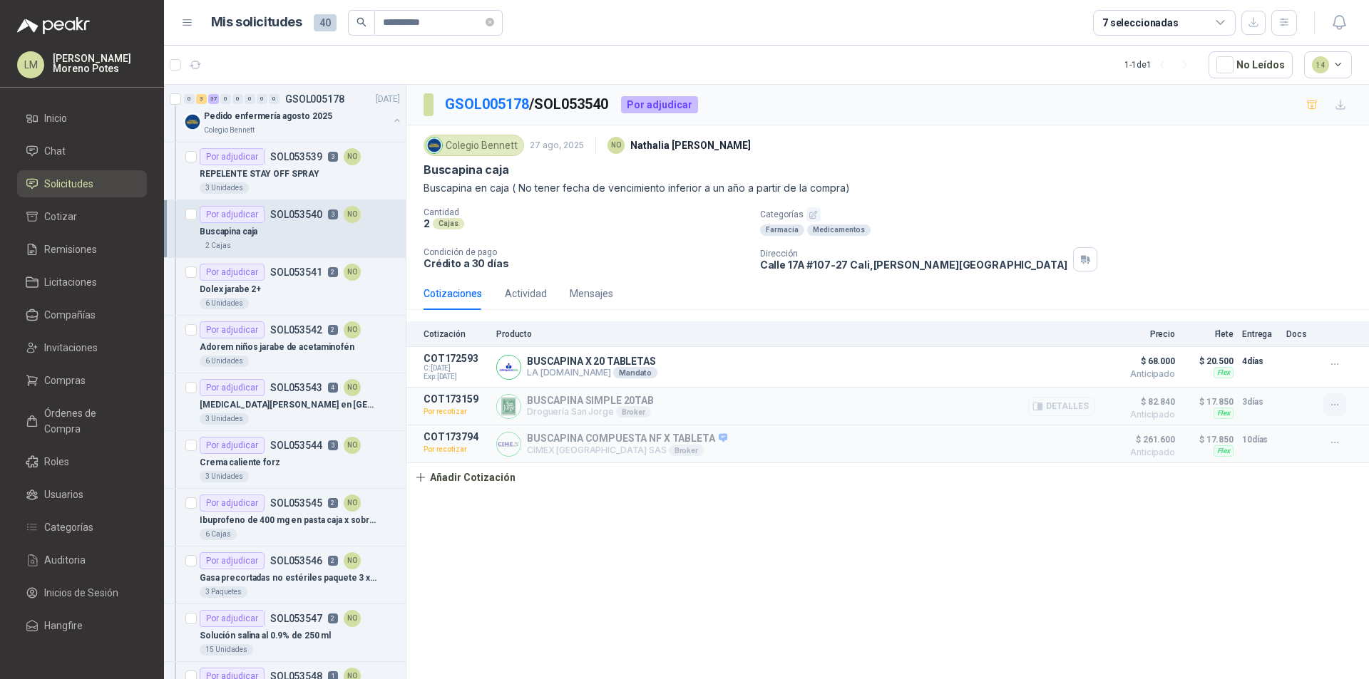
click at [1335, 407] on icon "button" at bounding box center [1335, 405] width 12 height 12
drag, startPoint x: 1289, startPoint y: 505, endPoint x: 1293, endPoint y: 483, distance: 22.5
click at [1289, 505] on div "GSOL005178 / SOL053540 Por adjudicar Colegio [PERSON_NAME] [DATE] NO [PERSON_NA…" at bounding box center [887, 384] width 962 height 599
click at [1337, 367] on icon "button" at bounding box center [1335, 365] width 12 height 12
click at [1274, 530] on div "GSOL005178 / SOL053540 Por adjudicar Colegio [PERSON_NAME] [DATE] NO [PERSON_NA…" at bounding box center [887, 384] width 962 height 599
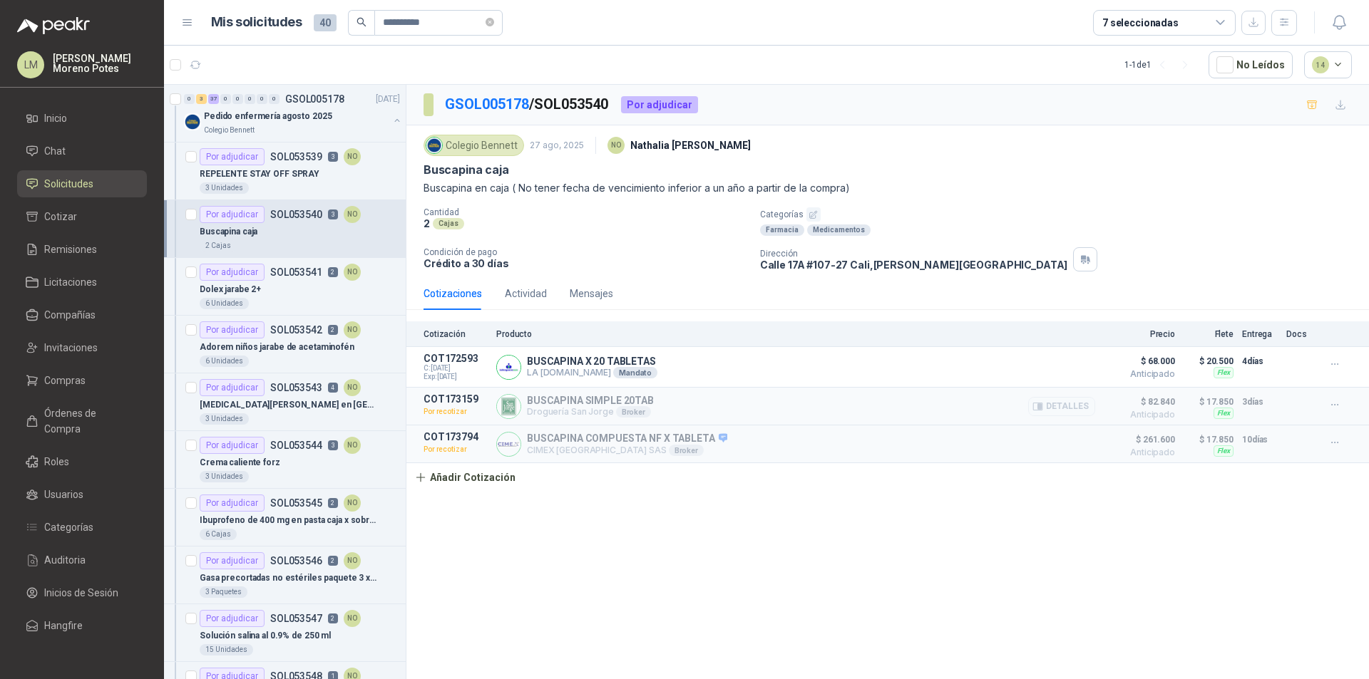
click at [465, 397] on p "COT173159" at bounding box center [455, 398] width 64 height 11
click at [438, 398] on p "COT173159" at bounding box center [455, 398] width 64 height 11
click at [538, 403] on p "BUSCAPINA SIMPLE 20TAB" at bounding box center [590, 400] width 127 height 11
click at [545, 414] on p "Droguería San [PERSON_NAME] Broker" at bounding box center [590, 411] width 127 height 11
click at [647, 398] on p "BUSCAPINA SIMPLE 20TAB" at bounding box center [590, 400] width 127 height 11
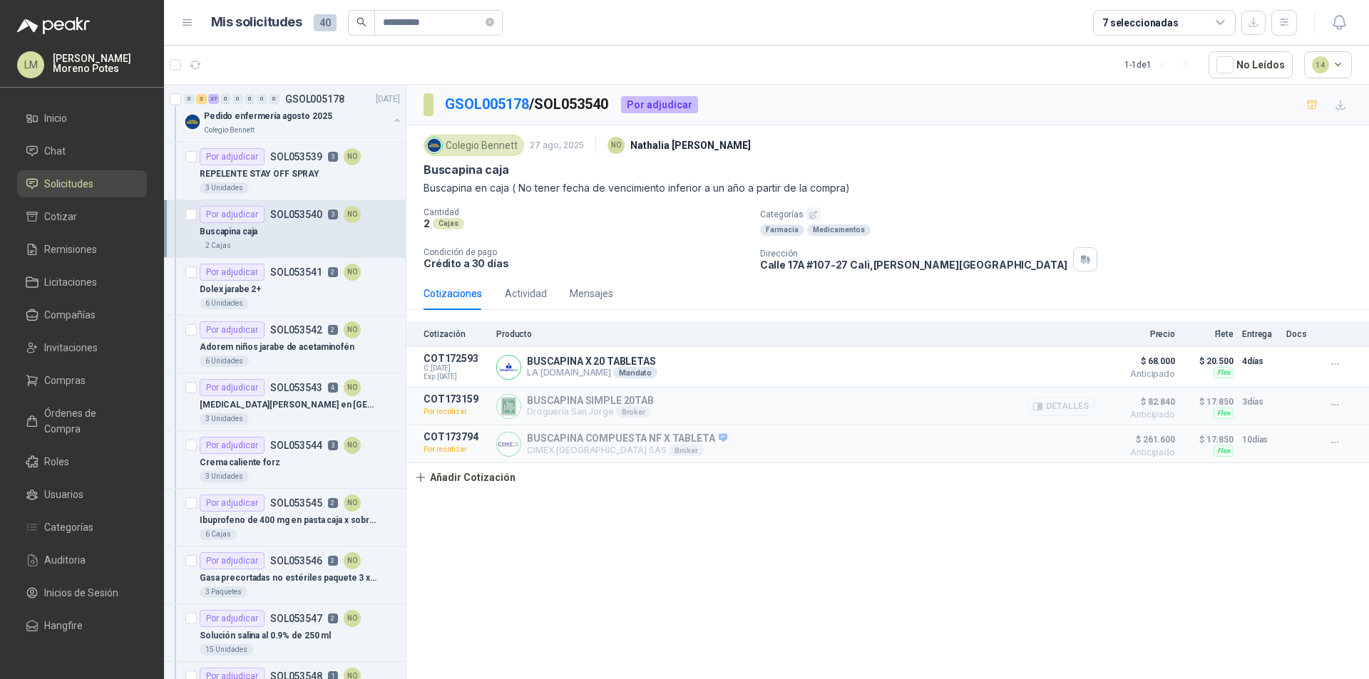
drag, startPoint x: 740, startPoint y: 398, endPoint x: 772, endPoint y: 397, distance: 32.1
click at [743, 398] on div "BUSCAPINA SIMPLE 20TAB Droguería San [PERSON_NAME] Detalles" at bounding box center [795, 406] width 599 height 26
click at [1335, 403] on icon "button" at bounding box center [1335, 405] width 12 height 12
click at [939, 557] on div "GSOL005178 / SOL053540 Por adjudicar Colegio [PERSON_NAME] [DATE] NO [PERSON_NA…" at bounding box center [887, 384] width 962 height 599
click at [276, 157] on p "SOL053539" at bounding box center [296, 157] width 52 height 10
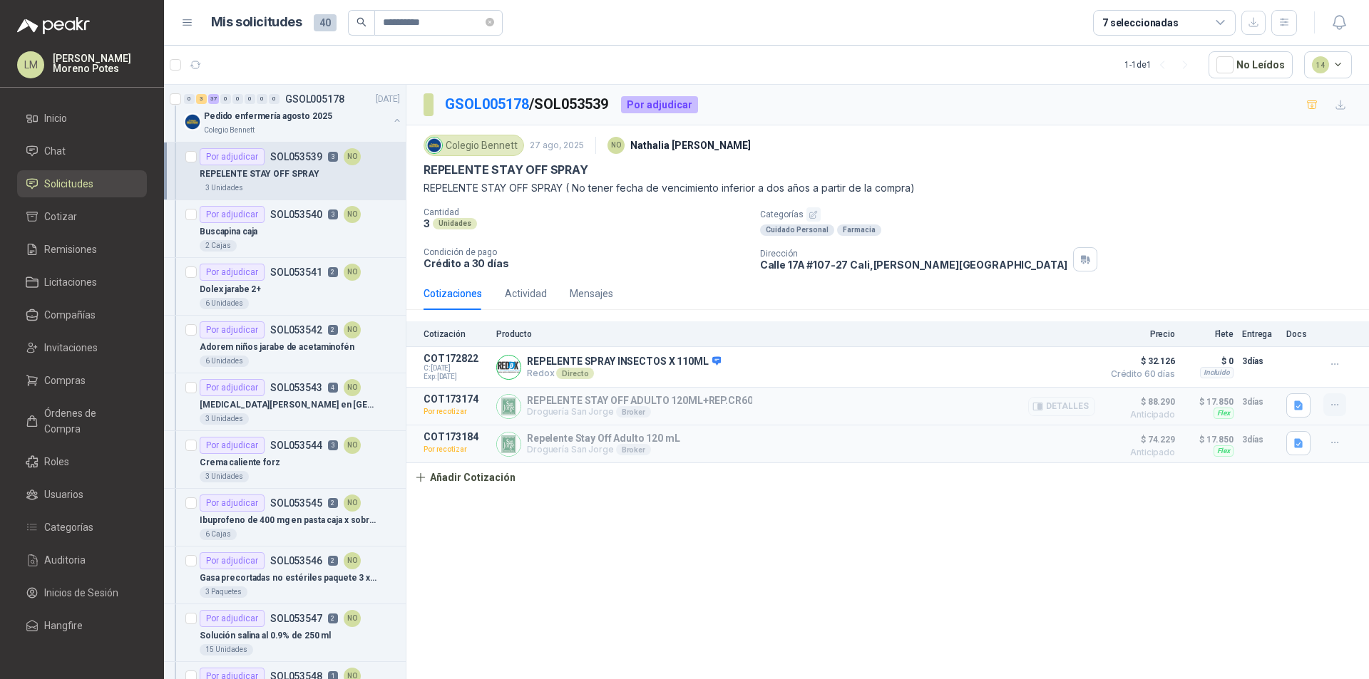
click at [1341, 403] on button "button" at bounding box center [1334, 404] width 23 height 23
drag, startPoint x: 964, startPoint y: 548, endPoint x: 1021, endPoint y: 525, distance: 61.7
click at [964, 547] on div "GSOL005178 / SOL053539 Por adjudicar Colegio [PERSON_NAME] [DATE] NO [PERSON_NA…" at bounding box center [887, 384] width 962 height 599
click at [441, 399] on p "COT173174" at bounding box center [455, 398] width 64 height 11
click at [262, 240] on div "Buscapina caja" at bounding box center [300, 231] width 200 height 17
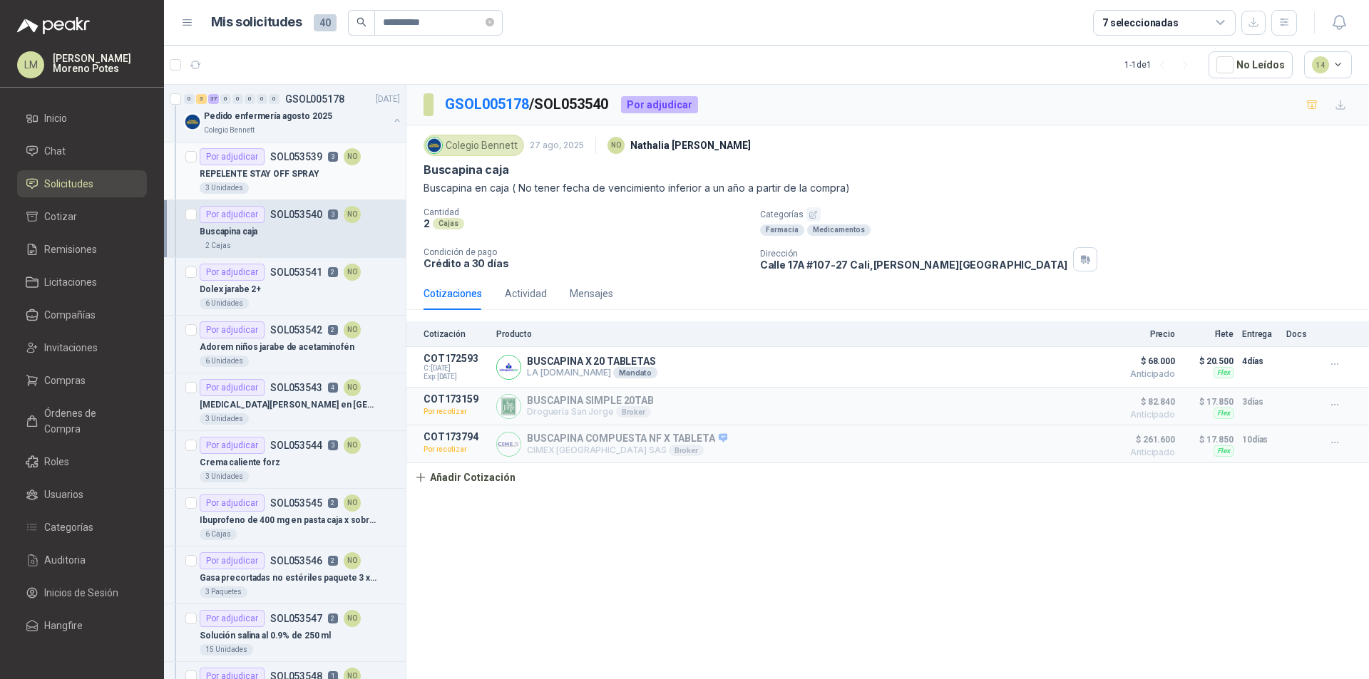
click at [282, 183] on div "3 Unidades" at bounding box center [300, 187] width 200 height 11
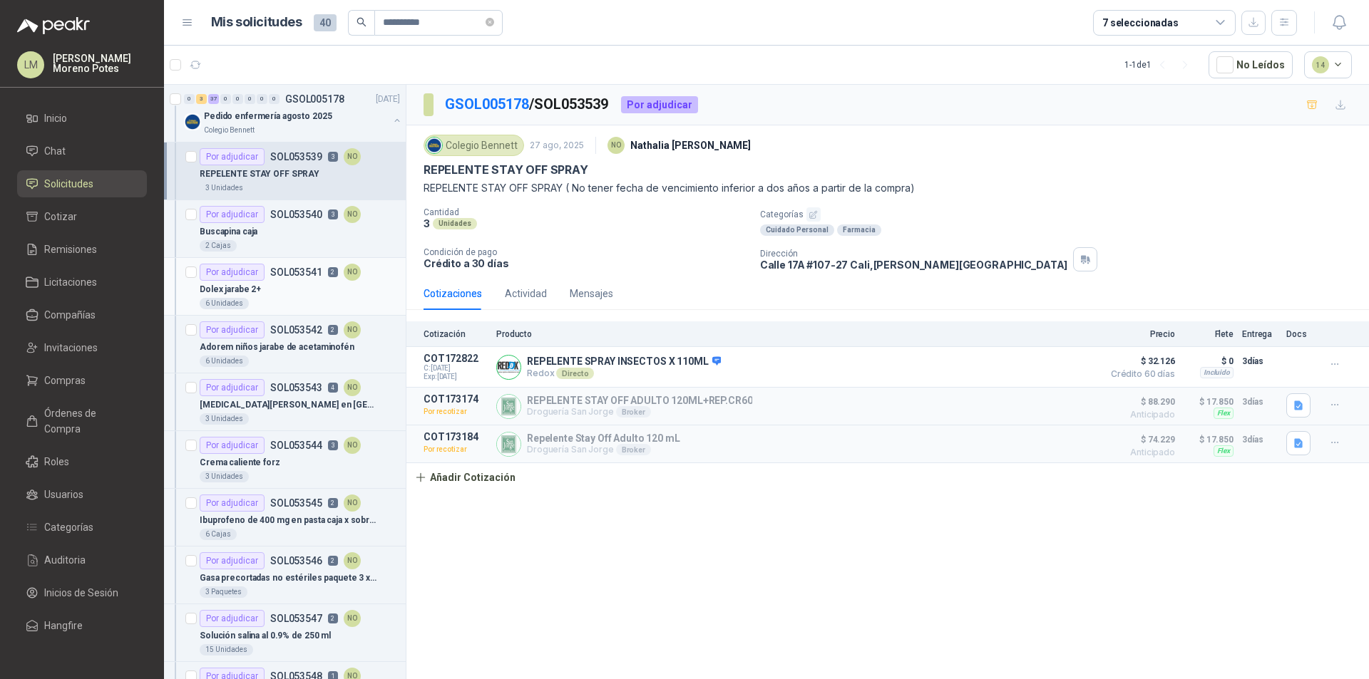
click at [321, 294] on div "Dolex jarabe 2+" at bounding box center [300, 289] width 200 height 17
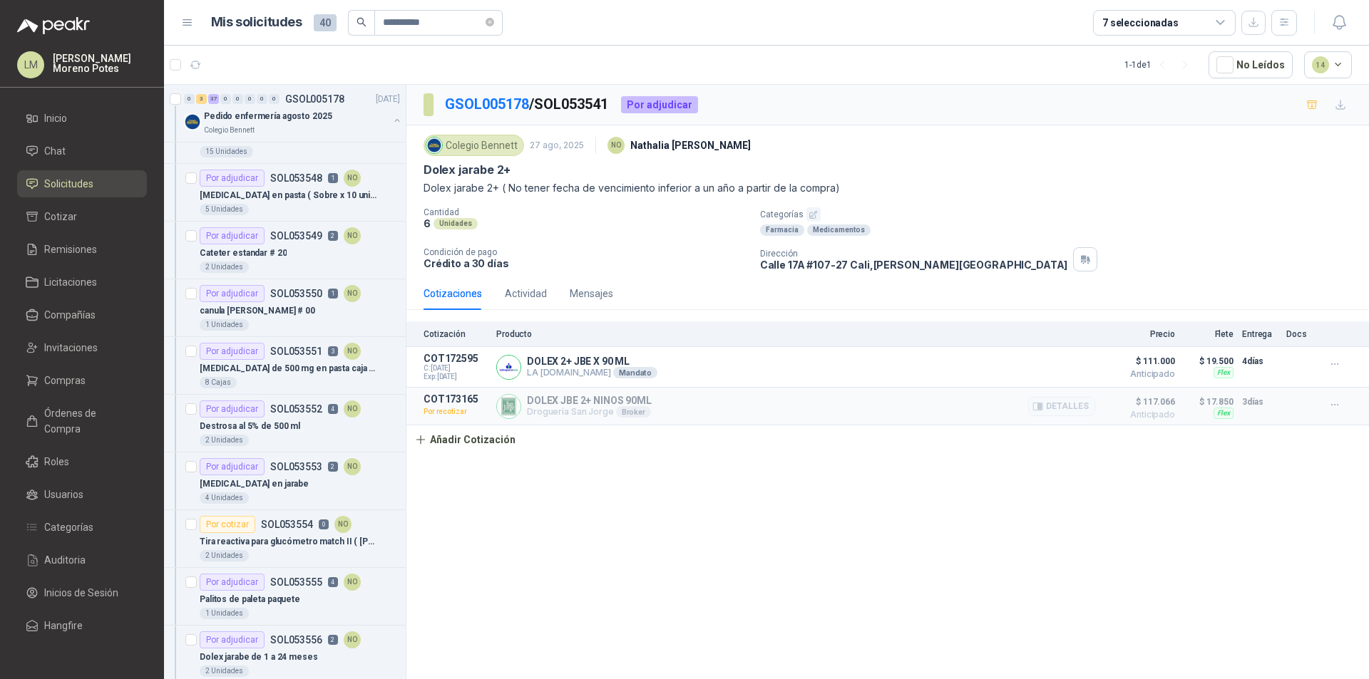
scroll to position [499, 0]
click at [197, 70] on icon "button" at bounding box center [196, 65] width 12 height 12
click at [321, 354] on div "Por adjudicar SOL053551 3 NO" at bounding box center [280, 350] width 161 height 17
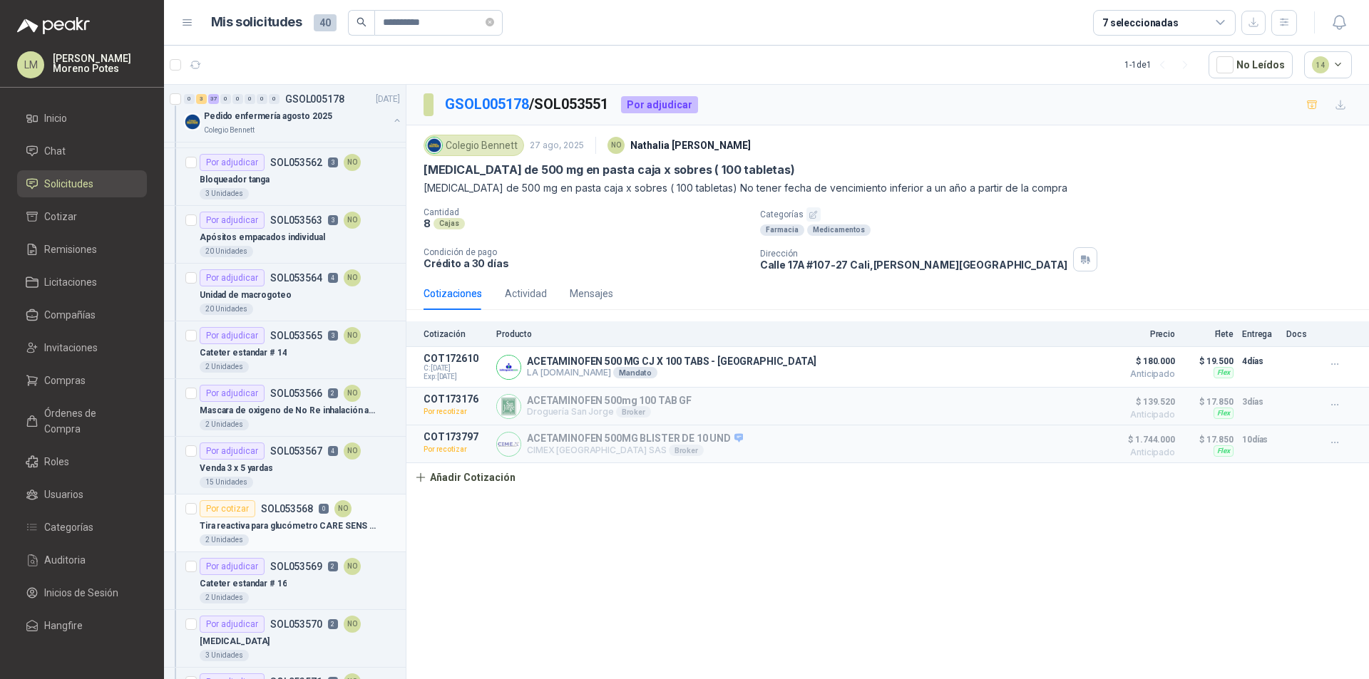
scroll to position [1426, 0]
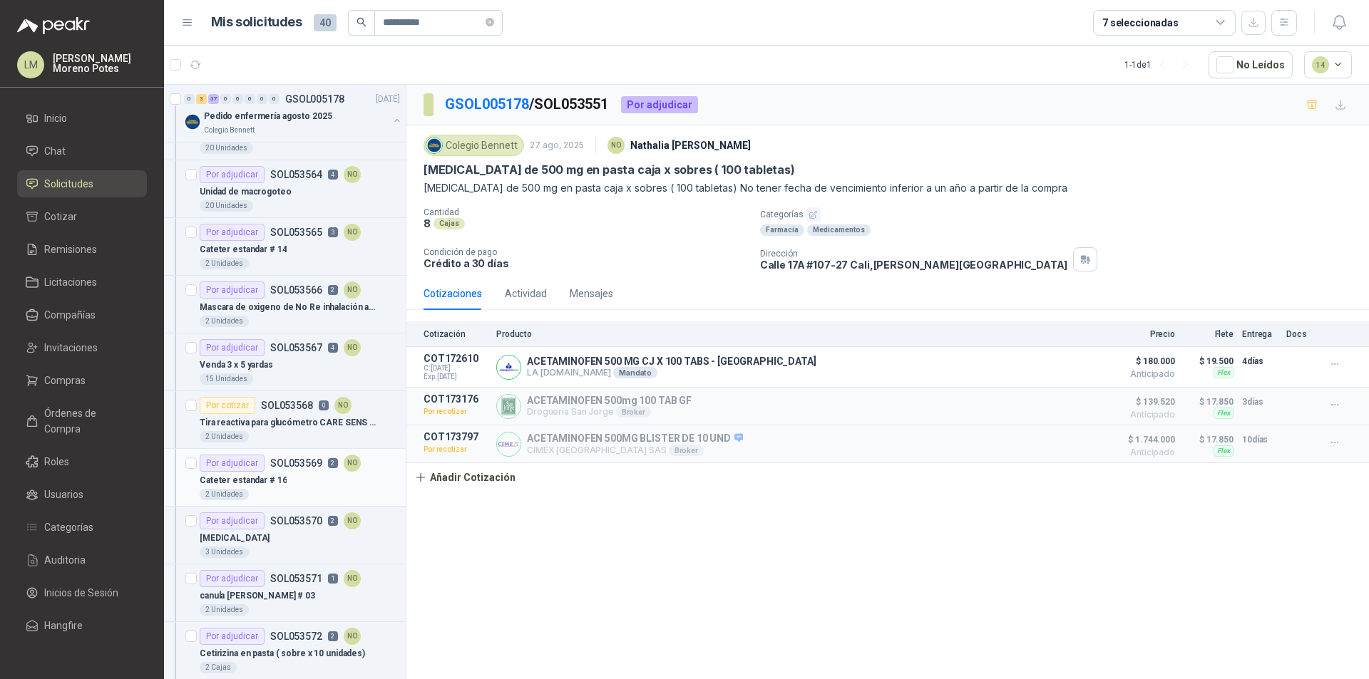
click at [284, 491] on div "2 Unidades" at bounding box center [300, 494] width 200 height 11
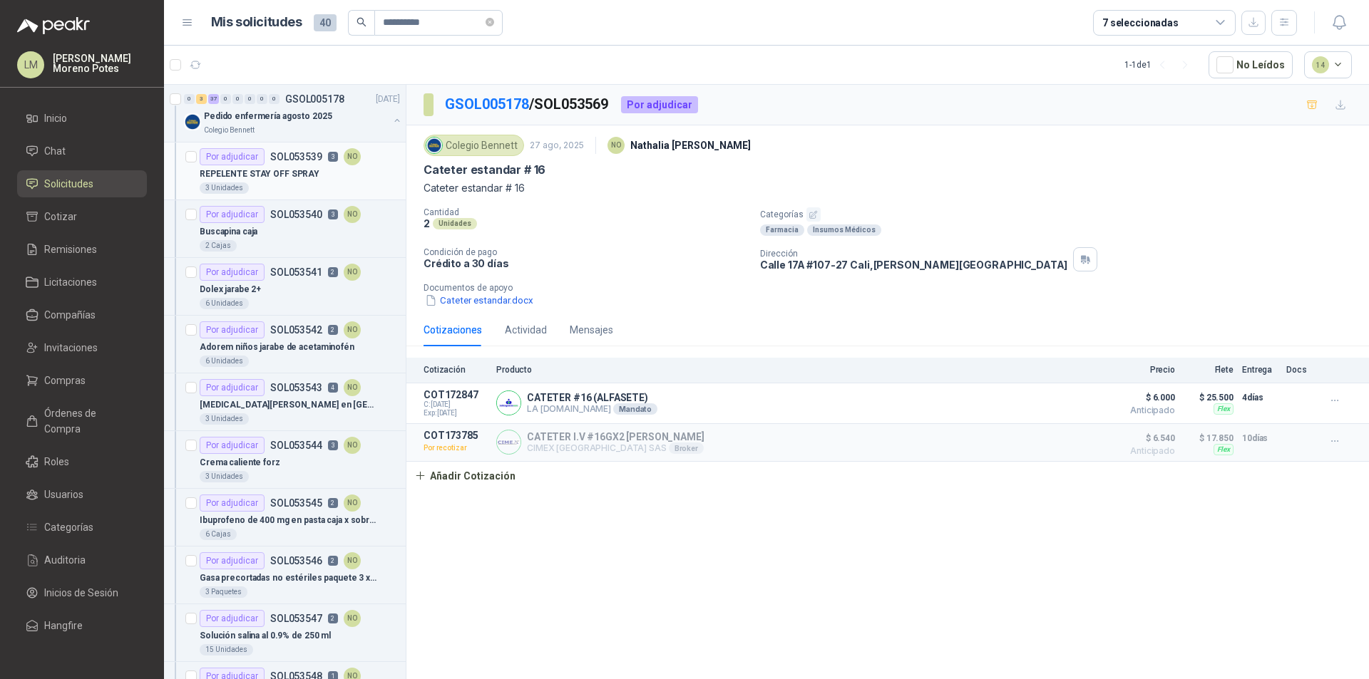
click at [315, 187] on div "3 Unidades" at bounding box center [300, 187] width 200 height 11
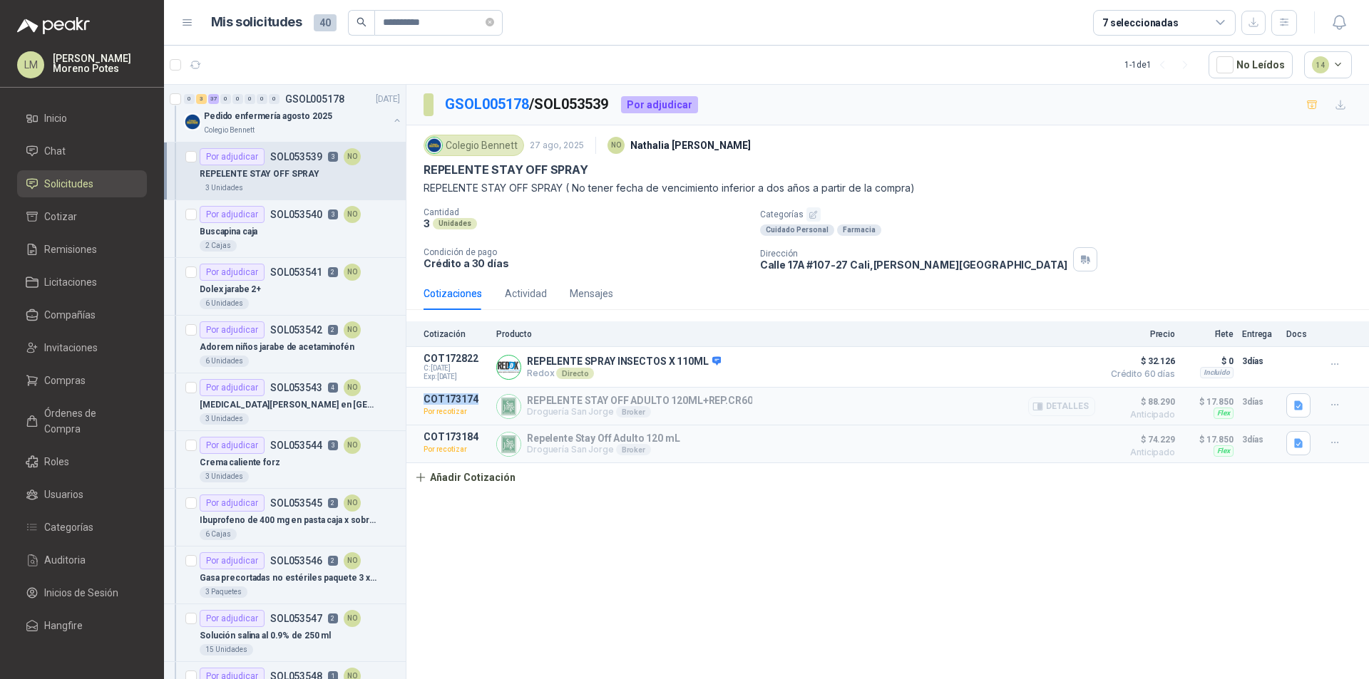
drag, startPoint x: 479, startPoint y: 400, endPoint x: 422, endPoint y: 399, distance: 57.0
click at [422, 399] on article "COT173174 Por recotizar REPELENTE STAY OFF ADULTO 120ML+REP.CR60 Droguería San …" at bounding box center [887, 407] width 962 height 38
copy p "COT173174"
drag, startPoint x: 476, startPoint y: 356, endPoint x: 419, endPoint y: 361, distance: 57.2
click at [419, 361] on article "COT172822 C: [DATE] Exp: [DATE] REPELENTE SPRAY INSECTOS X 110ML Redox Directo …" at bounding box center [887, 367] width 962 height 41
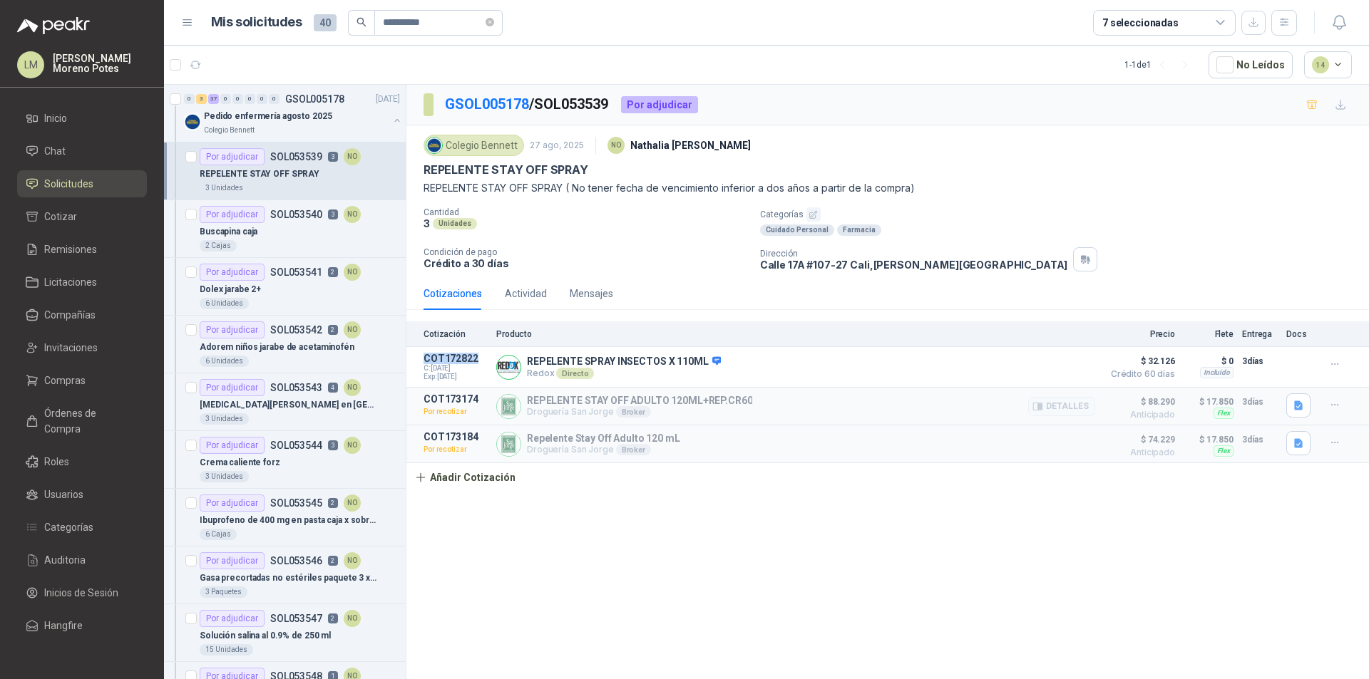
copy p "COT172822"
click at [200, 64] on icon "button" at bounding box center [196, 65] width 12 height 12
click at [201, 61] on icon "button" at bounding box center [196, 65] width 12 height 12
click at [305, 165] on div "REPELENTE STAY OFF SPRAY" at bounding box center [300, 173] width 200 height 17
click at [293, 222] on div "Por adjudicar SOL053540 3 NO" at bounding box center [280, 214] width 161 height 17
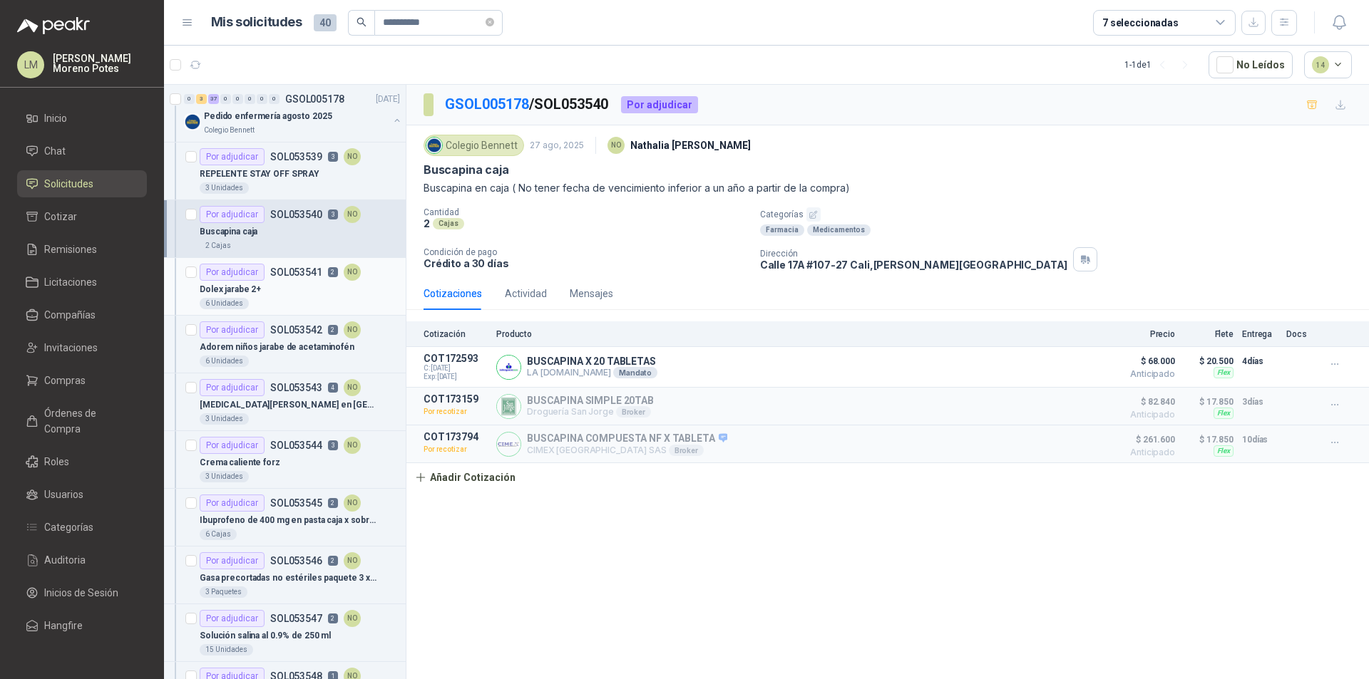
click at [301, 302] on div "6 Unidades" at bounding box center [300, 303] width 200 height 11
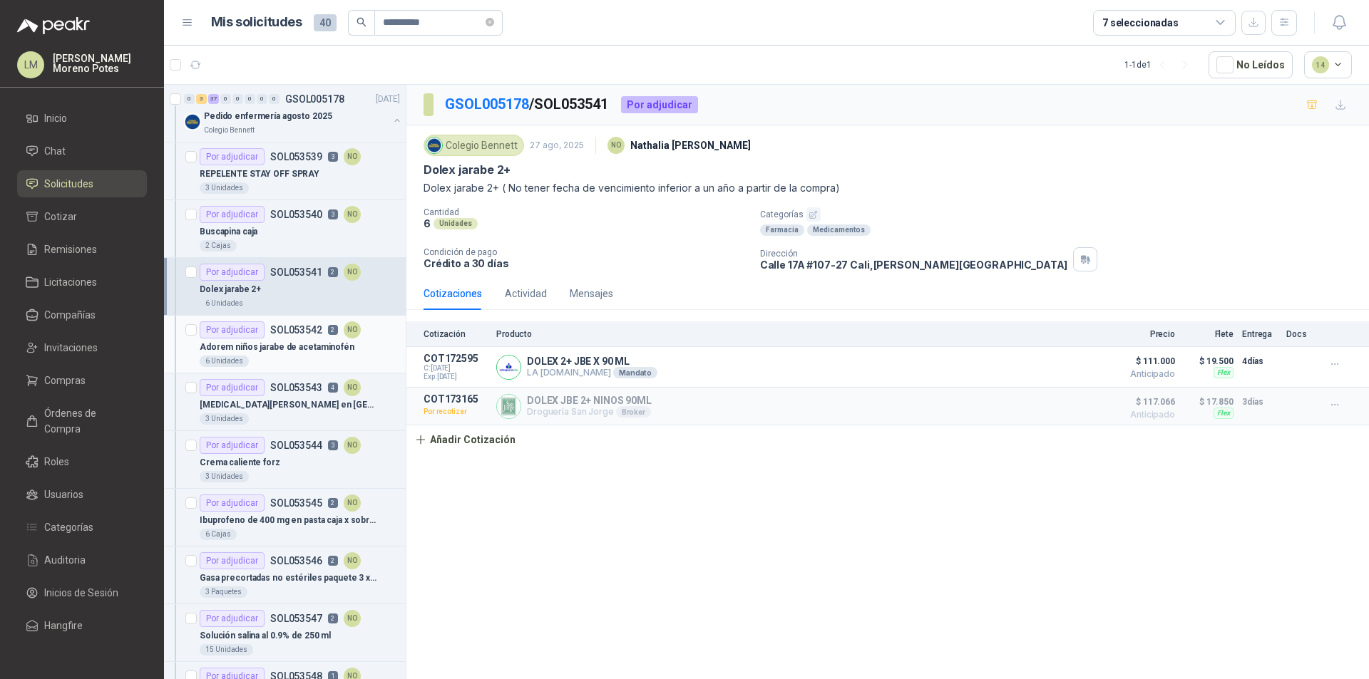
click at [291, 351] on p "Adorem niños jarabe de acetaminofén" at bounding box center [277, 348] width 155 height 14
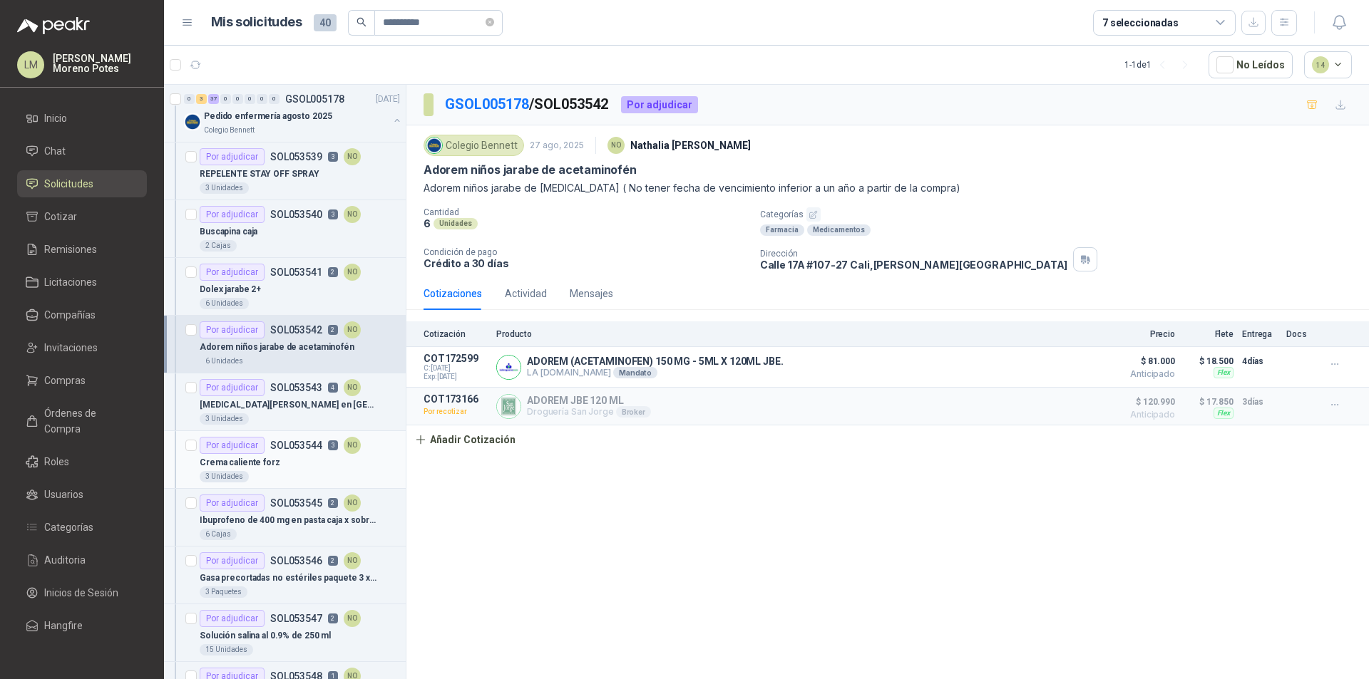
scroll to position [285, 0]
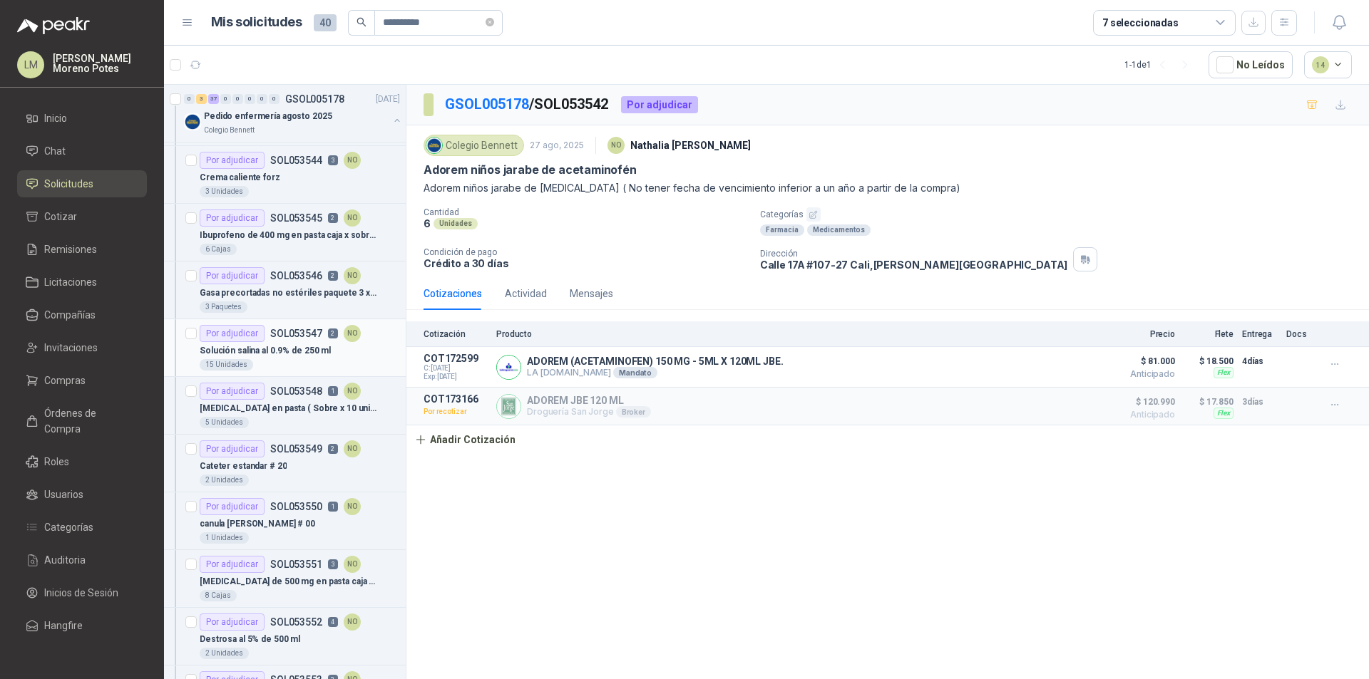
click at [316, 335] on p "SOL053547" at bounding box center [296, 334] width 52 height 10
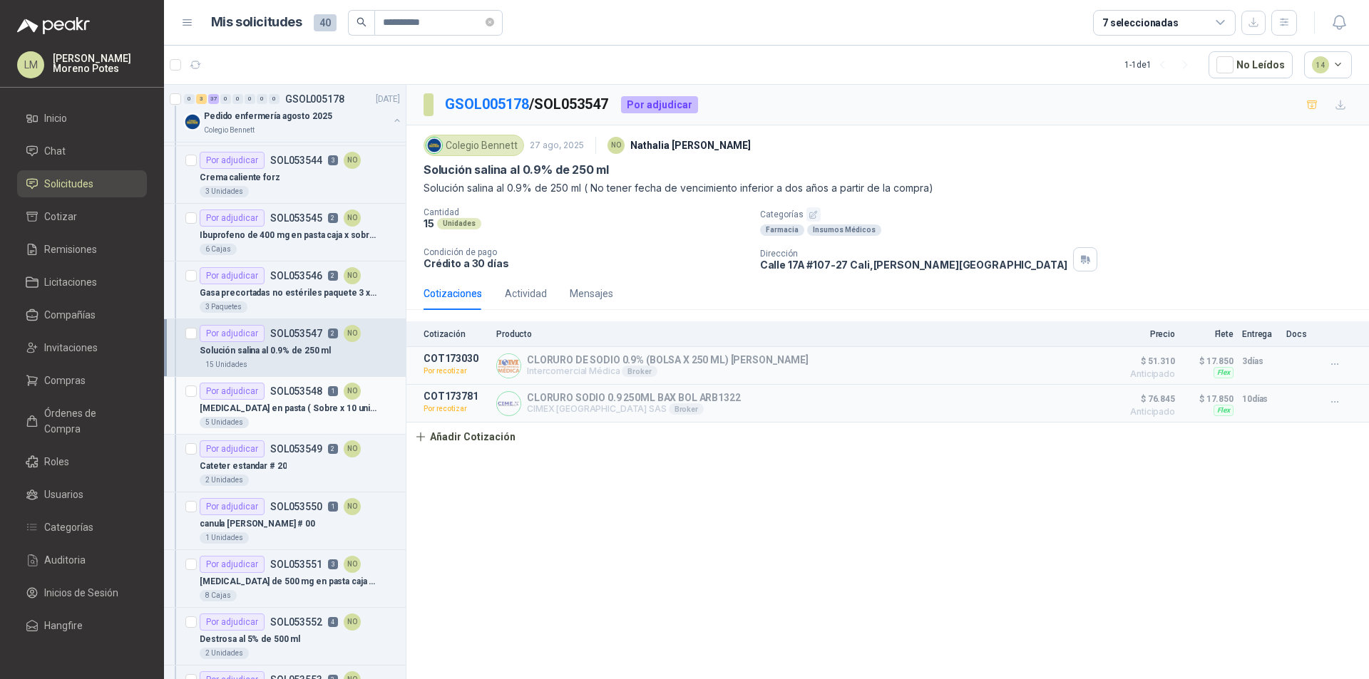
click at [299, 413] on p "[MEDICAL_DATA] en pasta ( Sobre x 10 unidades)" at bounding box center [288, 409] width 177 height 14
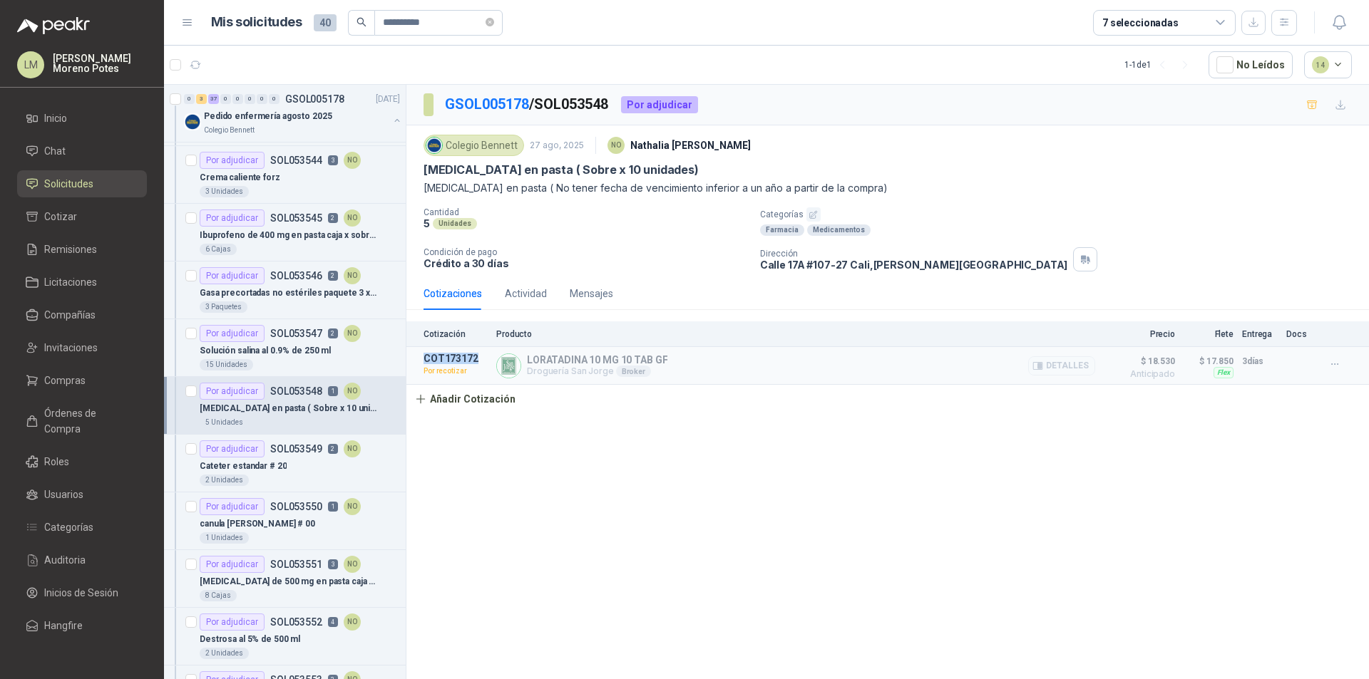
drag, startPoint x: 484, startPoint y: 359, endPoint x: 421, endPoint y: 359, distance: 63.4
click at [421, 359] on article "COT173172 Por recotizar [MEDICAL_DATA] 10 MG 10 TAB GF Droguería San [PERSON_NA…" at bounding box center [887, 366] width 962 height 38
click at [525, 292] on div "Actividad" at bounding box center [526, 294] width 42 height 16
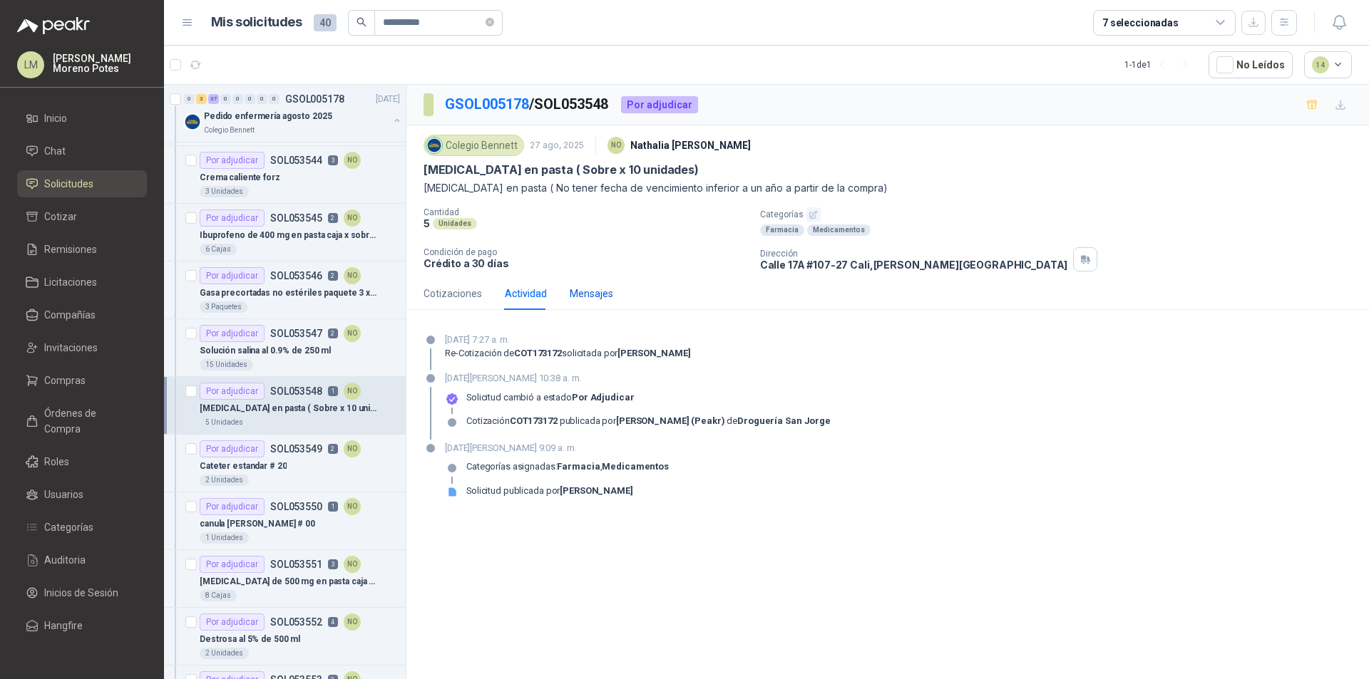
click at [586, 294] on div "Mensajes" at bounding box center [591, 294] width 43 height 16
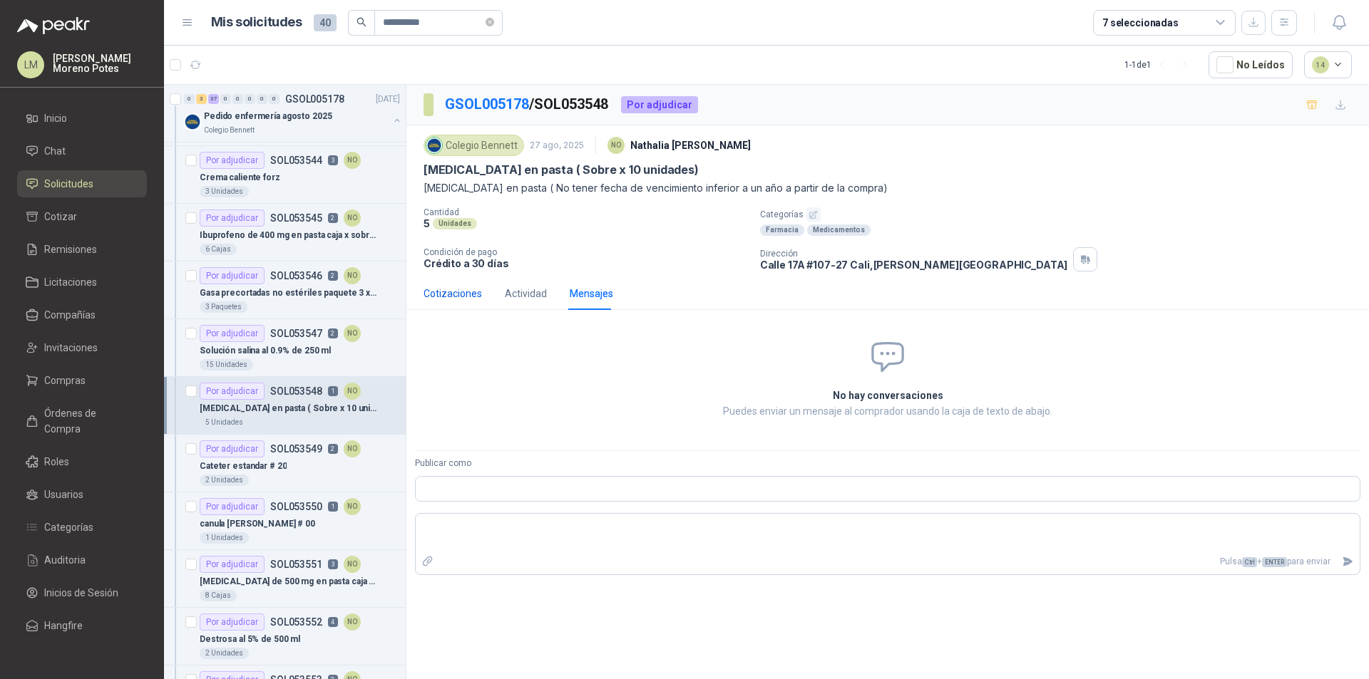
click at [458, 294] on div "Cotizaciones" at bounding box center [452, 294] width 58 height 16
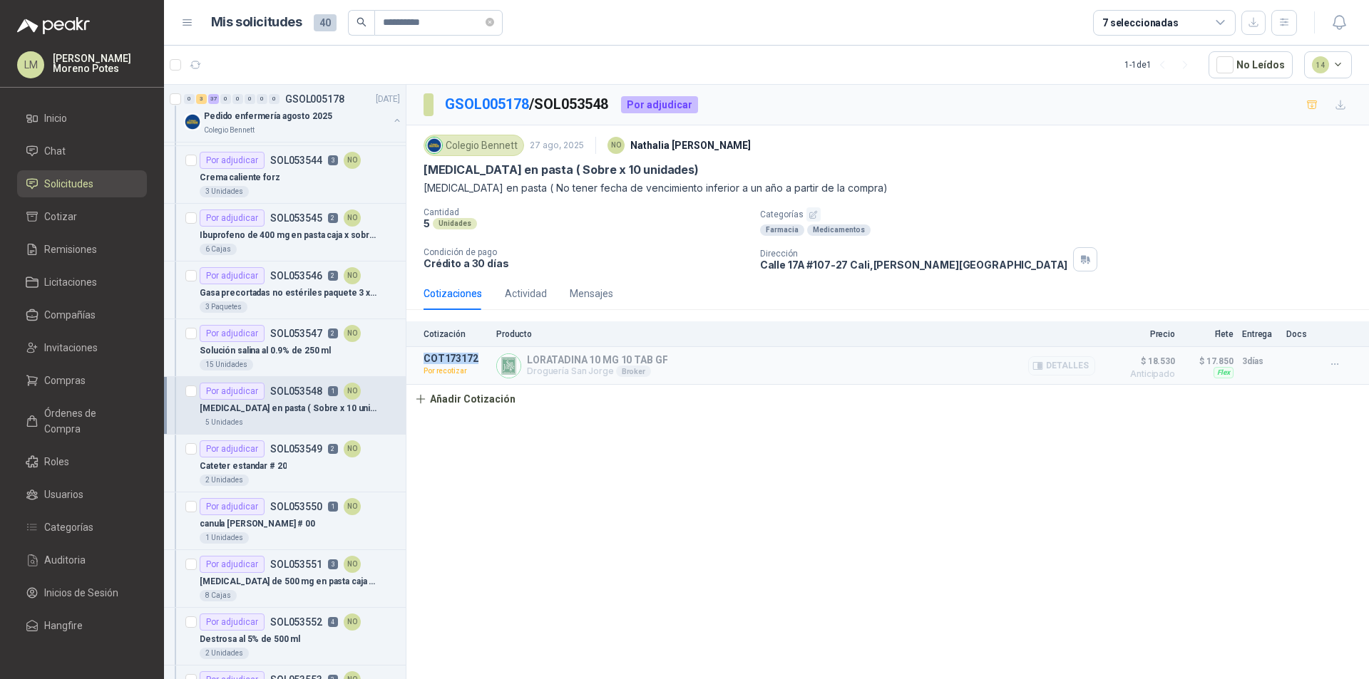
drag, startPoint x: 447, startPoint y: 356, endPoint x: 413, endPoint y: 354, distance: 34.2
click at [413, 354] on article "COT173172 Por recotizar [MEDICAL_DATA] 10 MG 10 TAB GF Droguería San [PERSON_NA…" at bounding box center [887, 366] width 962 height 38
copy p "COT173172"
click at [571, 492] on div "GSOL005178 / SOL053548 Por adjudicar Colegio [PERSON_NAME] [DATE] NO [PERSON_NA…" at bounding box center [887, 384] width 962 height 599
drag, startPoint x: 480, startPoint y: 358, endPoint x: 423, endPoint y: 357, distance: 57.0
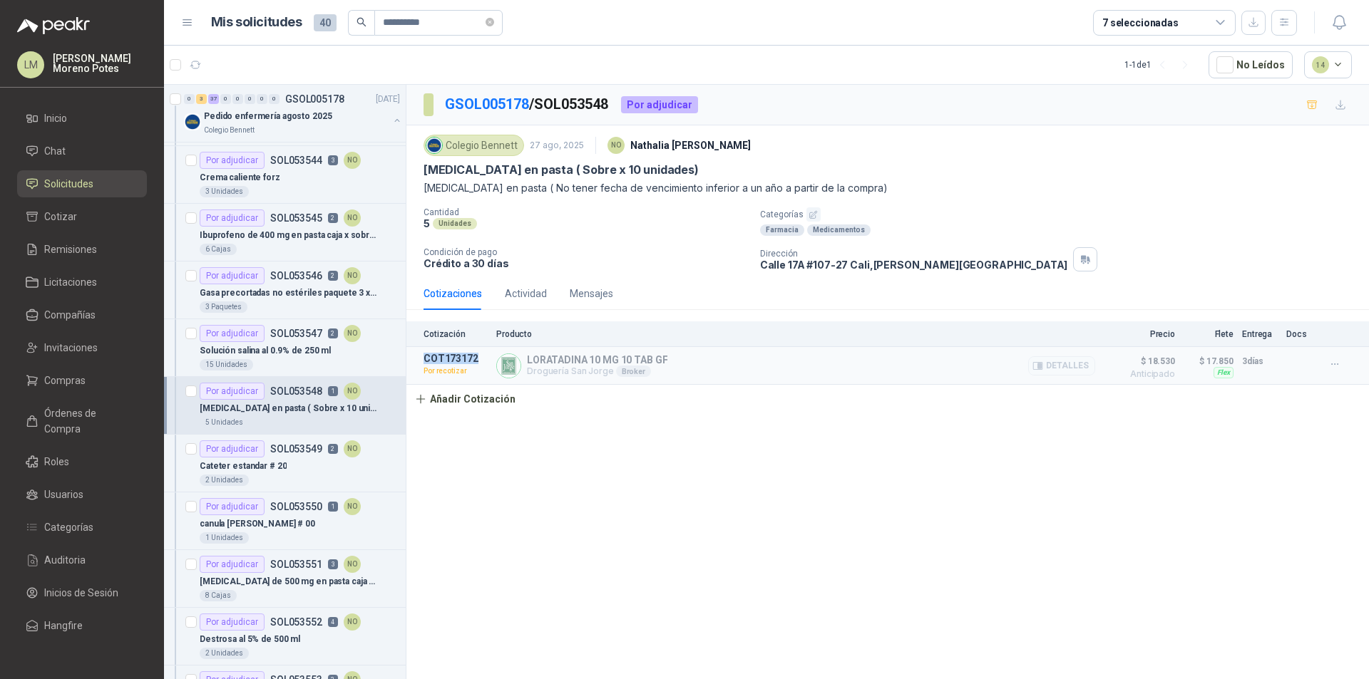
click at [423, 357] on p "COT173172" at bounding box center [455, 358] width 64 height 11
copy p "COT173172"
click at [588, 498] on div "GSOL005178 / SOL053548 Por adjudicar Colegio [PERSON_NAME] [DATE] NO [PERSON_NA…" at bounding box center [887, 384] width 962 height 599
click at [605, 362] on p "LORATADINA 10 MG 10 TAB GF" at bounding box center [597, 359] width 140 height 11
click at [447, 373] on p "Por recotizar" at bounding box center [455, 371] width 64 height 14
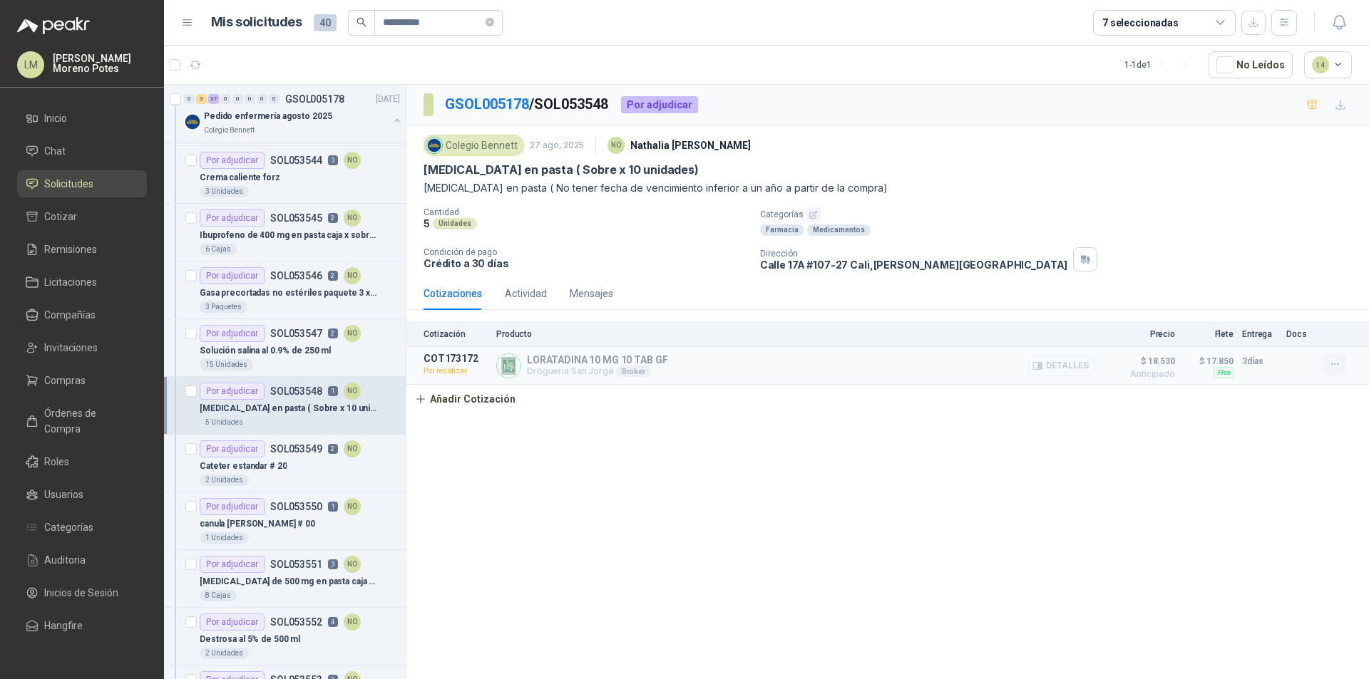
click at [1342, 364] on button "button" at bounding box center [1334, 364] width 23 height 23
click at [1023, 444] on div "GSOL005178 / SOL053548 Por adjudicar Colegio [PERSON_NAME] [DATE] NO [PERSON_NA…" at bounding box center [887, 384] width 962 height 599
drag, startPoint x: 404, startPoint y: 19, endPoint x: 364, endPoint y: 19, distance: 40.6
click at [364, 19] on span "**********" at bounding box center [425, 23] width 155 height 26
click at [92, 319] on span "Compañías" at bounding box center [69, 315] width 51 height 16
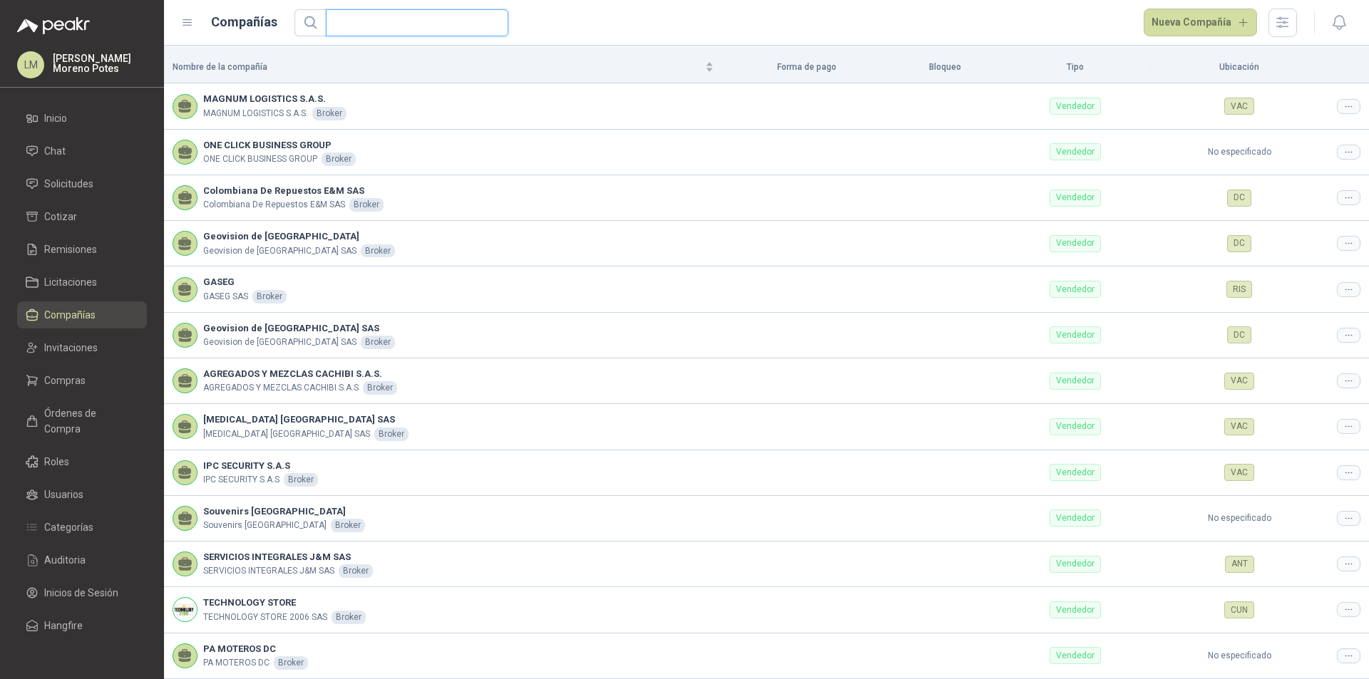
click at [376, 26] on input "text" at bounding box center [411, 23] width 154 height 26
click at [351, 25] on input "text" at bounding box center [411, 23] width 154 height 26
paste input "**********"
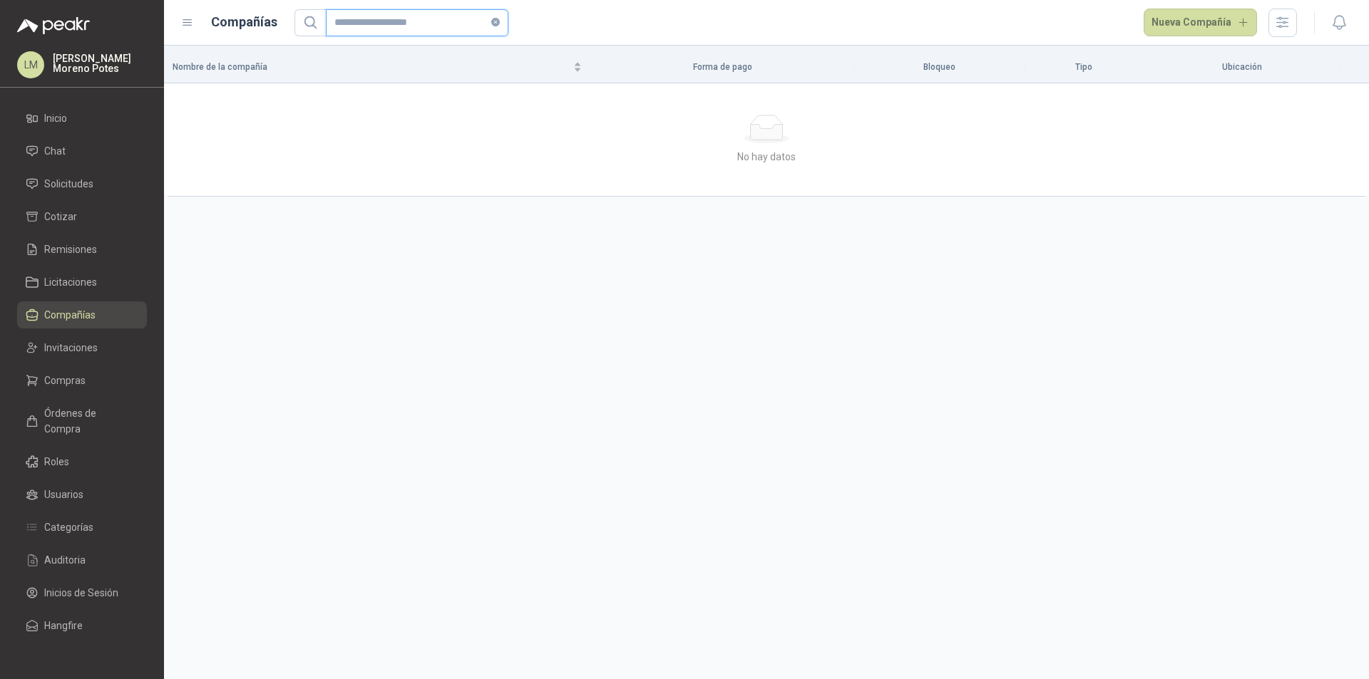
click at [376, 26] on input "**********" at bounding box center [411, 23] width 154 height 26
type input "*********"
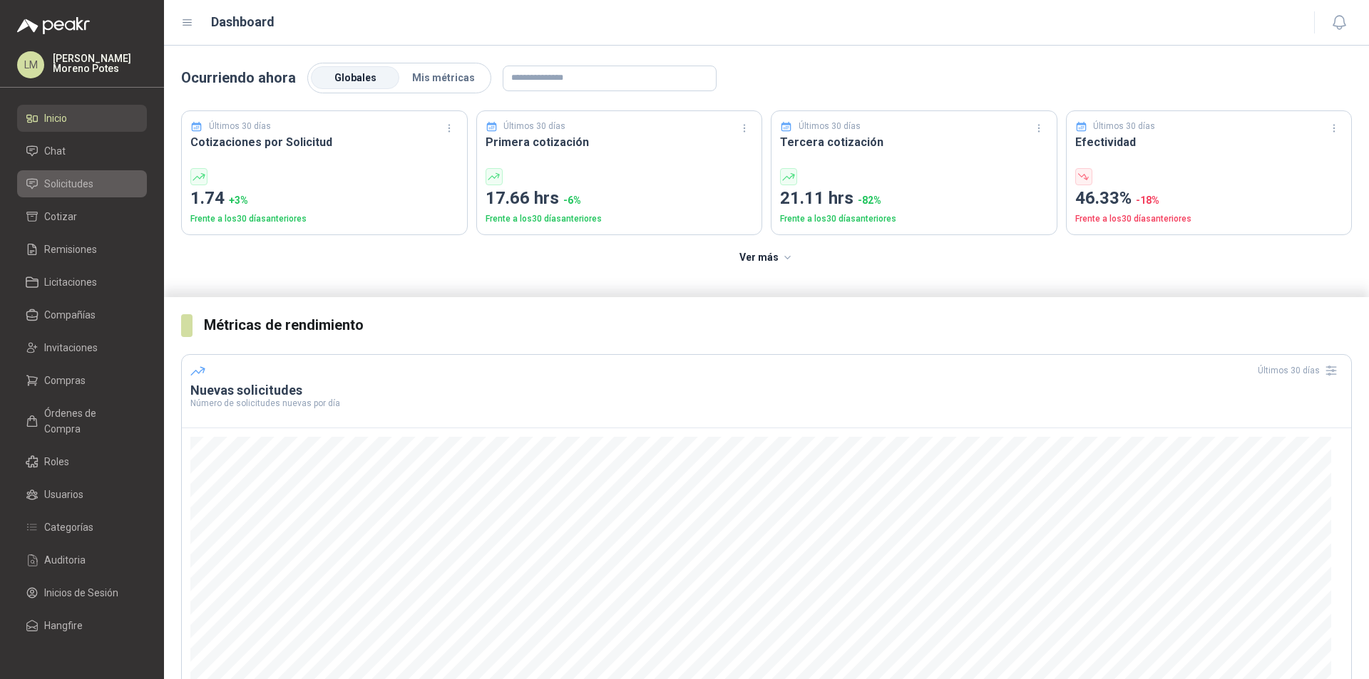
click at [49, 178] on span "Solicitudes" at bounding box center [68, 184] width 49 height 16
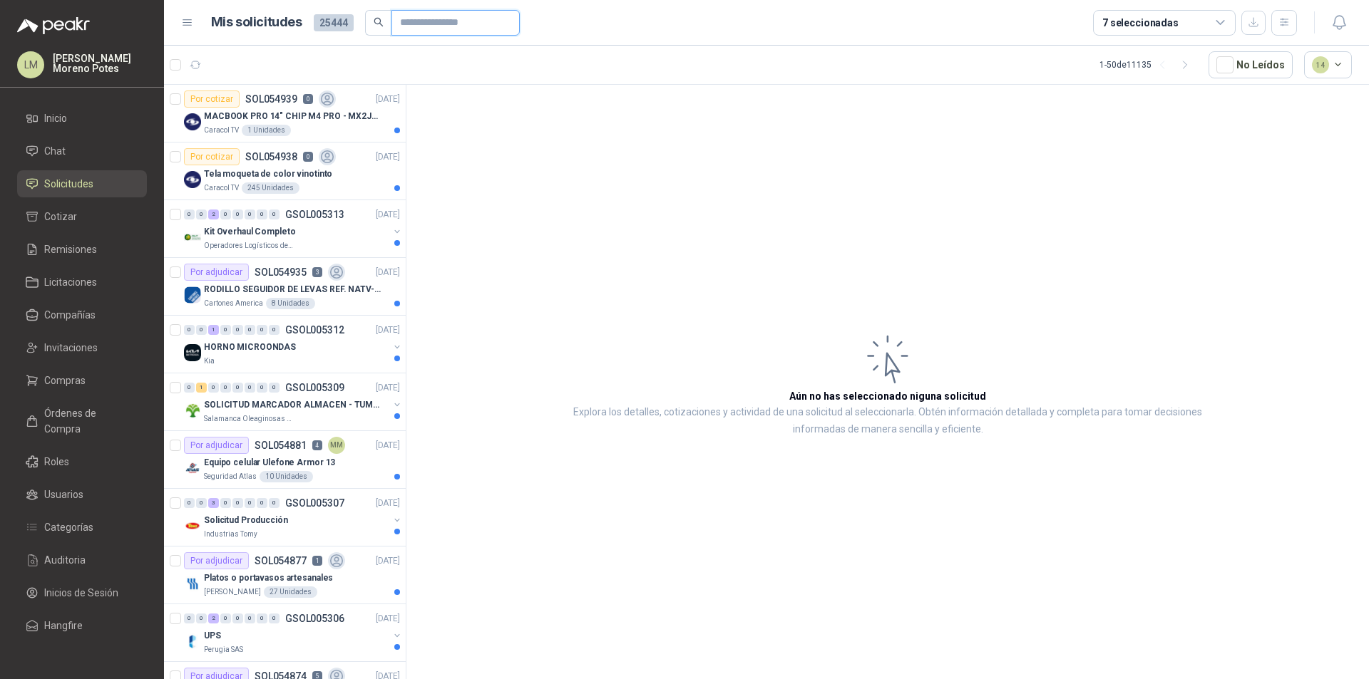
click at [422, 24] on input "text" at bounding box center [450, 23] width 100 height 24
paste input "**********"
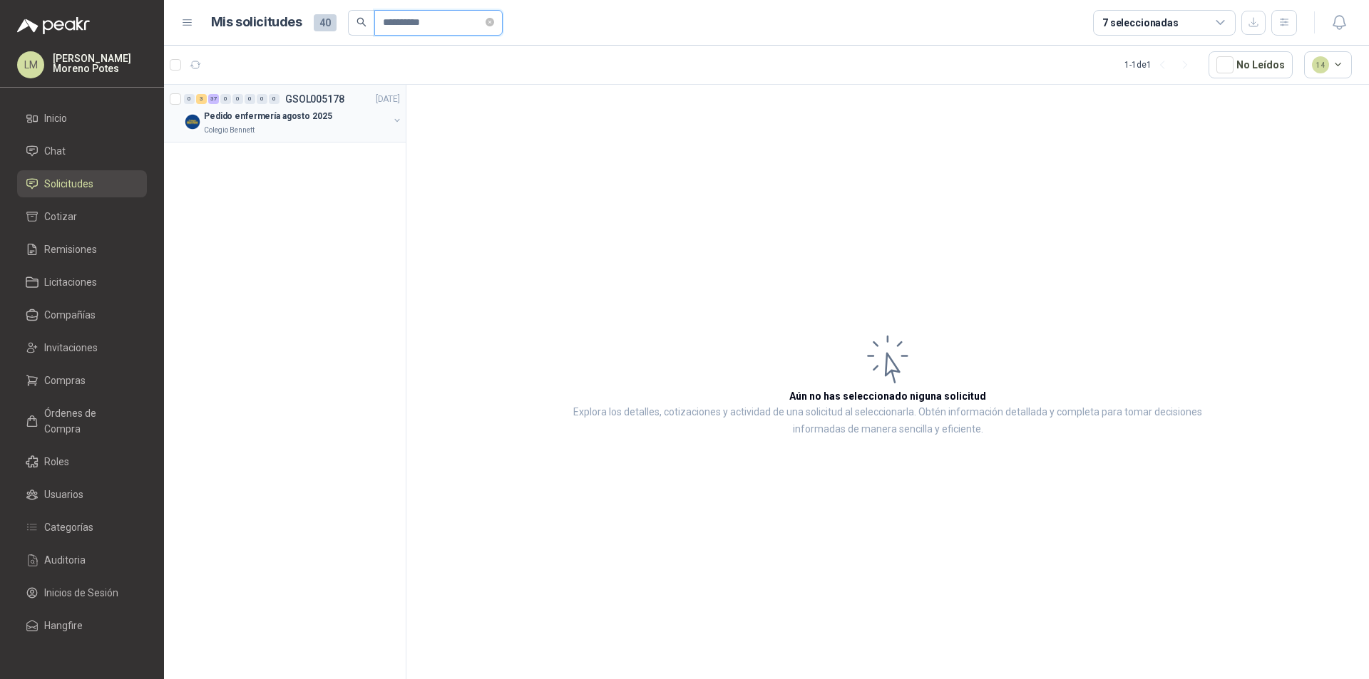
type input "**********"
click at [319, 110] on p "Pedido enfermería agosto 2025" at bounding box center [268, 117] width 128 height 14
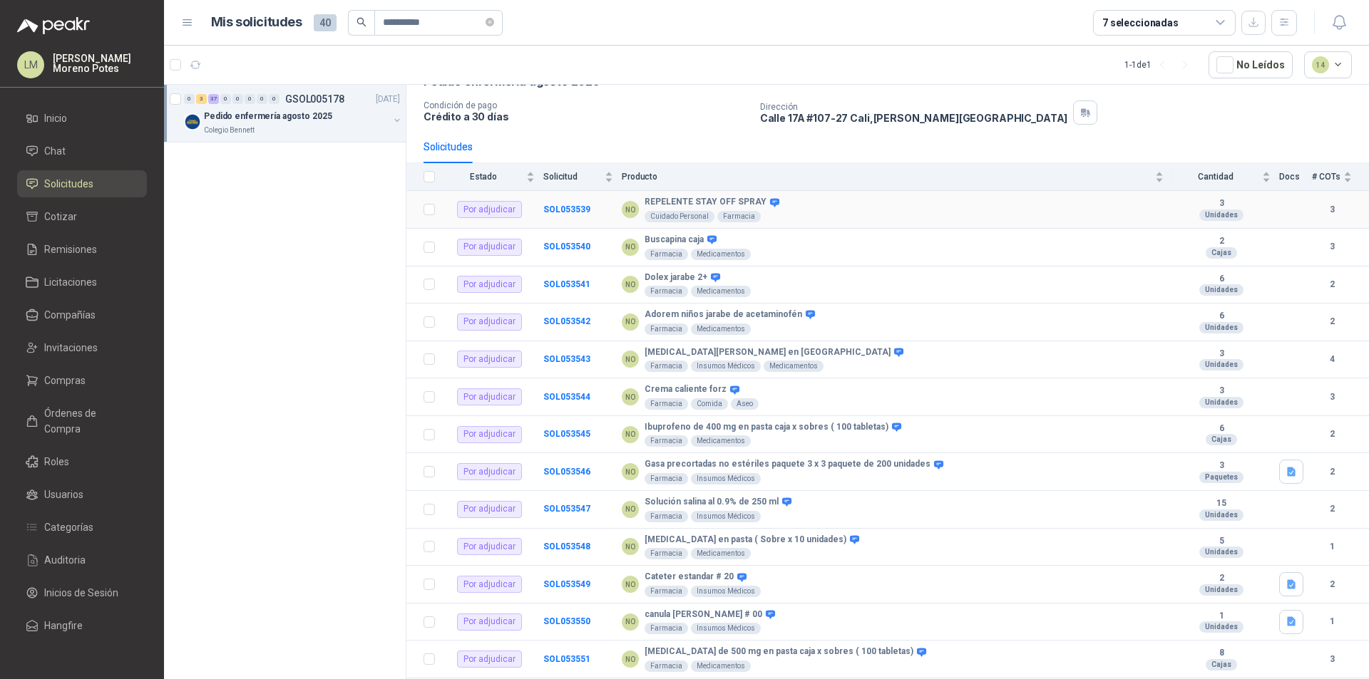
scroll to position [71, 0]
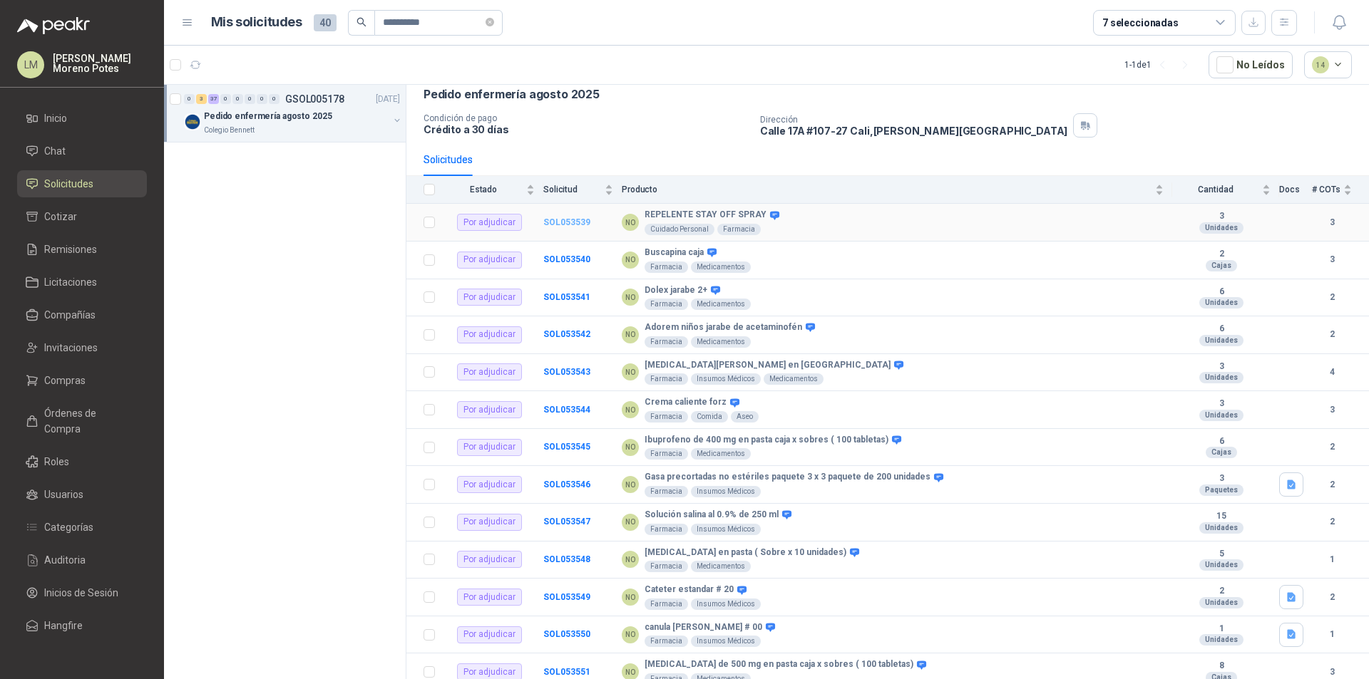
click at [573, 222] on b "SOL053539" at bounding box center [566, 222] width 47 height 10
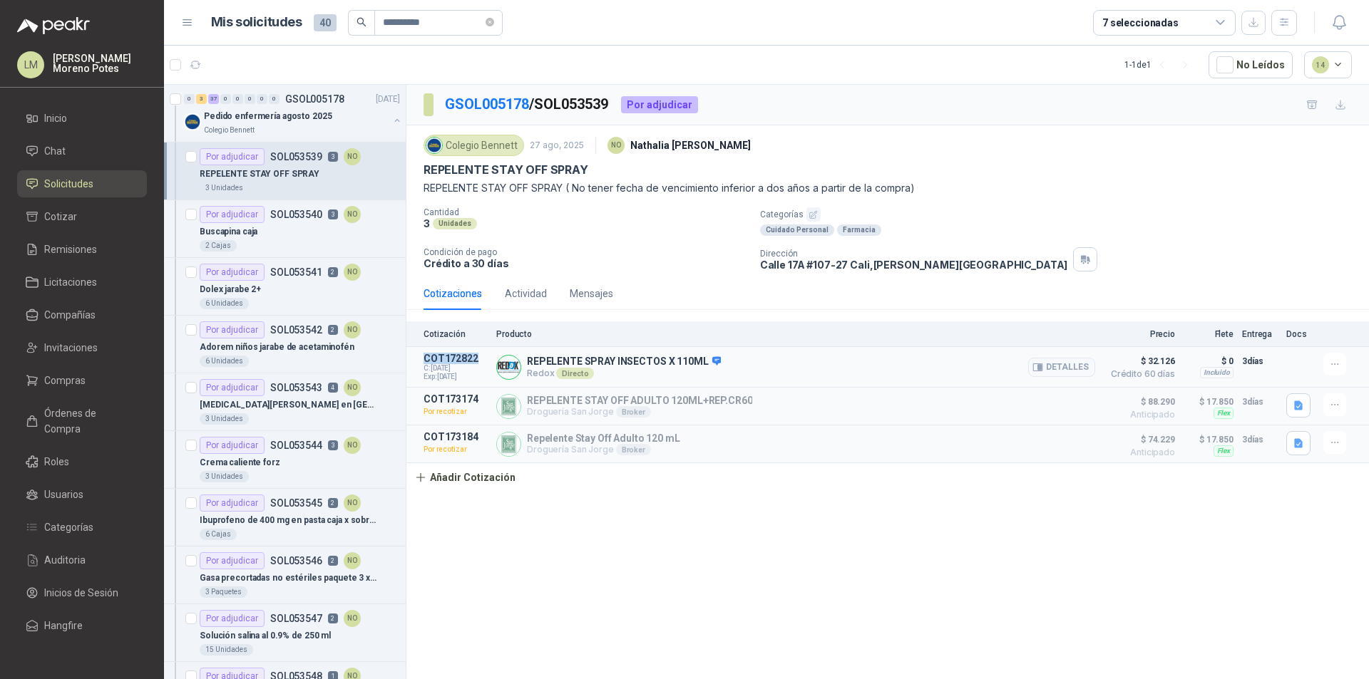
drag, startPoint x: 481, startPoint y: 360, endPoint x: 421, endPoint y: 356, distance: 60.0
click at [421, 356] on article "COT172822 C: [DATE] Exp: [DATE] REPELENTE SPRAY INSECTOS X 110ML Redox Directo …" at bounding box center [887, 367] width 962 height 41
copy p "COT172822"
click at [679, 574] on div "GSOL005178 / SOL053539 Por adjudicar Colegio [PERSON_NAME] [DATE] NO [PERSON_NA…" at bounding box center [887, 384] width 962 height 599
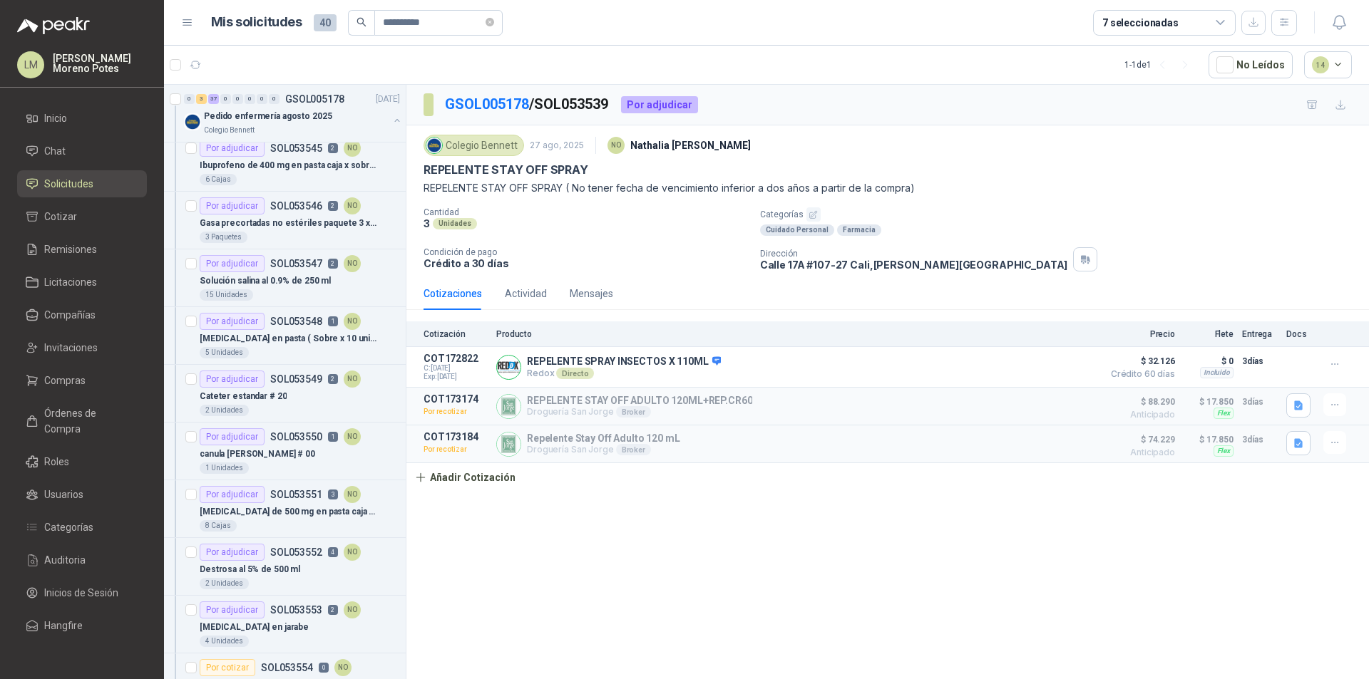
scroll to position [356, 0]
click at [311, 273] on p "Solución salina al 0.9% de 250 ml" at bounding box center [265, 280] width 131 height 14
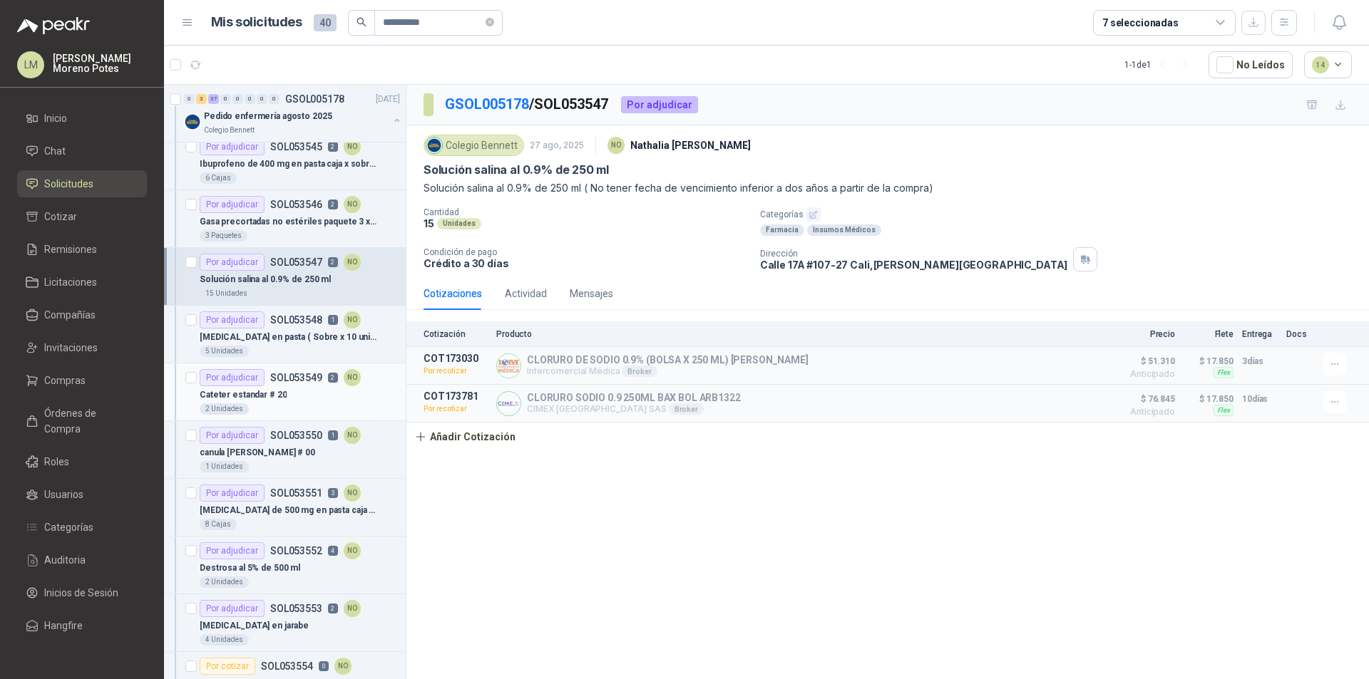
click at [287, 390] on div "Cateter estandar # 20" at bounding box center [300, 394] width 200 height 17
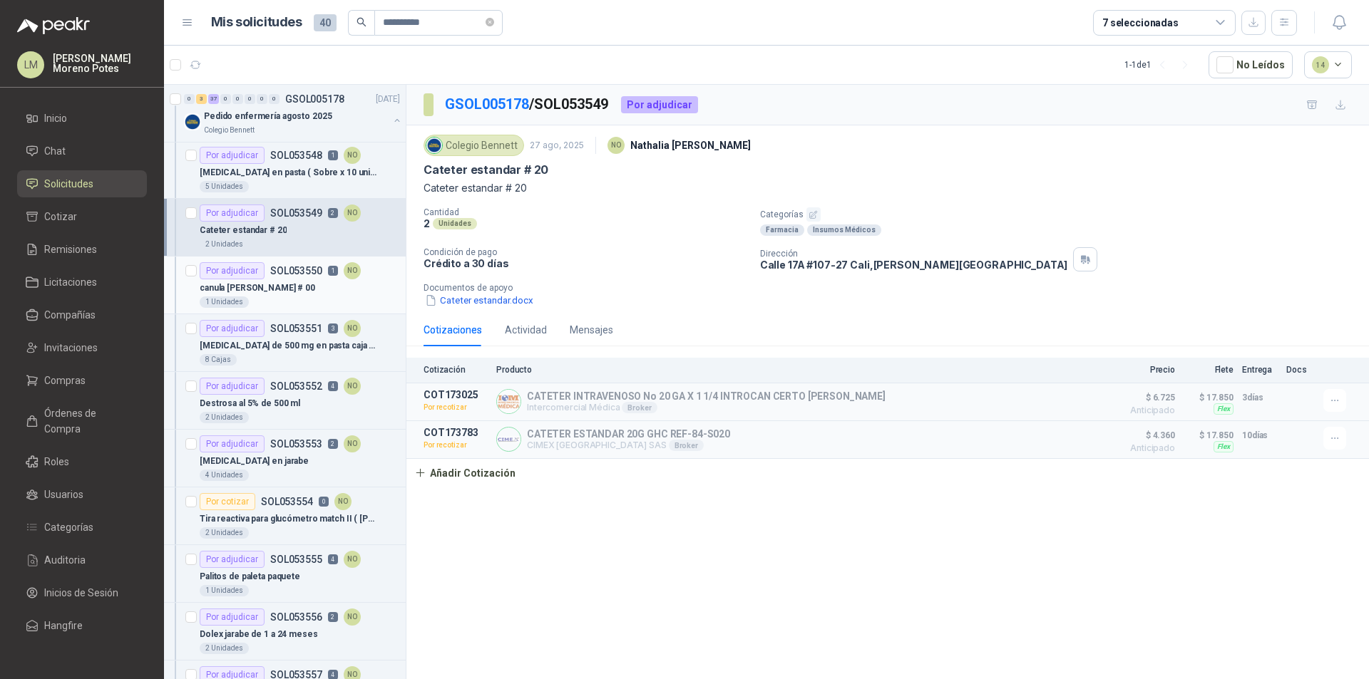
scroll to position [642, 0]
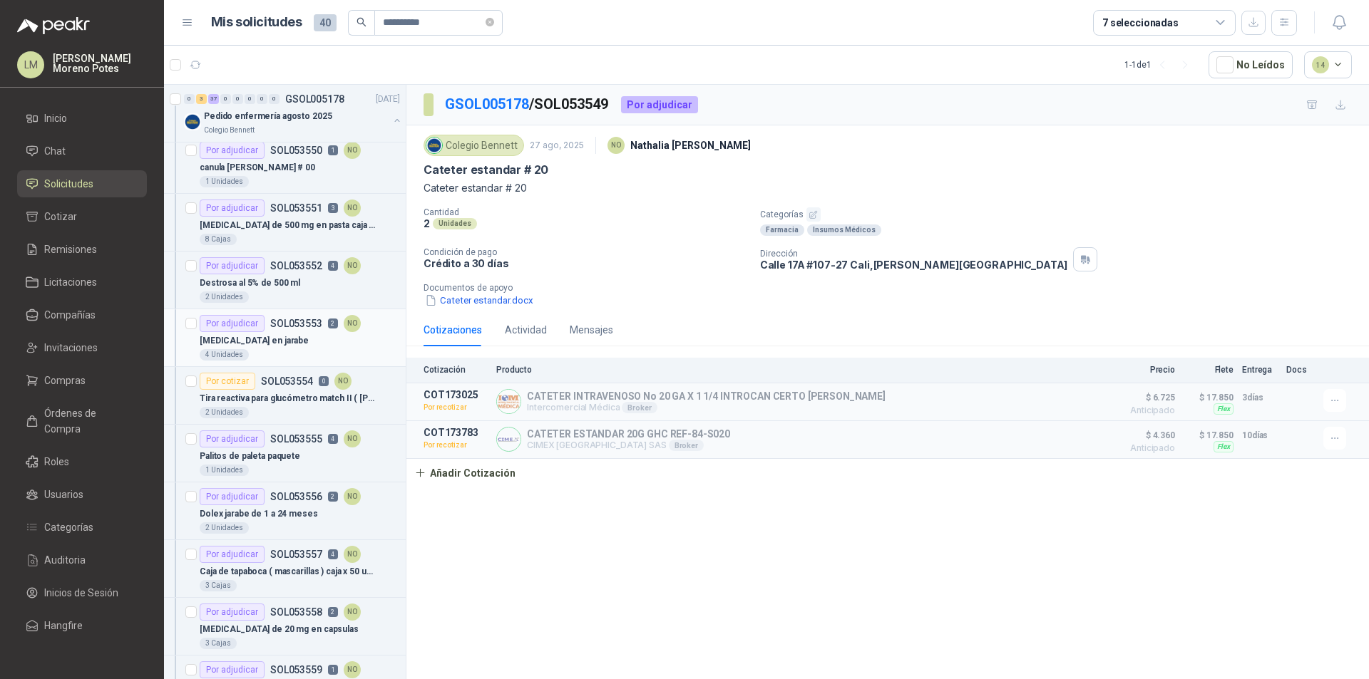
click at [293, 349] on div "4 Unidades" at bounding box center [300, 354] width 200 height 11
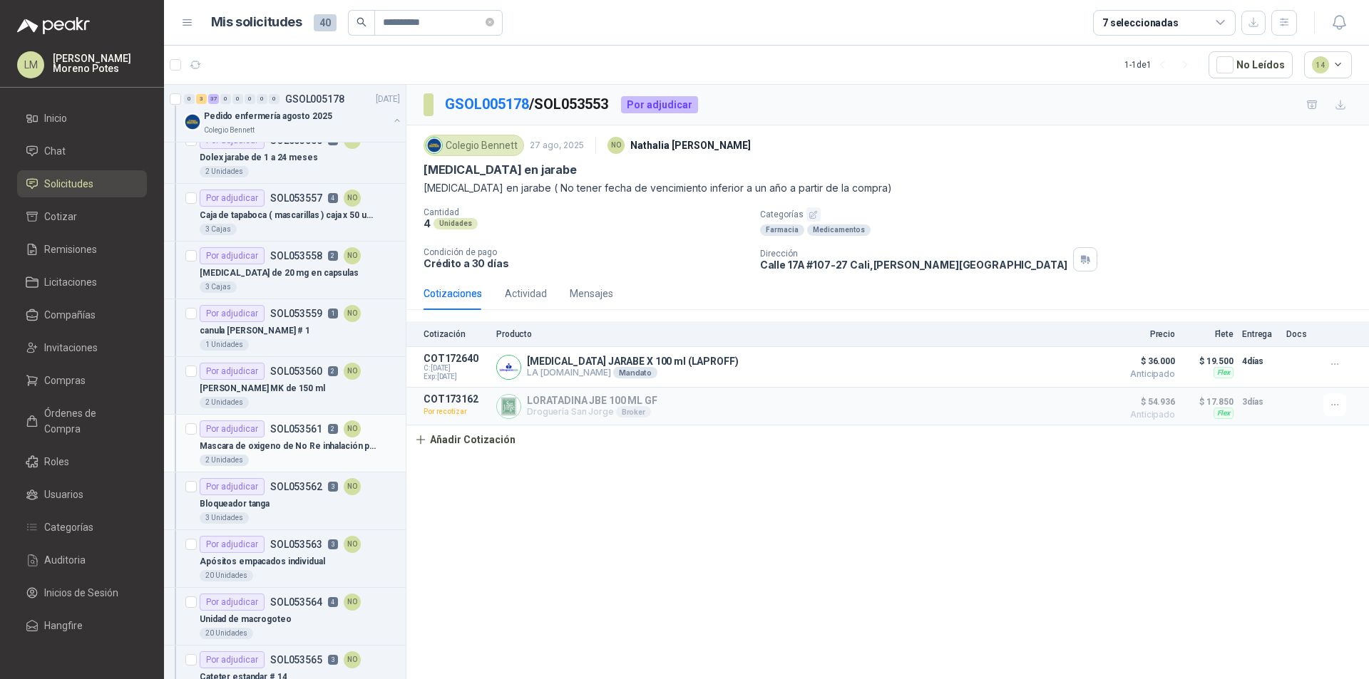
scroll to position [1354, 0]
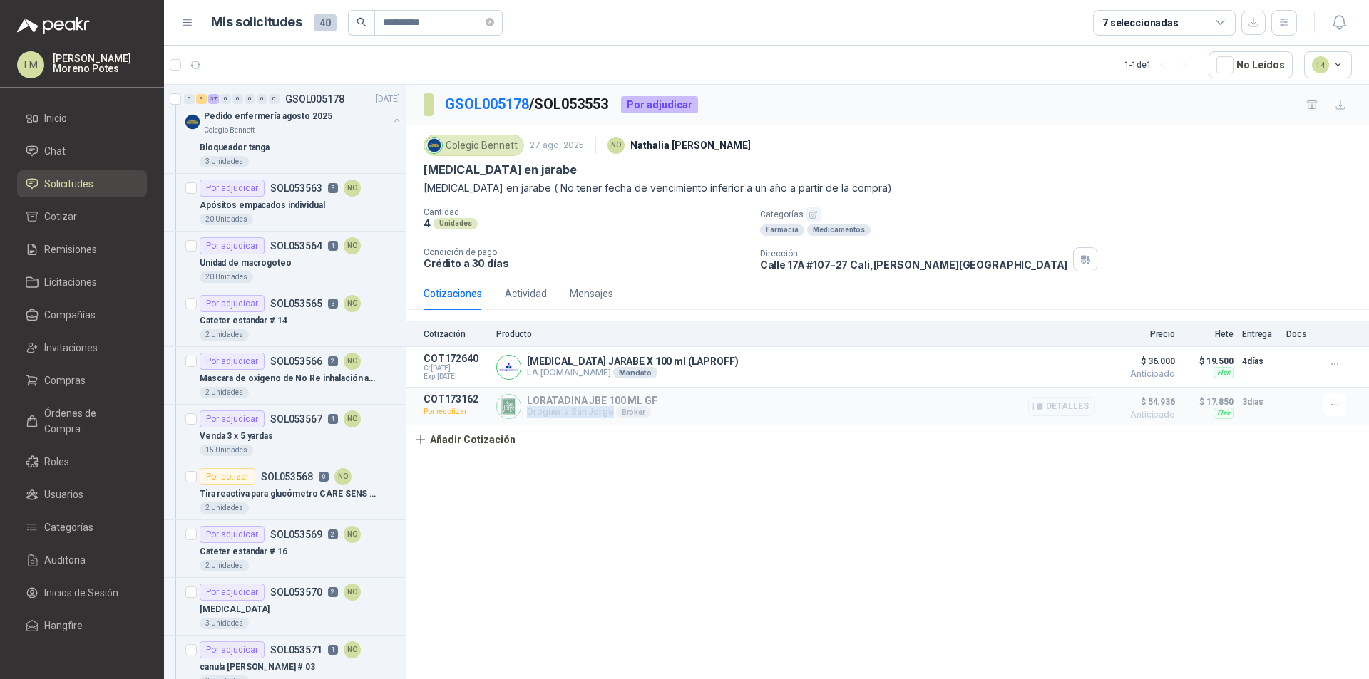
drag, startPoint x: 529, startPoint y: 413, endPoint x: 609, endPoint y: 415, distance: 80.6
click at [609, 415] on p "Droguería San [PERSON_NAME] Broker" at bounding box center [592, 411] width 130 height 11
copy p "Droguería San Jorge"
click at [302, 441] on div "Venda 3 x 5 yardas" at bounding box center [300, 436] width 200 height 17
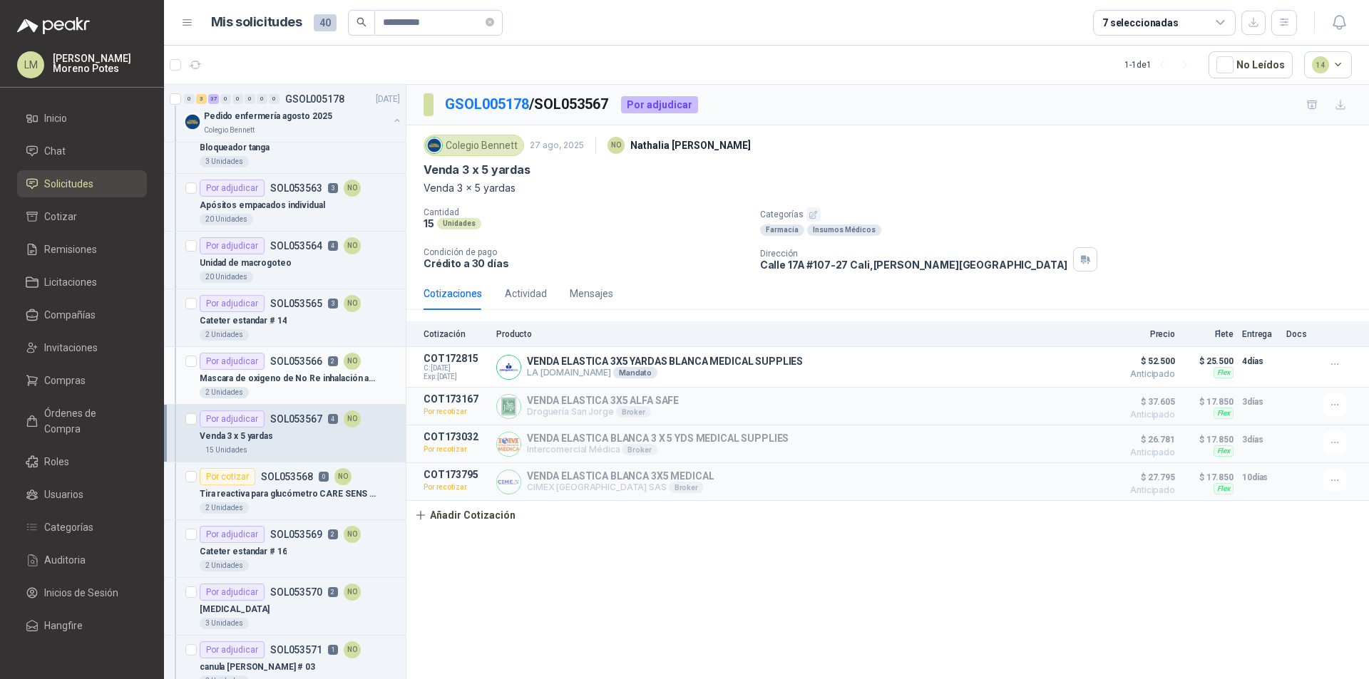
click at [281, 369] on div "Por adjudicar SOL053566 2 NO" at bounding box center [280, 361] width 161 height 17
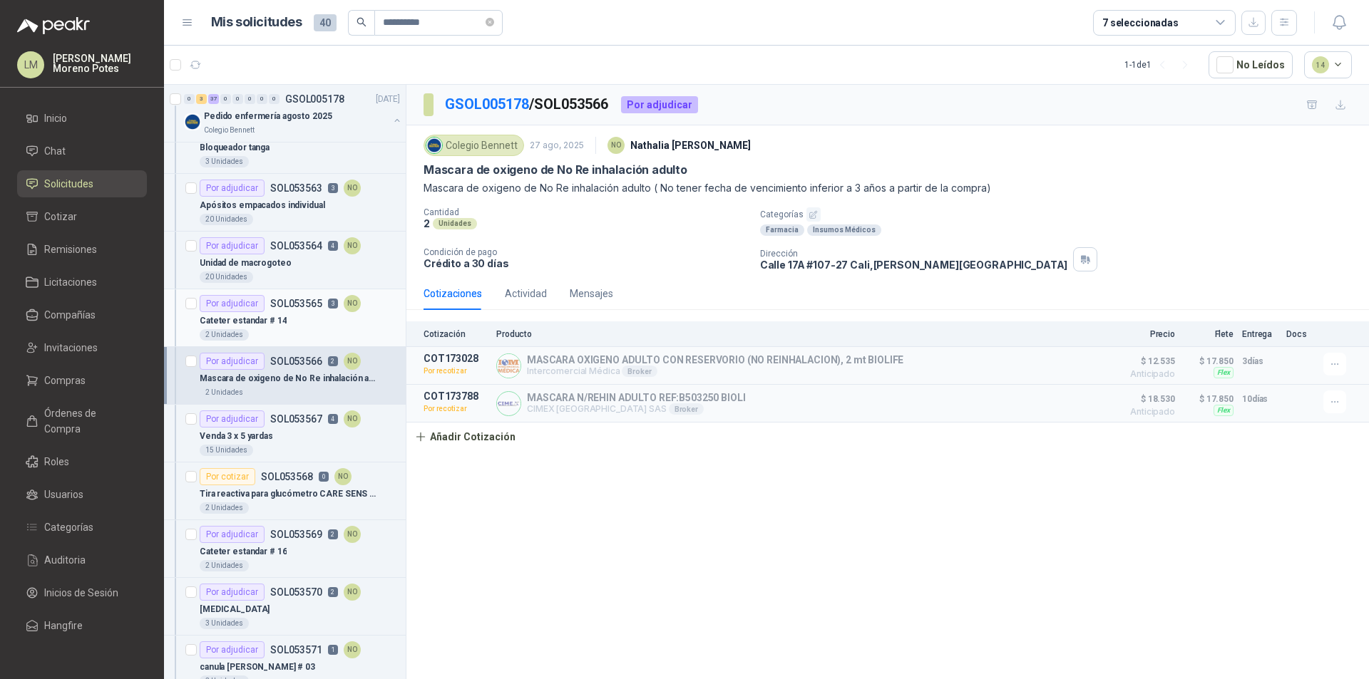
click at [291, 331] on div "2 Unidades" at bounding box center [300, 334] width 200 height 11
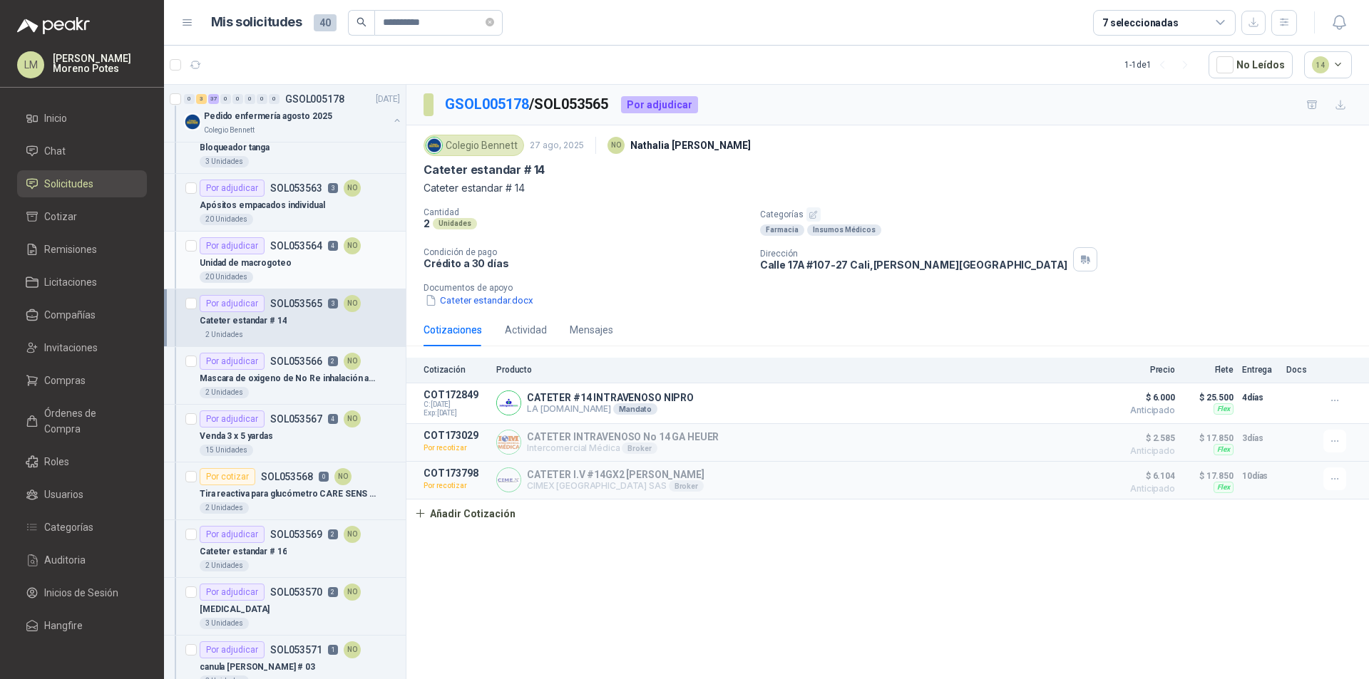
click at [306, 252] on div "Por adjudicar SOL053564 4 NO" at bounding box center [280, 245] width 161 height 17
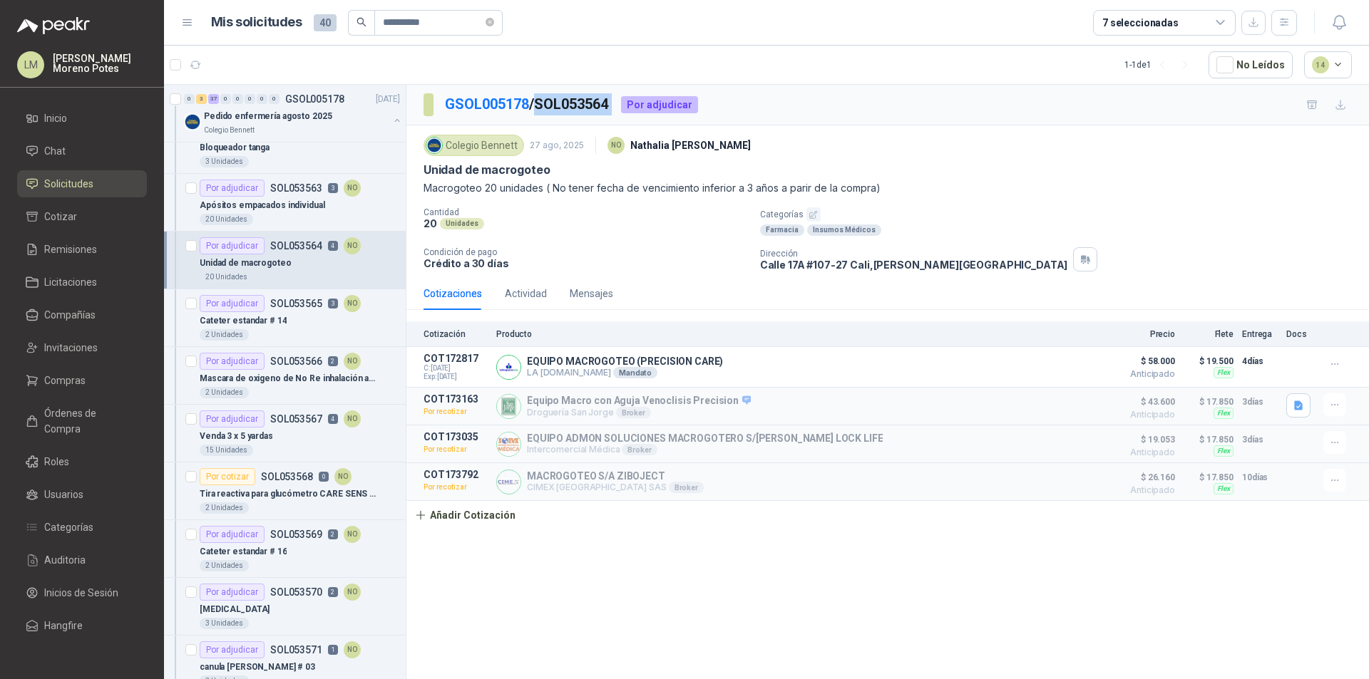
drag, startPoint x: 627, startPoint y: 106, endPoint x: 545, endPoint y: 108, distance: 82.0
click at [545, 108] on div "GSOL005178 / SOL053564 Por adjudicar" at bounding box center [560, 104] width 274 height 23
copy p "SOL053564"
click at [655, 607] on div "GSOL005178 / SOL053564 Por adjudicar Colegio Bennett 27 ago, 2025 NO Nathalia O…" at bounding box center [887, 384] width 962 height 599
